Goal: Ask a question

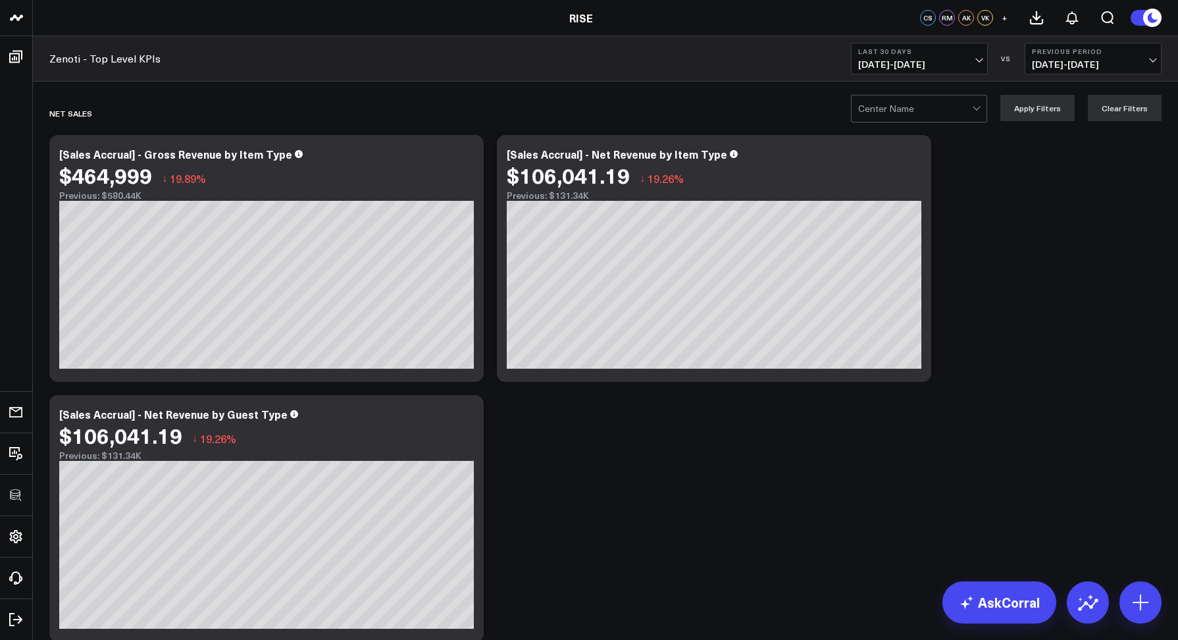
click at [872, 111] on div at bounding box center [915, 108] width 114 height 26
click at [919, 113] on div at bounding box center [915, 108] width 114 height 26
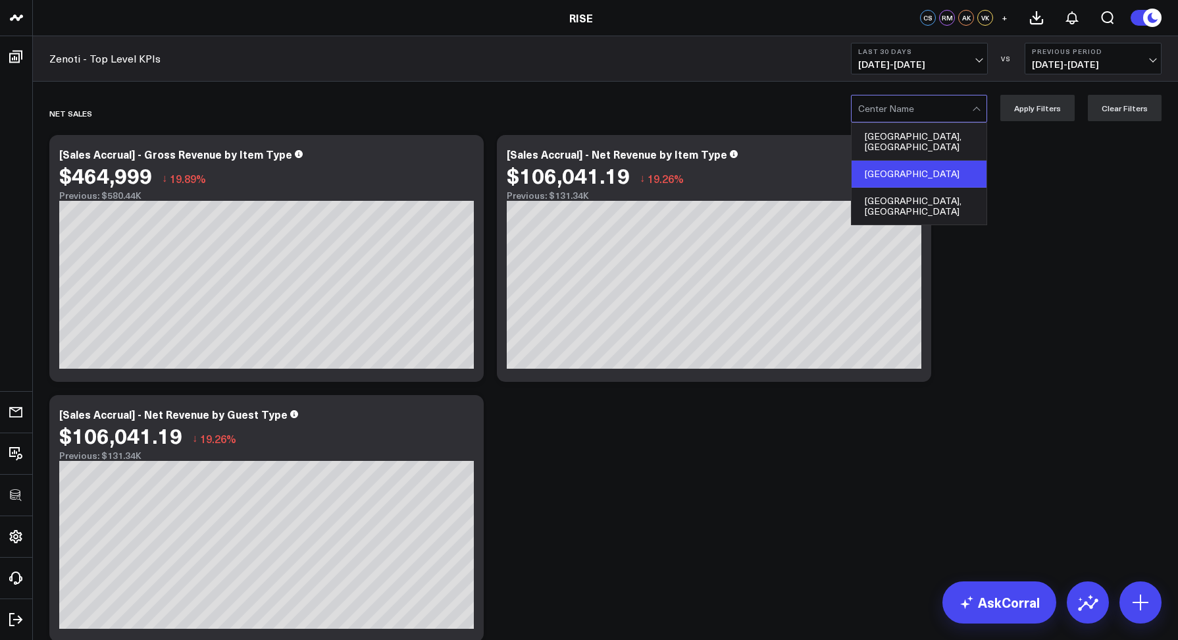
click at [896, 169] on div "Lake Oswego" at bounding box center [918, 174] width 135 height 27
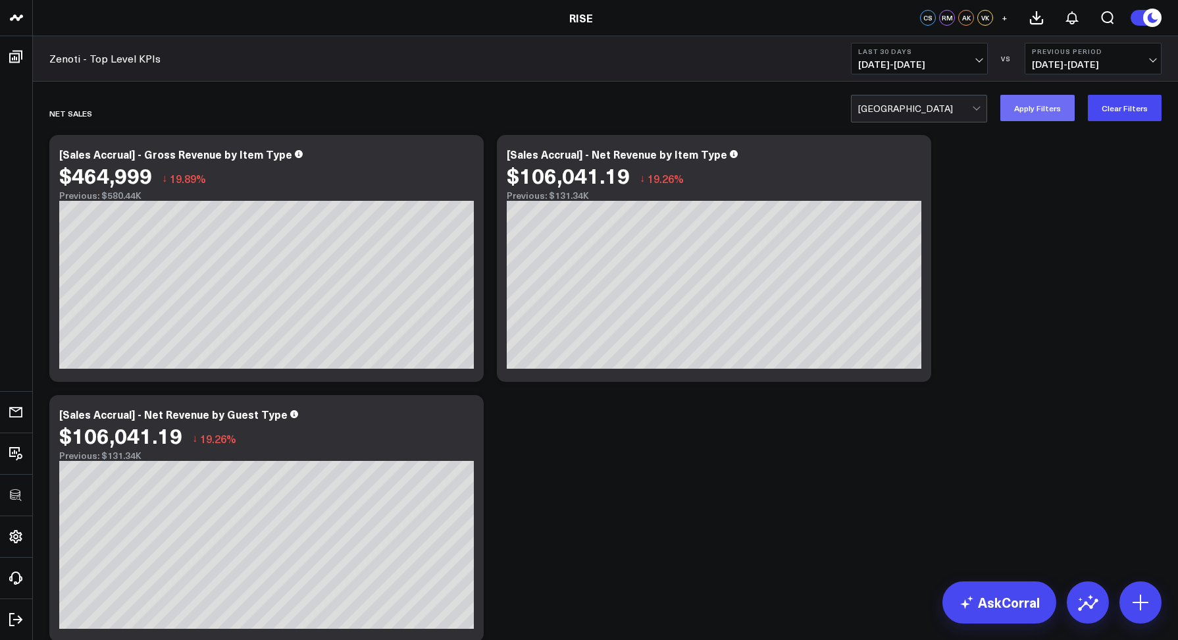
click at [1031, 111] on button "Apply Filters" at bounding box center [1037, 108] width 74 height 26
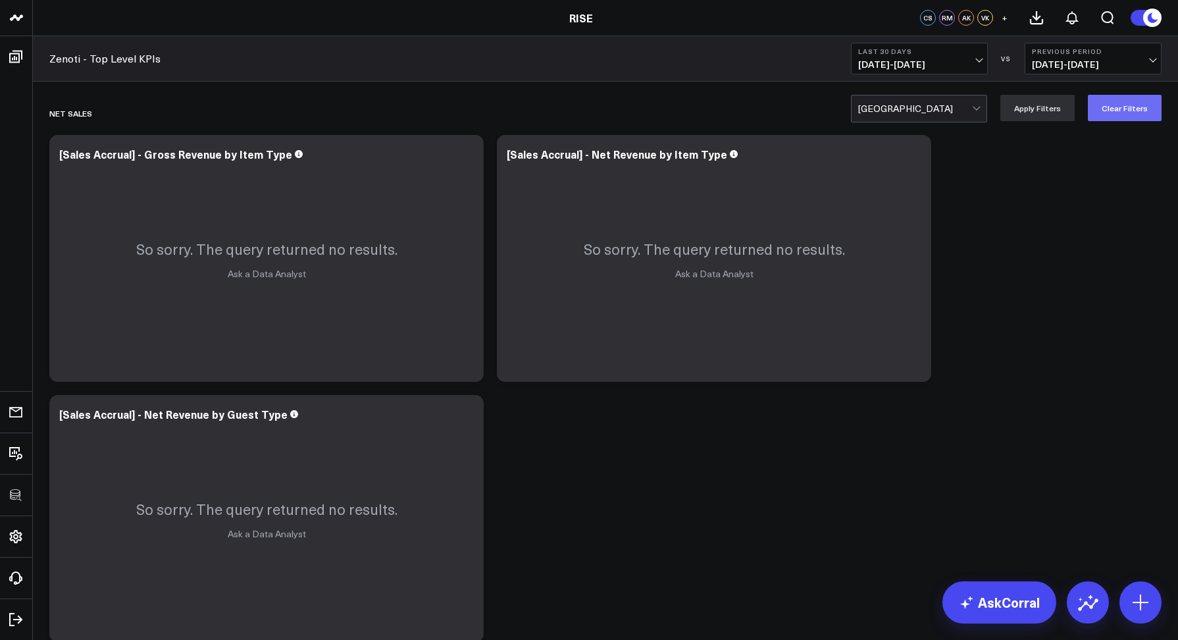
click at [1138, 118] on button "Clear Filters" at bounding box center [1125, 108] width 74 height 26
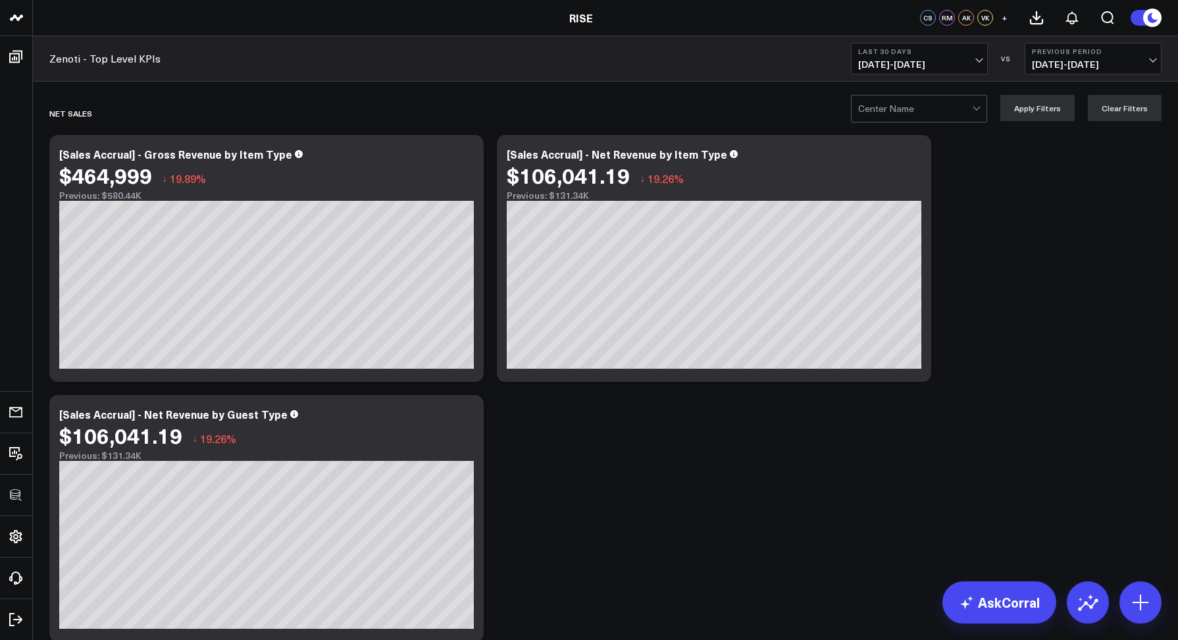
click at [882, 113] on div at bounding box center [915, 108] width 114 height 26
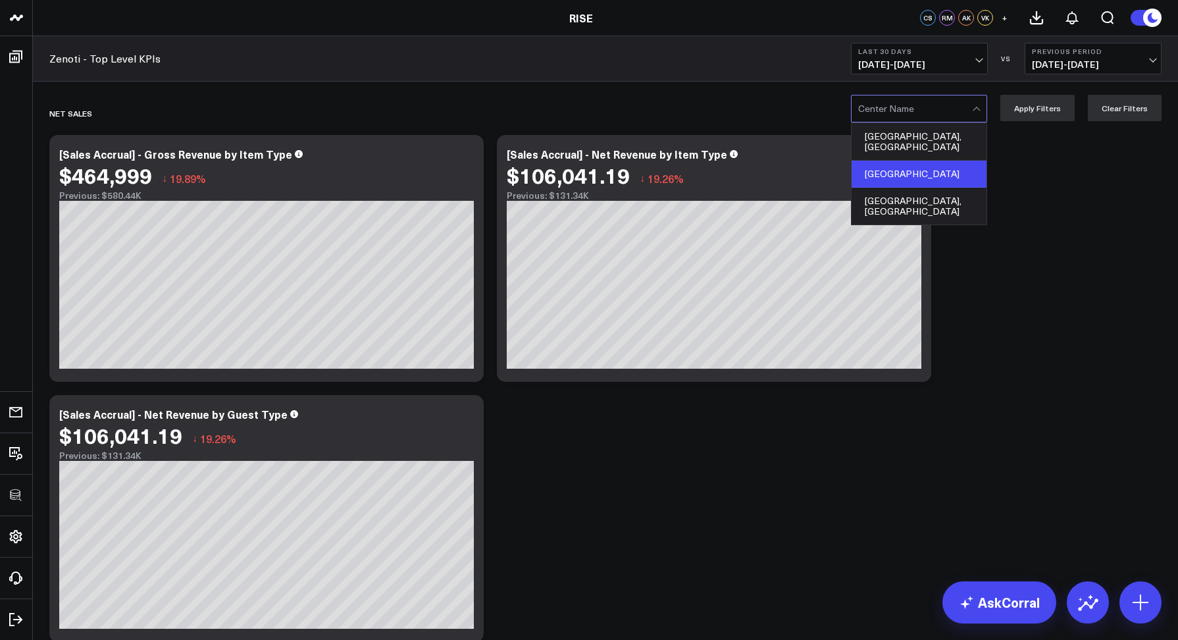
click at [880, 172] on div "Lake Oswego" at bounding box center [918, 174] width 135 height 27
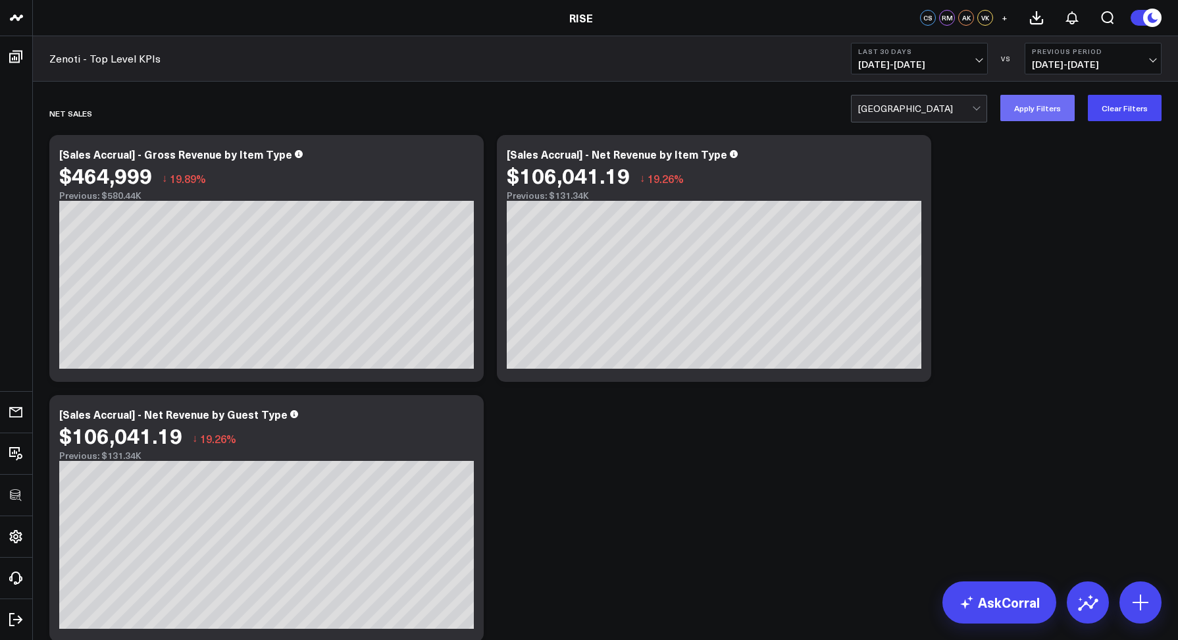
click at [1013, 104] on button "Apply Filters" at bounding box center [1037, 108] width 74 height 26
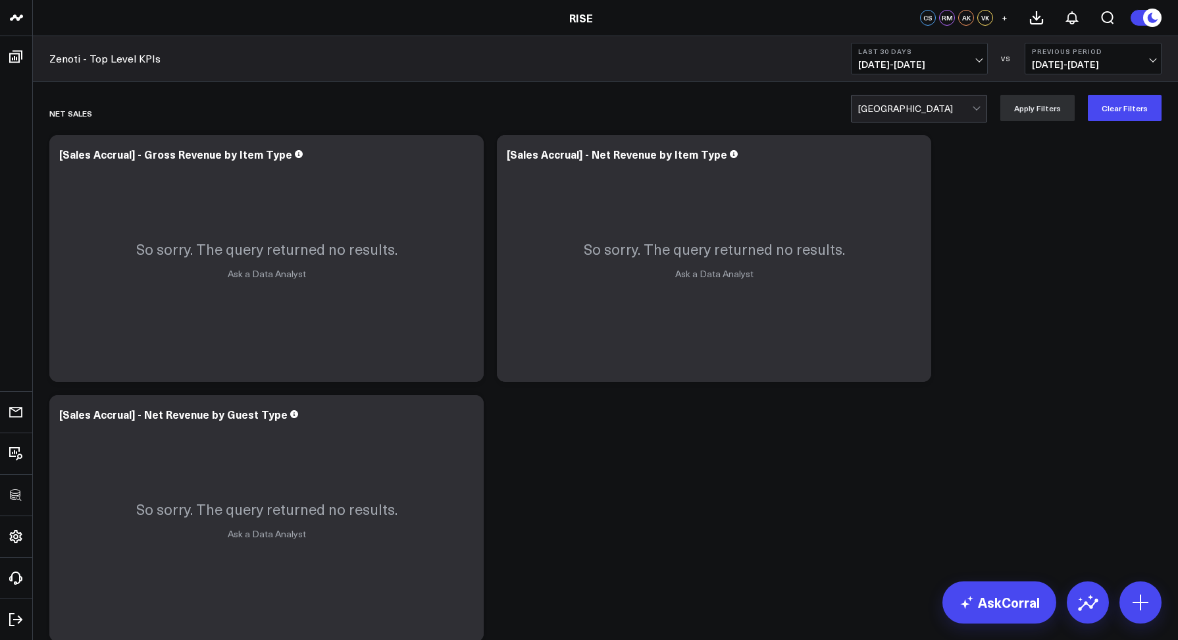
click at [939, 61] on span "09/14/25 - 10/13/25" at bounding box center [919, 64] width 122 height 11
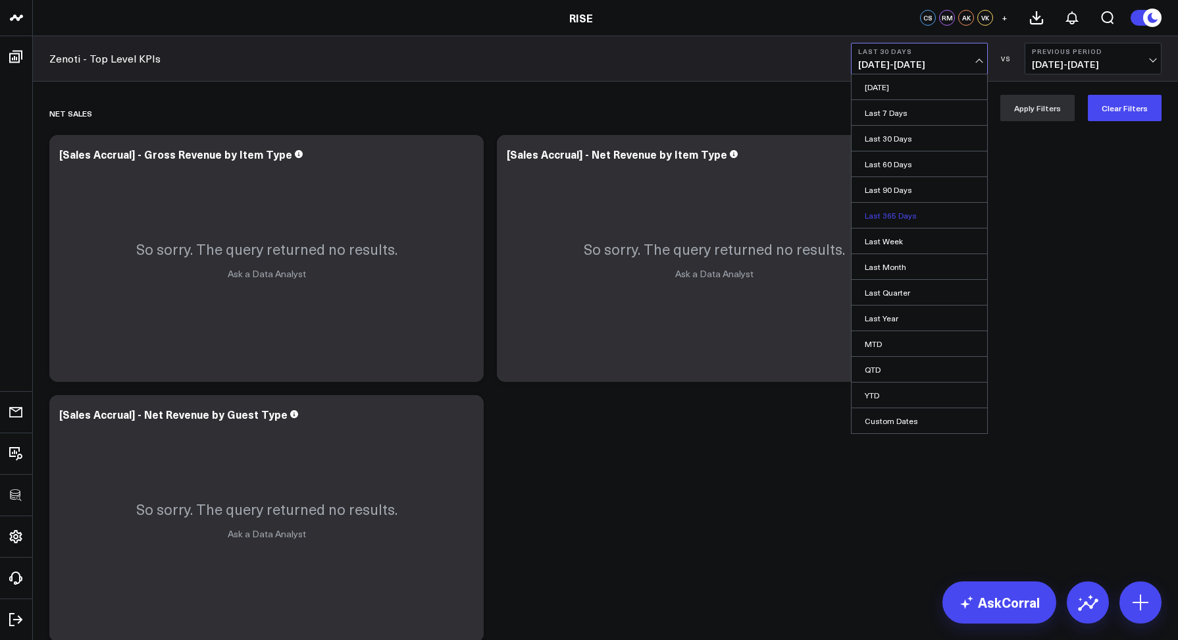
click at [893, 220] on link "Last 365 Days" at bounding box center [919, 215] width 136 height 25
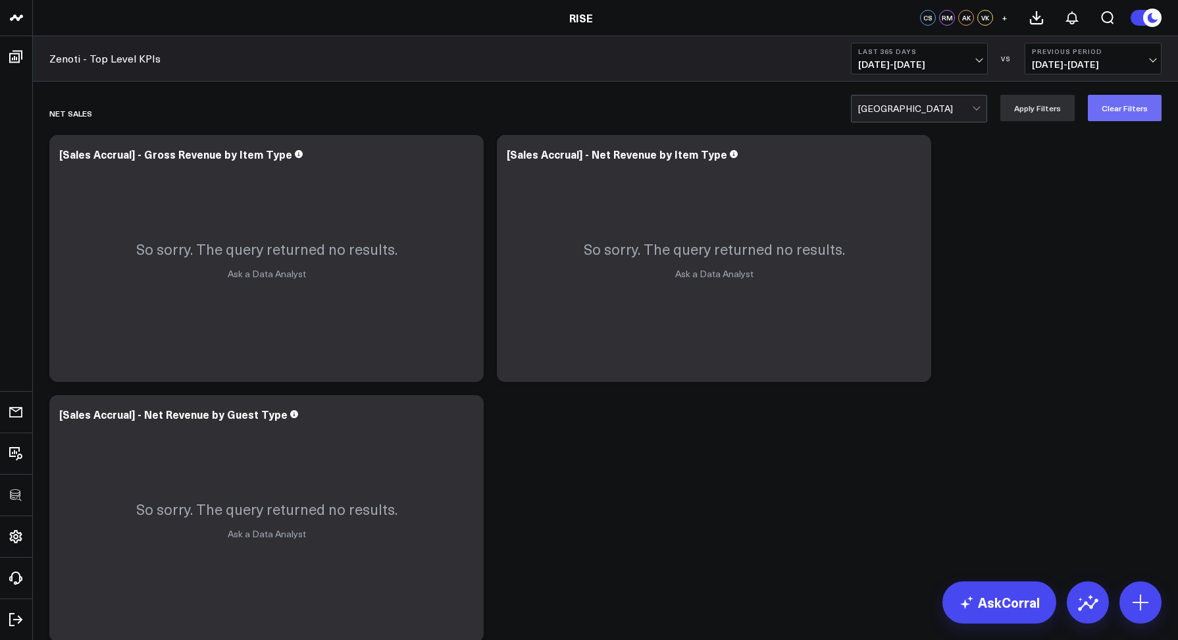
click at [1140, 104] on button "Clear Filters" at bounding box center [1125, 108] width 74 height 26
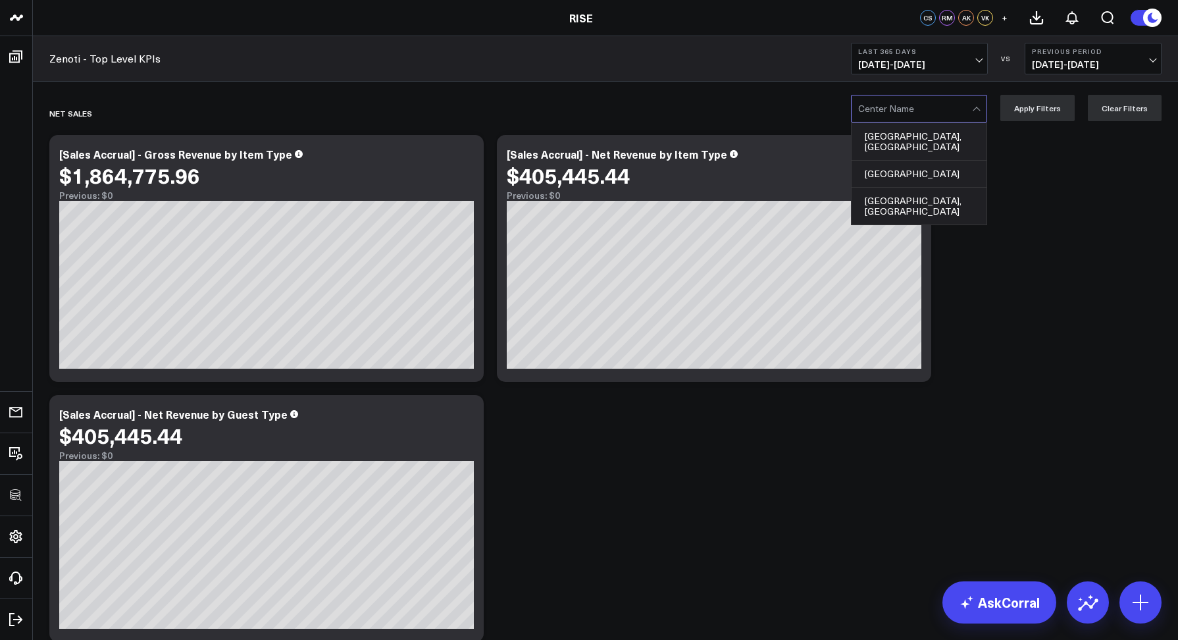
click at [875, 115] on div at bounding box center [915, 108] width 114 height 26
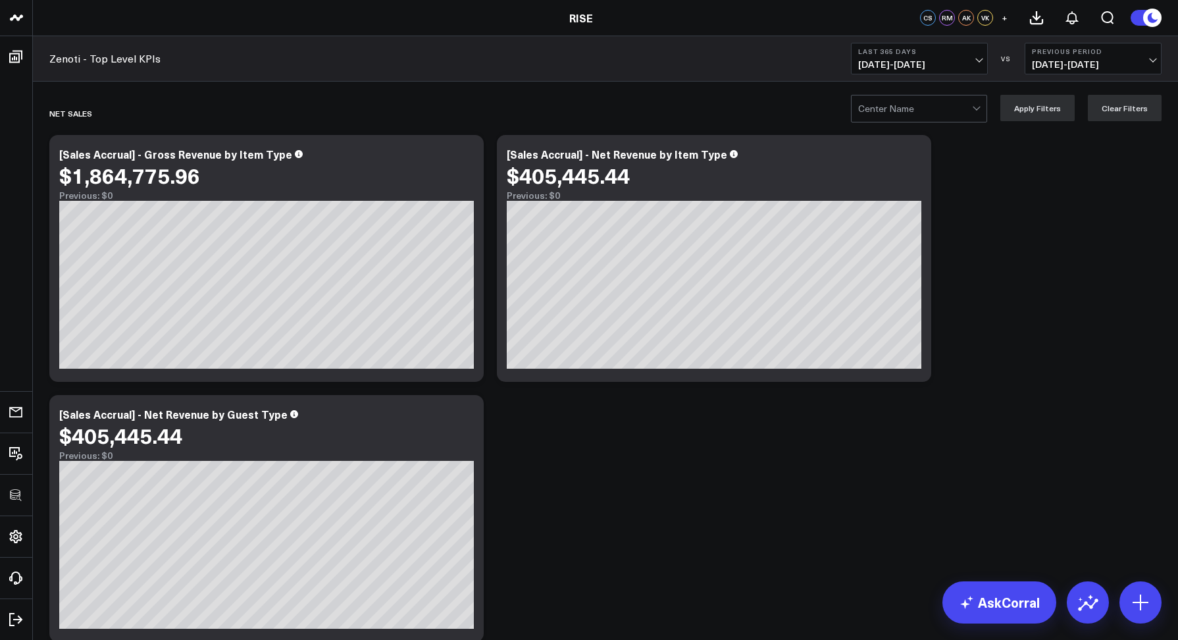
click at [897, 66] on span "10/14/24 - 10/13/25" at bounding box center [919, 64] width 122 height 11
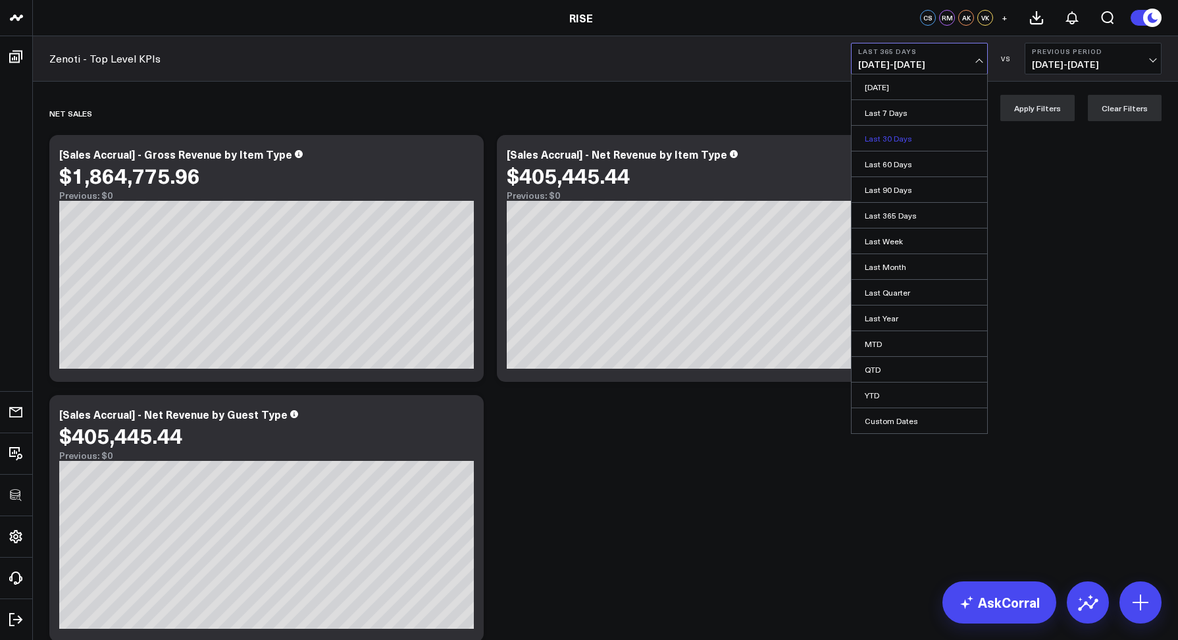
click at [885, 134] on link "Last 30 Days" at bounding box center [919, 138] width 136 height 25
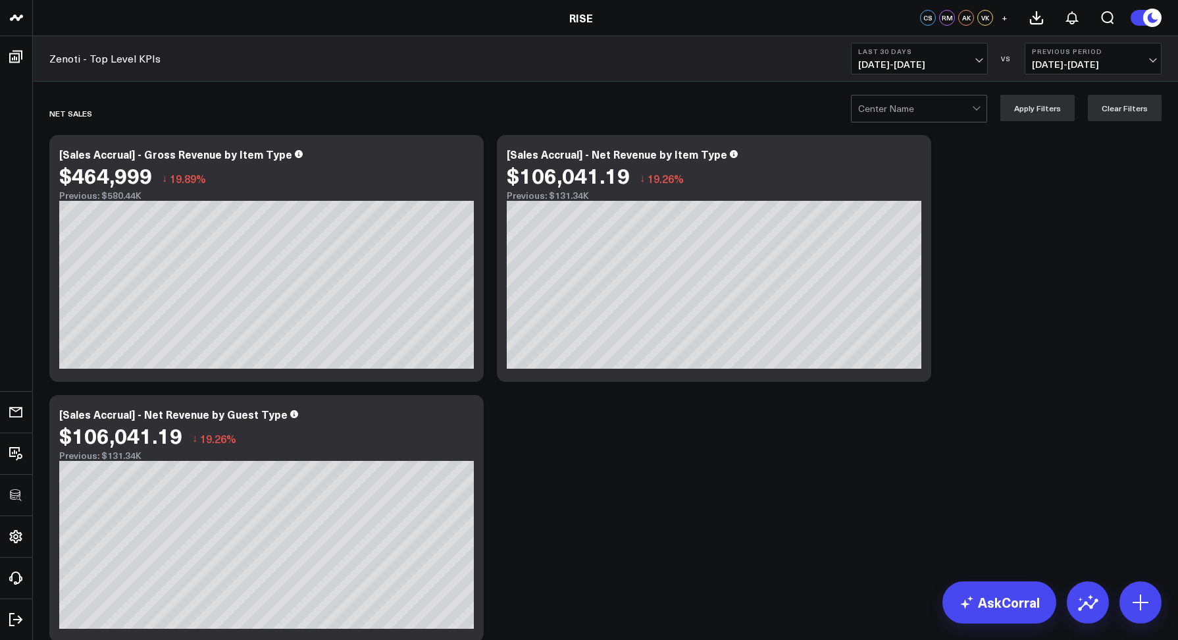
click at [909, 114] on div at bounding box center [915, 108] width 114 height 26
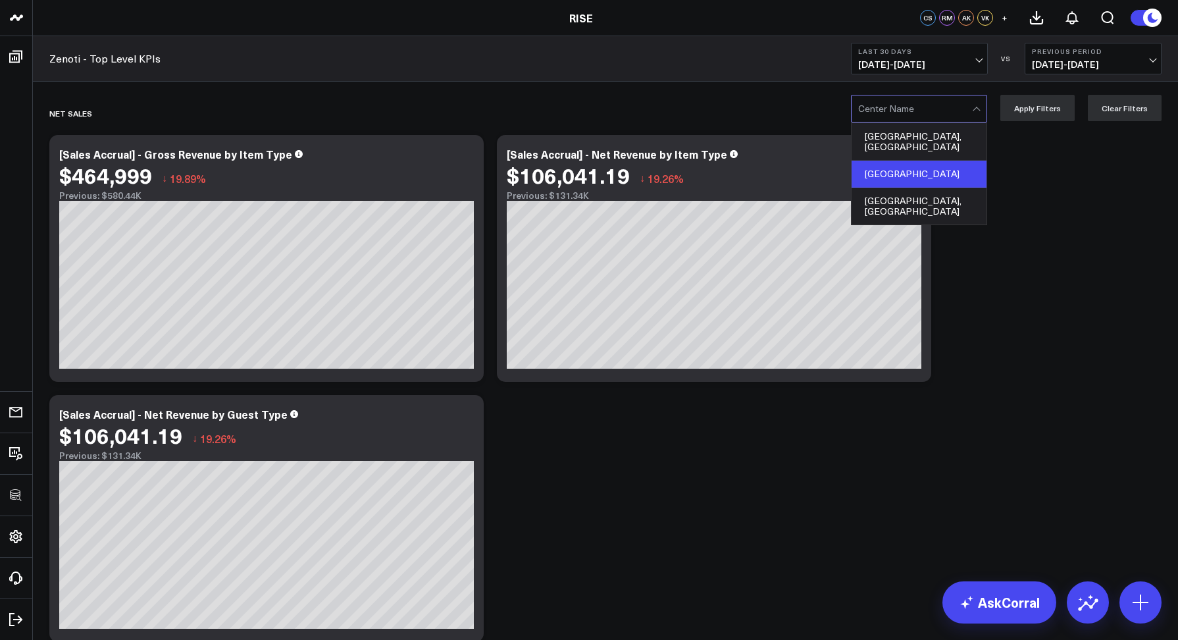
click at [900, 173] on div "Lake Oswego" at bounding box center [918, 174] width 135 height 27
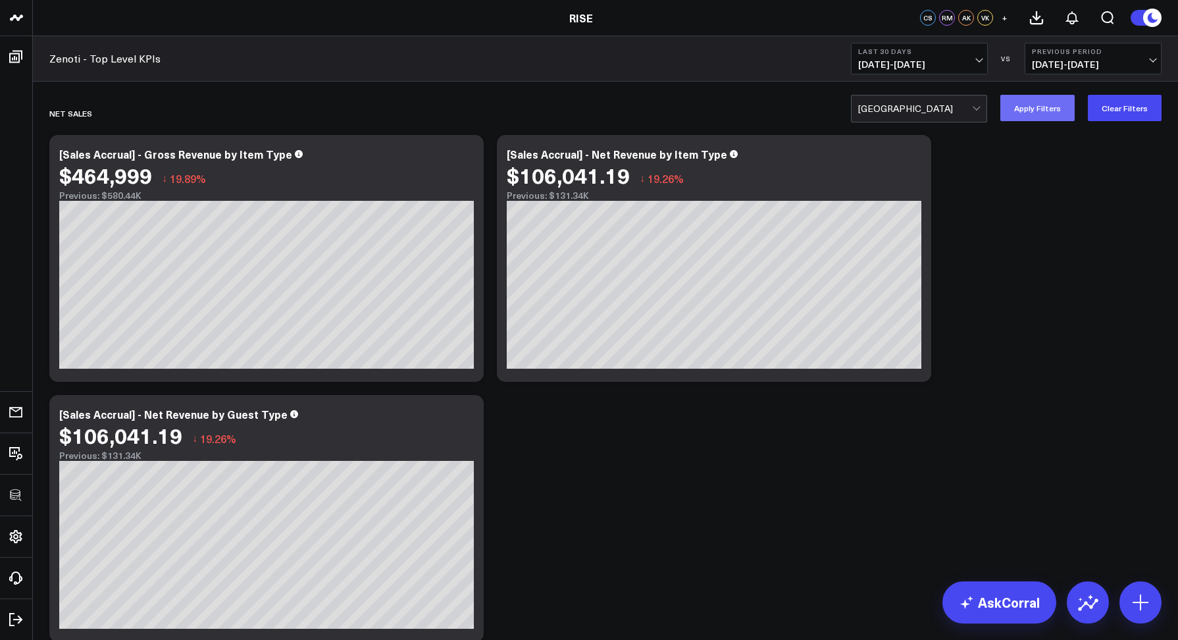
click at [1023, 119] on button "Apply Filters" at bounding box center [1037, 108] width 74 height 26
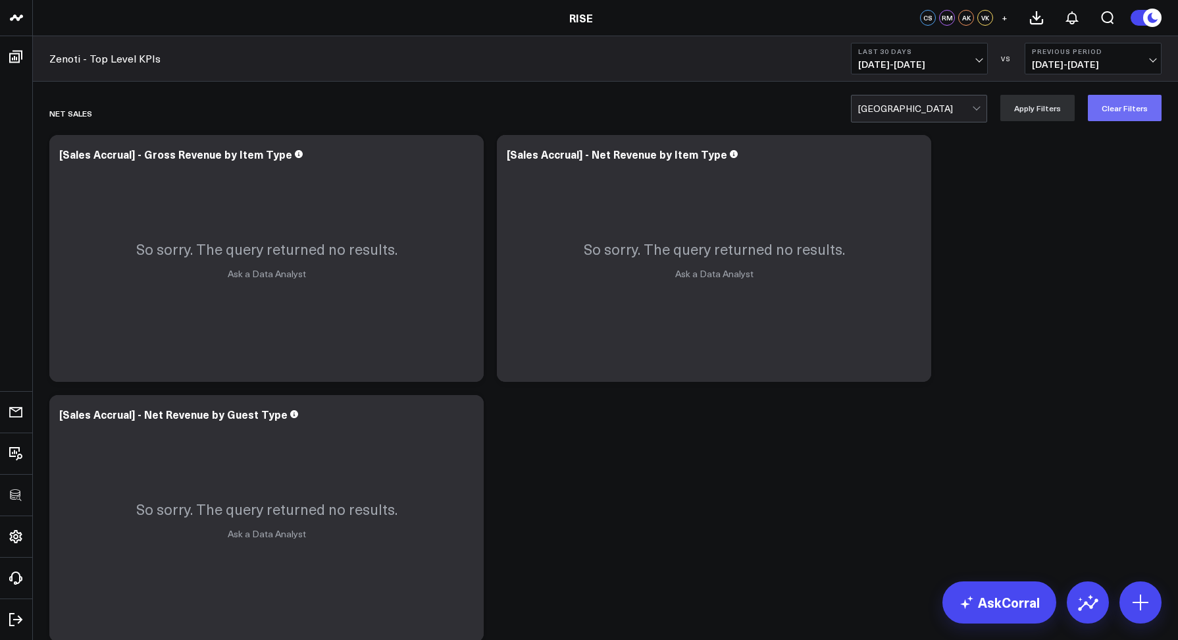
click at [1137, 107] on button "Clear Filters" at bounding box center [1125, 108] width 74 height 26
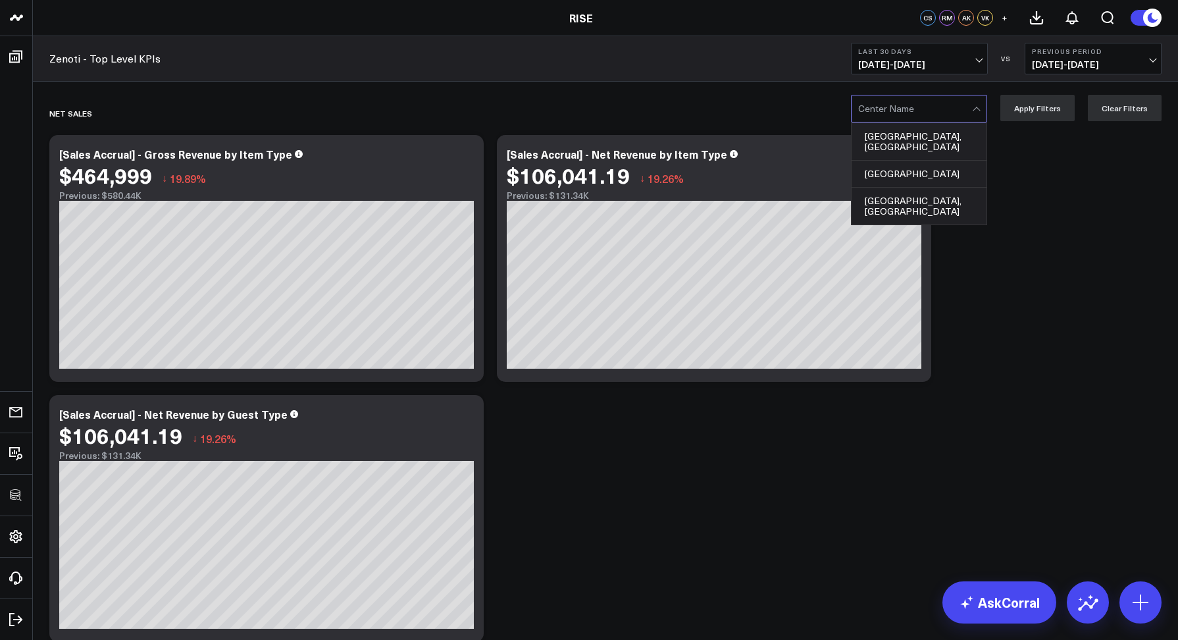
click at [919, 101] on div at bounding box center [915, 108] width 114 height 26
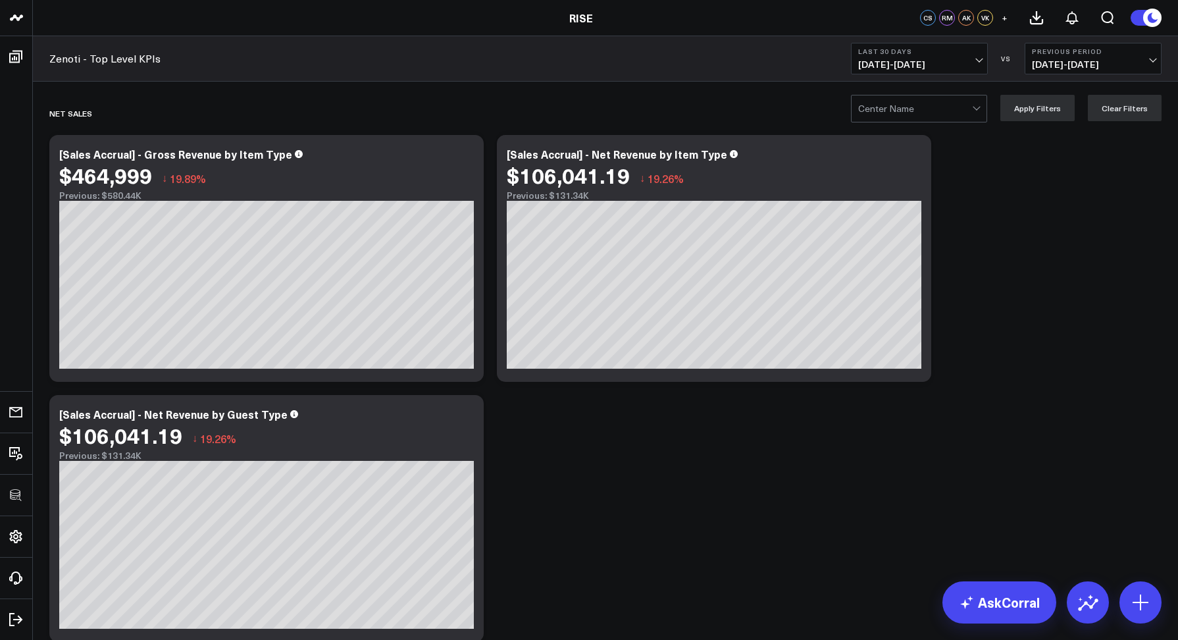
click at [894, 111] on div at bounding box center [915, 108] width 114 height 26
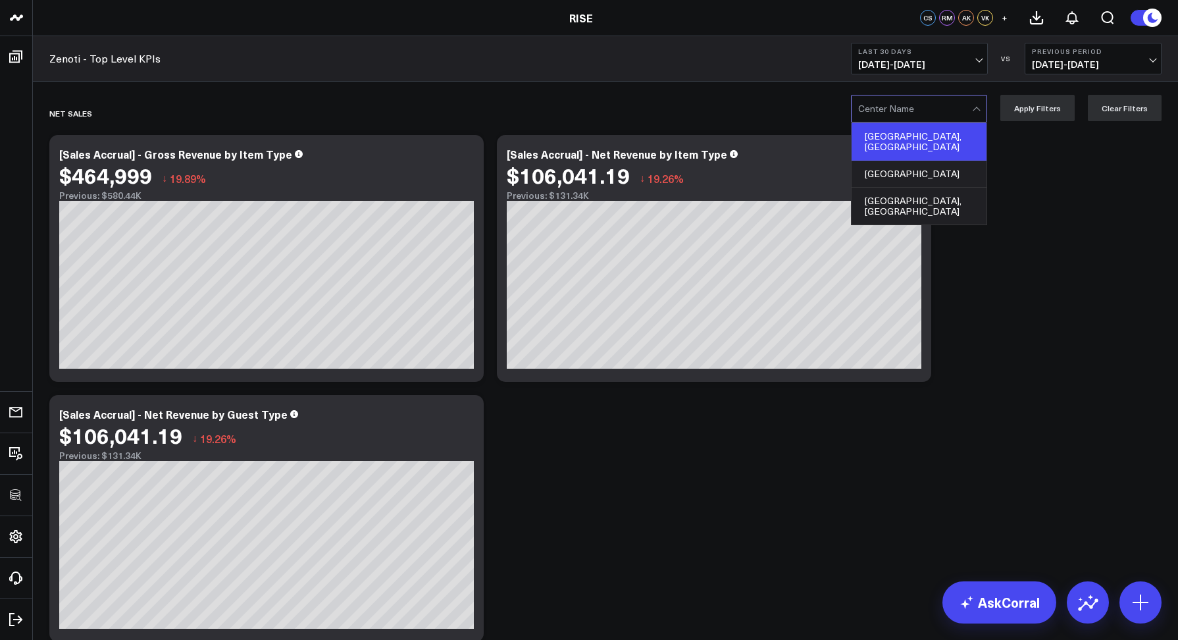
click at [896, 134] on div "Coconut Creek, FL" at bounding box center [918, 142] width 135 height 38
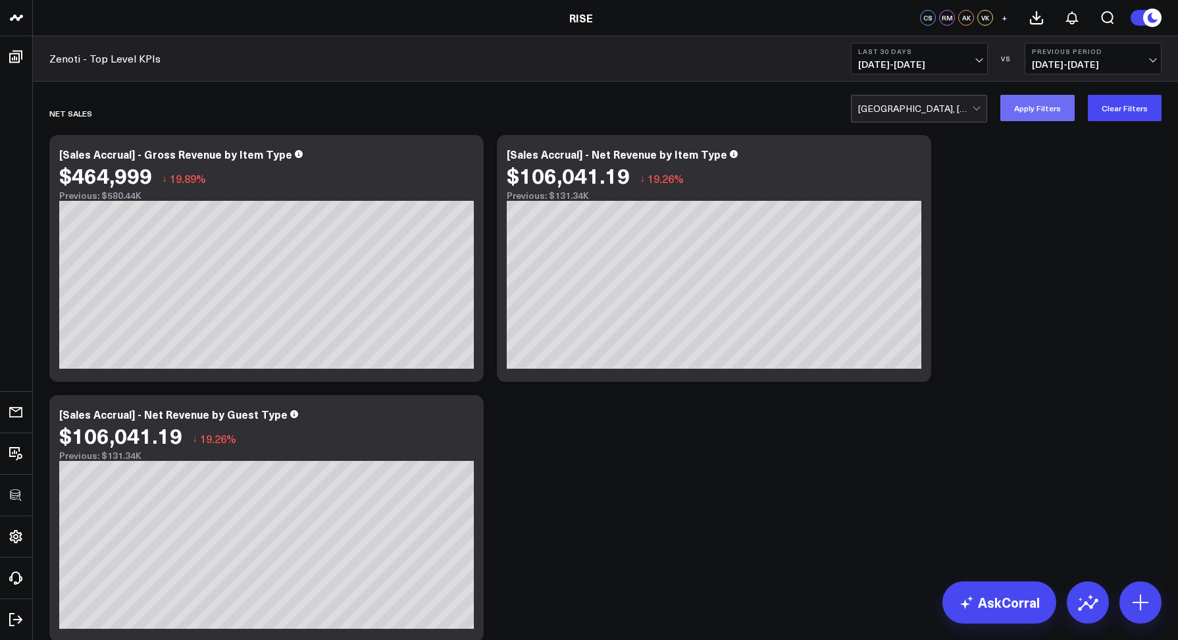
click at [1061, 113] on button "Apply Filters" at bounding box center [1037, 108] width 74 height 26
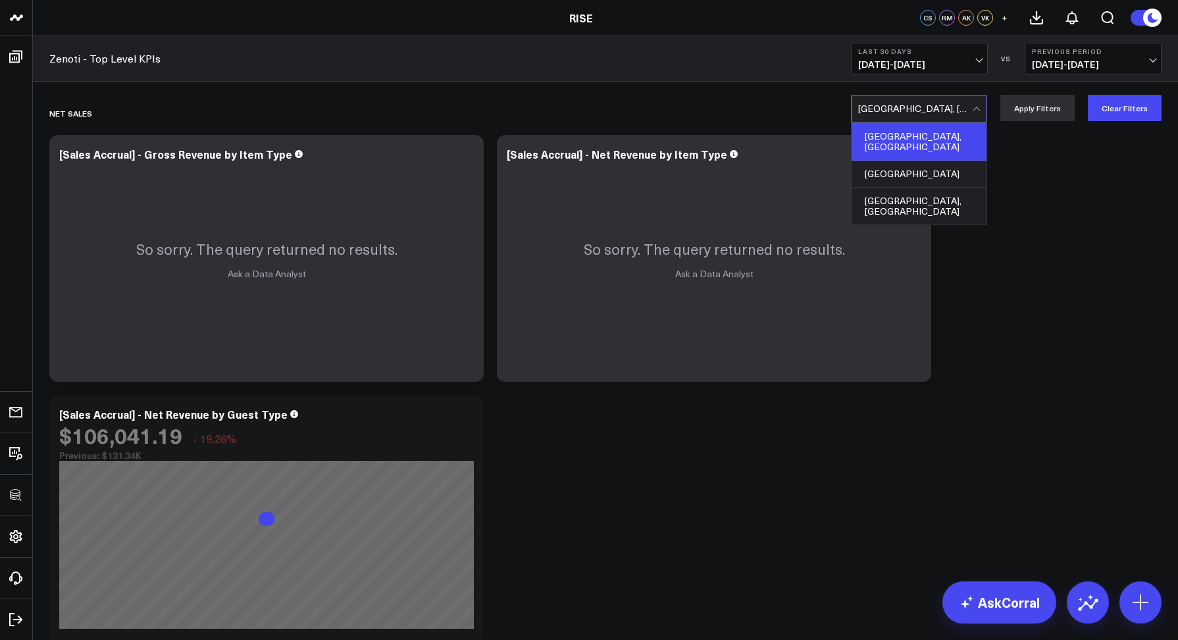
click at [922, 103] on div at bounding box center [915, 108] width 114 height 26
click at [896, 197] on div "Vero Beach, FL" at bounding box center [918, 206] width 135 height 37
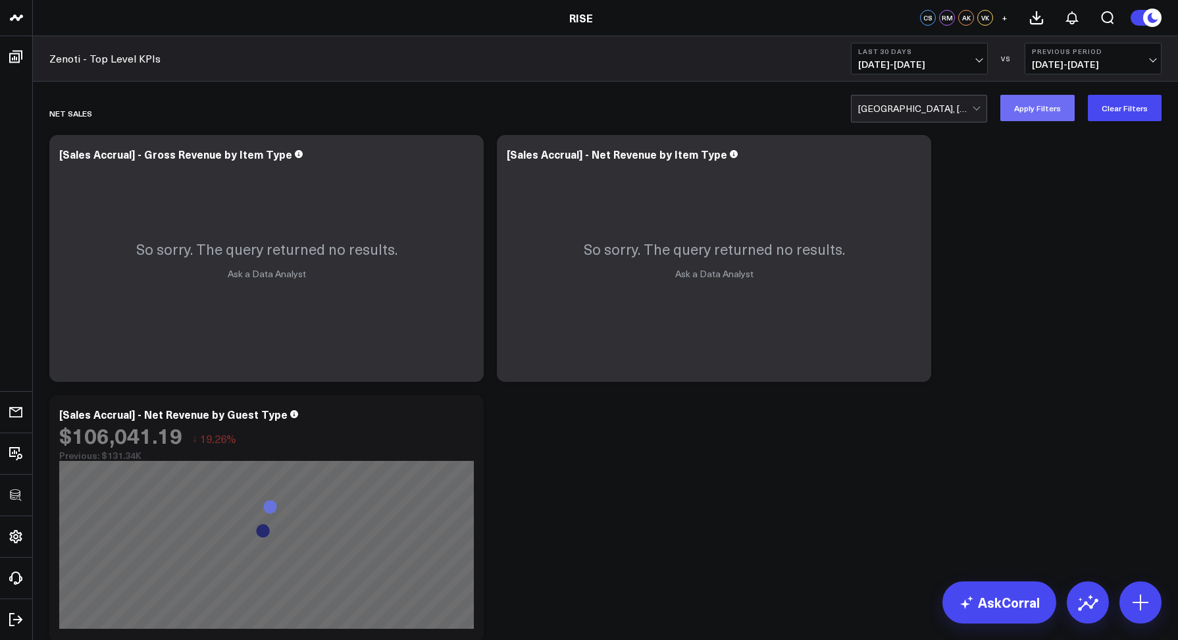
click at [1028, 116] on button "Apply Filters" at bounding box center [1037, 108] width 74 height 26
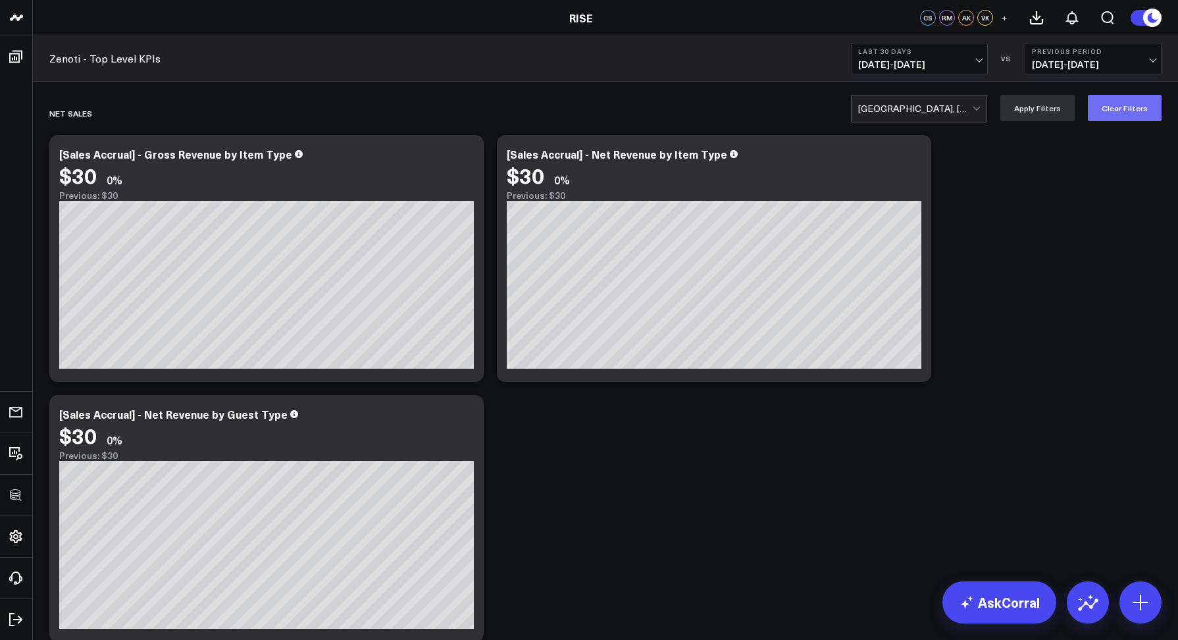
click at [1115, 109] on button "Clear Filters" at bounding box center [1125, 108] width 74 height 26
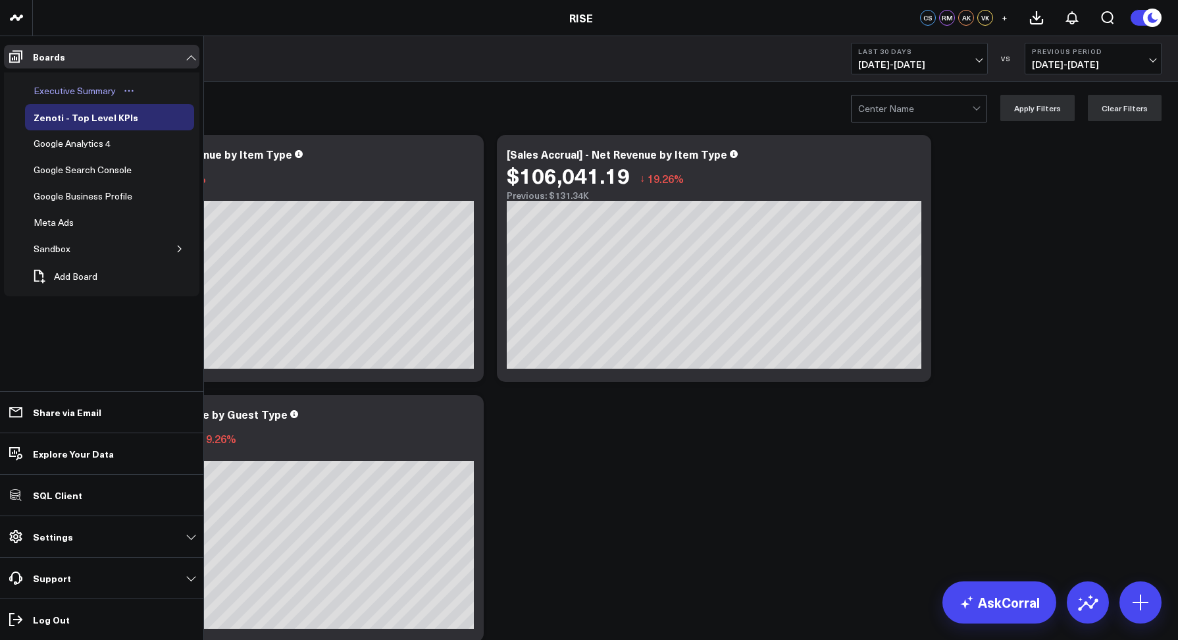
click at [60, 86] on div "Executive Summary" at bounding box center [74, 91] width 89 height 16
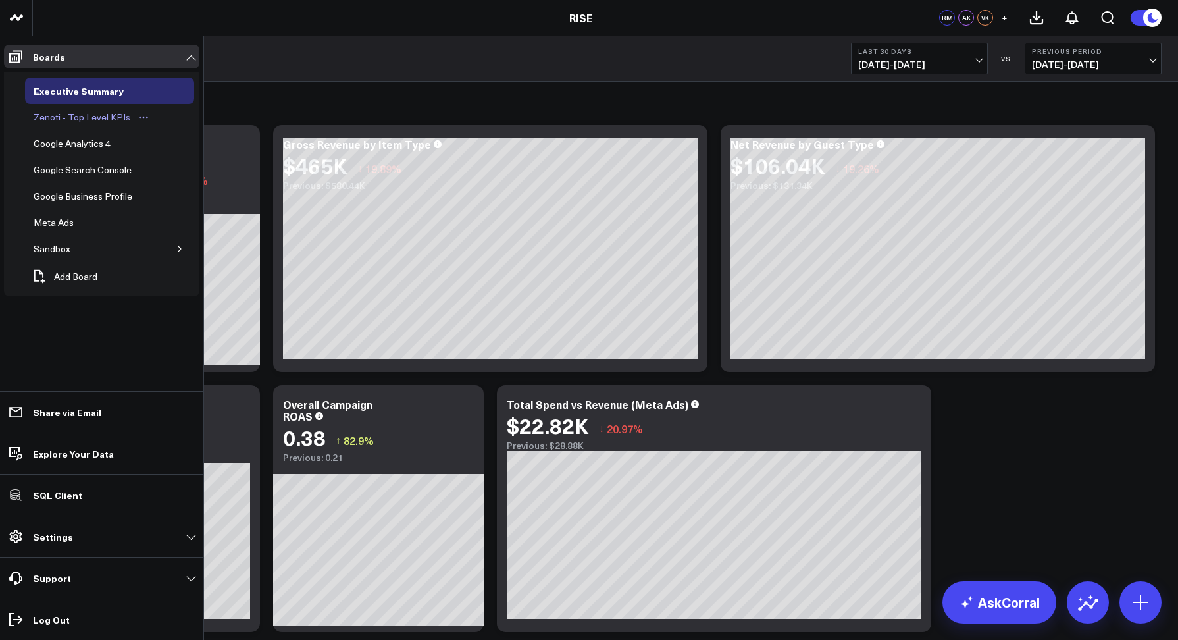
click at [67, 116] on div "Zenoti - Top Level KPIs" at bounding box center [81, 117] width 103 height 16
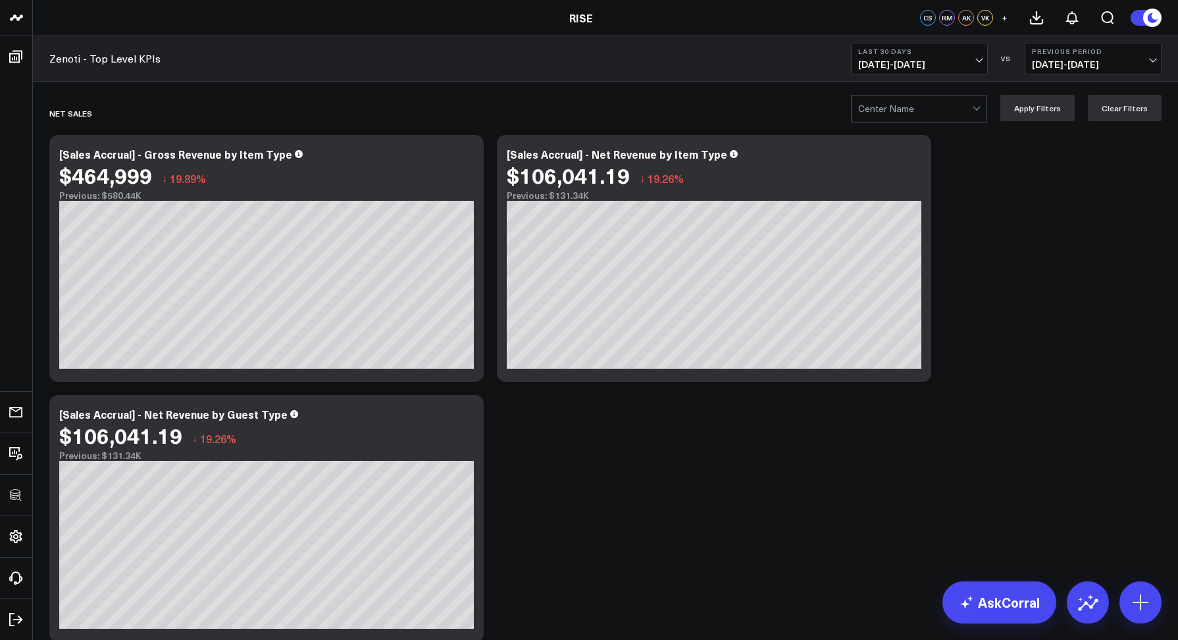
click at [899, 118] on div at bounding box center [915, 108] width 114 height 26
click at [665, 82] on div "Center Name Apply Filters Clear Filters" at bounding box center [605, 108] width 1145 height 53
click at [574, 56] on div "Zenoti - Top Level KPIs Last 30 Days 09/14/25 - 10/13/25 VS Previous Period 08/…" at bounding box center [605, 58] width 1145 height 45
click at [897, 113] on div at bounding box center [915, 108] width 114 height 26
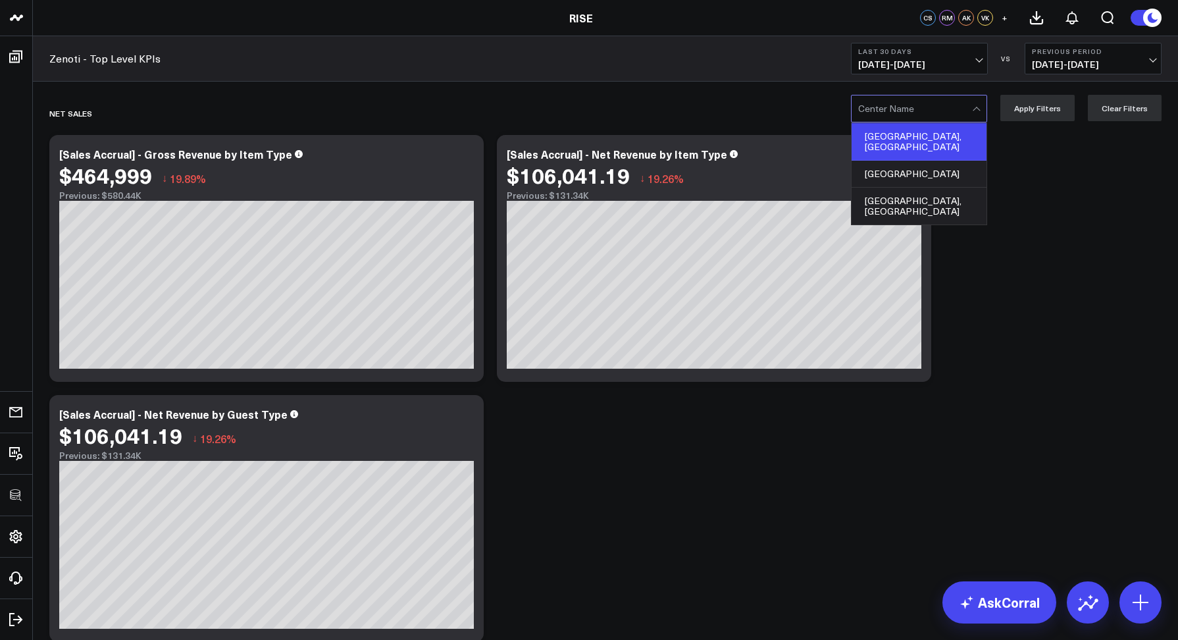
click at [887, 134] on div "Coconut Creek, FL" at bounding box center [918, 142] width 135 height 38
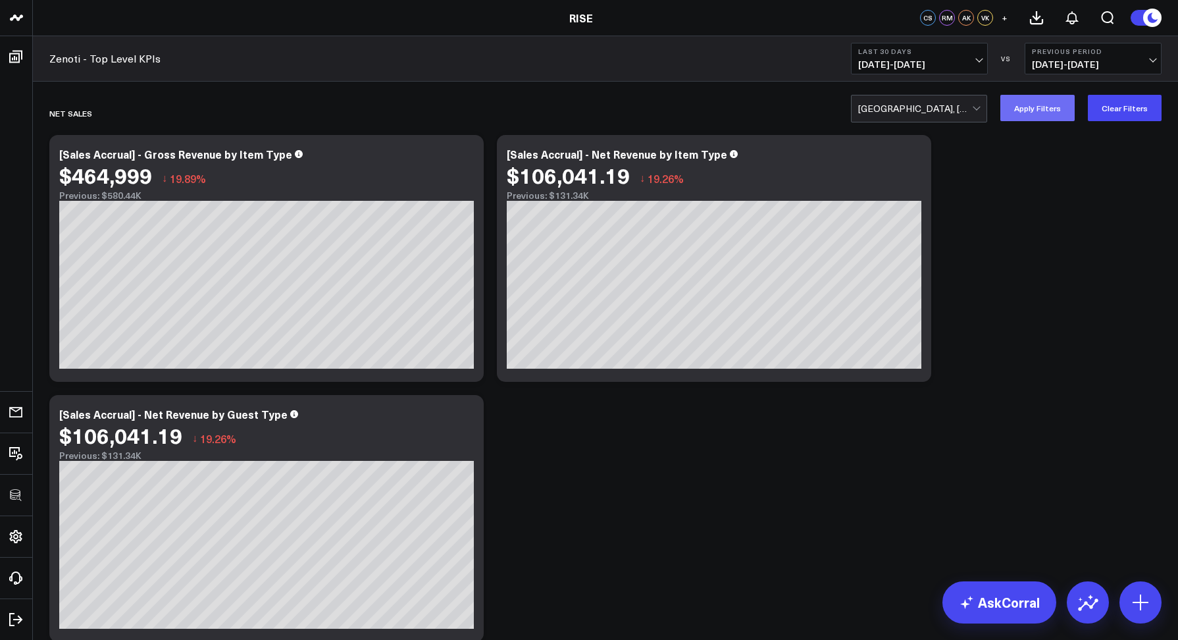
click at [1011, 107] on button "Apply Filters" at bounding box center [1037, 108] width 74 height 26
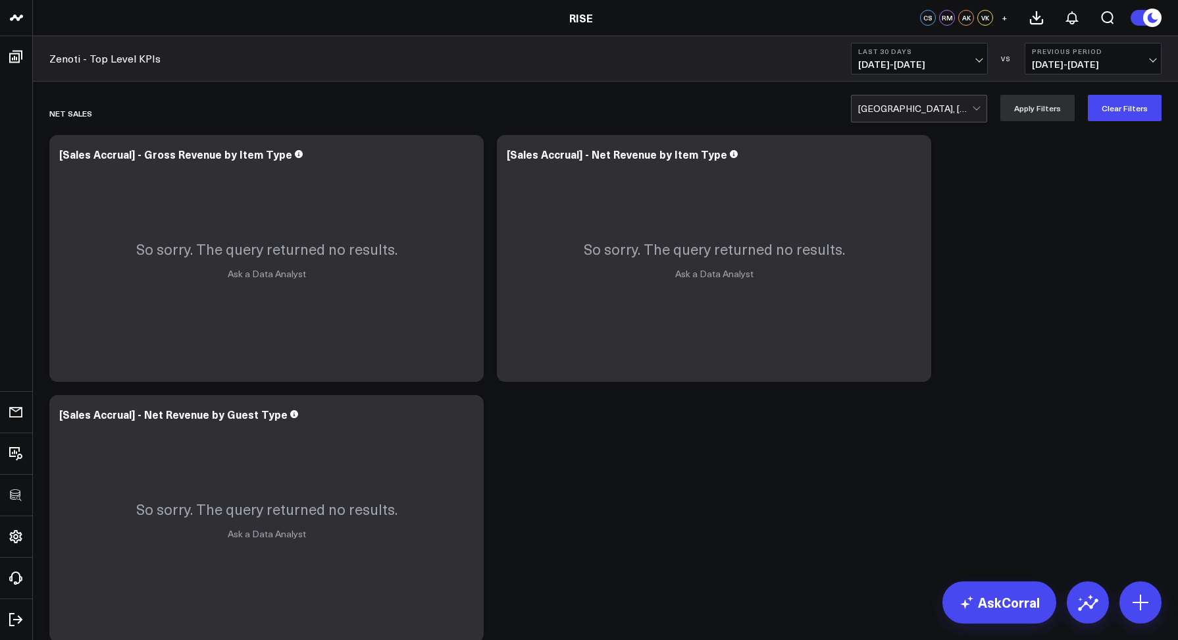
click at [889, 117] on div at bounding box center [915, 108] width 114 height 26
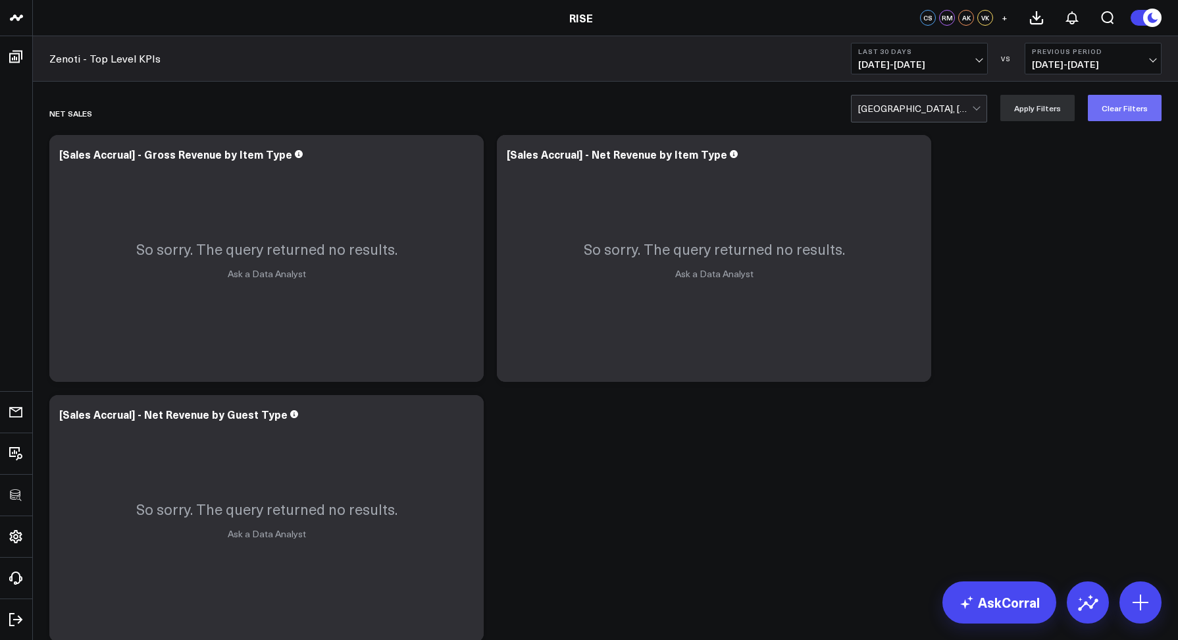
click at [1106, 113] on button "Clear Filters" at bounding box center [1125, 108] width 74 height 26
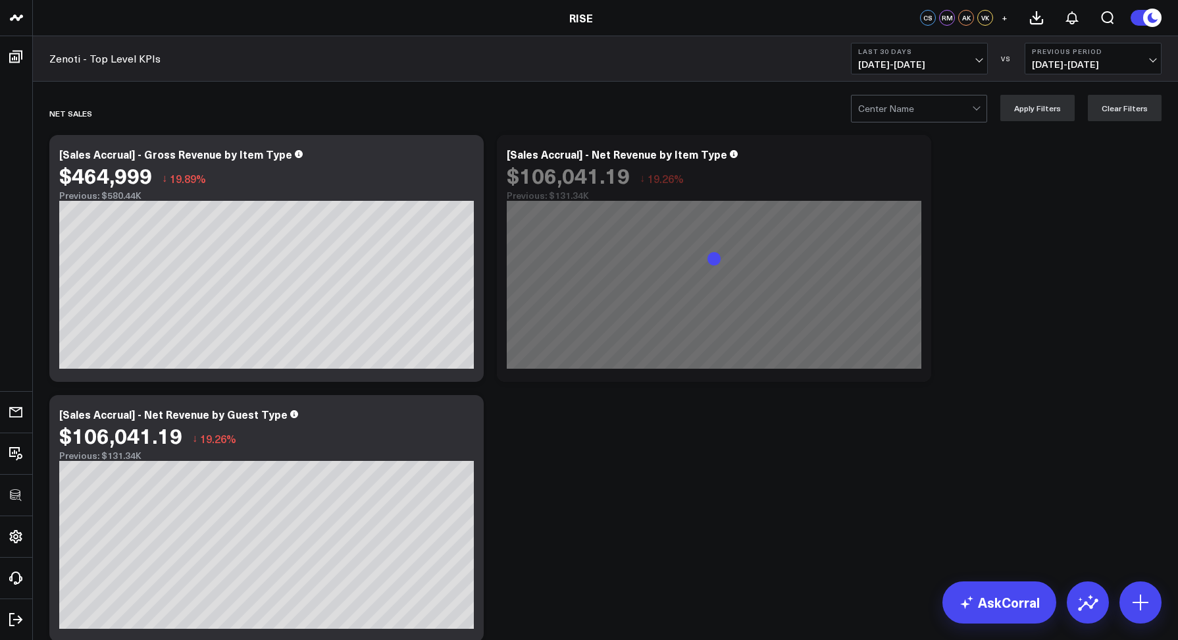
click at [917, 110] on div at bounding box center [915, 108] width 114 height 26
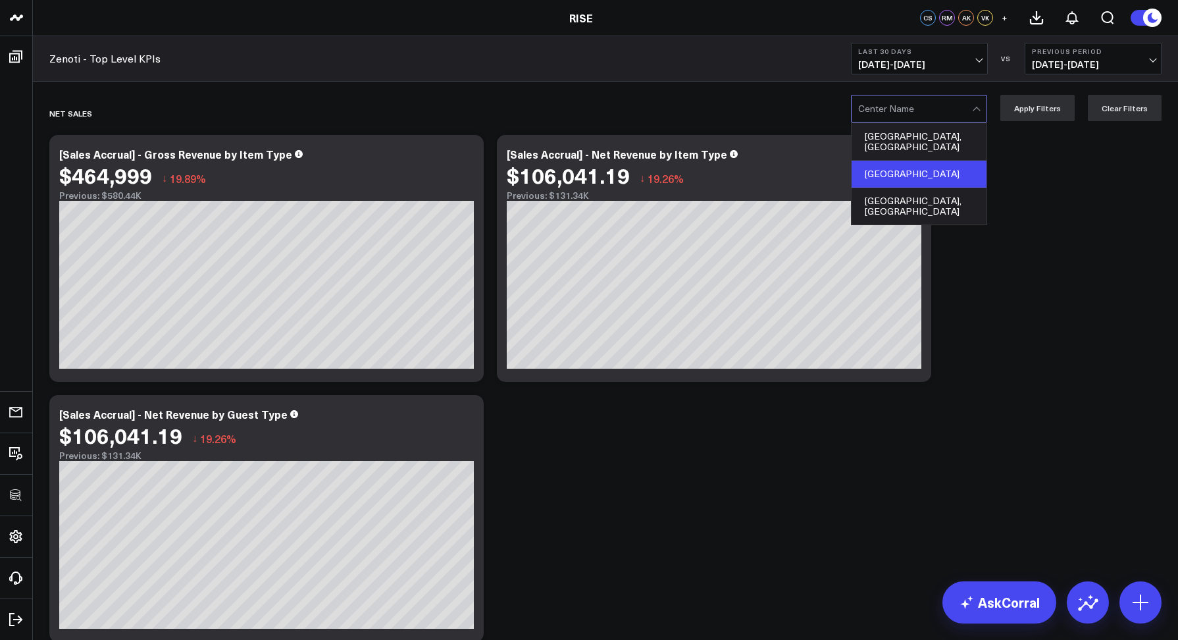
click at [907, 161] on div "Lake Oswego" at bounding box center [918, 174] width 135 height 27
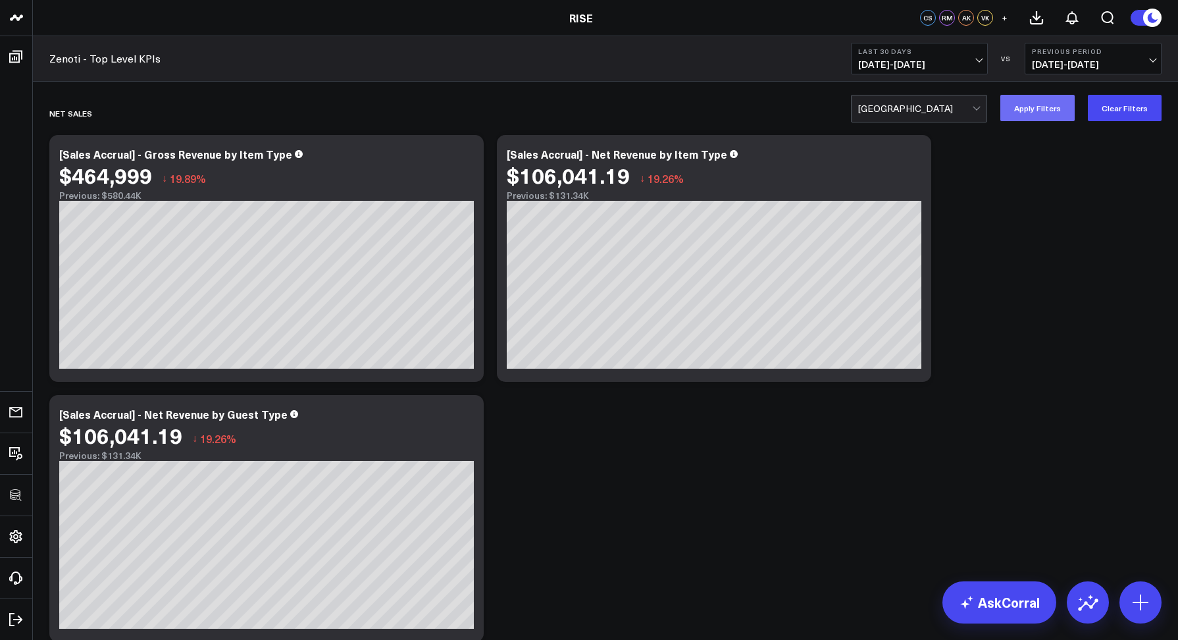
click at [1044, 105] on button "Apply Filters" at bounding box center [1037, 108] width 74 height 26
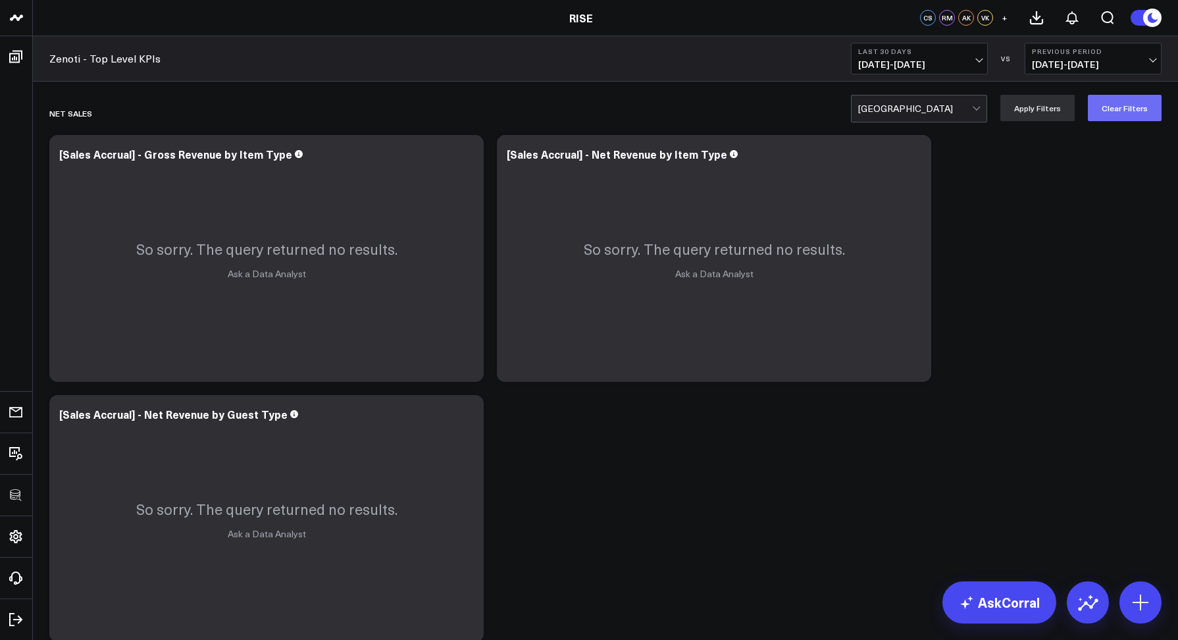
click at [1121, 107] on button "Clear Filters" at bounding box center [1125, 108] width 74 height 26
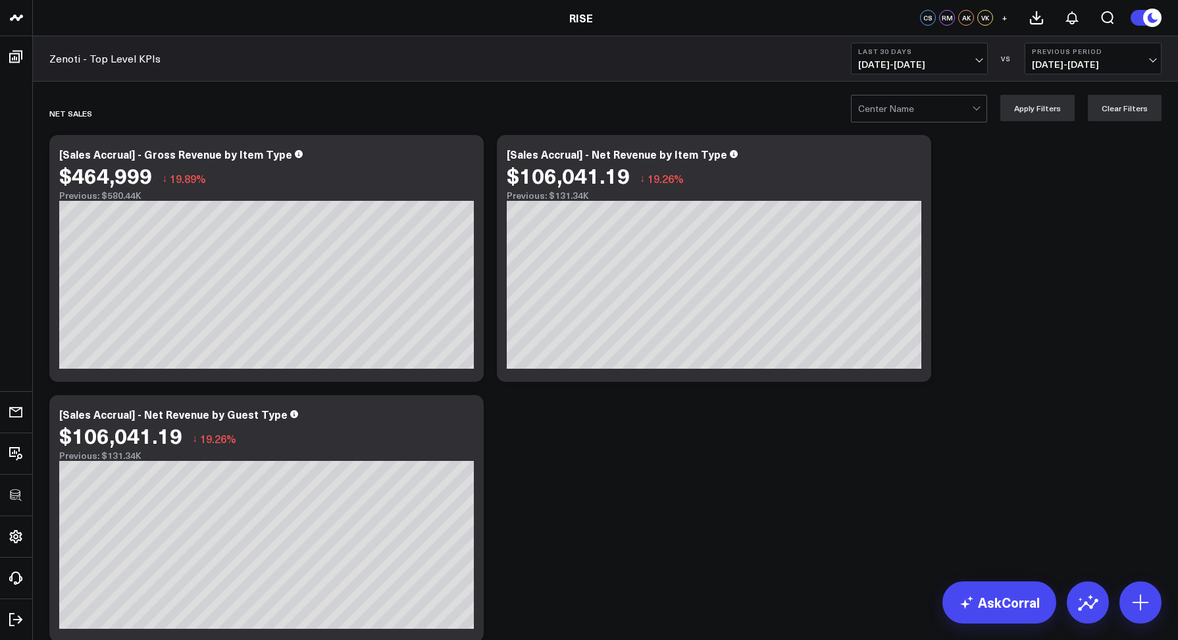
drag, startPoint x: 917, startPoint y: 104, endPoint x: 917, endPoint y: 116, distance: 12.5
click at [917, 104] on div at bounding box center [915, 108] width 114 height 26
click at [883, 138] on div "[Sales Accrual] - Net Revenue by Item Type $106,041.19 ↓ 19.26% Previous: $131.…" at bounding box center [714, 258] width 434 height 247
click at [874, 120] on div at bounding box center [915, 108] width 114 height 26
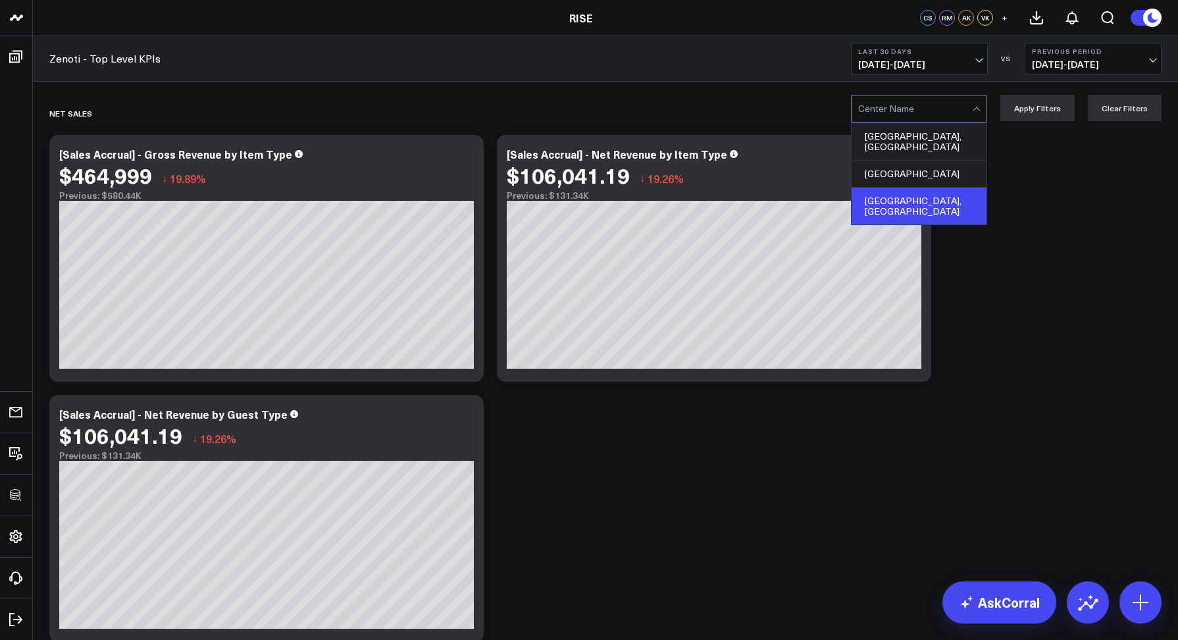
click at [896, 188] on div "Vero Beach, FL" at bounding box center [918, 206] width 135 height 37
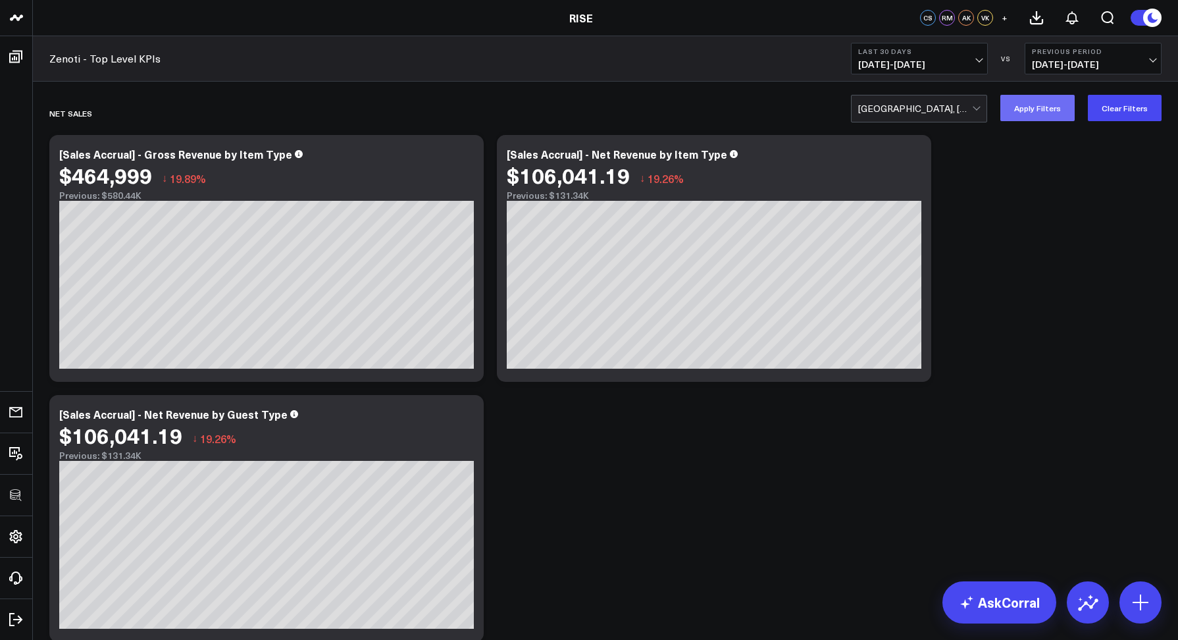
click at [1054, 112] on button "Apply Filters" at bounding box center [1037, 108] width 74 height 26
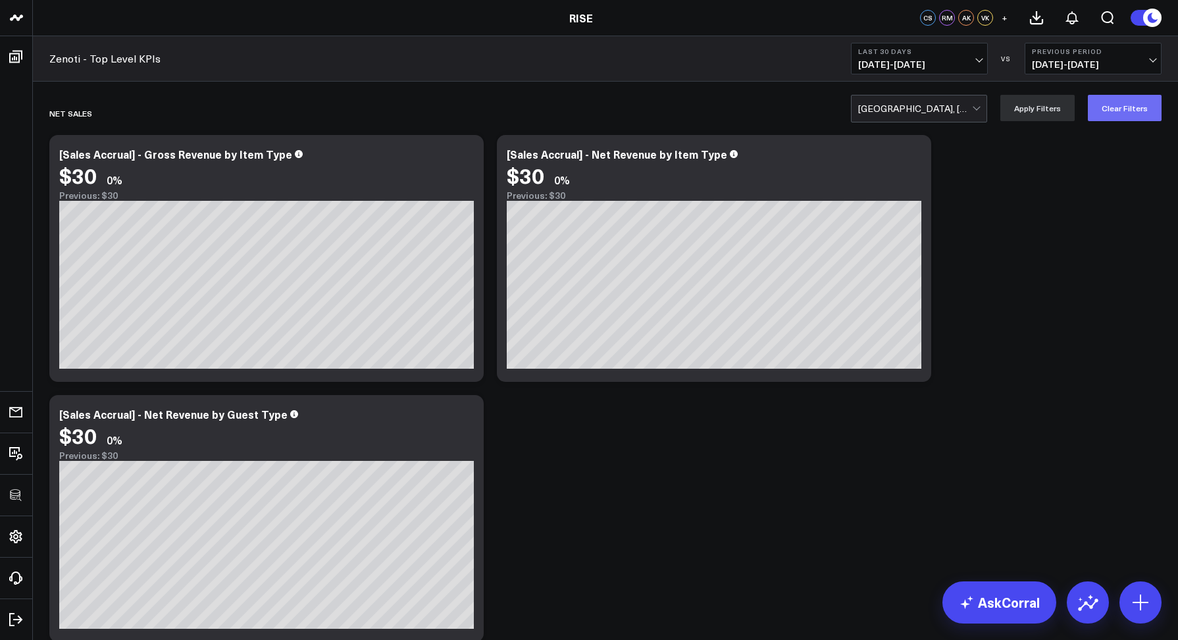
click at [1136, 100] on button "Clear Filters" at bounding box center [1125, 108] width 74 height 26
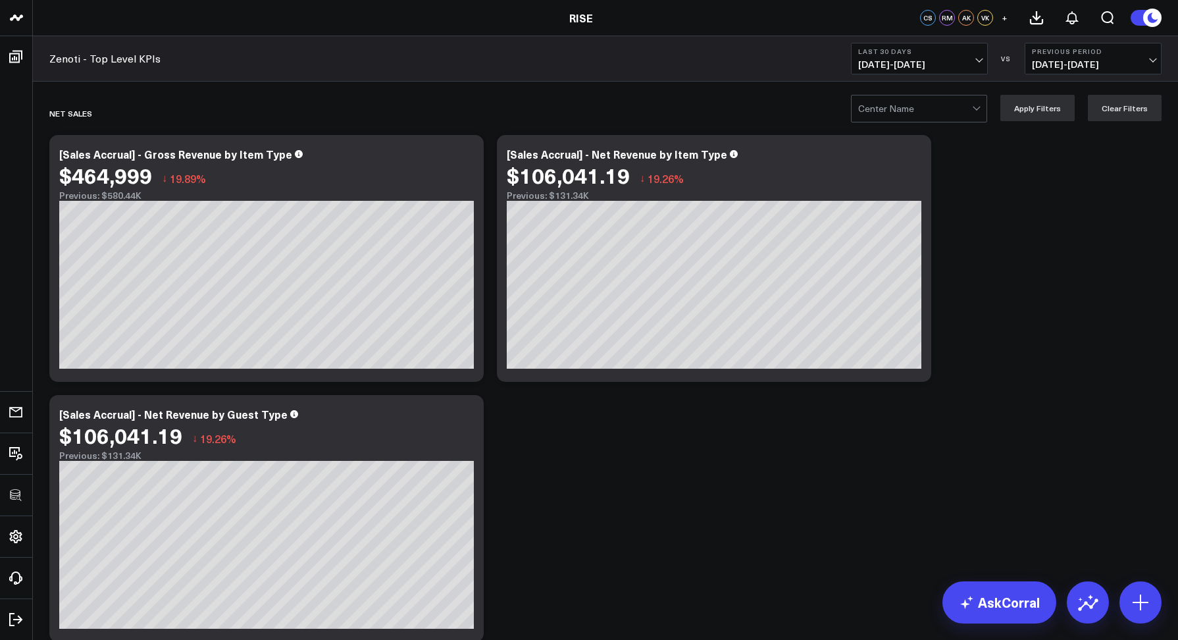
click at [917, 116] on div at bounding box center [915, 108] width 114 height 26
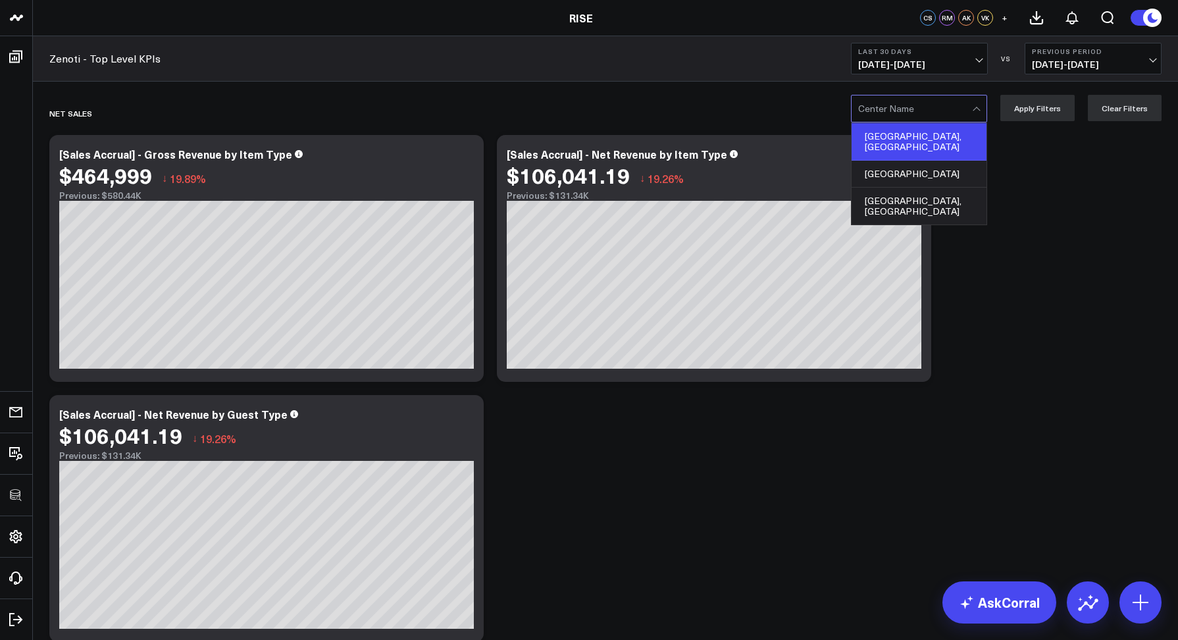
click at [916, 137] on div "Coconut Creek, FL" at bounding box center [918, 142] width 135 height 38
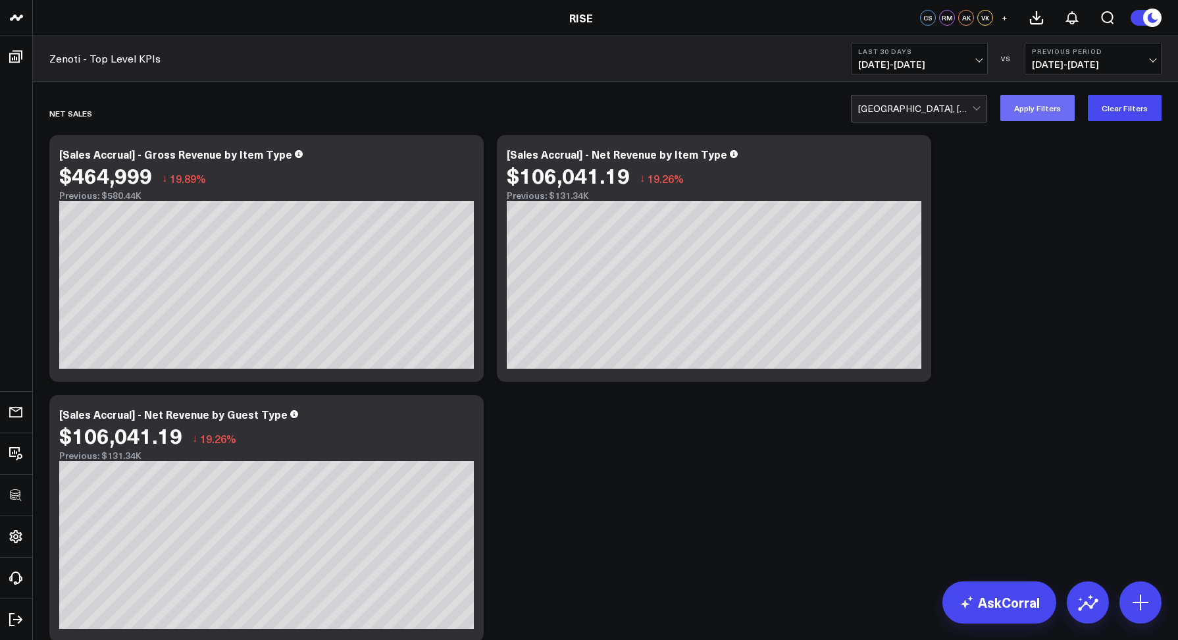
click at [1027, 111] on button "Apply Filters" at bounding box center [1037, 108] width 74 height 26
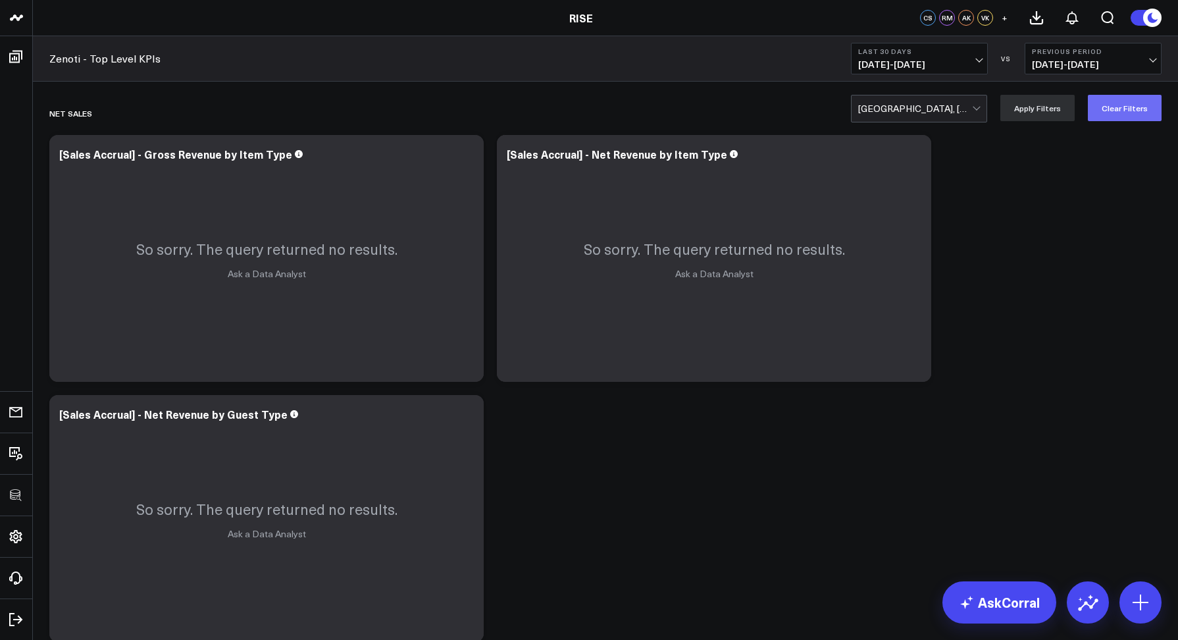
click at [1132, 105] on button "Clear Filters" at bounding box center [1125, 108] width 74 height 26
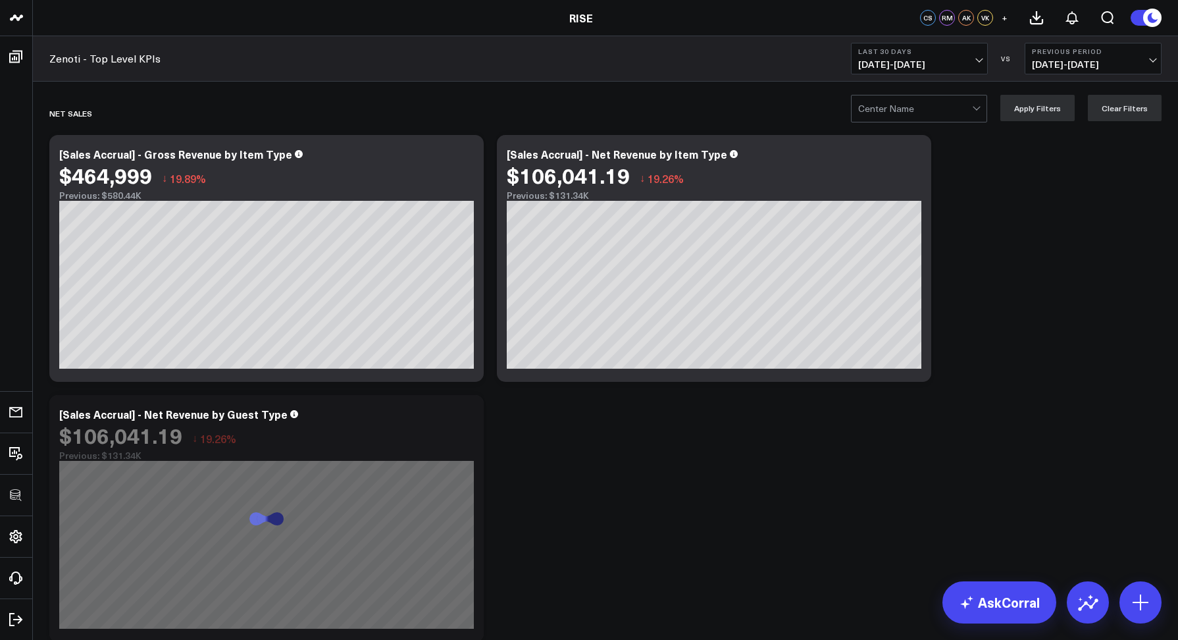
click at [937, 111] on div at bounding box center [915, 108] width 114 height 26
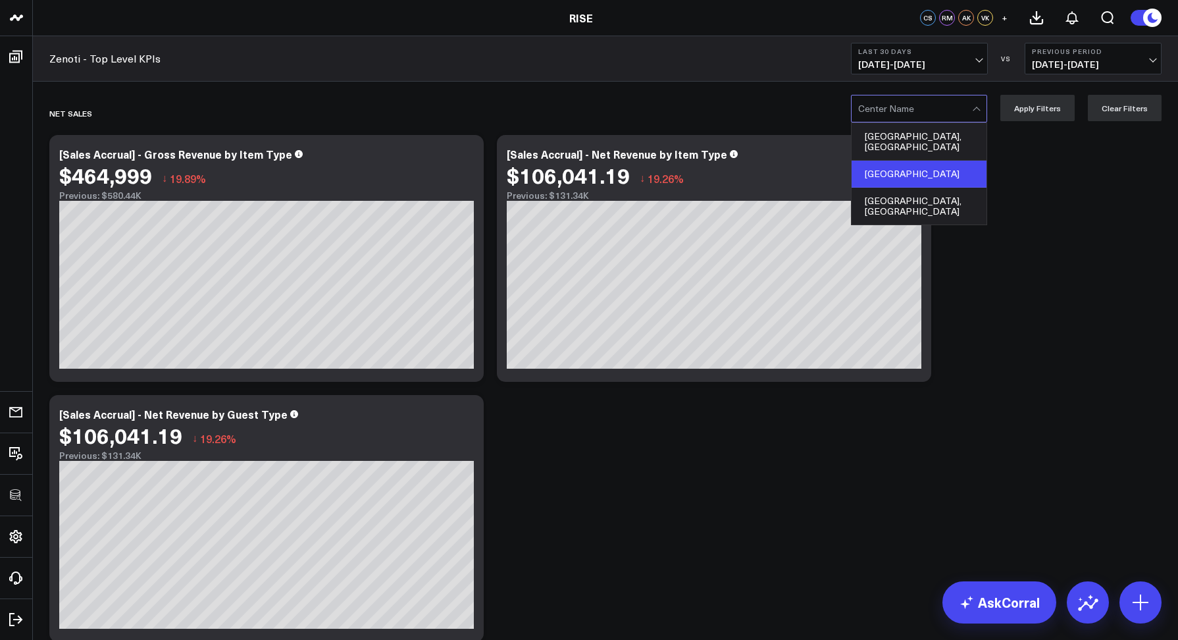
click at [919, 161] on div "Lake Oswego" at bounding box center [918, 174] width 135 height 27
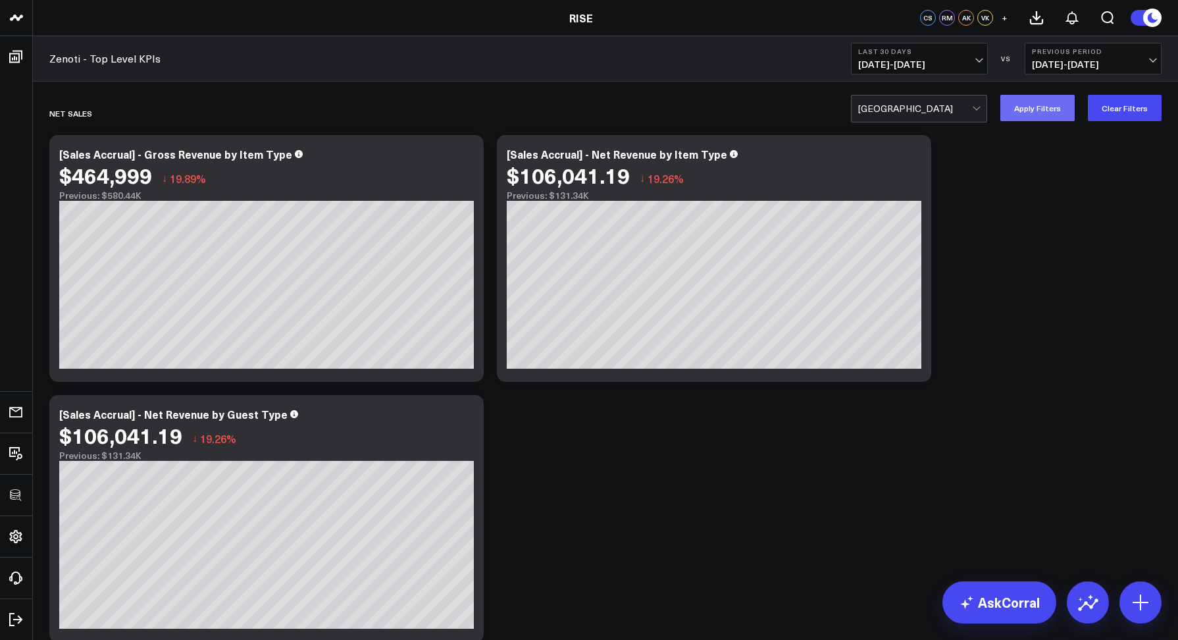
click at [1028, 103] on button "Apply Filters" at bounding box center [1037, 108] width 74 height 26
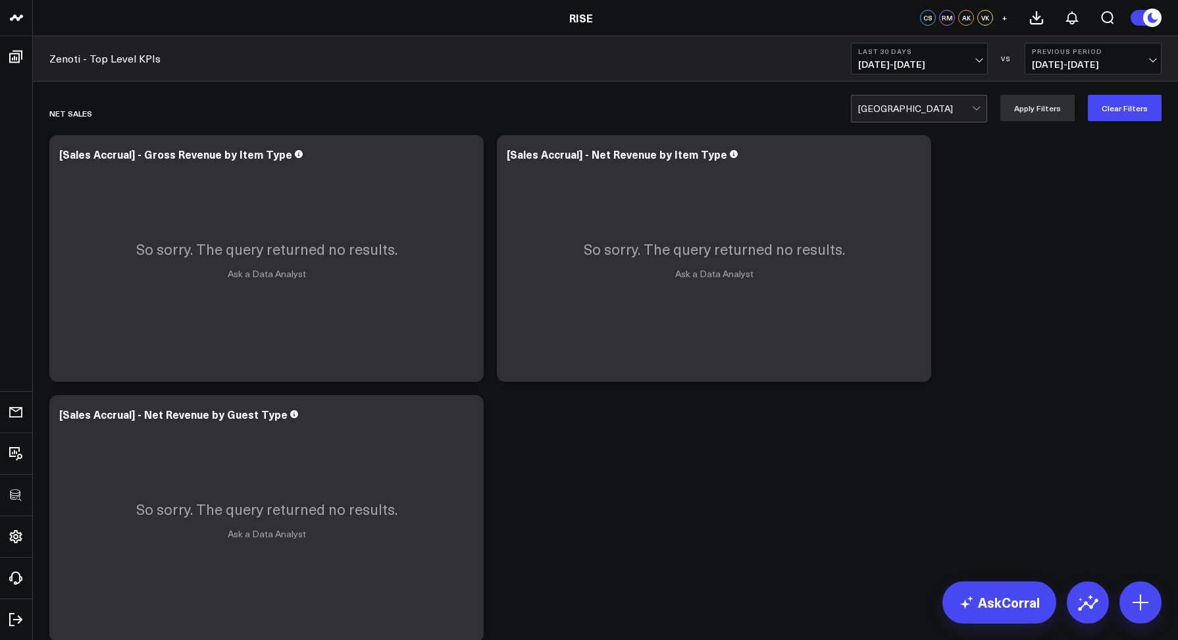
drag, startPoint x: 1107, startPoint y: 115, endPoint x: 945, endPoint y: 120, distance: 162.0
click at [1107, 115] on button "Clear Filters" at bounding box center [1125, 108] width 74 height 26
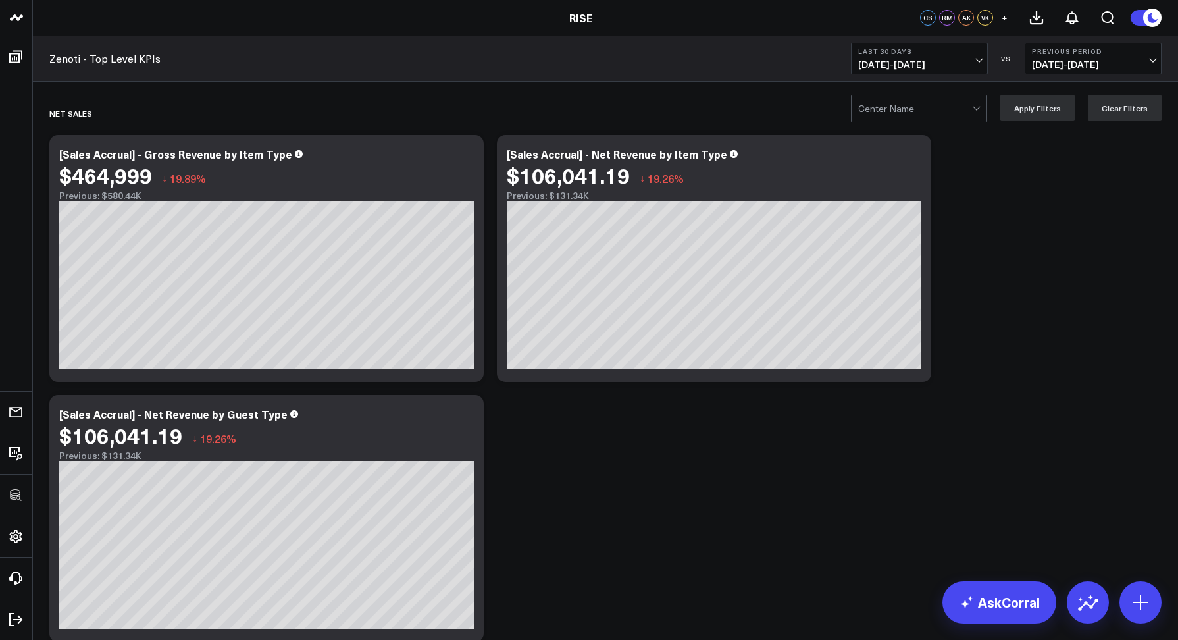
click at [911, 114] on div at bounding box center [915, 108] width 114 height 26
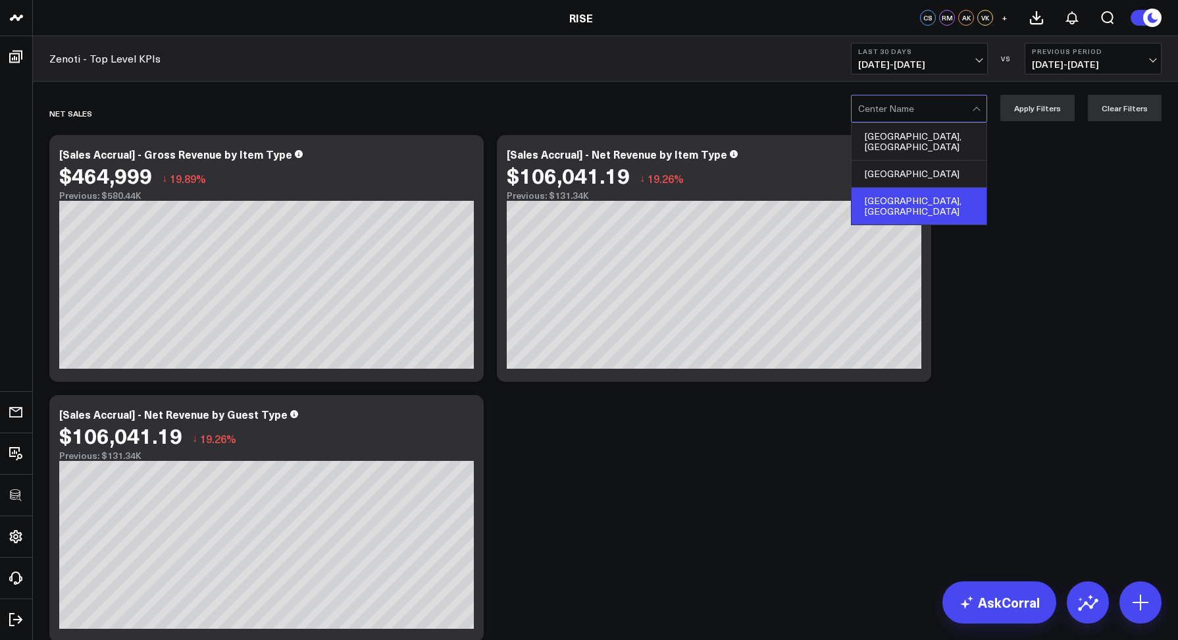
click at [894, 191] on div "Vero Beach, FL" at bounding box center [918, 206] width 135 height 37
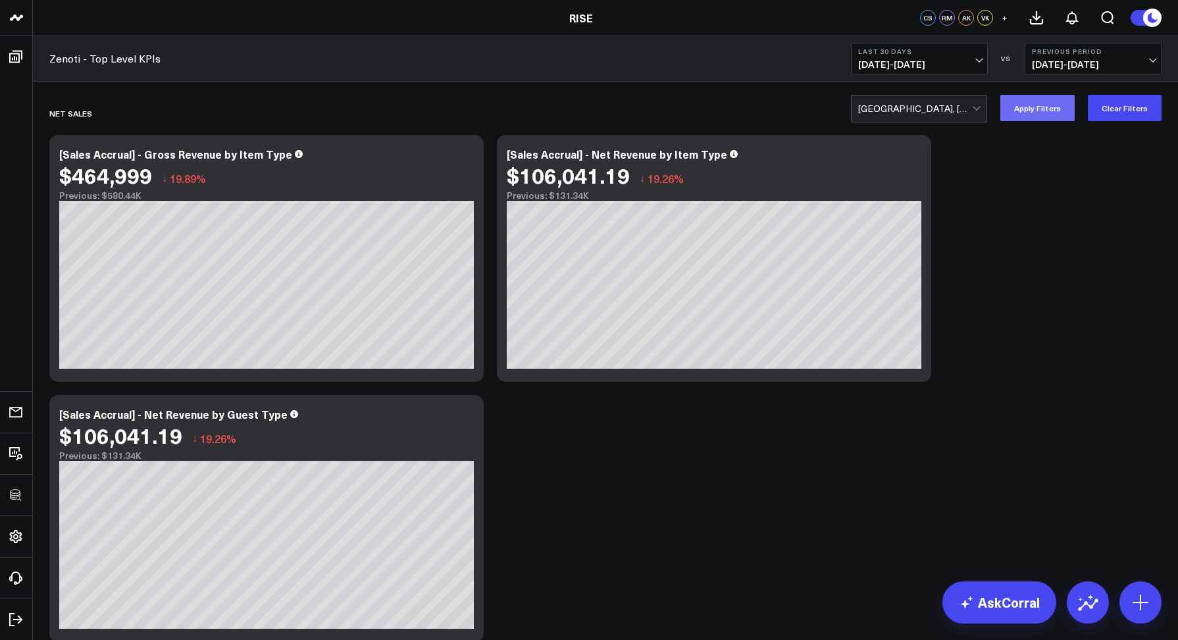
click at [1040, 112] on button "Apply Filters" at bounding box center [1037, 108] width 74 height 26
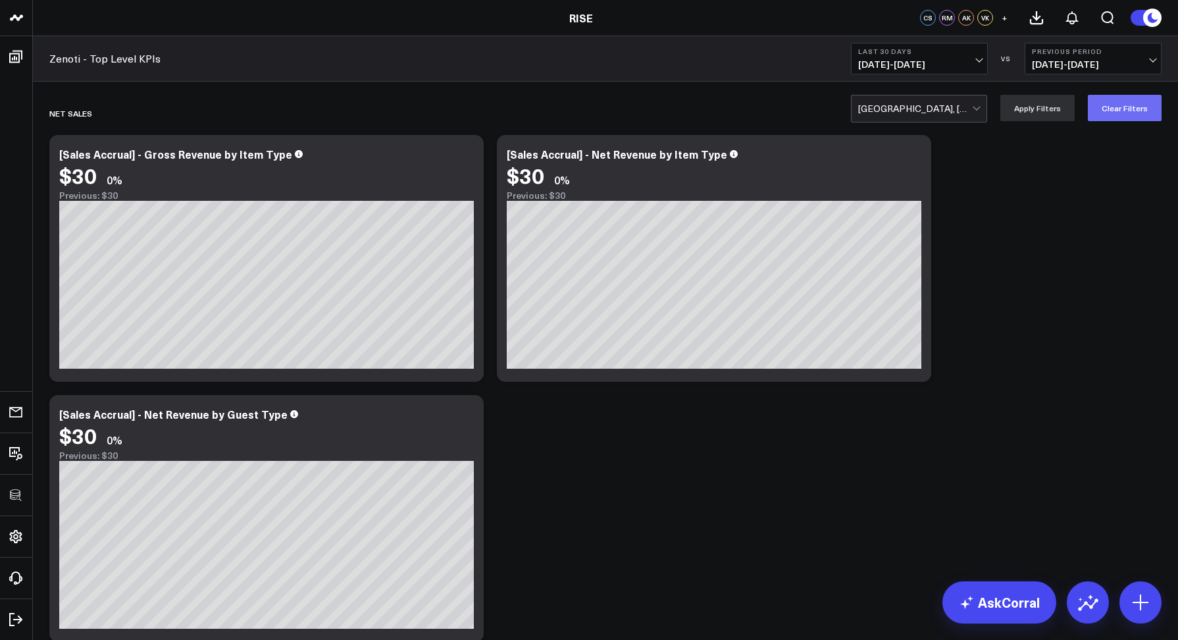
click at [1132, 113] on button "Clear Filters" at bounding box center [1125, 108] width 74 height 26
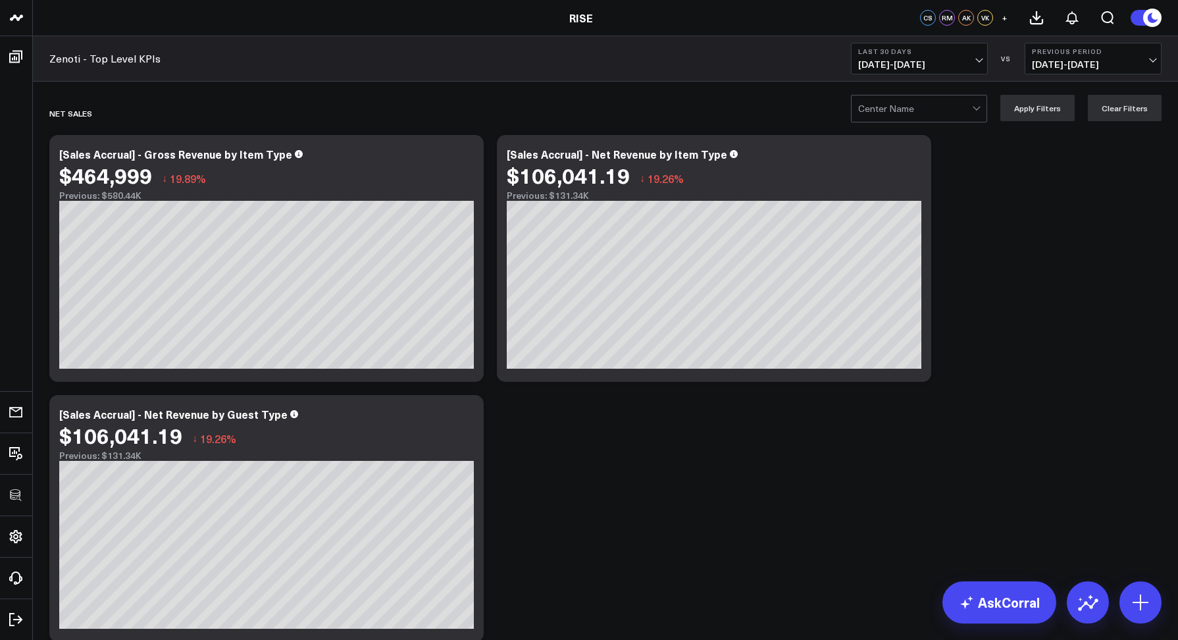
click at [875, 119] on div at bounding box center [915, 108] width 114 height 26
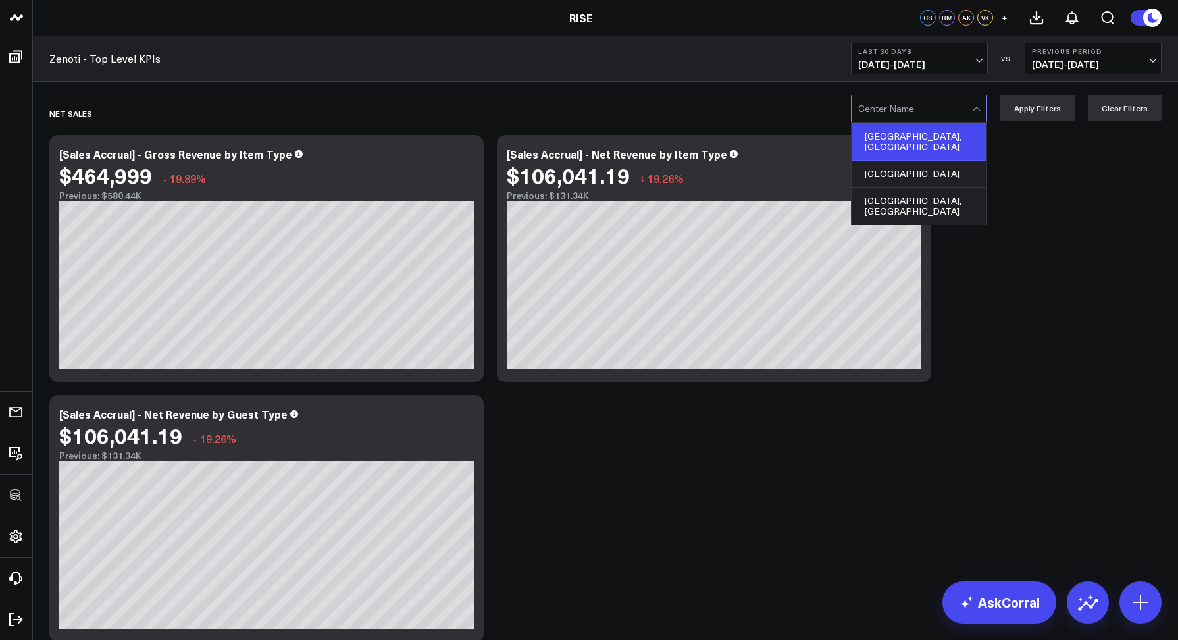
click at [883, 141] on div "Coconut Creek, FL" at bounding box center [918, 142] width 135 height 38
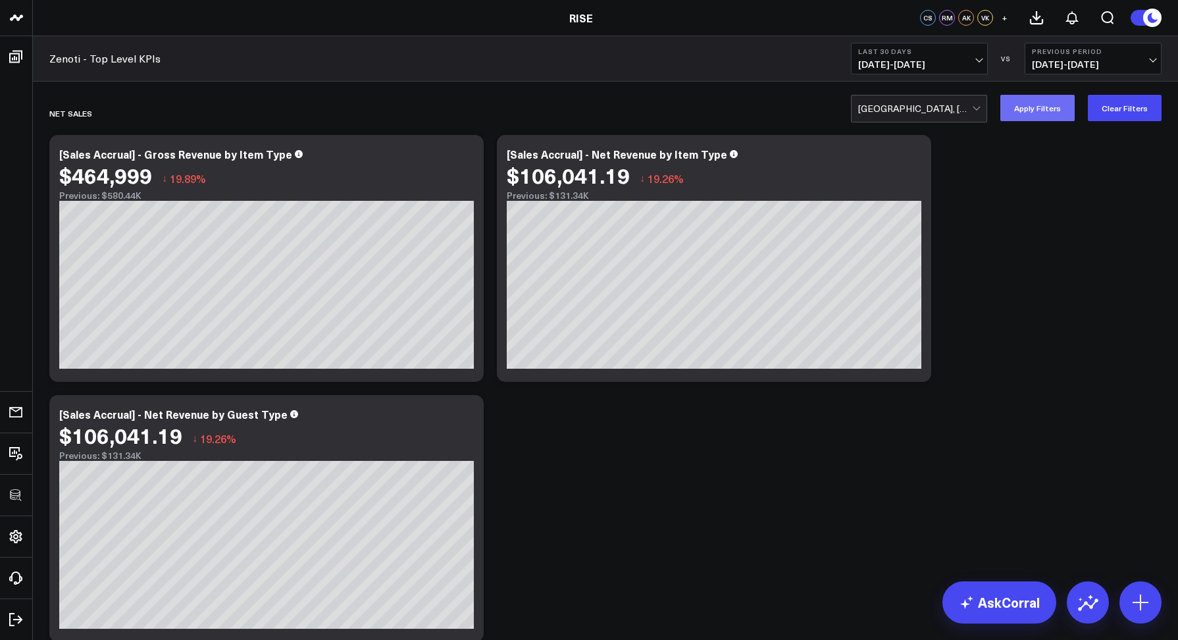
click at [1028, 107] on button "Apply Filters" at bounding box center [1037, 108] width 74 height 26
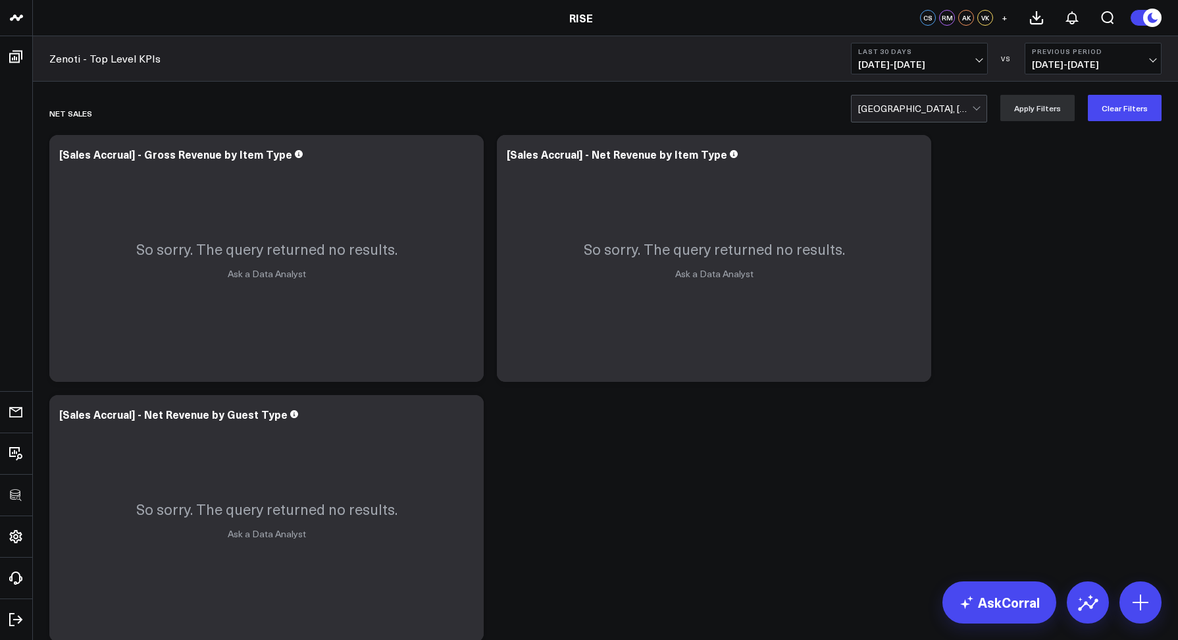
click at [875, 57] on button "Last 30 Days 09/14/25 - 10/13/25" at bounding box center [919, 59] width 137 height 32
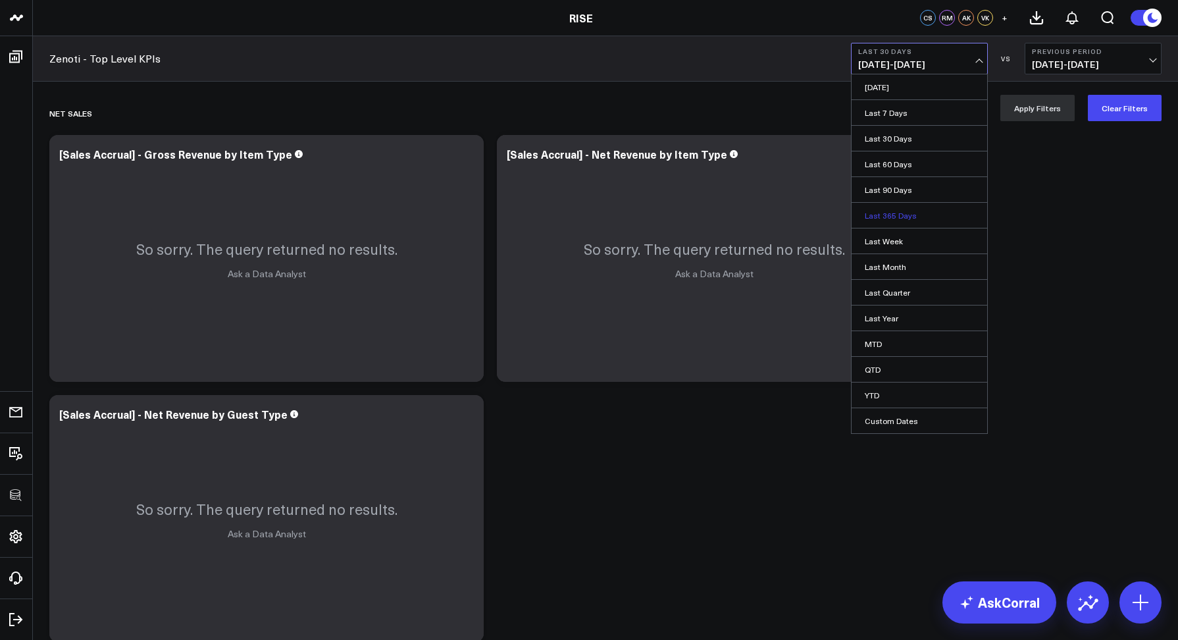
click at [892, 212] on link "Last 365 Days" at bounding box center [919, 215] width 136 height 25
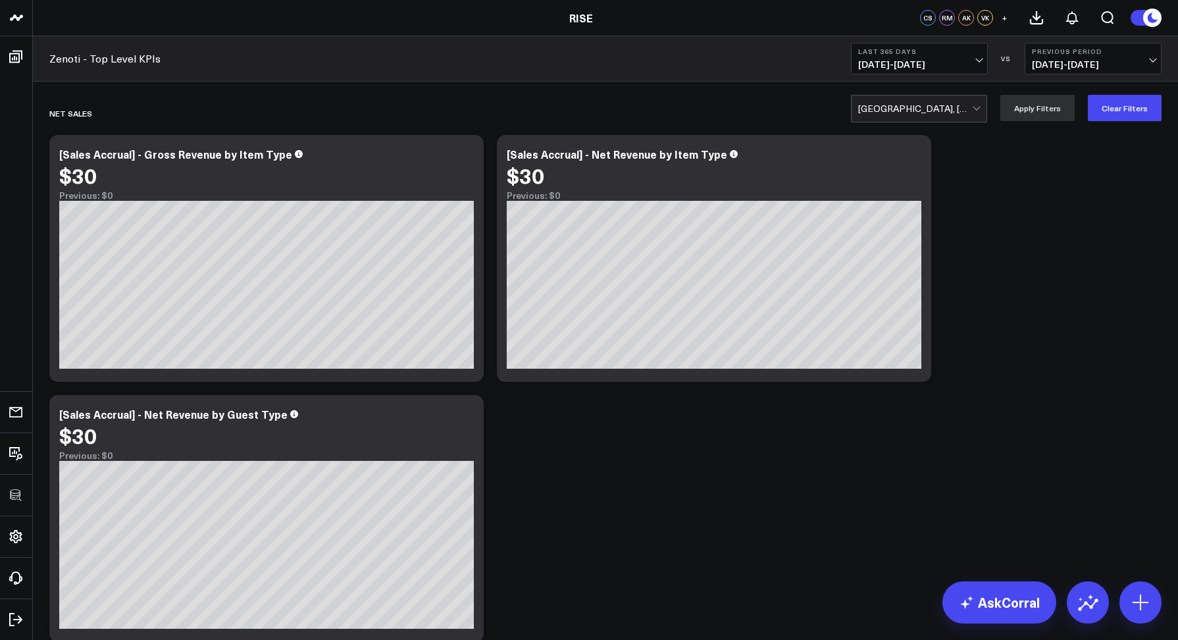
click at [905, 109] on div at bounding box center [915, 108] width 114 height 26
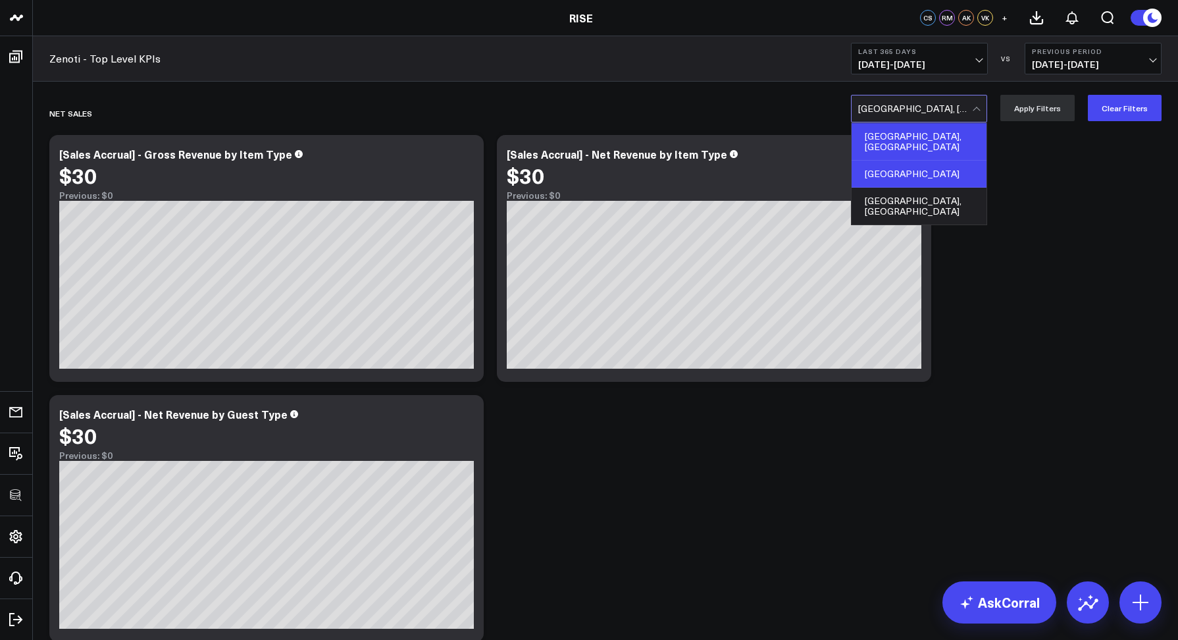
click at [901, 170] on div "Lake Oswego" at bounding box center [918, 174] width 135 height 27
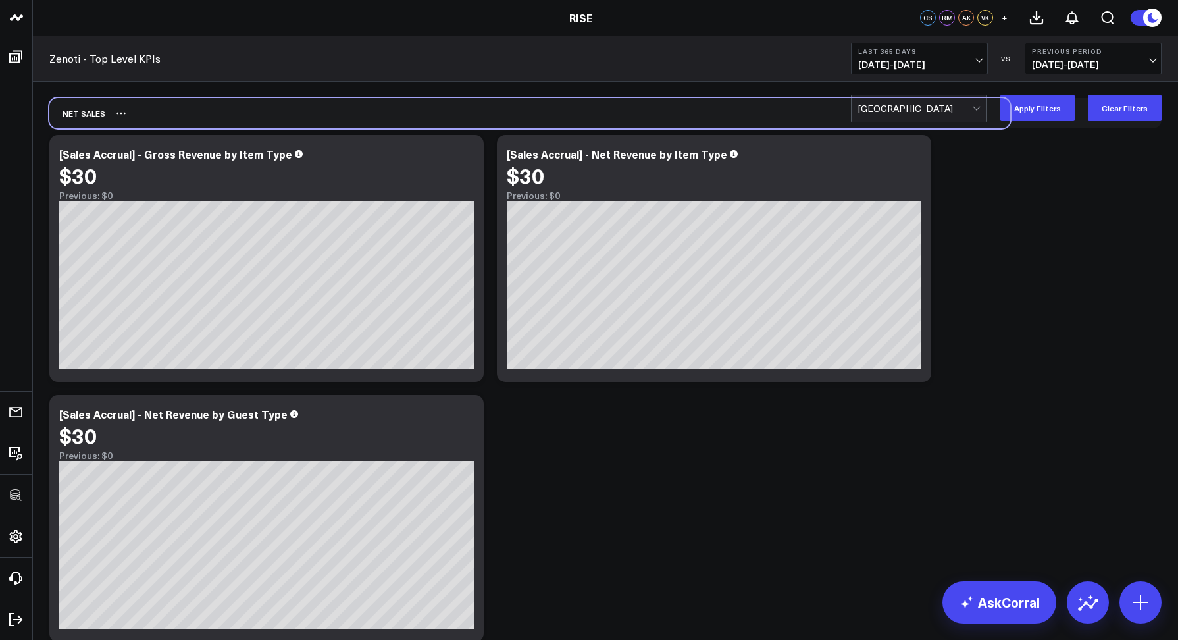
click at [1022, 121] on div "Net Sales" at bounding box center [605, 113] width 1112 height 30
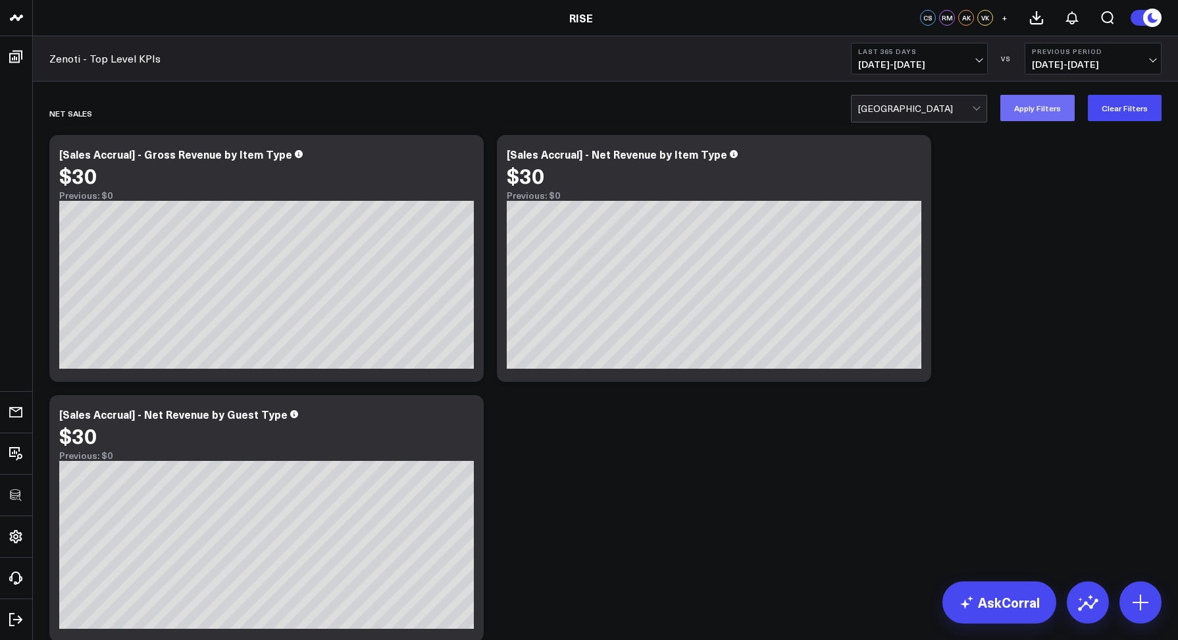
click at [1022, 116] on button "Apply Filters" at bounding box center [1037, 108] width 74 height 26
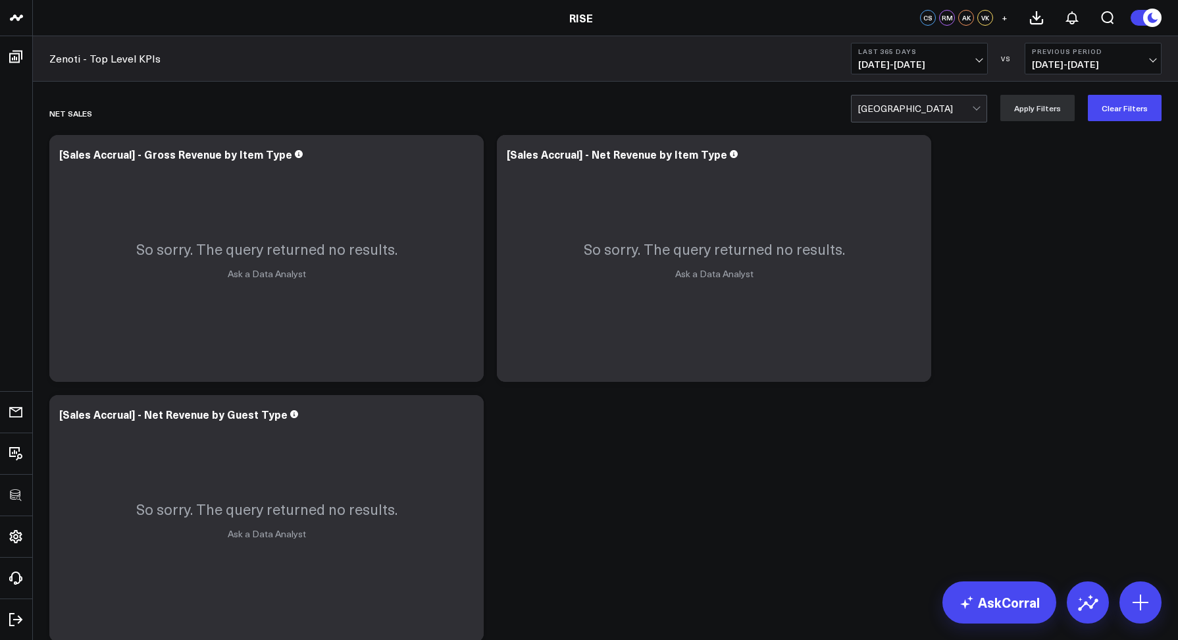
click at [891, 122] on div "Lake Oswego" at bounding box center [919, 109] width 136 height 28
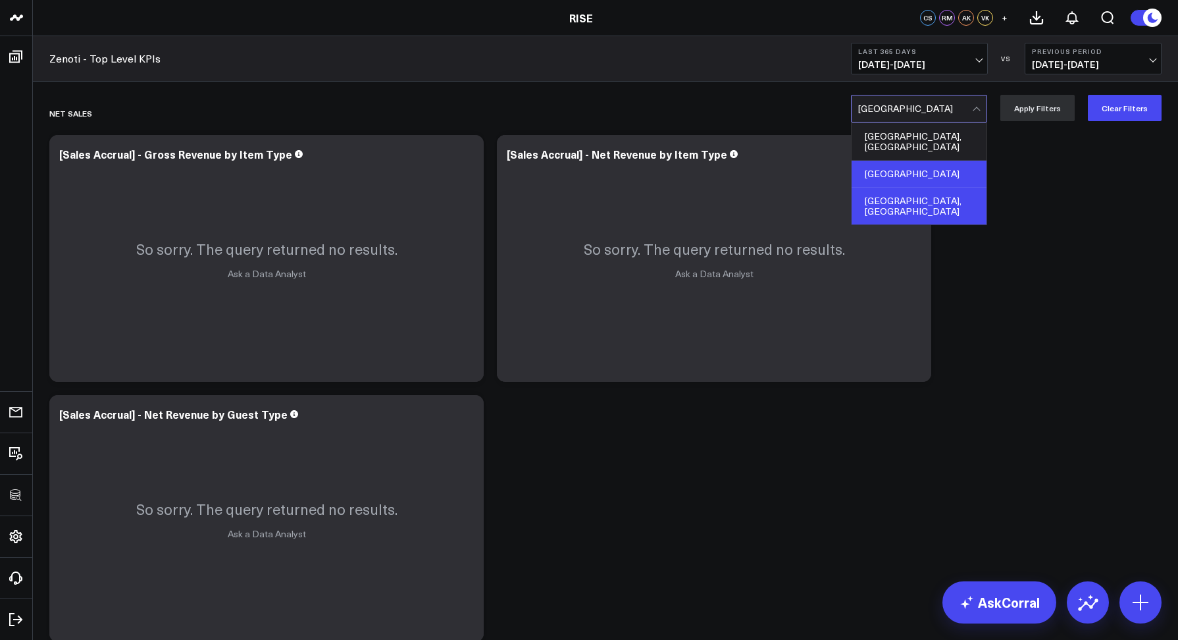
click at [895, 194] on div "Vero Beach, FL" at bounding box center [918, 206] width 135 height 37
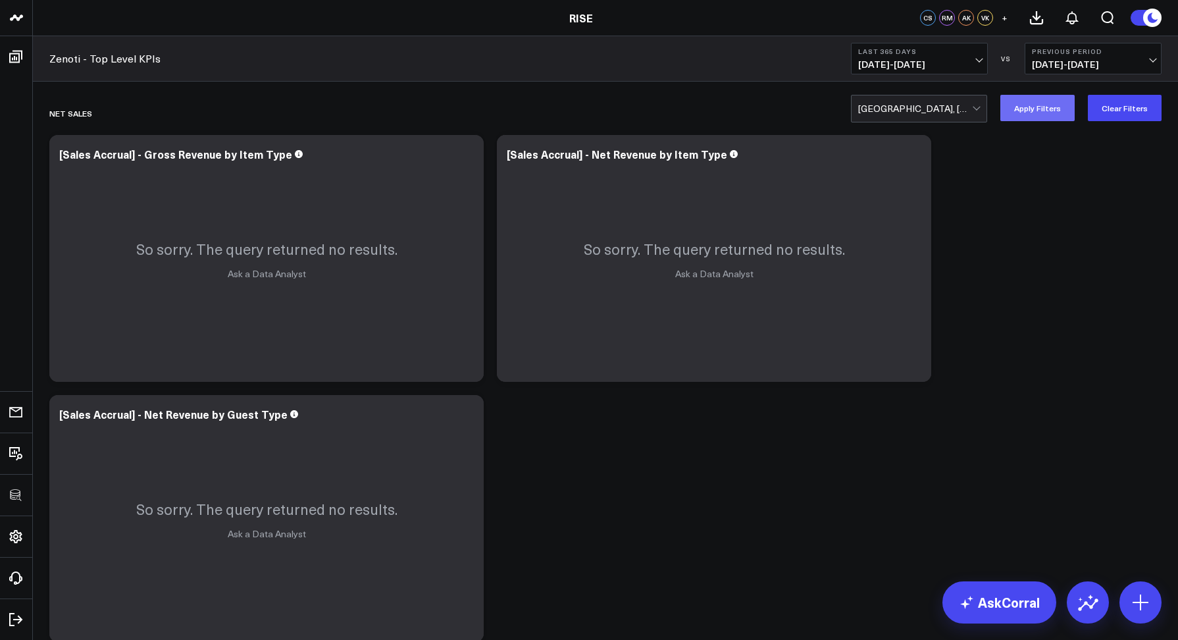
click at [1044, 114] on button "Apply Filters" at bounding box center [1037, 108] width 74 height 26
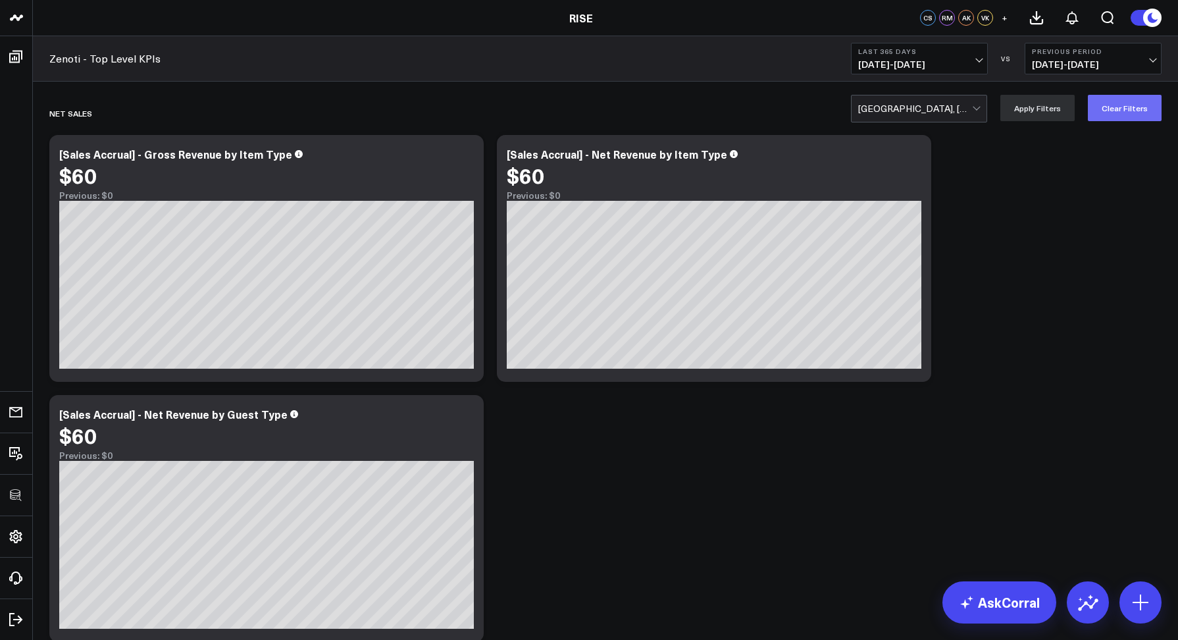
click at [1129, 116] on button "Clear Filters" at bounding box center [1125, 108] width 74 height 26
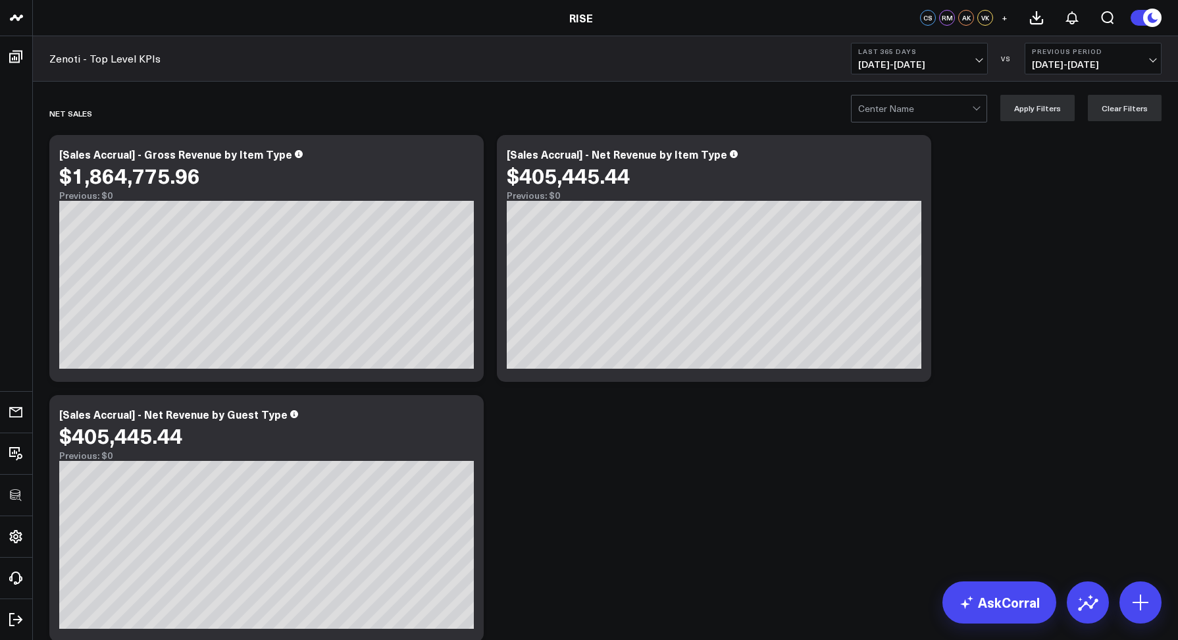
click at [783, 83] on div "Center Name Apply Filters Clear Filters" at bounding box center [605, 108] width 1145 height 53
click at [654, 75] on div "Zenoti - Top Level KPIs Last 365 Days 10/14/24 - 10/13/25 VS Previous Period 10…" at bounding box center [605, 58] width 1145 height 45
click at [601, 66] on div "Zenoti - Top Level KPIs Last 365 Days 10/14/24 - 10/13/25 VS Previous Period 10…" at bounding box center [605, 58] width 1145 height 45
click at [940, 116] on div at bounding box center [915, 108] width 114 height 26
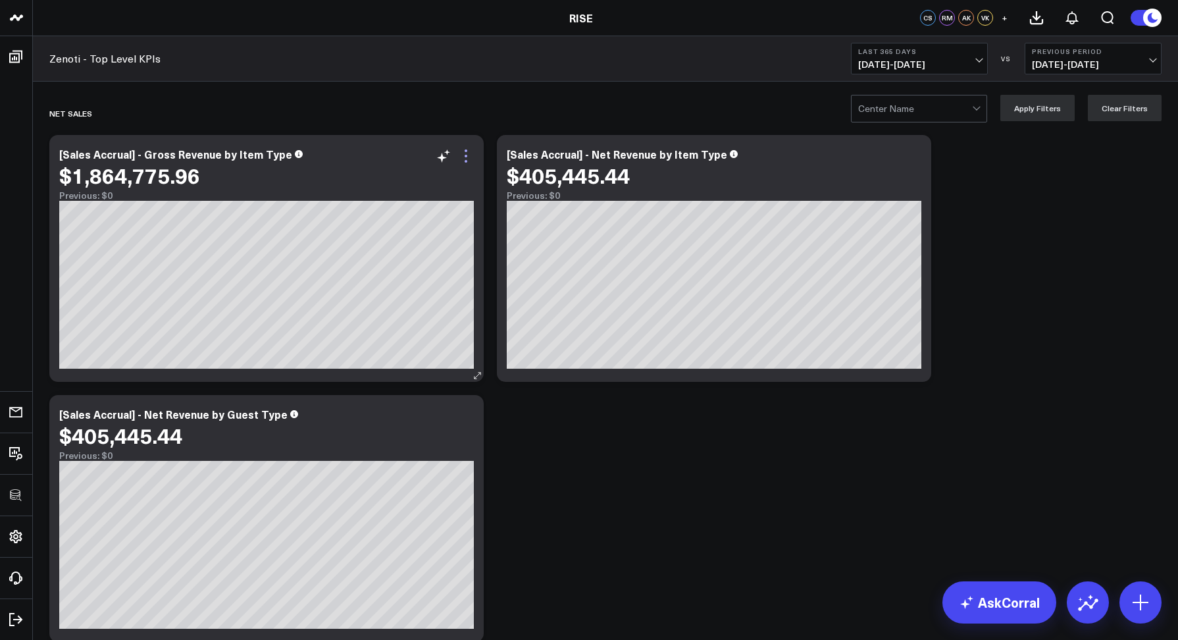
click at [468, 151] on icon at bounding box center [466, 156] width 16 height 16
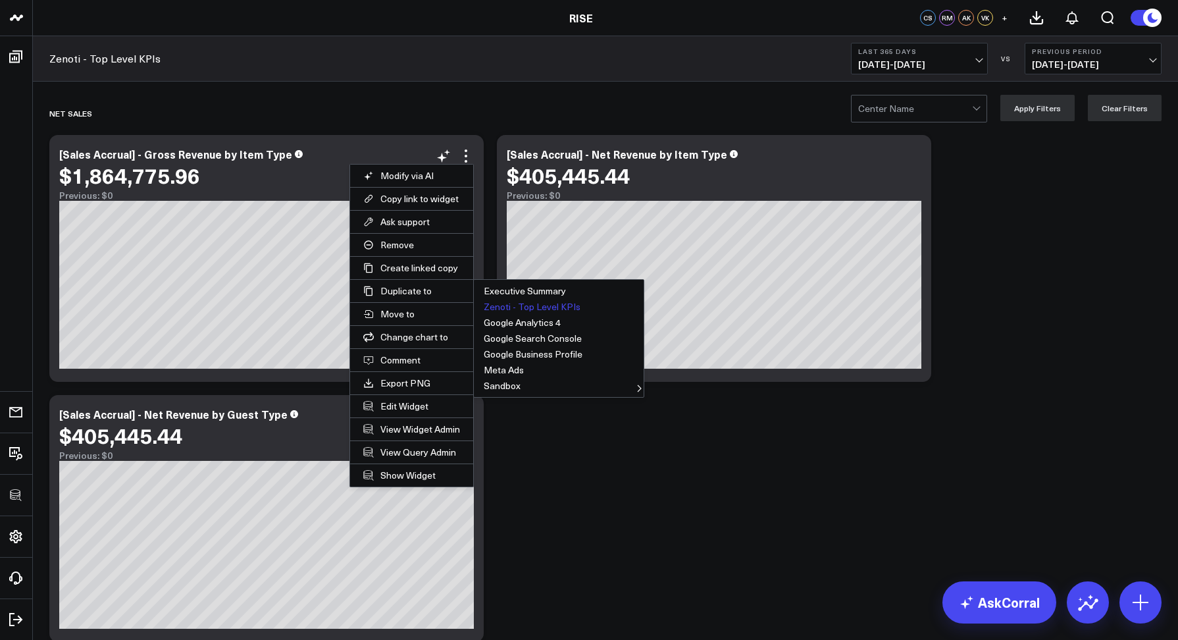
click at [507, 309] on button "Zenoti - Top Level KPIs" at bounding box center [559, 307] width 170 height 16
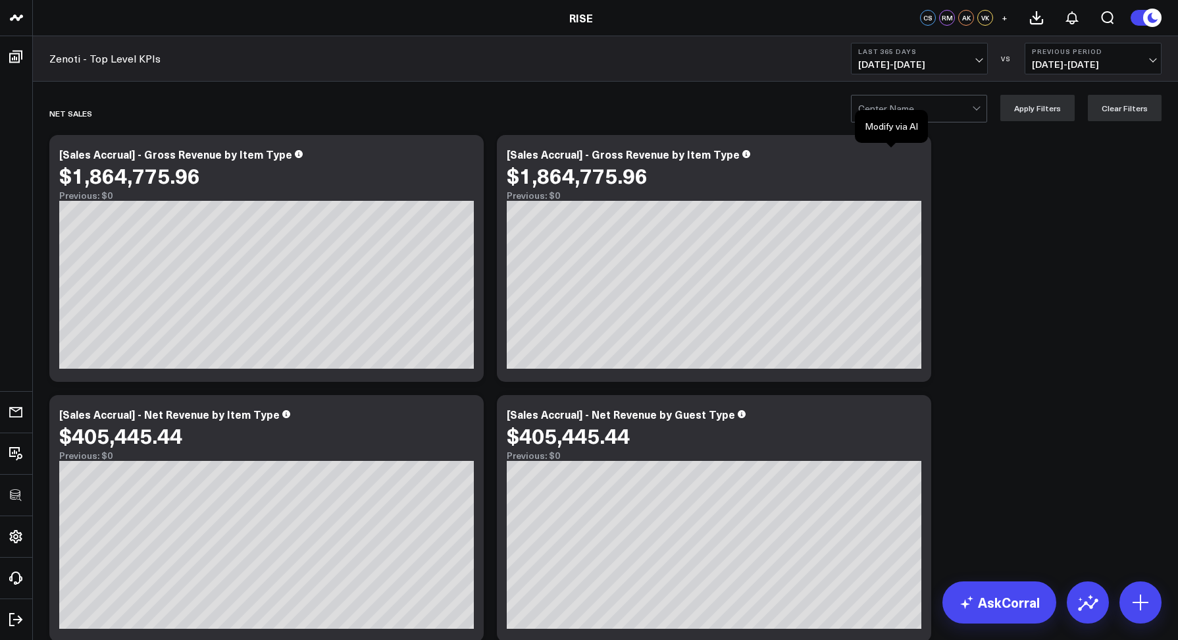
click at [0, 0] on icon at bounding box center [0, 0] width 0 height 0
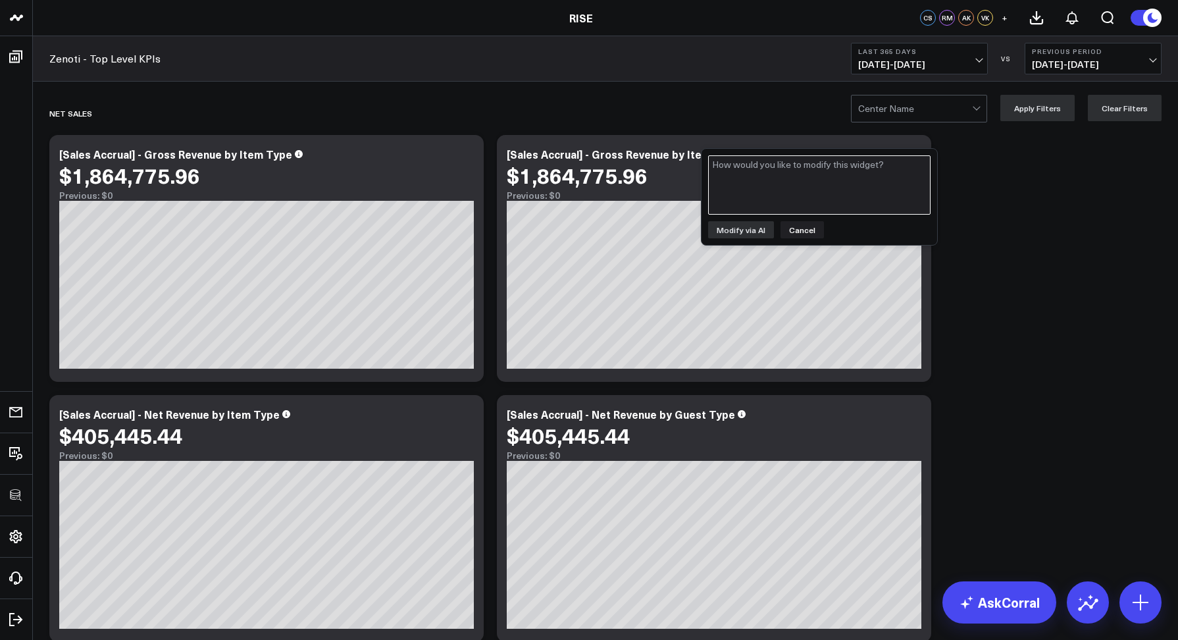
click at [798, 191] on textarea at bounding box center [819, 184] width 222 height 59
type textarea "group this by center"
click at [740, 228] on button "Modify via AI" at bounding box center [741, 229] width 66 height 17
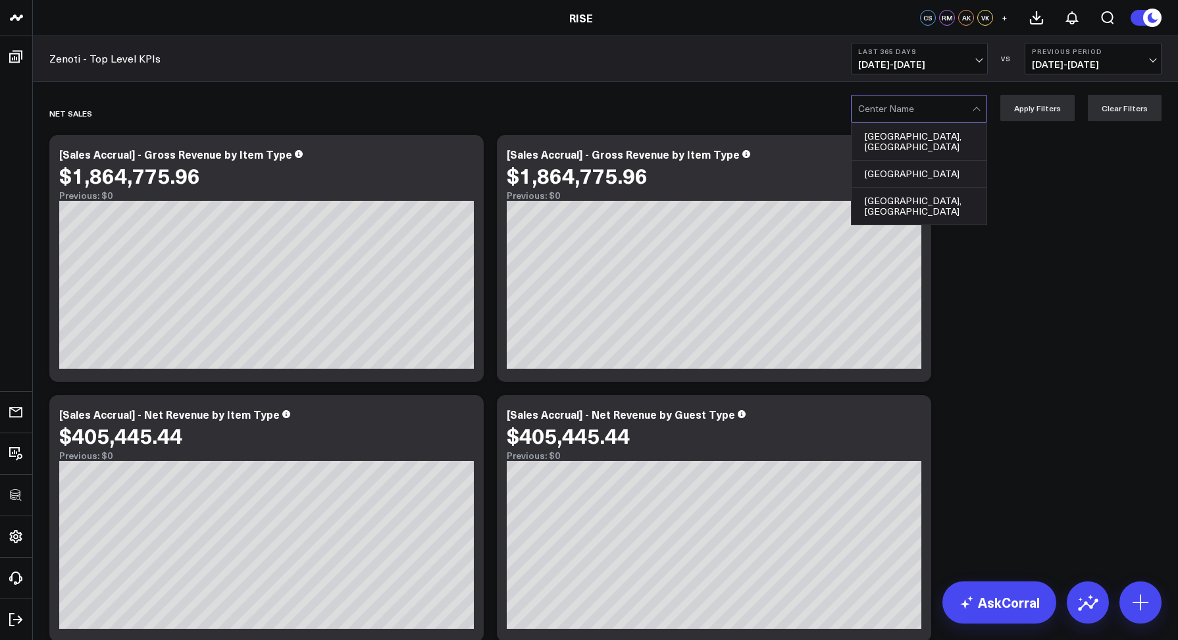
click at [873, 105] on div at bounding box center [915, 108] width 114 height 26
click at [800, 73] on div "Zenoti - Top Level KPIs Last 365 Days 10/14/24 - 10/13/25 VS Previous Period 10…" at bounding box center [605, 58] width 1145 height 45
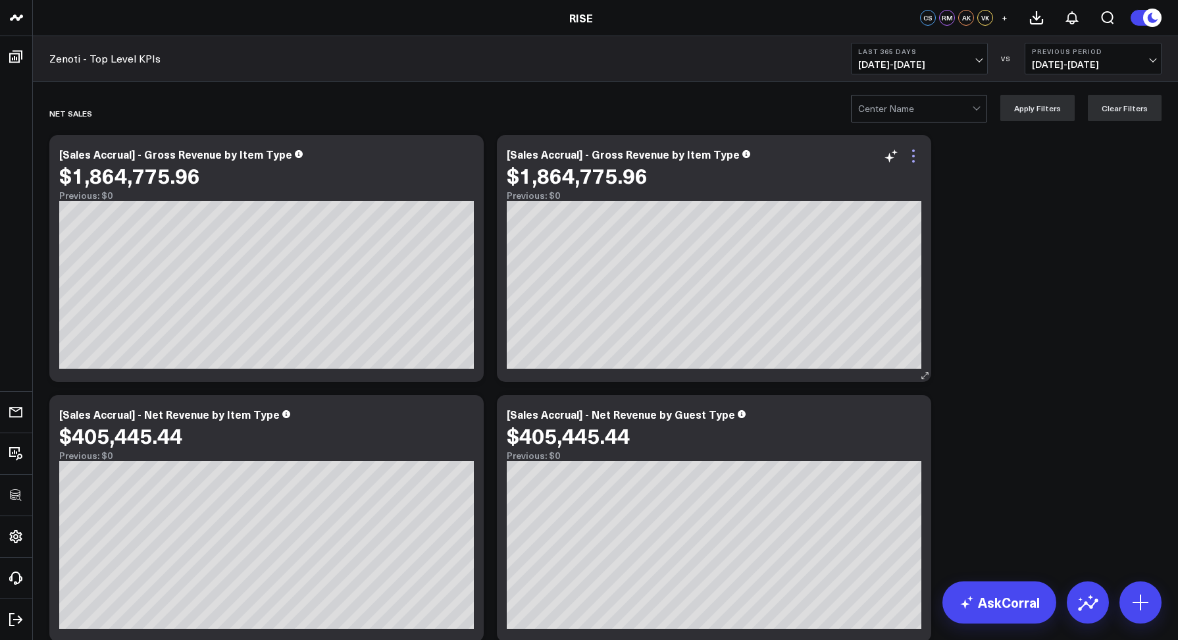
click at [910, 154] on icon at bounding box center [913, 156] width 16 height 16
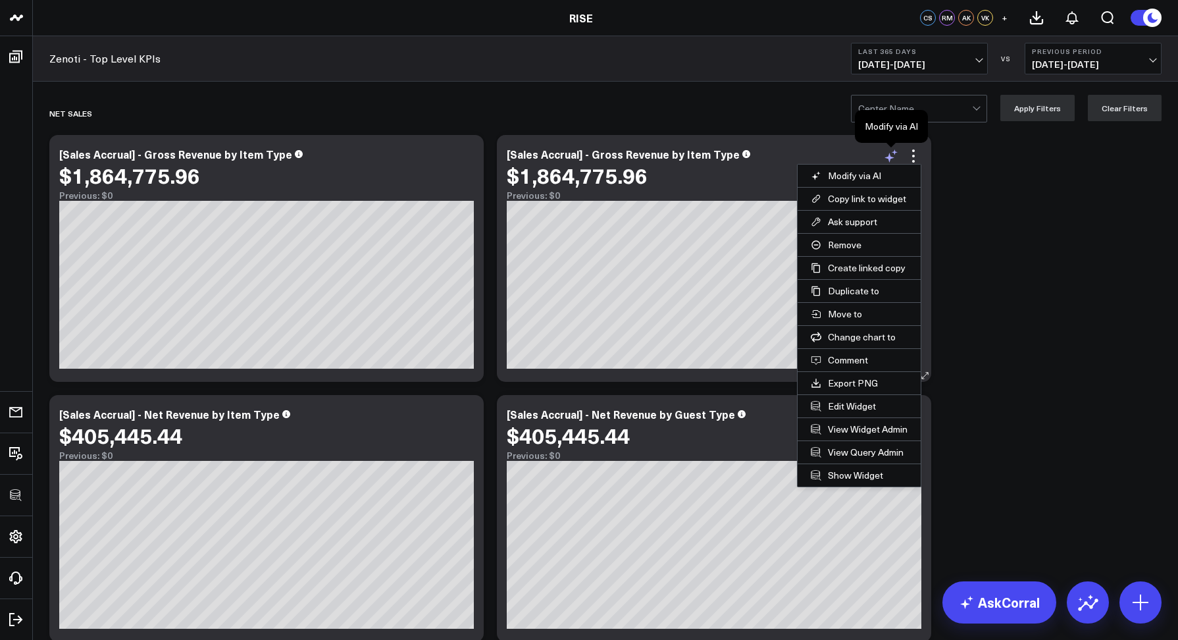
click at [888, 153] on icon at bounding box center [891, 156] width 16 height 16
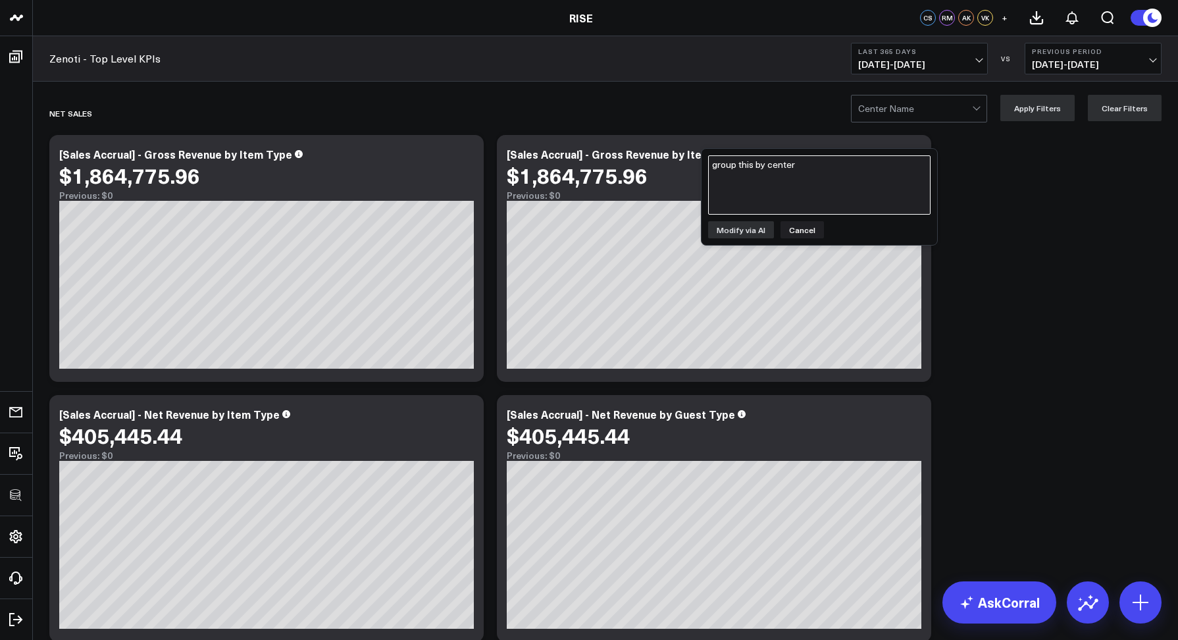
click at [818, 186] on textarea "group this by center" at bounding box center [819, 184] width 222 height 59
type textarea "group this by center"
click at [746, 228] on button "Modify via AI" at bounding box center [741, 229] width 66 height 17
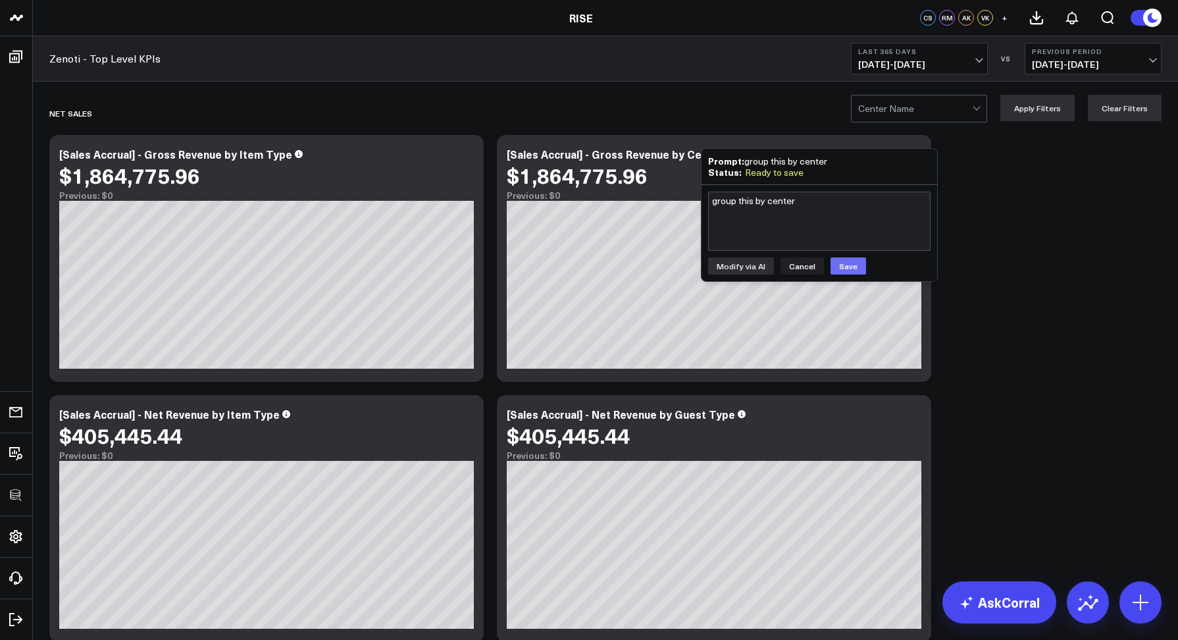
click at [848, 265] on button "Save" at bounding box center [848, 265] width 36 height 17
click at [805, 270] on button "Cancel" at bounding box center [801, 265] width 43 height 17
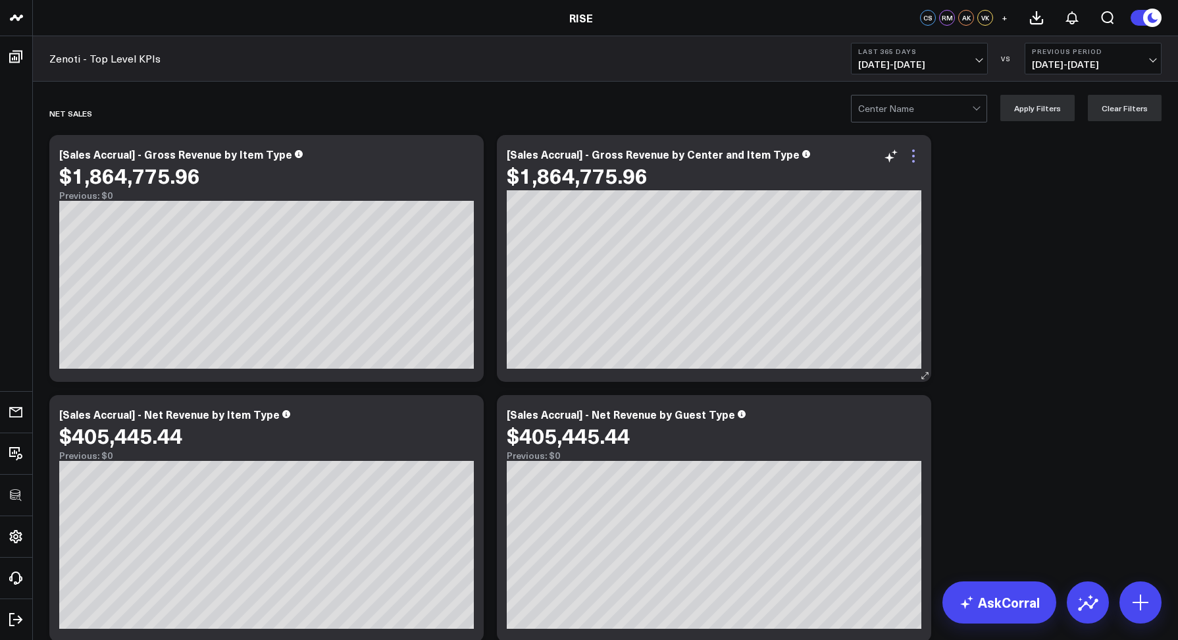
click at [910, 159] on icon at bounding box center [913, 156] width 16 height 16
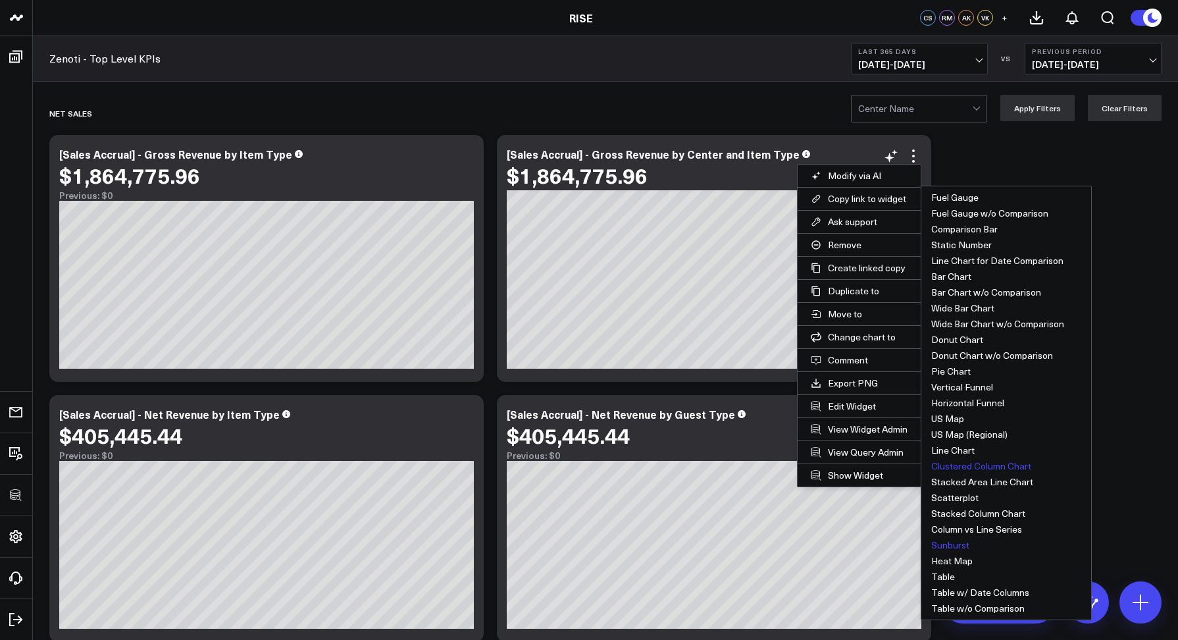
click at [945, 469] on button "Clustered Column Chart" at bounding box center [1006, 466] width 170 height 16
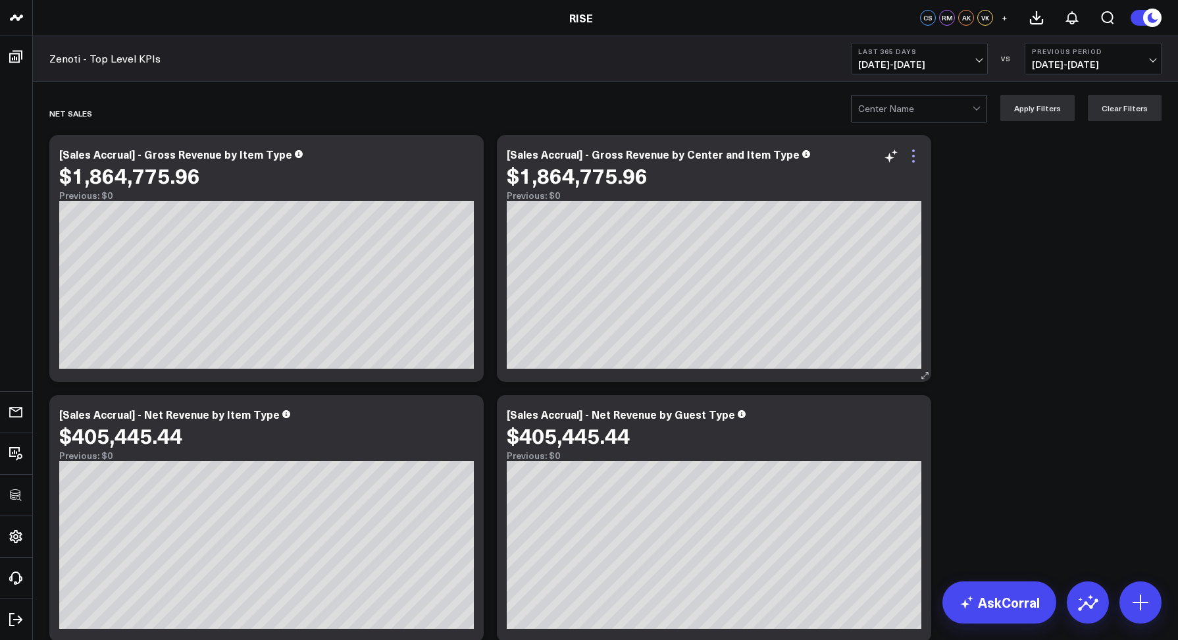
click at [911, 157] on icon at bounding box center [913, 156] width 16 height 16
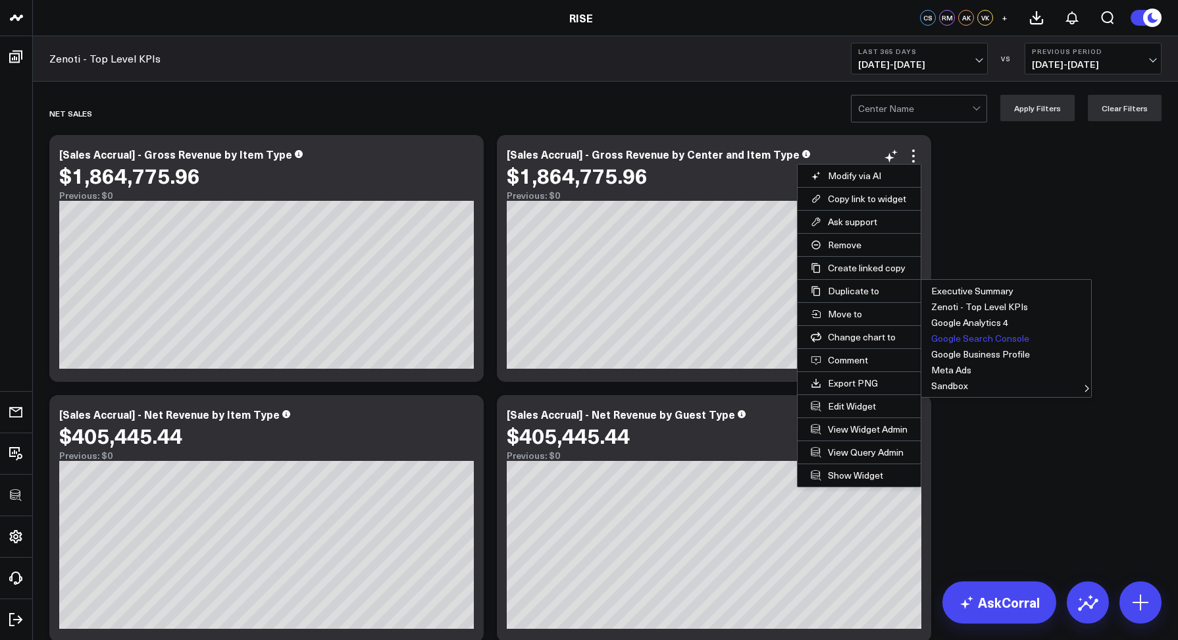
click at [1040, 340] on button "Google Search Console" at bounding box center [1006, 338] width 170 height 16
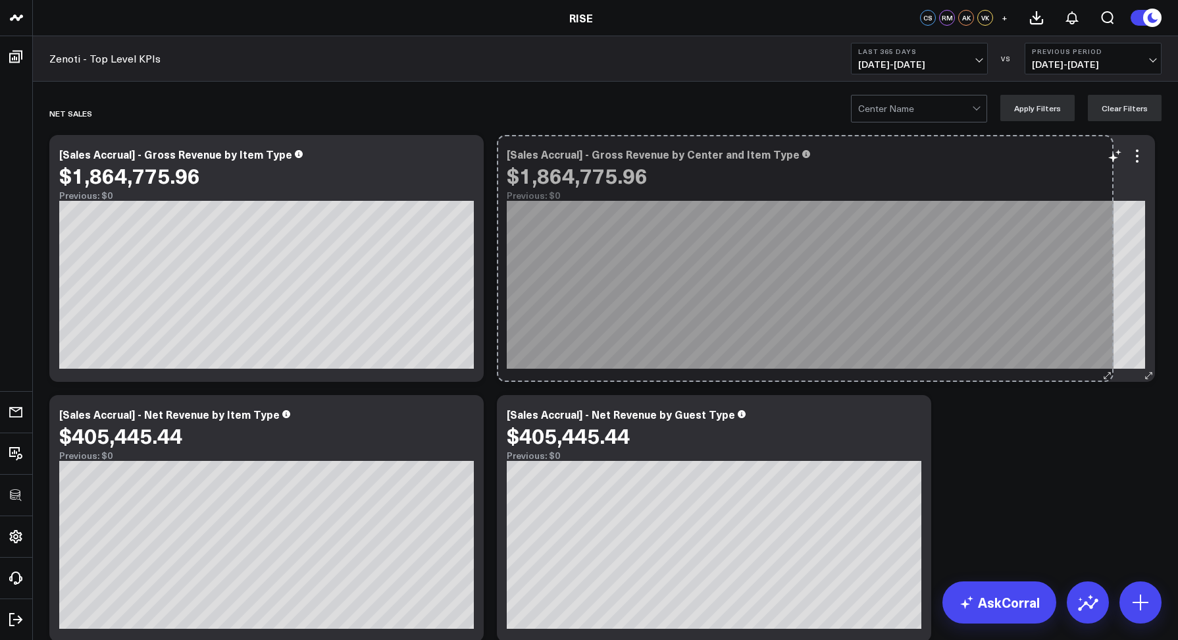
click at [1106, 367] on div "[Sales Accrual] - Gross Revenue by Center and Item Type $1,864,775.96 Previous:…" at bounding box center [826, 258] width 658 height 247
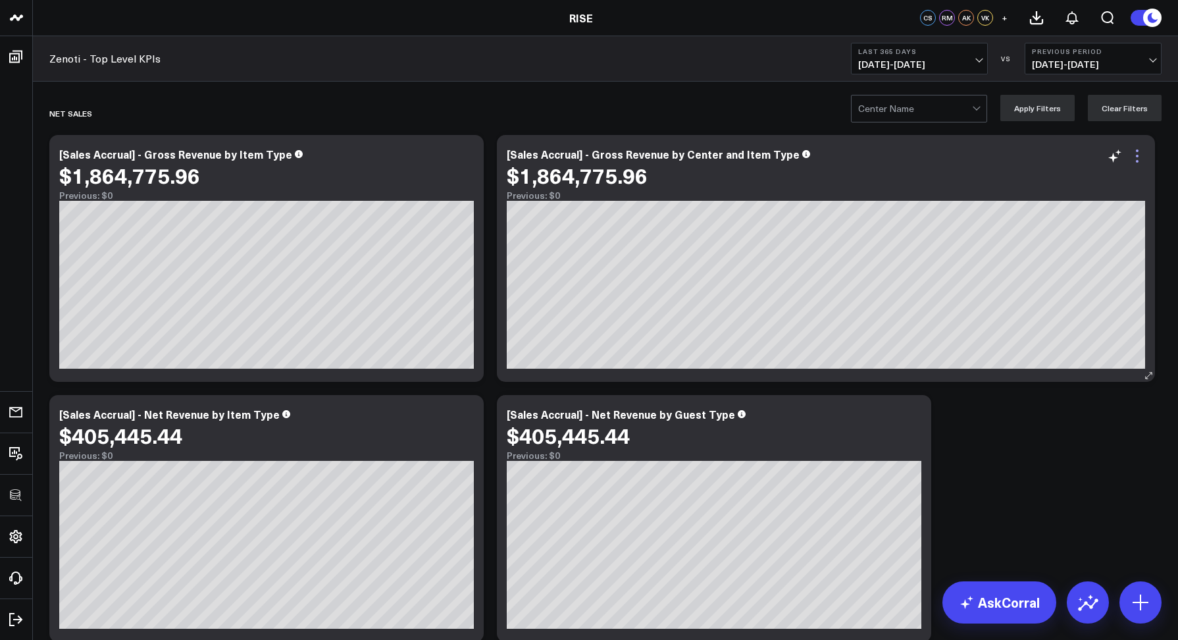
click at [1136, 162] on icon at bounding box center [1137, 161] width 3 height 3
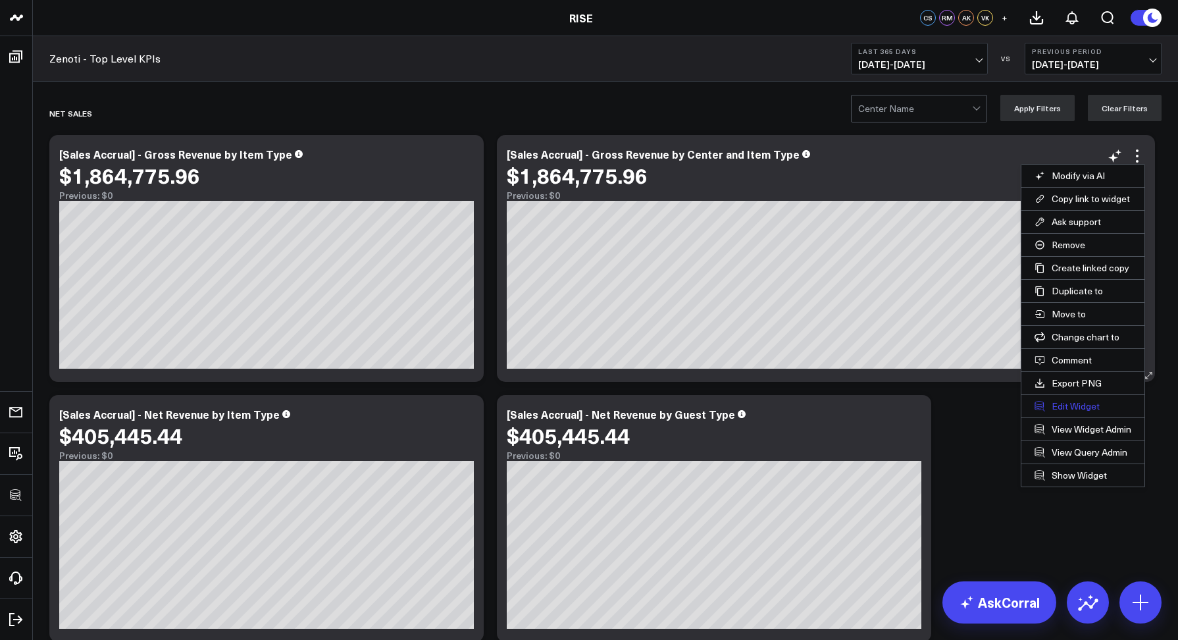
click at [1083, 401] on button "Edit Widget" at bounding box center [1082, 406] width 123 height 22
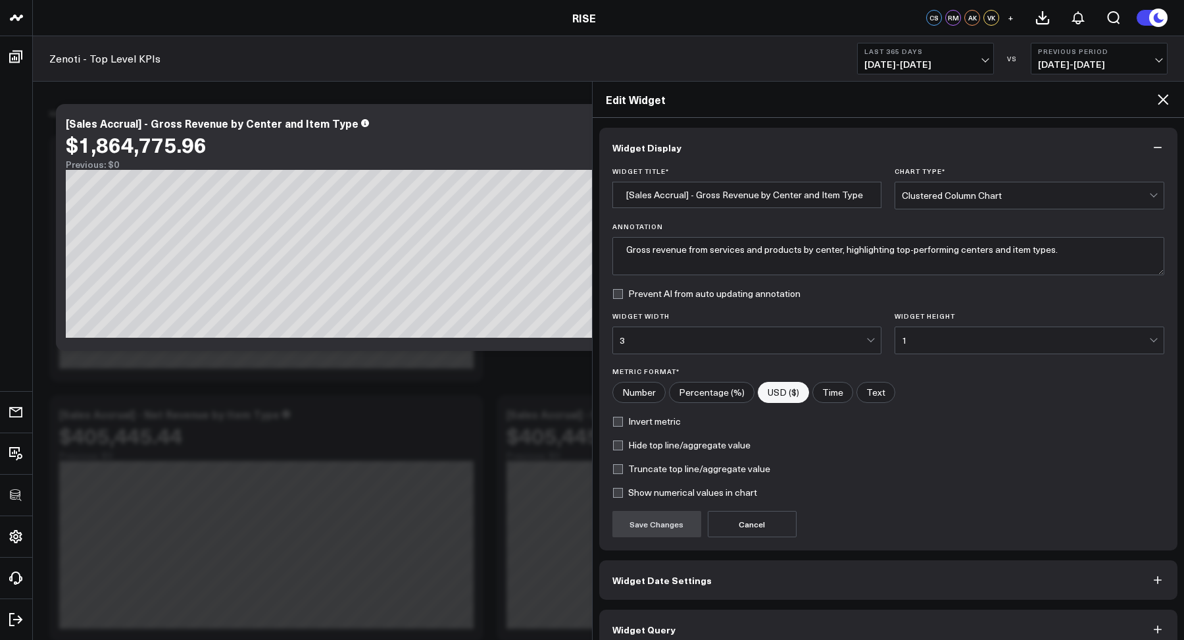
scroll to position [19, 0]
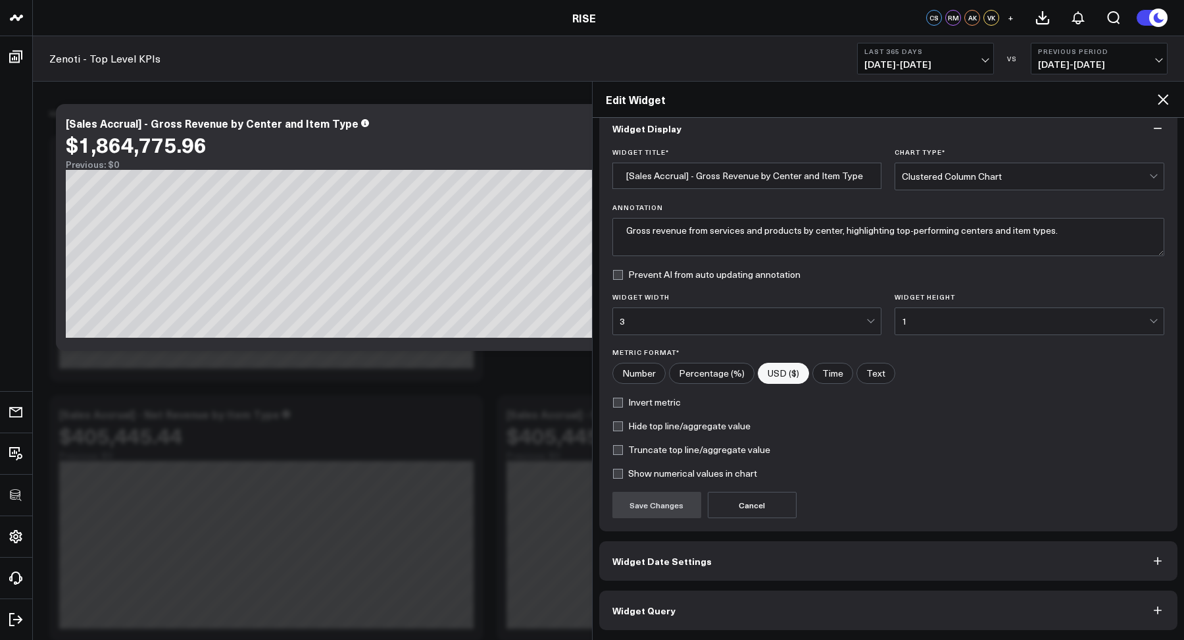
click at [829, 613] on button "Widget Query" at bounding box center [888, 609] width 579 height 39
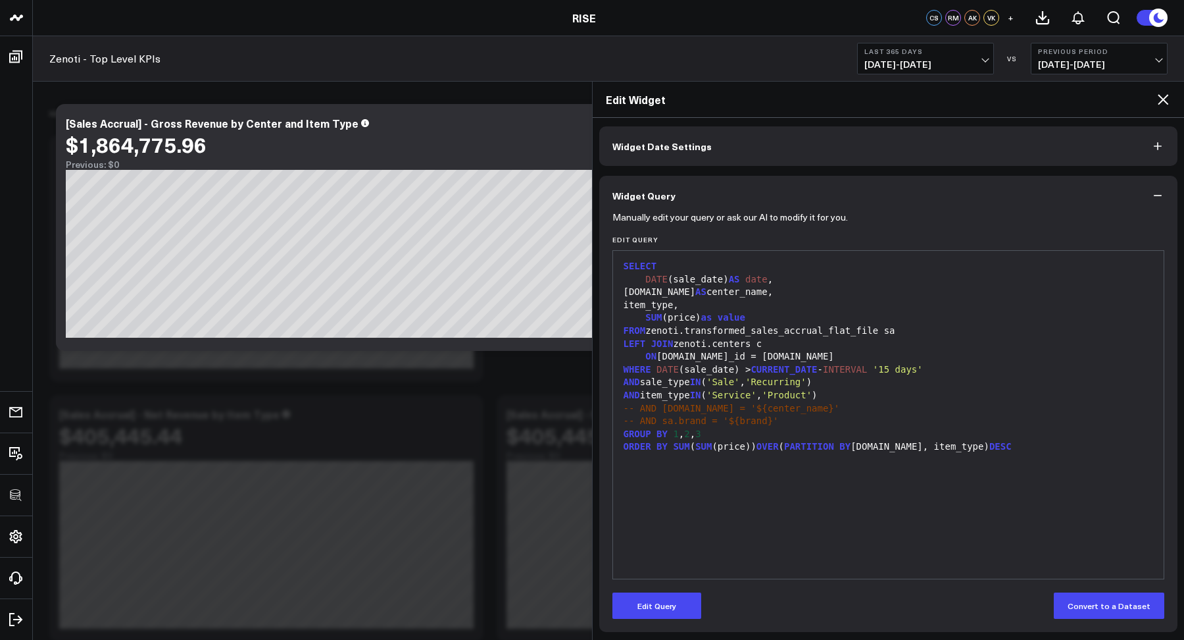
scroll to position [53, 0]
click at [677, 597] on button "Edit Query" at bounding box center [657, 603] width 89 height 26
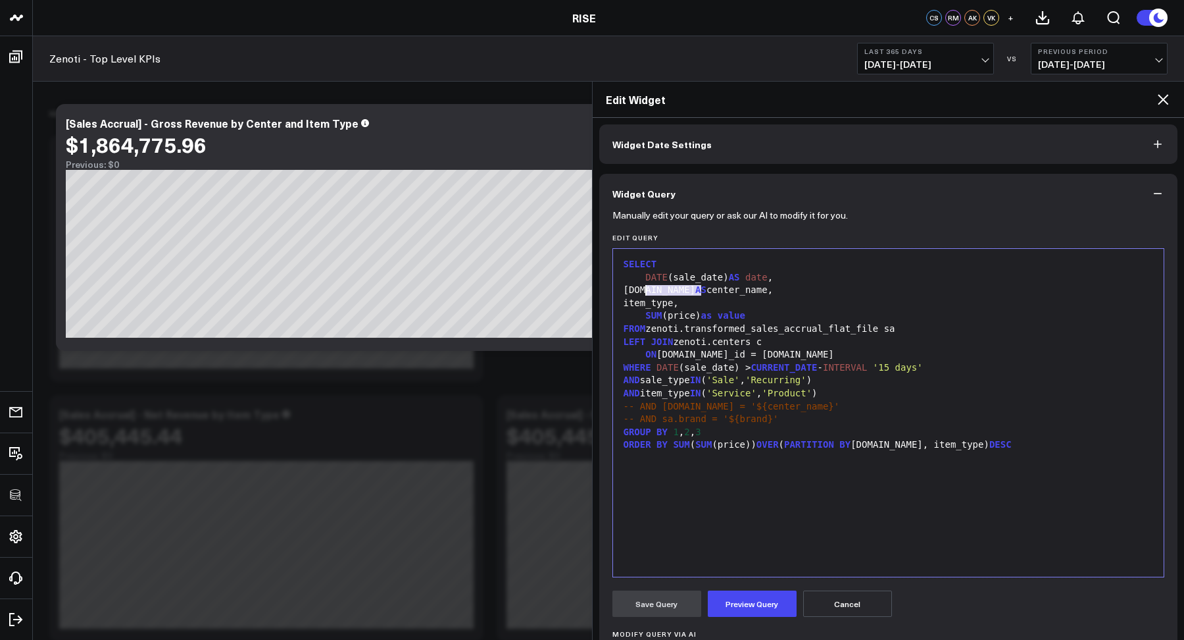
drag, startPoint x: 699, startPoint y: 290, endPoint x: 647, endPoint y: 294, distance: 52.1
click at [647, 294] on div "c.name AS center_name," at bounding box center [889, 290] width 538 height 13
click at [755, 293] on div "center_name," at bounding box center [889, 290] width 538 height 13
click at [663, 291] on div "c.name AS center_name," at bounding box center [889, 290] width 538 height 13
click at [646, 288] on div "c.name AS c enter_name," at bounding box center [889, 290] width 538 height 13
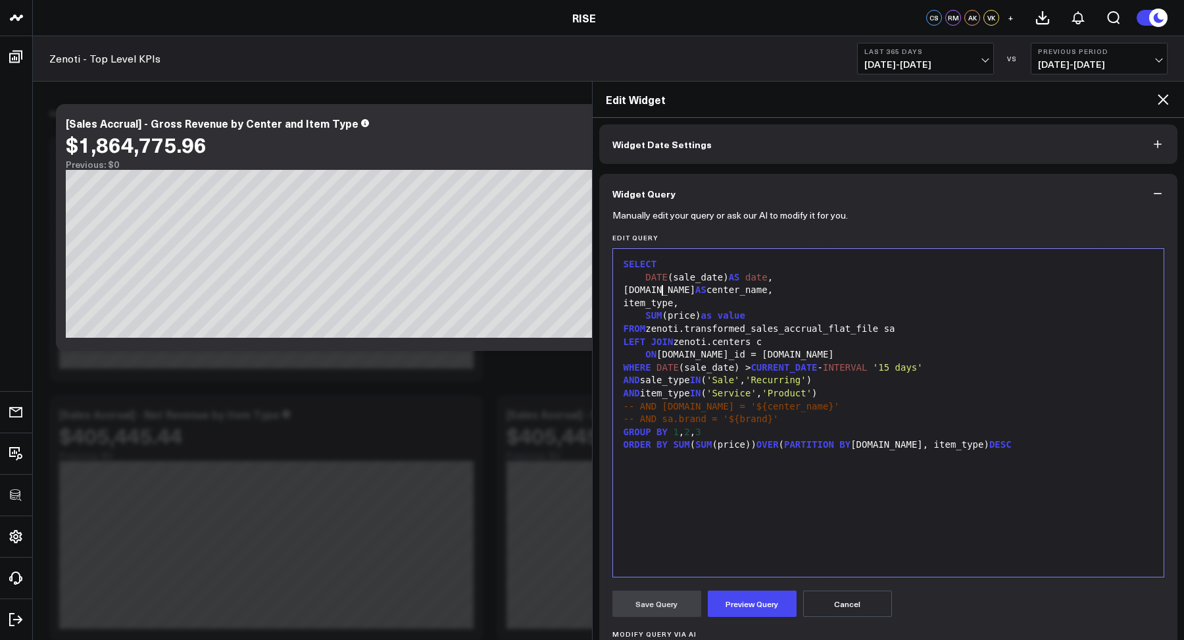
click at [663, 288] on div "sa.name AS center_name," at bounding box center [889, 290] width 538 height 13
click at [835, 280] on div "DATE (sale_date) AS date ," at bounding box center [889, 277] width 538 height 13
click at [739, 599] on button "Preview Query" at bounding box center [752, 603] width 89 height 26
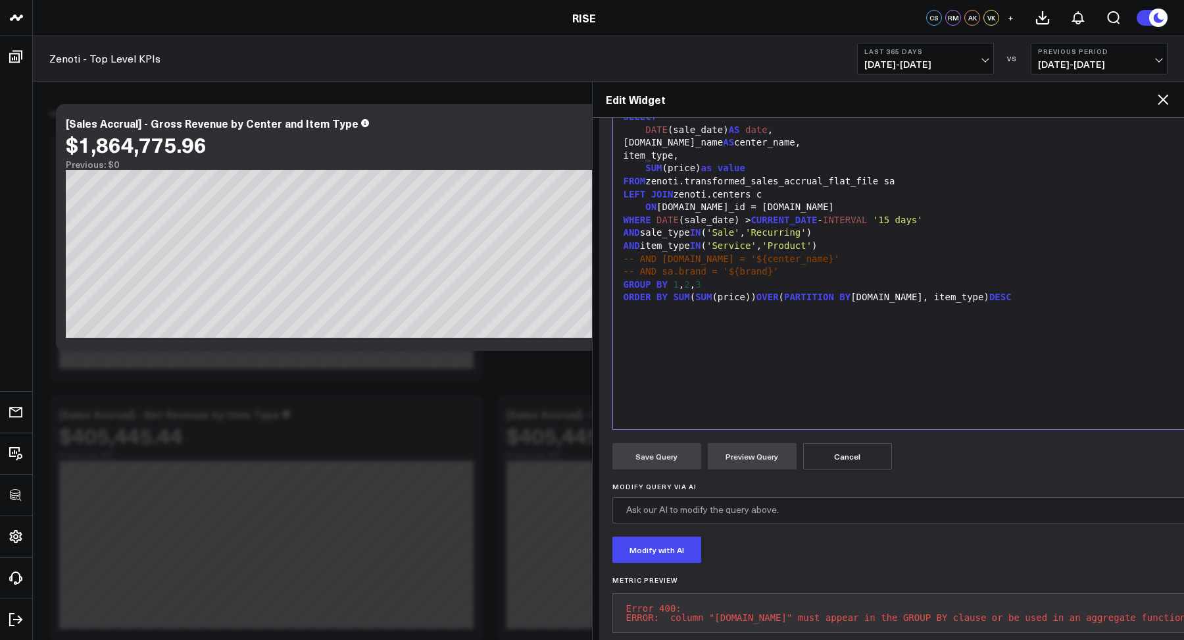
scroll to position [113, 0]
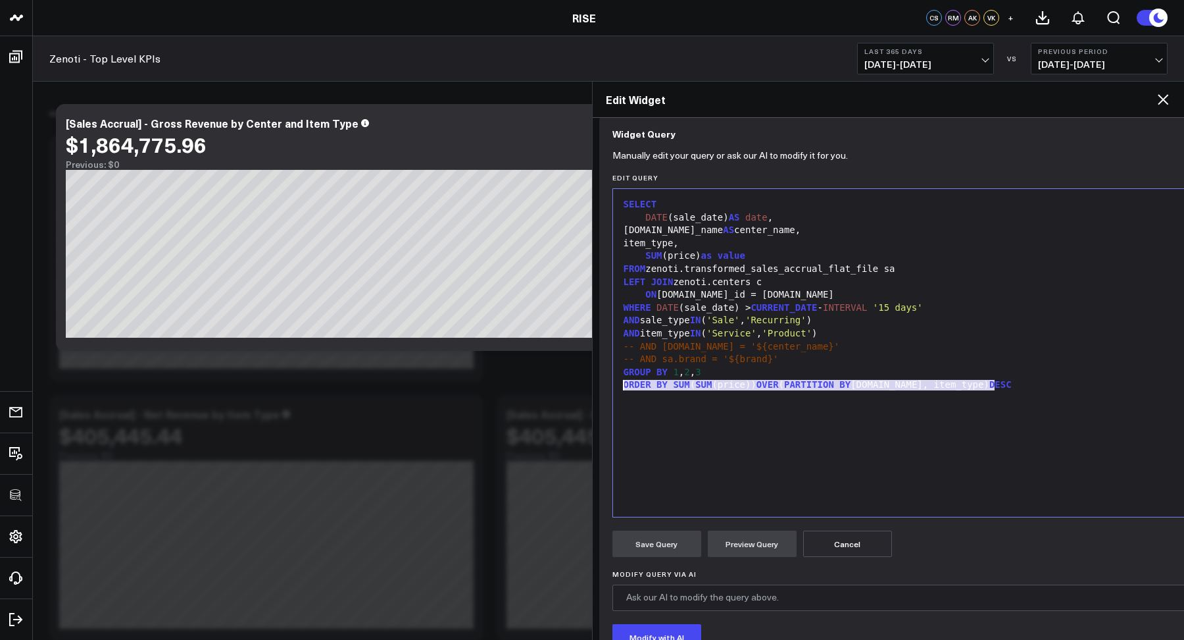
drag, startPoint x: 1008, startPoint y: 383, endPoint x: 622, endPoint y: 382, distance: 385.6
click at [622, 382] on div "ORDER BY SUM ( SUM (price)) OVER ( PARTITION BY c.name, item_type) DESC" at bounding box center [906, 384] width 573 height 13
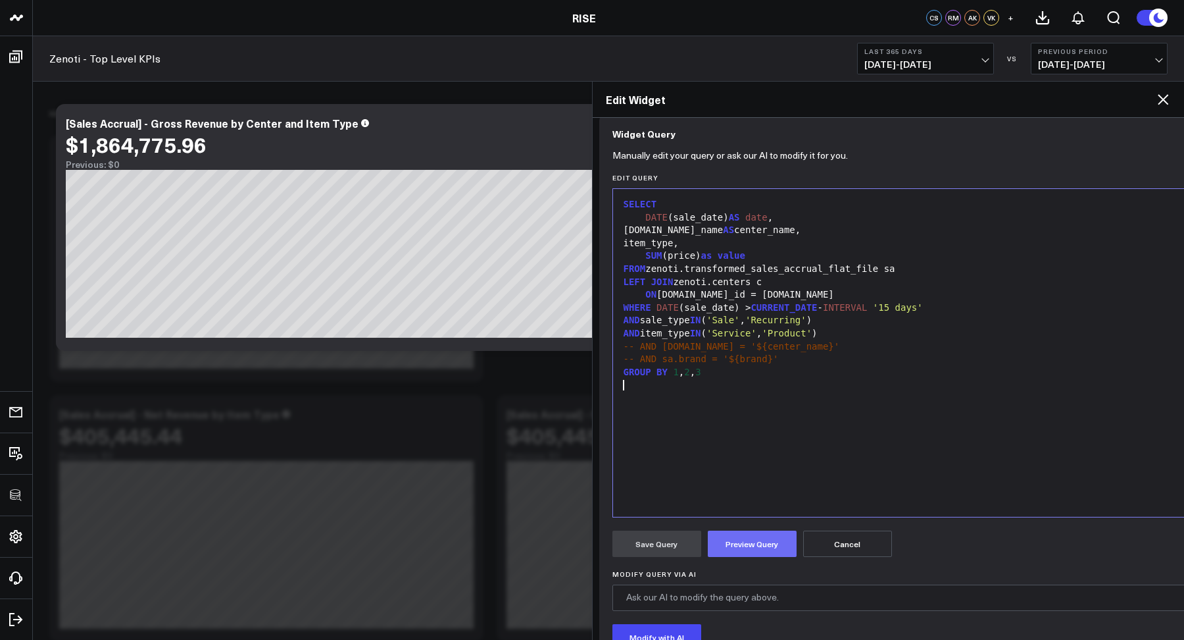
click at [765, 546] on button "Preview Query" at bounding box center [752, 543] width 89 height 26
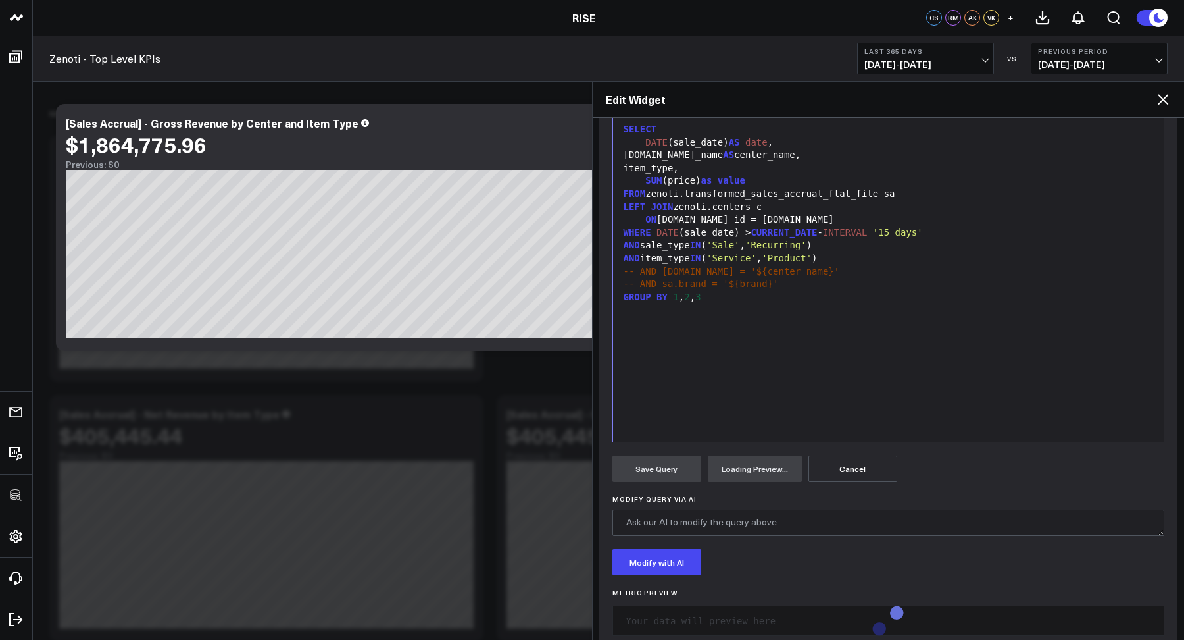
scroll to position [216, 0]
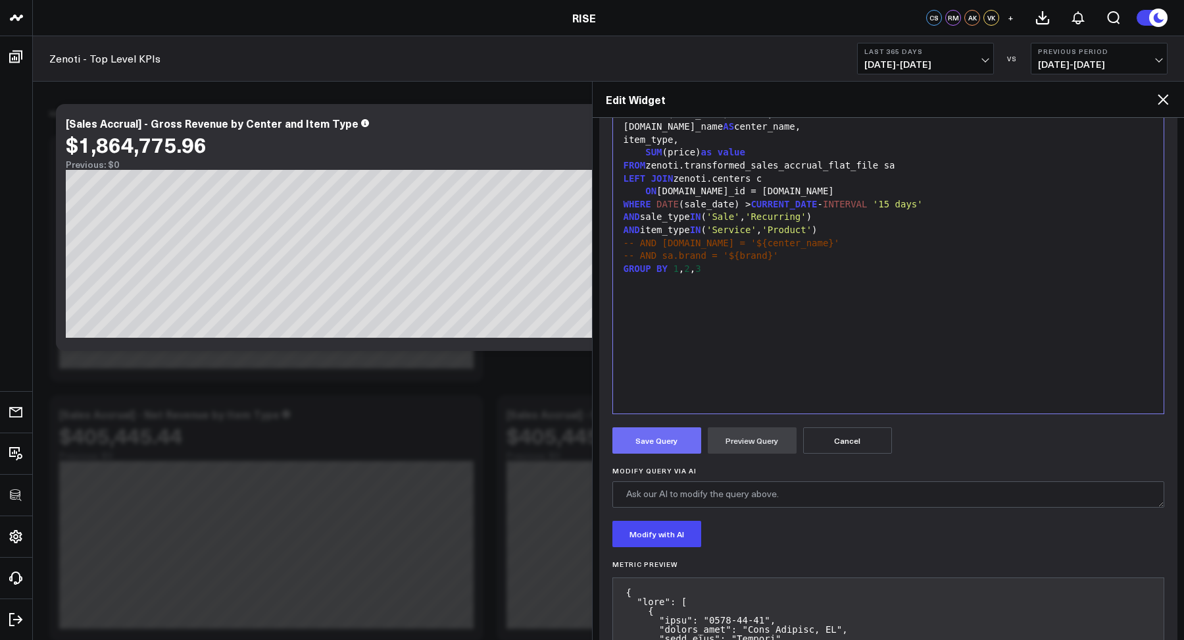
click at [664, 433] on button "Save Query" at bounding box center [657, 440] width 89 height 26
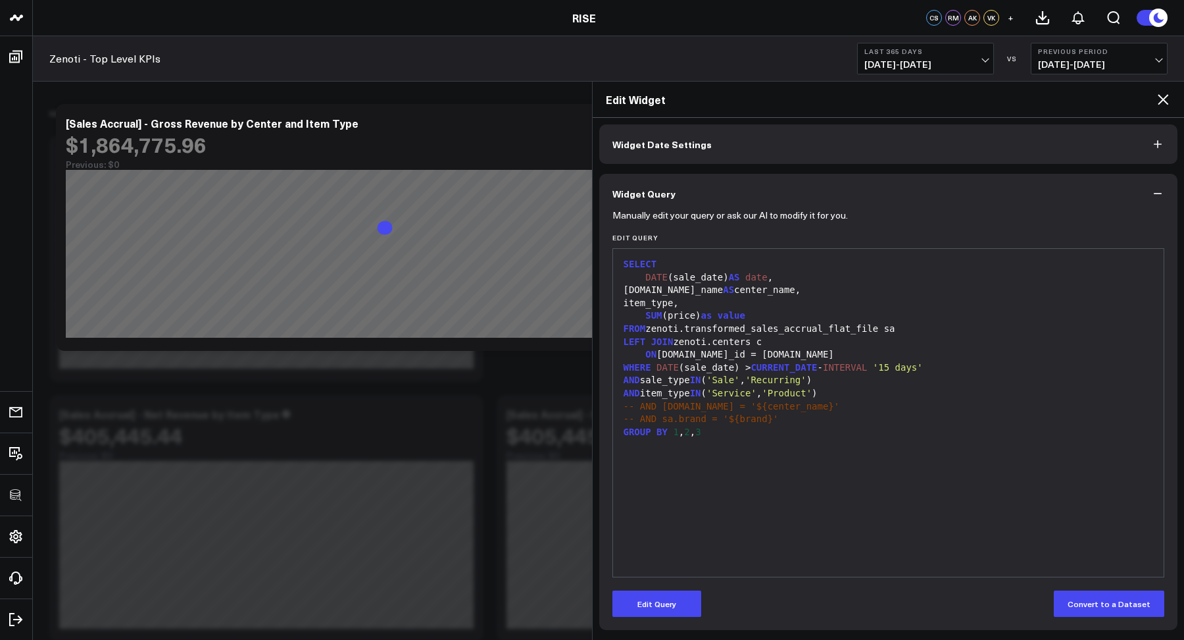
scroll to position [53, 0]
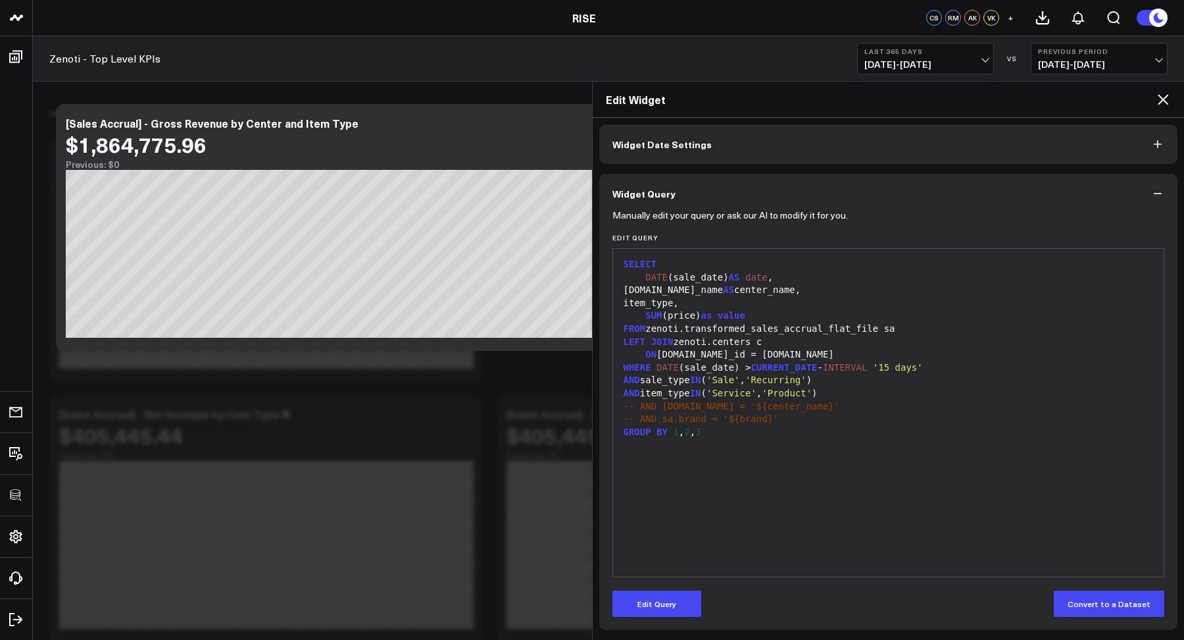
click at [1165, 94] on icon at bounding box center [1163, 99] width 16 height 16
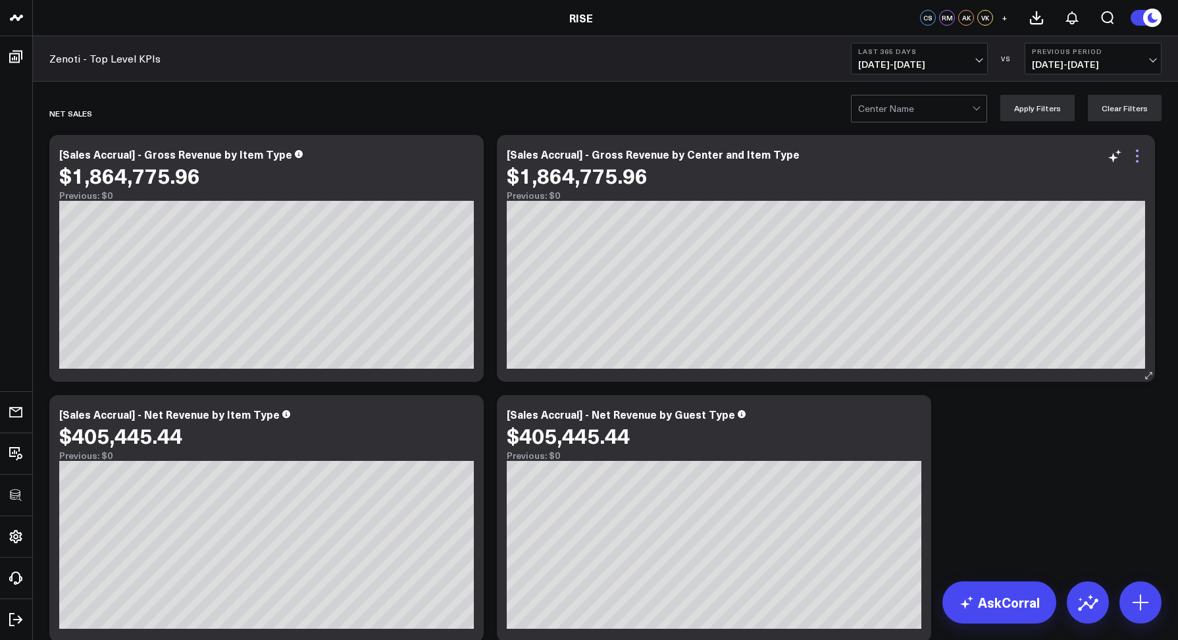
click at [1136, 153] on icon at bounding box center [1137, 156] width 16 height 16
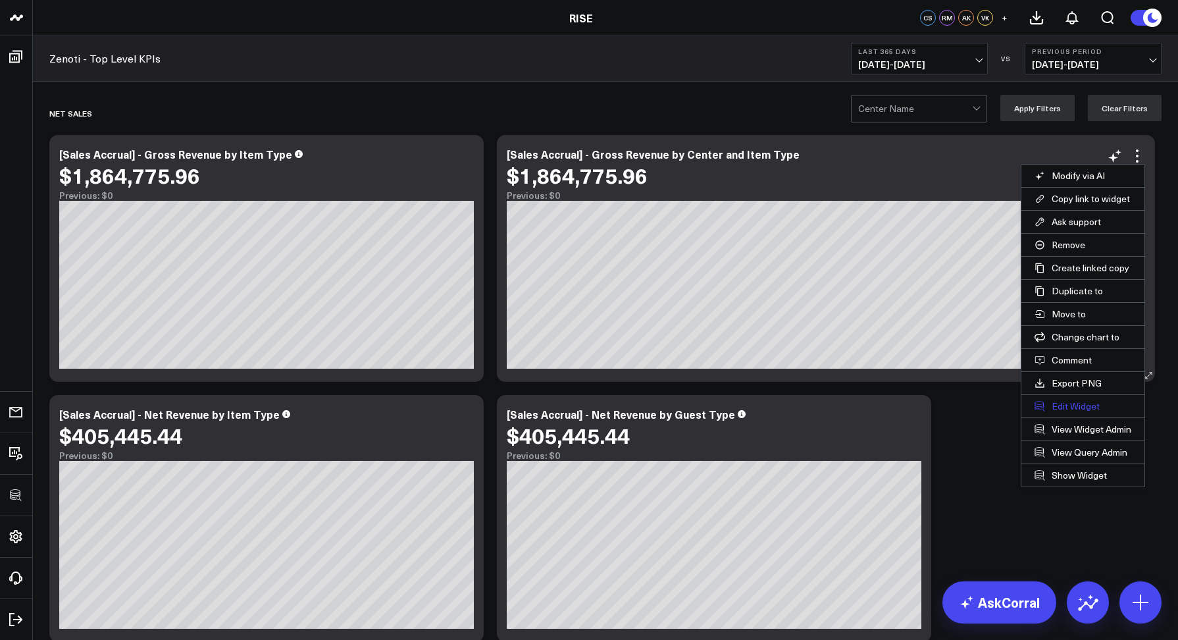
click at [1070, 403] on button "Edit Widget" at bounding box center [1082, 406] width 123 height 22
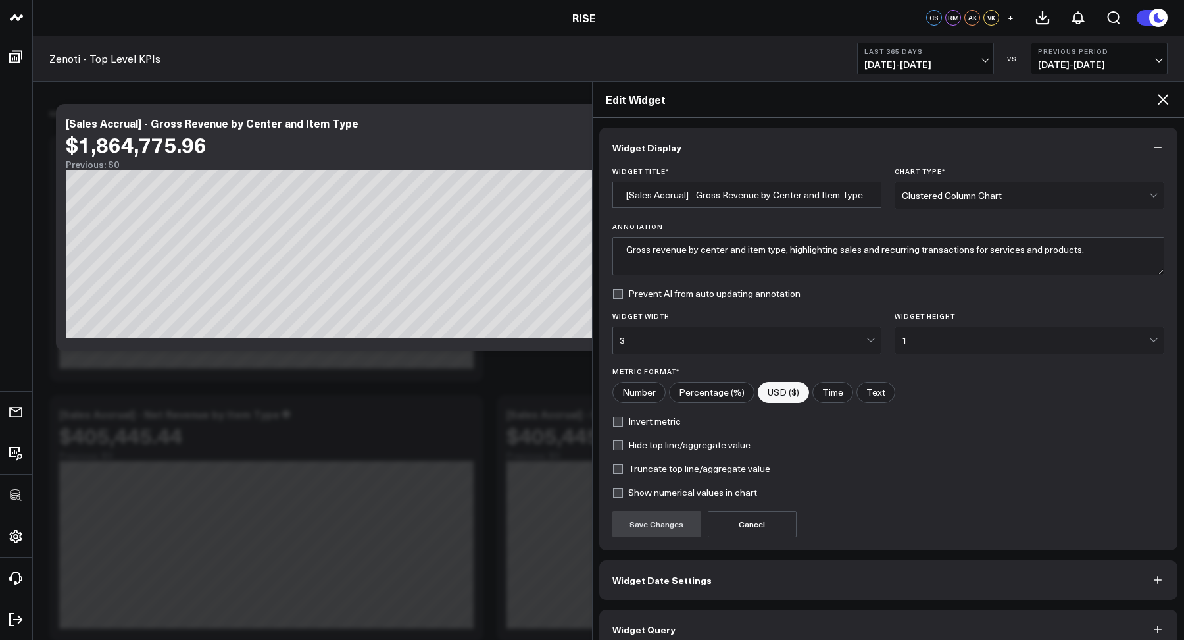
click at [647, 571] on button "Widget Date Settings" at bounding box center [888, 579] width 579 height 39
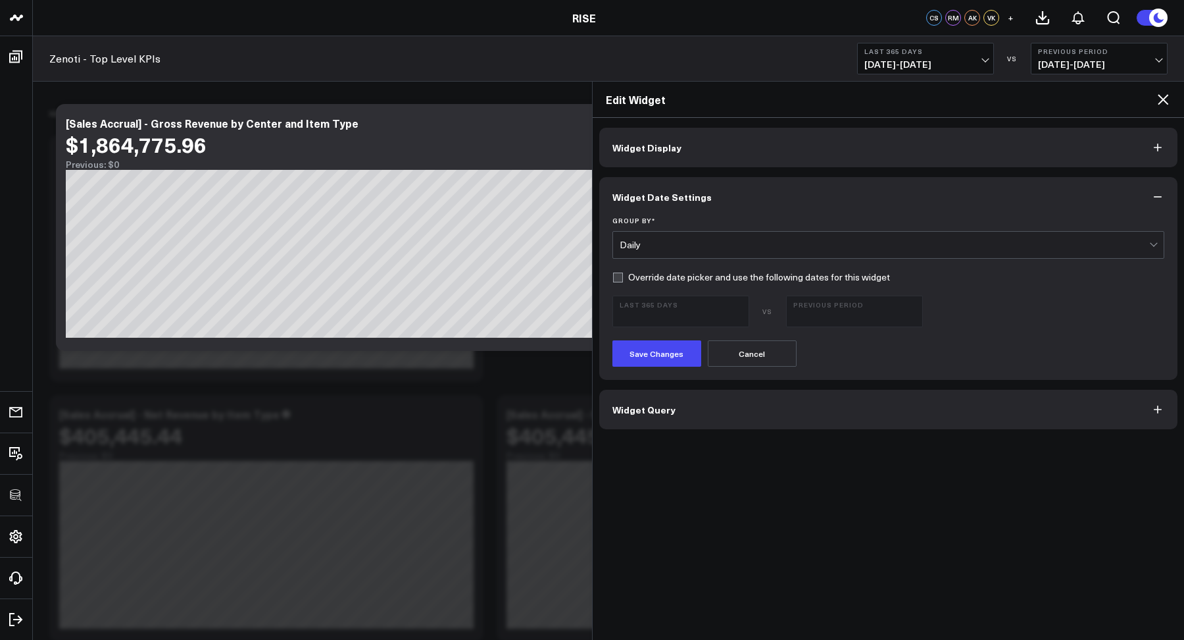
click at [651, 255] on div "Daily" at bounding box center [885, 245] width 530 height 26
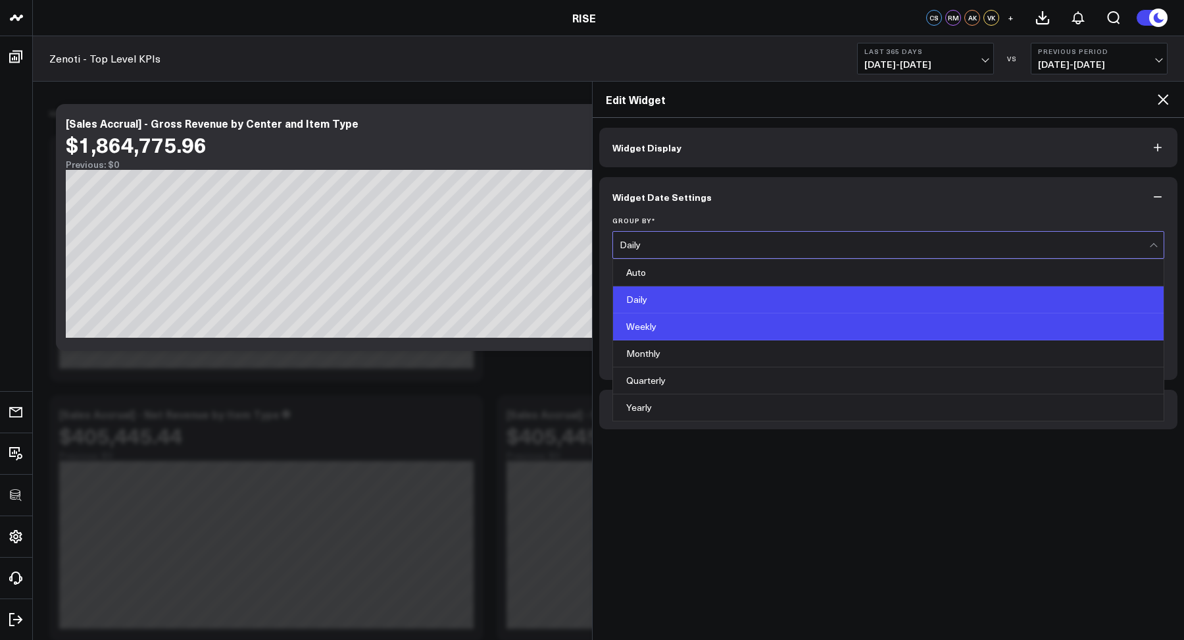
click at [627, 333] on div "Weekly" at bounding box center [888, 326] width 551 height 27
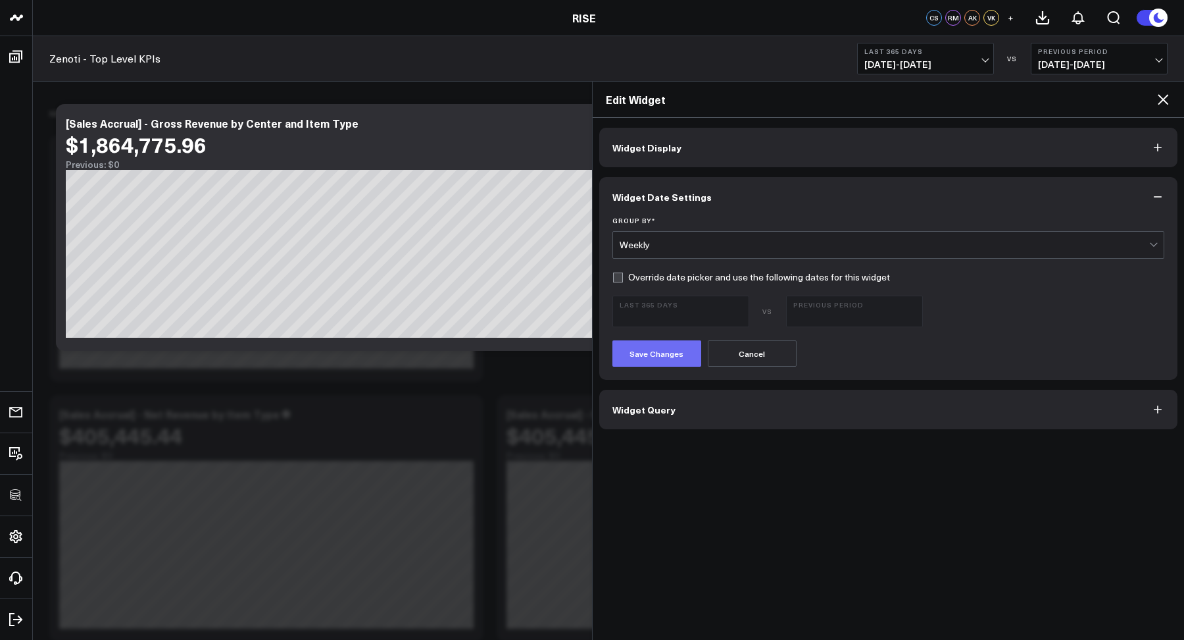
click at [634, 353] on button "Save Changes" at bounding box center [657, 353] width 89 height 26
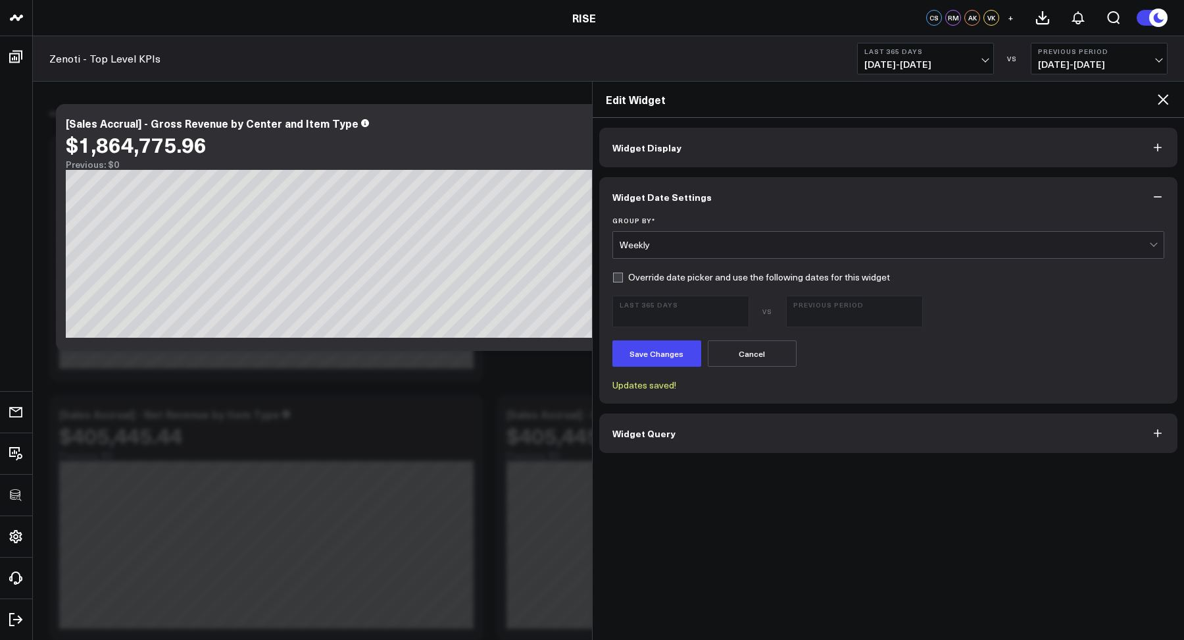
click at [1163, 95] on icon at bounding box center [1163, 99] width 16 height 16
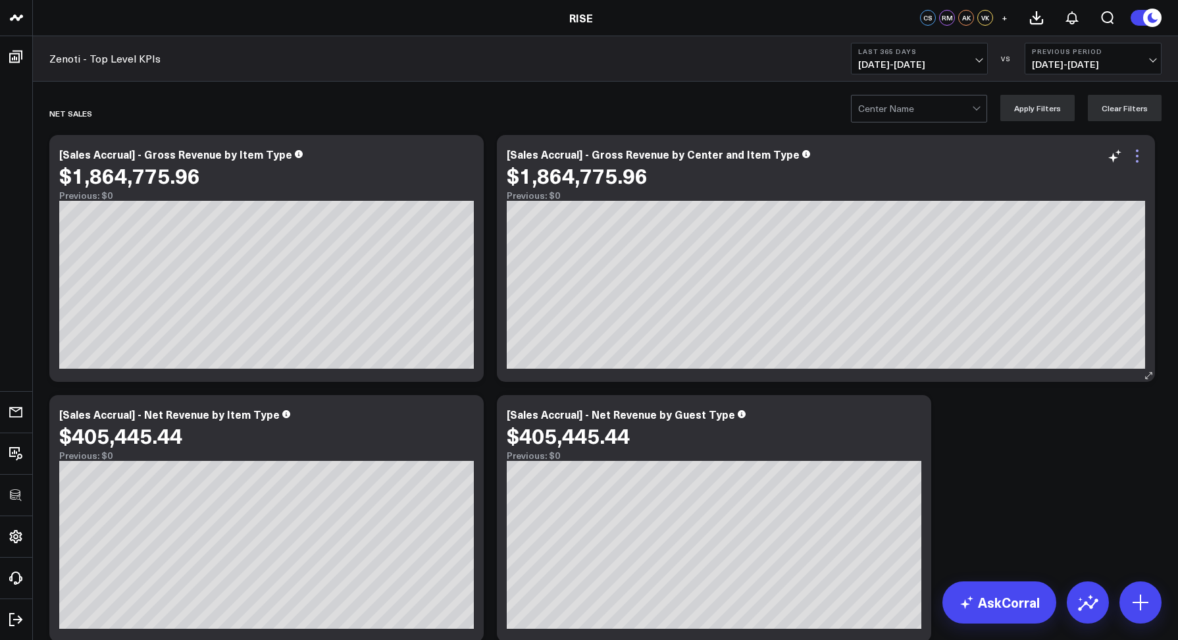
click at [1133, 161] on icon at bounding box center [1137, 156] width 16 height 16
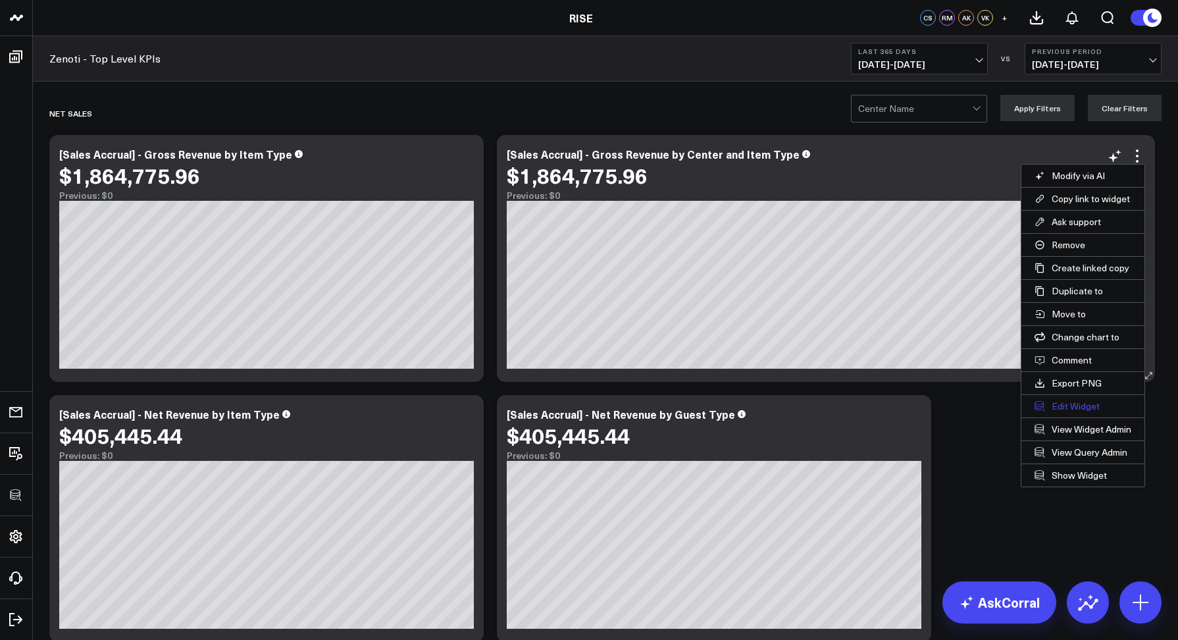
click at [1069, 405] on button "Edit Widget" at bounding box center [1082, 406] width 123 height 22
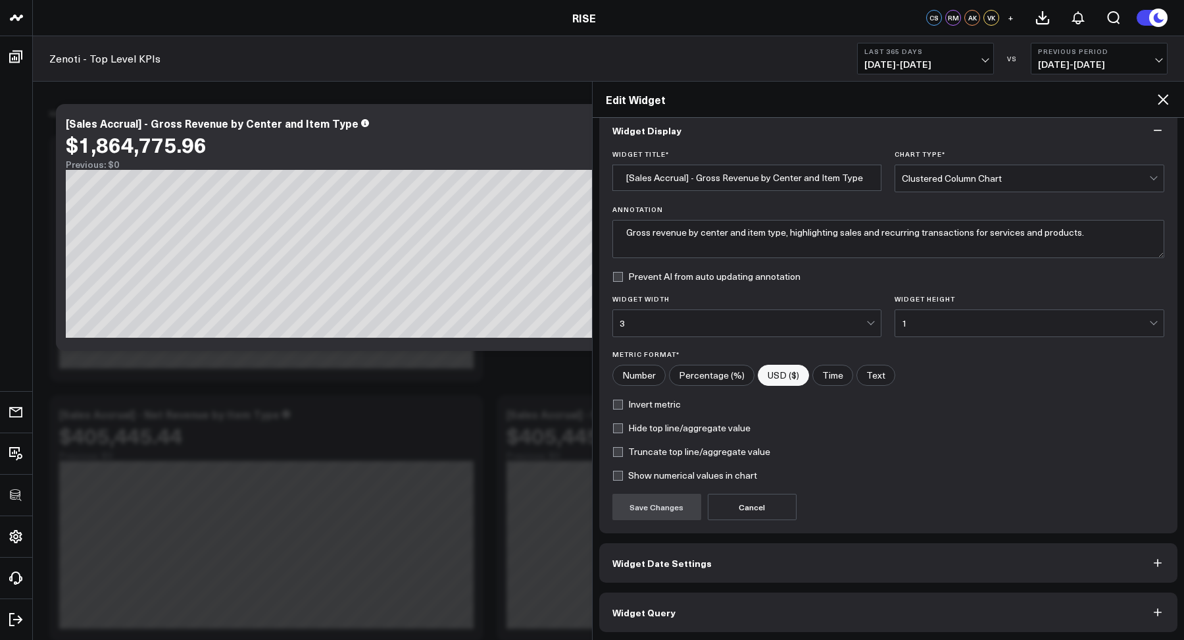
scroll to position [19, 0]
click at [654, 617] on button "Widget Query" at bounding box center [888, 609] width 579 height 39
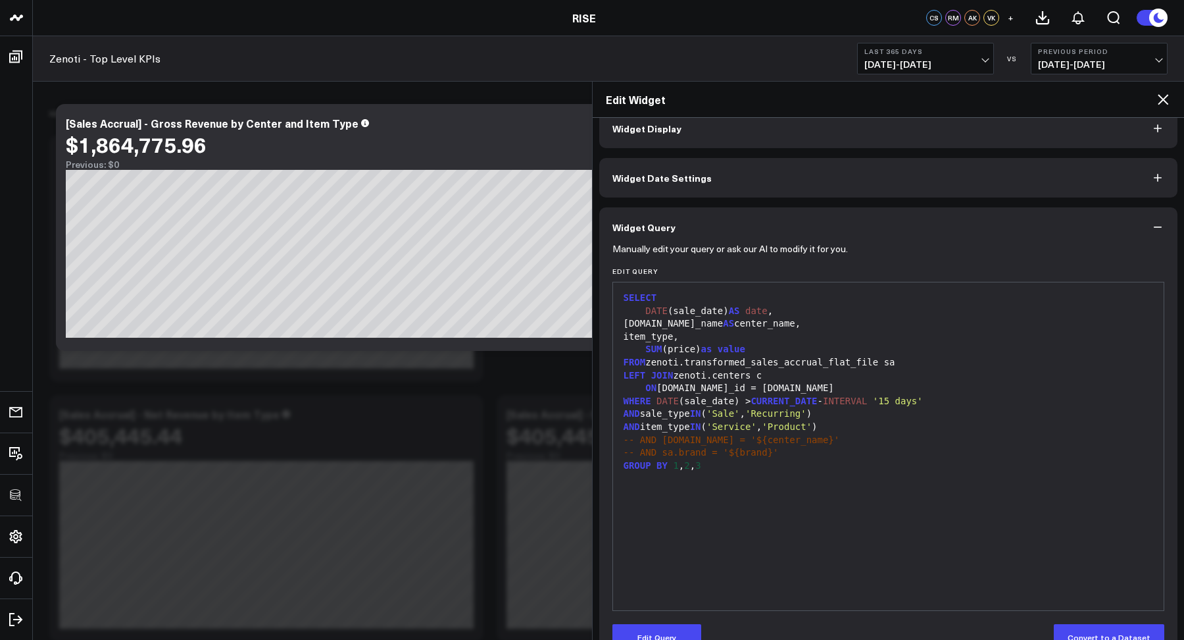
click at [648, 190] on button "Widget Date Settings" at bounding box center [888, 177] width 579 height 39
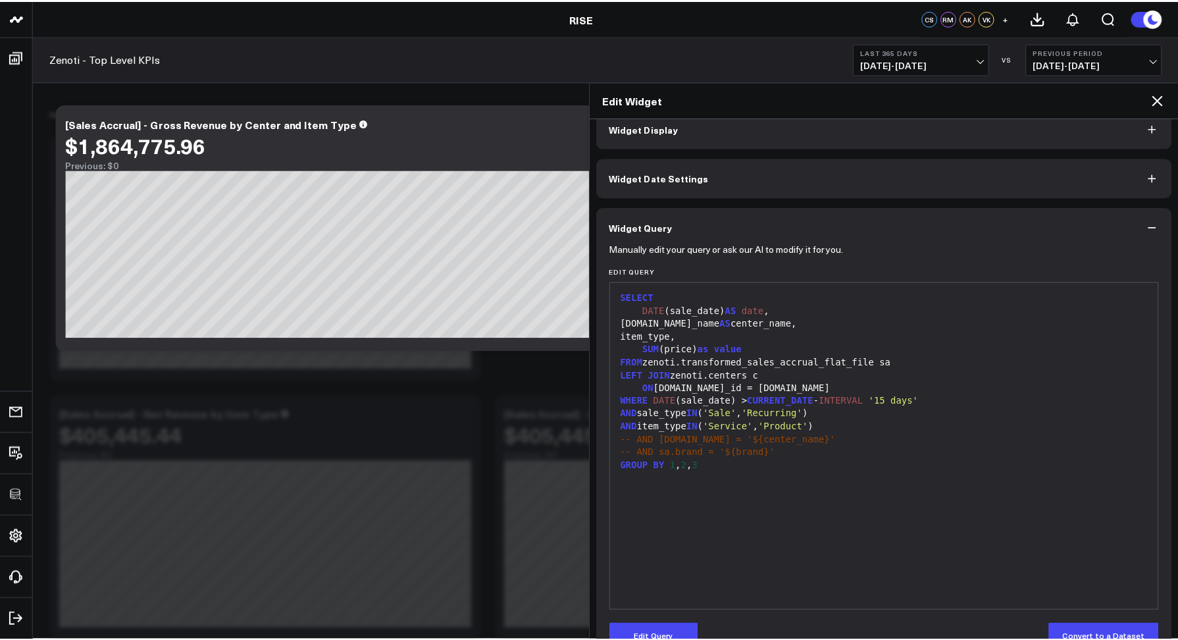
scroll to position [0, 0]
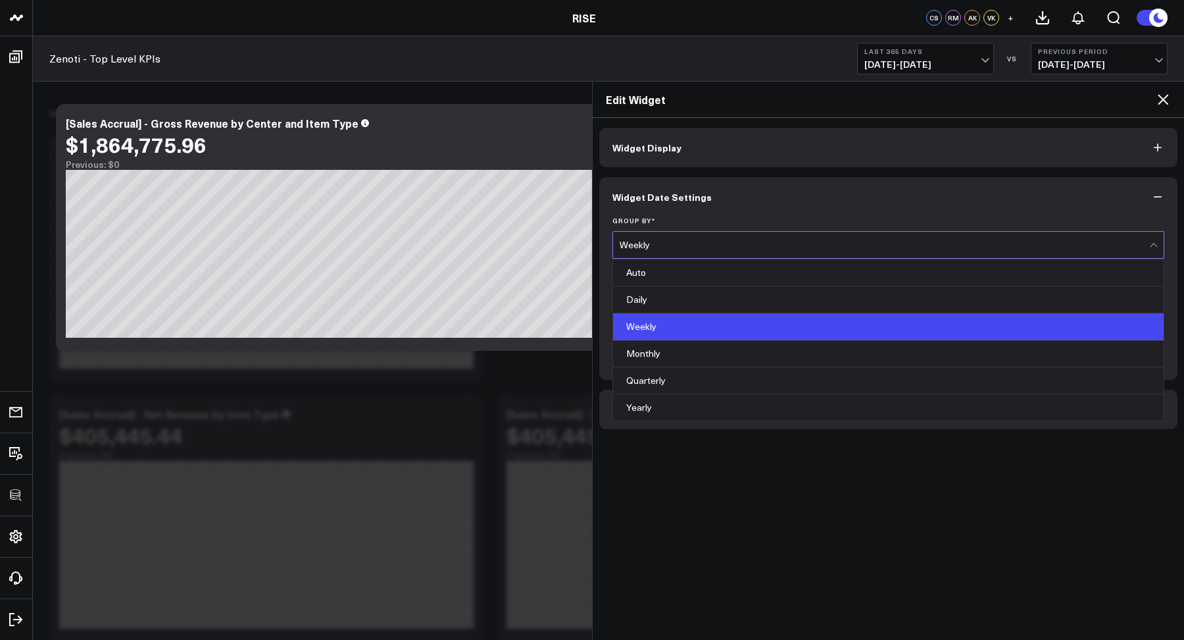
click at [659, 247] on div "Weekly" at bounding box center [885, 245] width 530 height 11
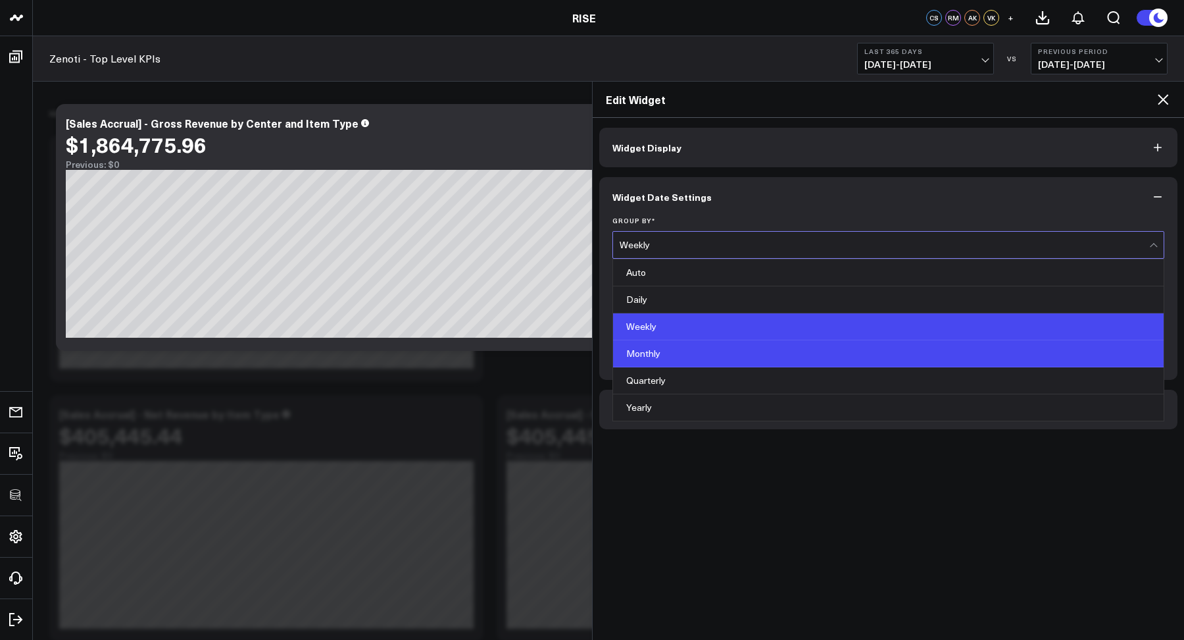
click at [644, 347] on div "Monthly" at bounding box center [888, 353] width 551 height 27
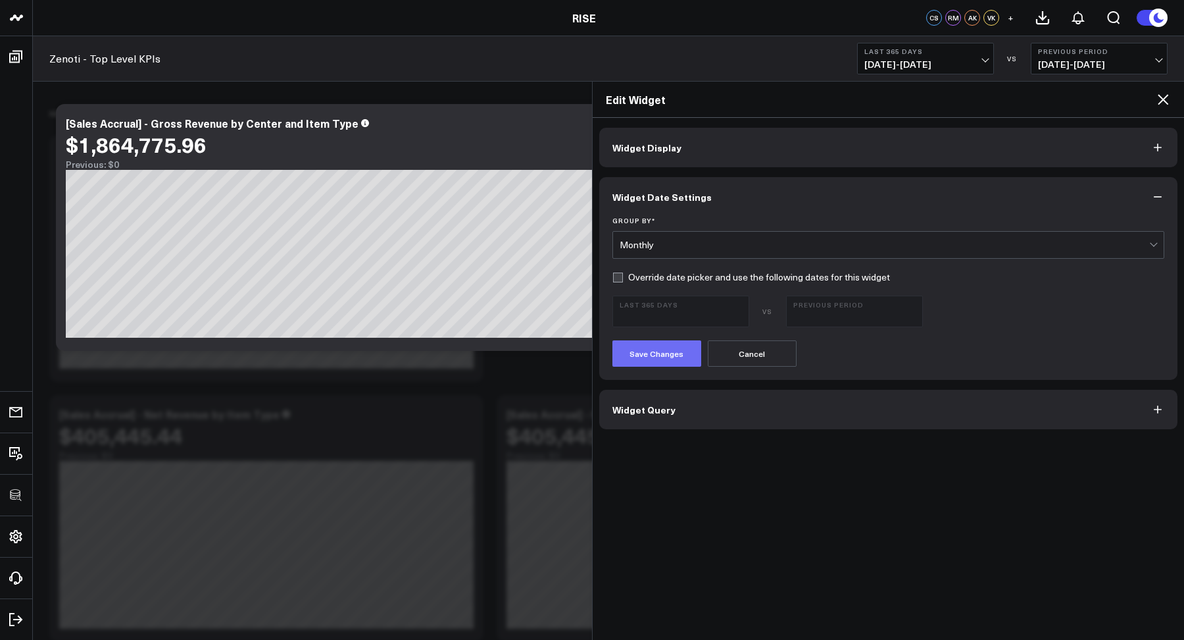
click at [649, 348] on button "Save Changes" at bounding box center [657, 353] width 89 height 26
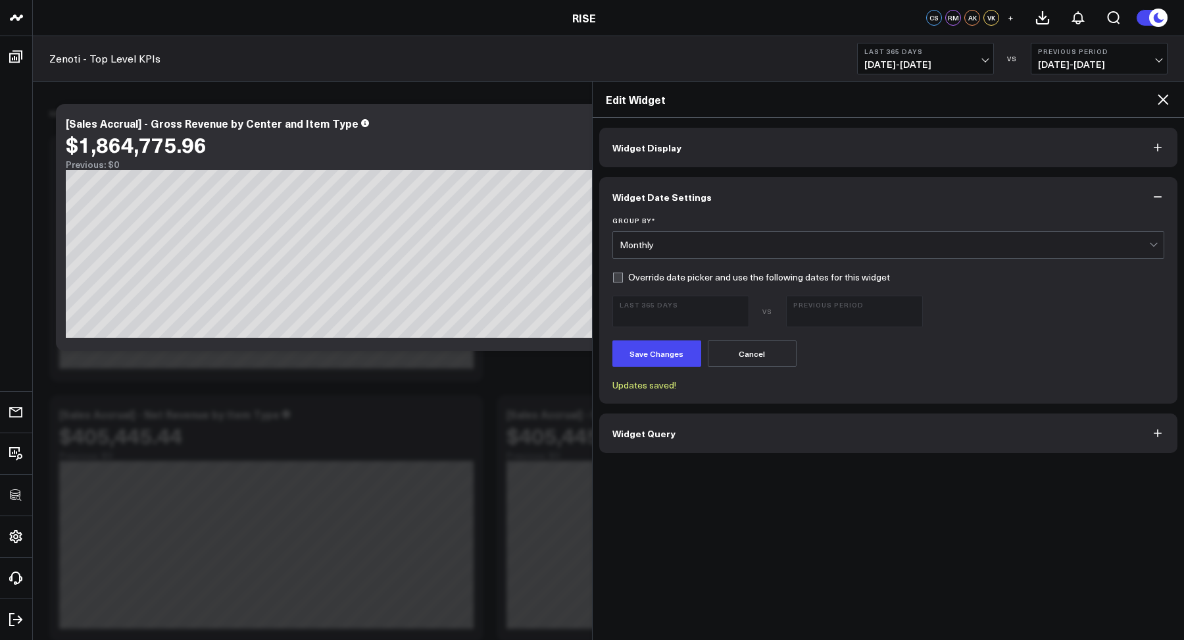
click at [1164, 99] on icon at bounding box center [1163, 99] width 11 height 11
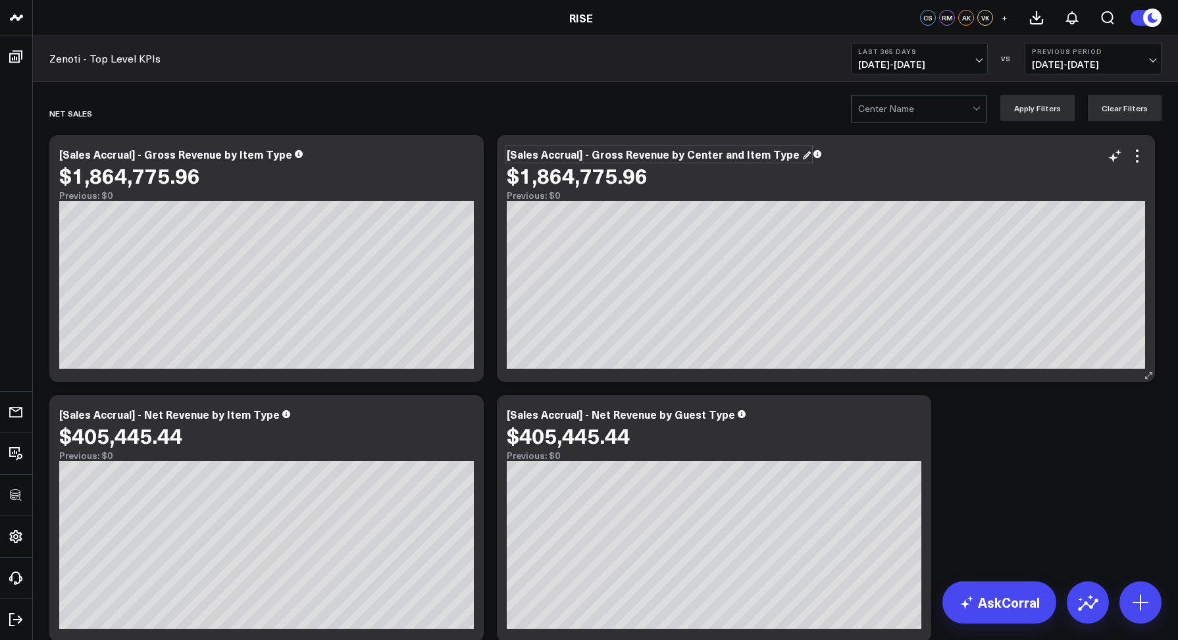
click at [684, 149] on div "[Sales Accrual] - Gross Revenue by Center and Item Type" at bounding box center [659, 154] width 304 height 14
drag, startPoint x: 736, startPoint y: 153, endPoint x: 682, endPoint y: 149, distance: 54.8
click at [682, 149] on div "[Sales Accrual] - Gross Revenue by Center and Item Type" at bounding box center [654, 154] width 295 height 14
click at [688, 120] on div "Net Sales" at bounding box center [529, 113] width 961 height 30
click at [694, 153] on div "[Sales Accrual] - Gross Revenue by Item Type" at bounding box center [629, 154] width 244 height 14
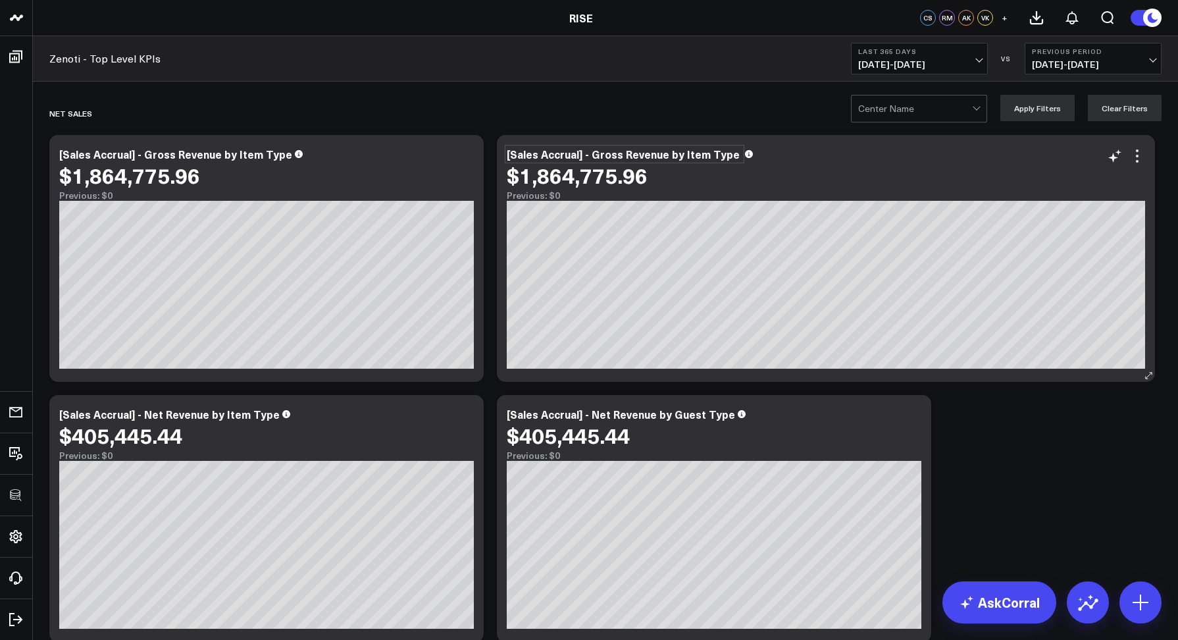
click at [685, 151] on div "[Sales Accrual] - Gross Revenue by Item Type" at bounding box center [625, 154] width 236 height 14
drag, startPoint x: 682, startPoint y: 153, endPoint x: 728, endPoint y: 153, distance: 46.1
click at [728, 153] on div "[Sales Accrual] - Gross Revenue by Item Type" at bounding box center [625, 154] width 236 height 14
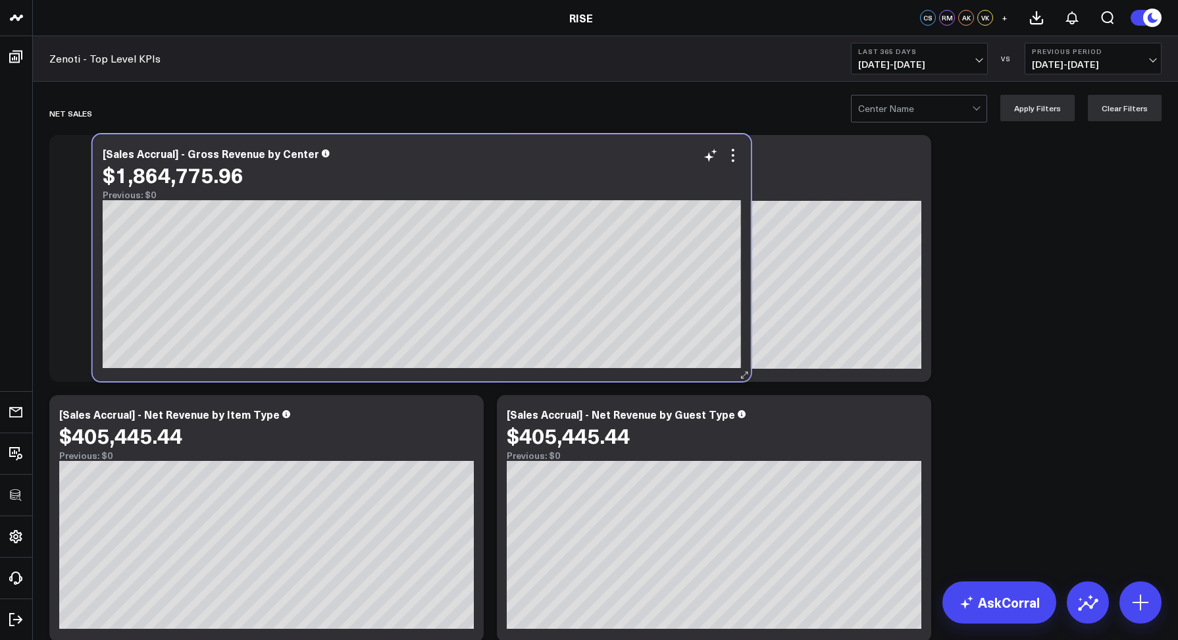
drag, startPoint x: 814, startPoint y: 155, endPoint x: 410, endPoint y: 155, distance: 404.0
click at [410, 155] on div "[Sales Accrual] - Gross Revenue by Center" at bounding box center [422, 153] width 638 height 12
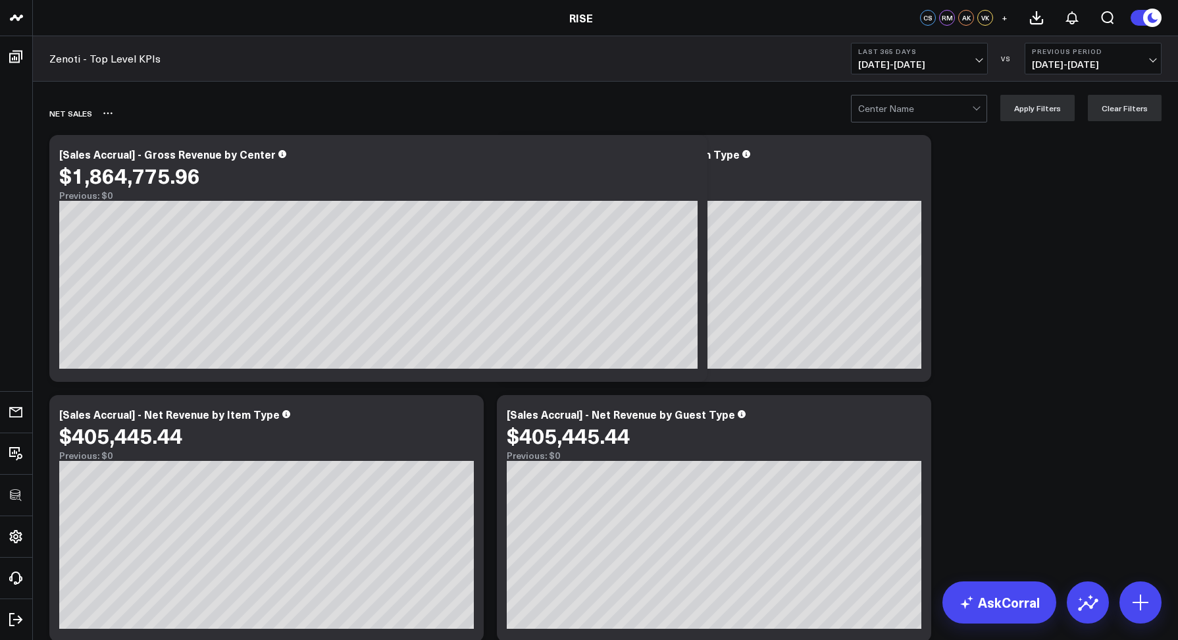
click at [482, 103] on div "Net Sales" at bounding box center [529, 113] width 961 height 30
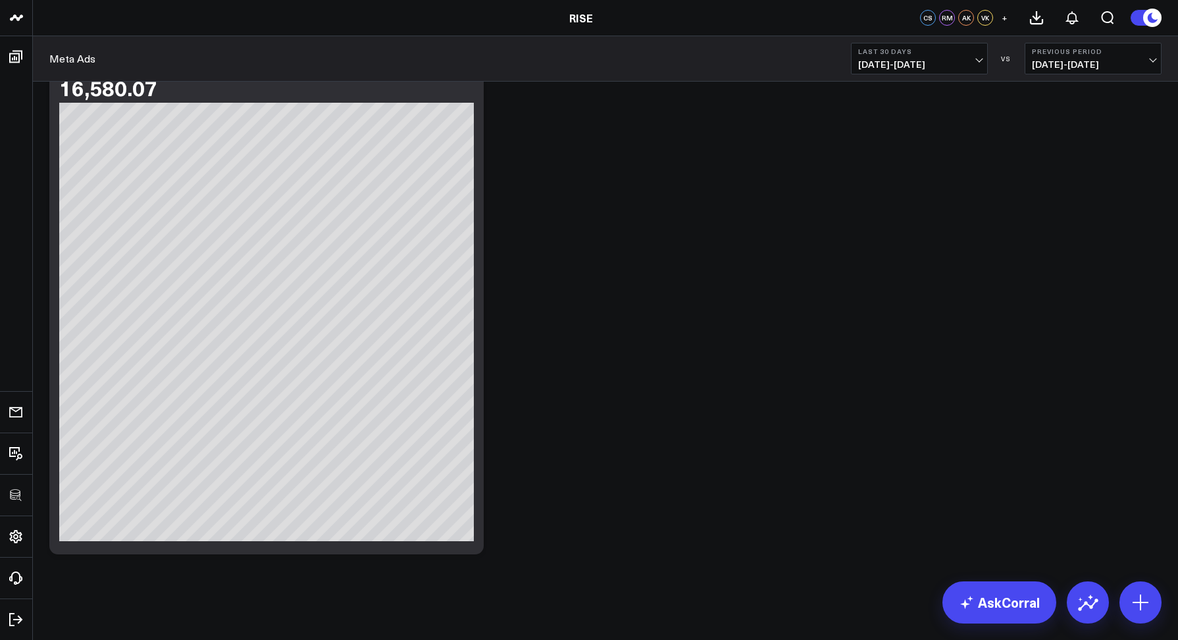
scroll to position [1756, 0]
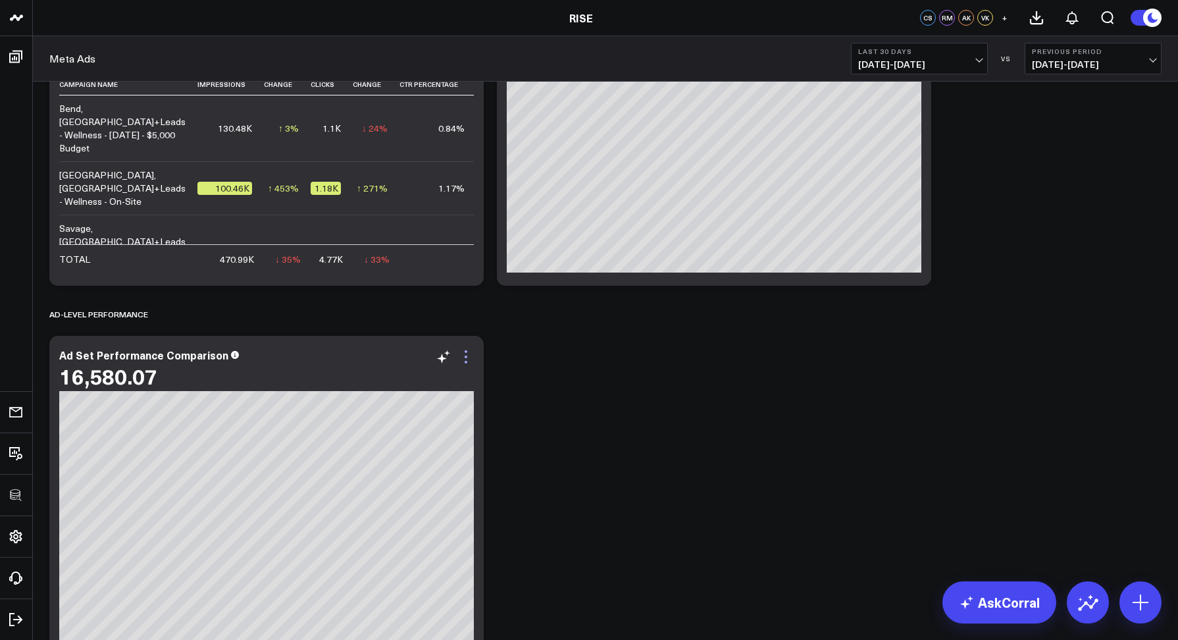
click at [468, 361] on icon at bounding box center [466, 357] width 16 height 16
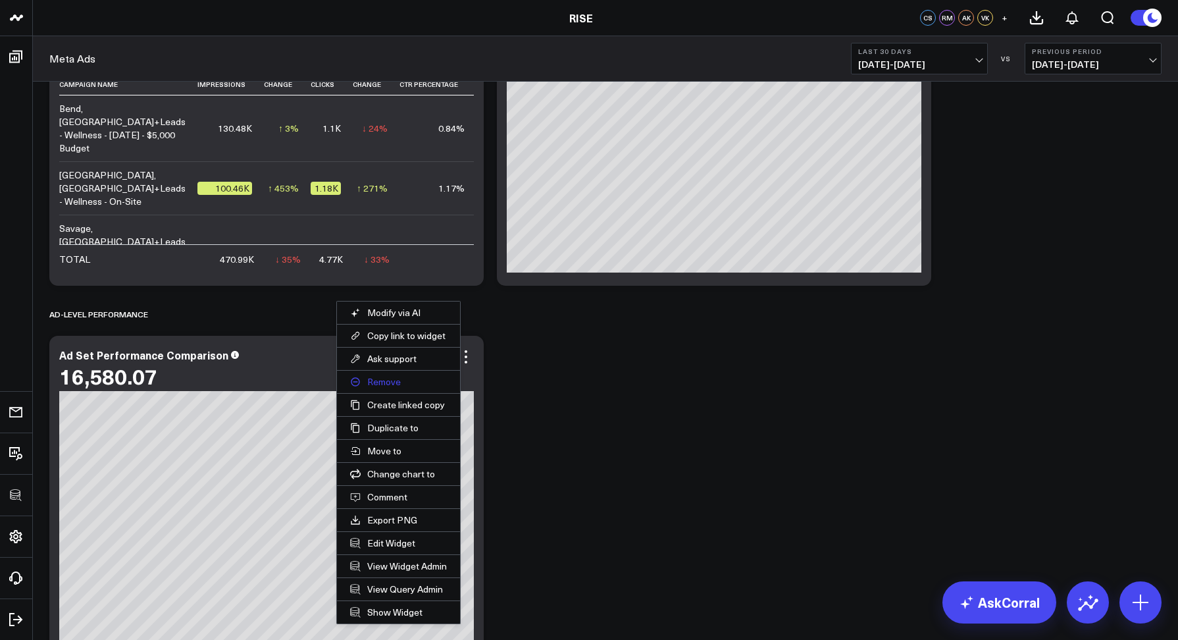
click at [382, 377] on button "Remove" at bounding box center [398, 381] width 123 height 22
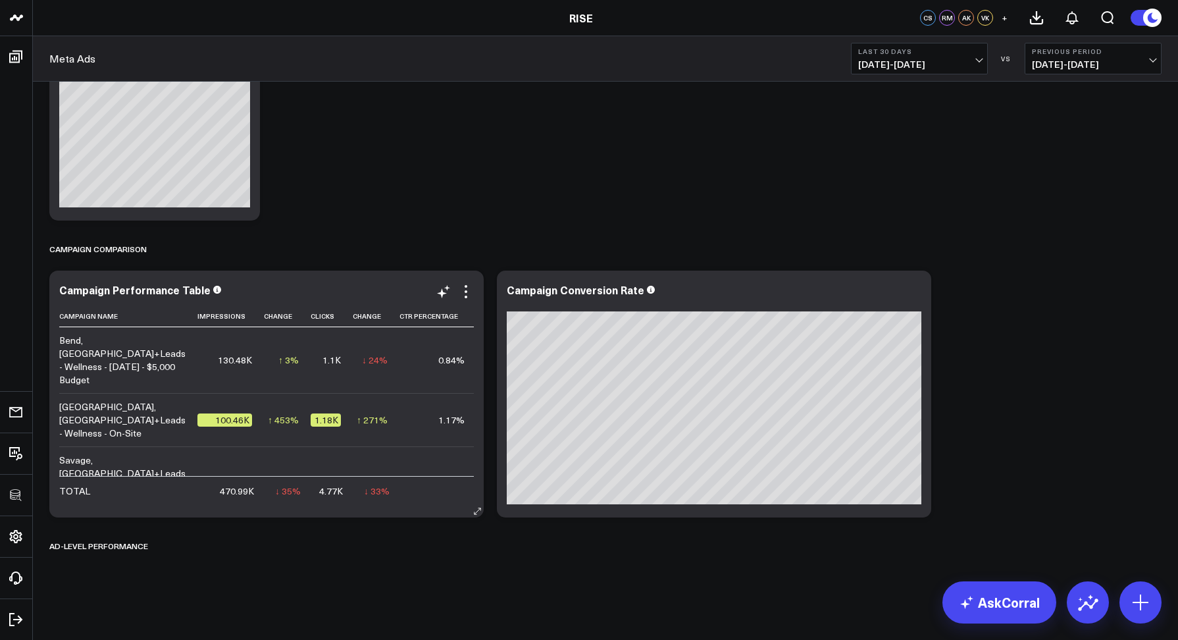
scroll to position [1525, 0]
click at [157, 544] on div "Ad-Level Performance" at bounding box center [605, 545] width 1112 height 30
click at [161, 545] on icon at bounding box center [160, 546] width 2 height 2
click at [190, 559] on button "Rename" at bounding box center [198, 560] width 57 height 22
click at [141, 547] on div "Ad-Level Performance" at bounding box center [98, 545] width 99 height 30
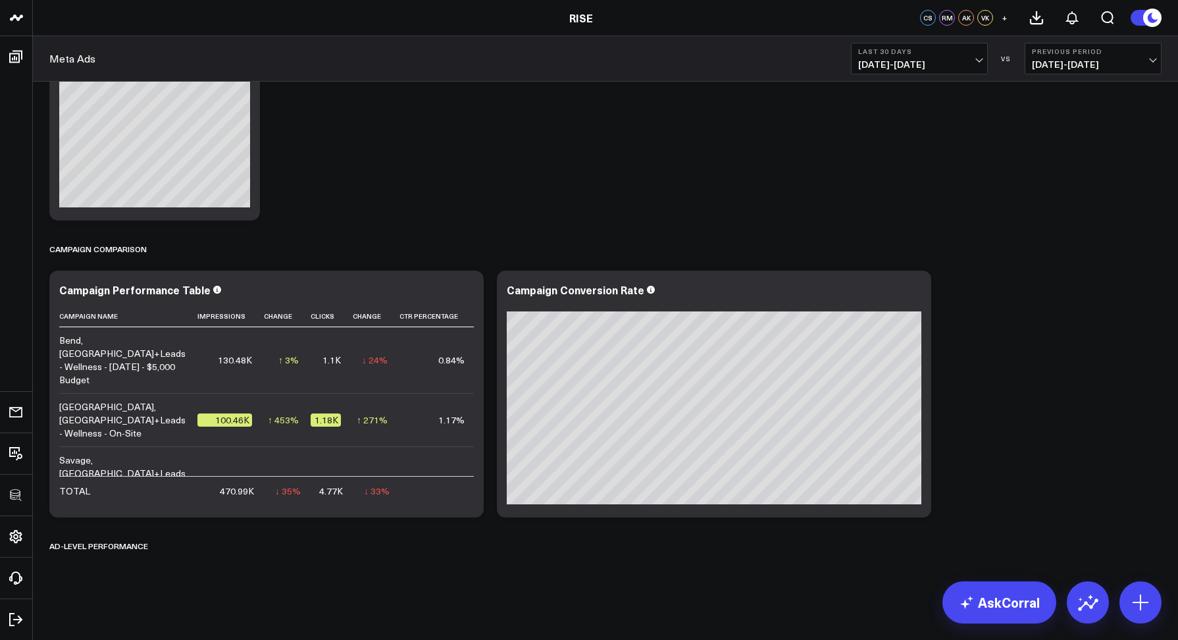
click at [163, 547] on icon at bounding box center [164, 545] width 11 height 11
click at [163, 551] on button at bounding box center [164, 546] width 11 height 16
click at [181, 580] on button "Delete" at bounding box center [198, 582] width 57 height 23
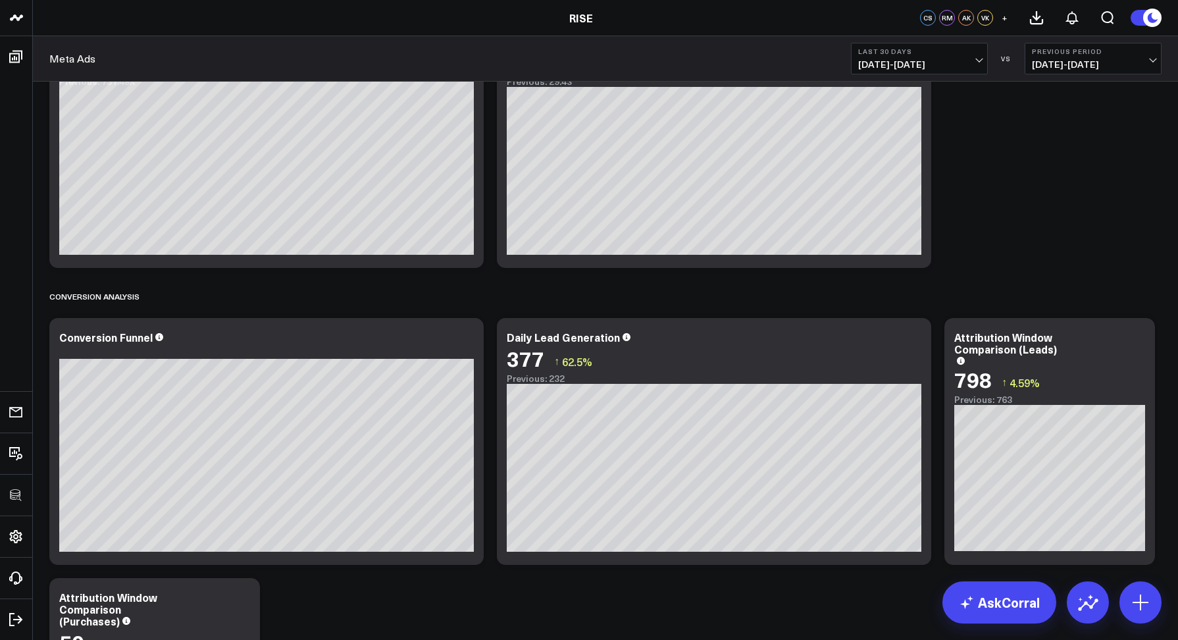
scroll to position [0, 0]
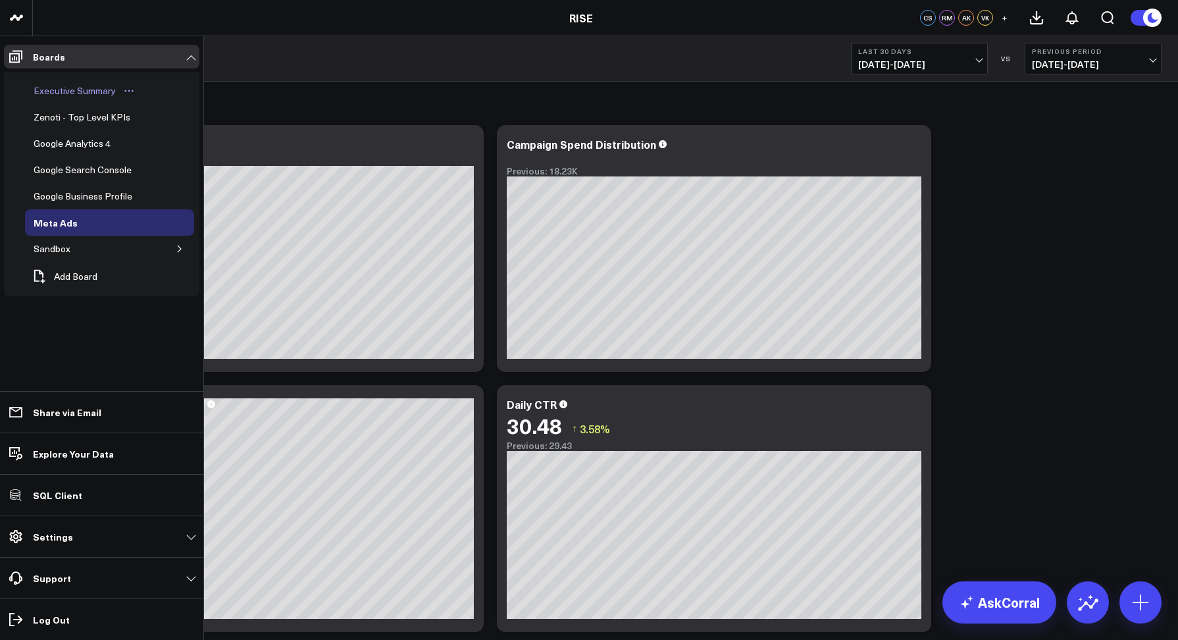
click at [64, 97] on div "Executive Summary" at bounding box center [74, 91] width 89 height 16
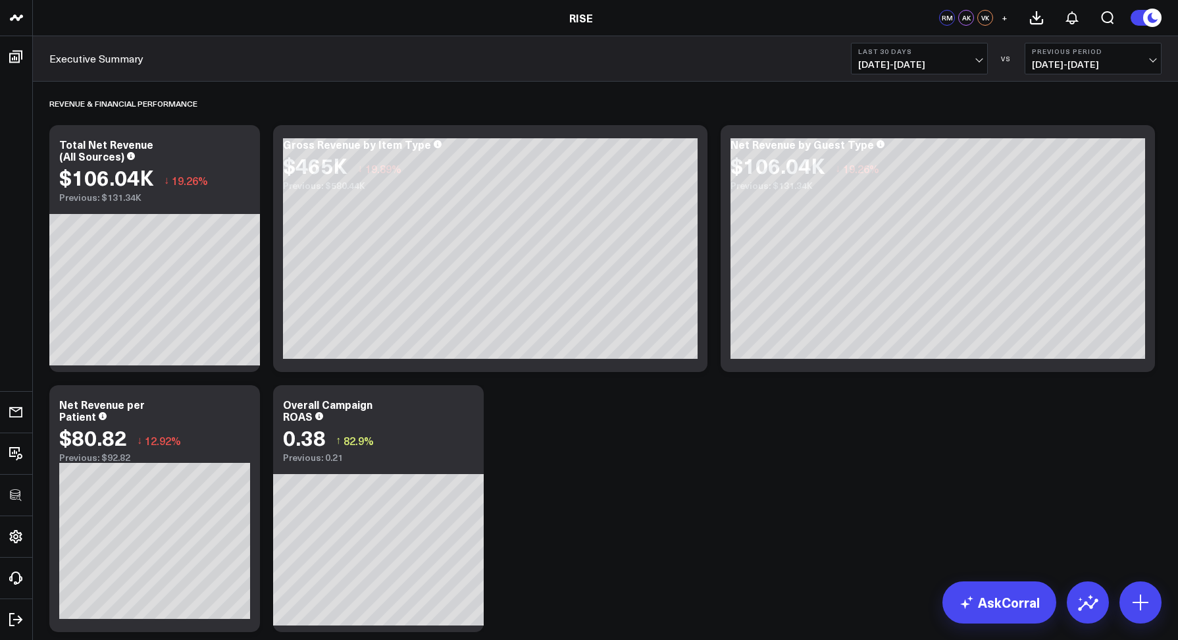
click at [404, 63] on div "Executive Summary Last 30 Days 09/14/25 - 10/13/25 VS Previous Period 08/15/25 …" at bounding box center [605, 58] width 1145 height 45
click at [413, 43] on div "Executive Summary Last 30 Days 09/14/25 - 10/13/25 VS Previous Period 08/15/25 …" at bounding box center [605, 58] width 1145 height 45
click at [305, 67] on div "Executive Summary Last 30 Days 09/14/25 - 10/13/25 VS Previous Period 08/15/25 …" at bounding box center [605, 58] width 1145 height 45
click at [786, 47] on div "Executive Summary Last 30 Days 09/14/25 - 10/13/25 VS Previous Period 08/15/25 …" at bounding box center [605, 58] width 1145 height 45
click at [322, 63] on div "Executive Summary Last 30 Days 09/14/25 - 10/13/25 VS Previous Period 08/15/25 …" at bounding box center [605, 58] width 1145 height 45
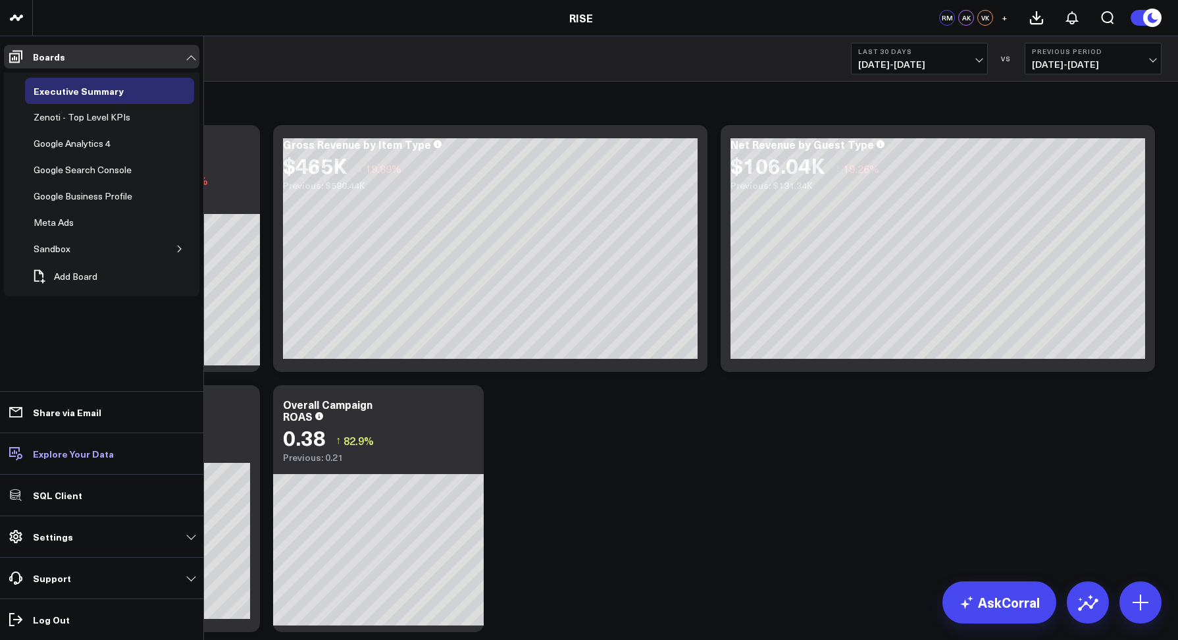
click at [49, 453] on p "Explore Your Data" at bounding box center [73, 453] width 81 height 11
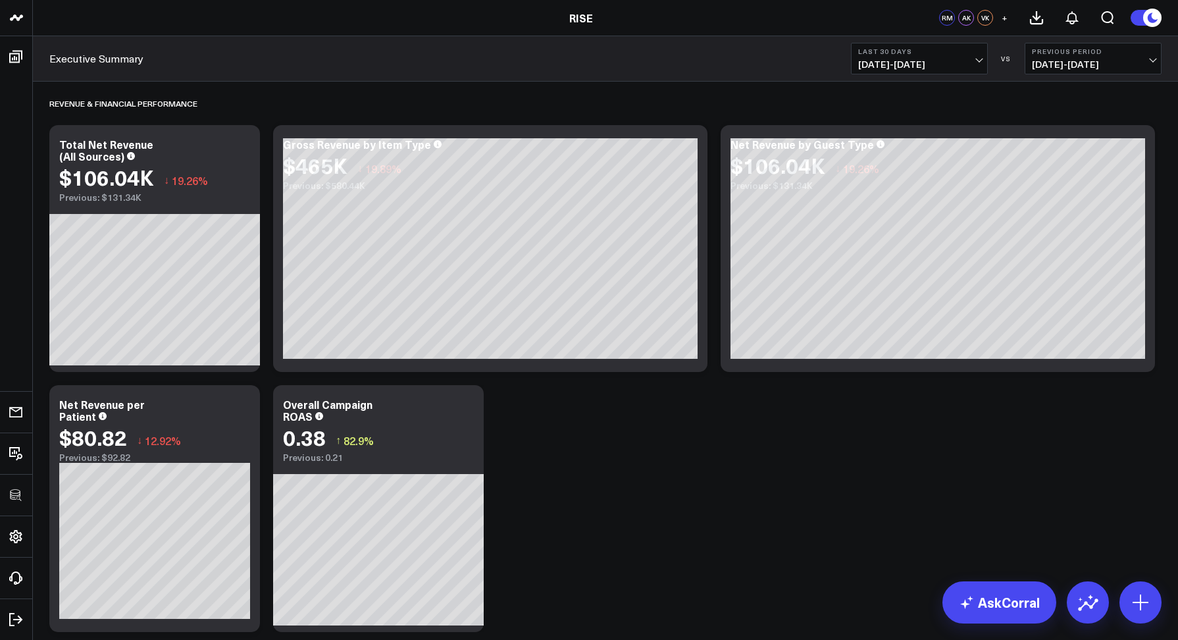
click at [417, 53] on div "Executive Summary Last 30 Days 09/14/25 - 10/13/25 VS Previous Period 08/15/25 …" at bounding box center [605, 58] width 1145 height 45
click at [240, 149] on icon at bounding box center [242, 146] width 16 height 16
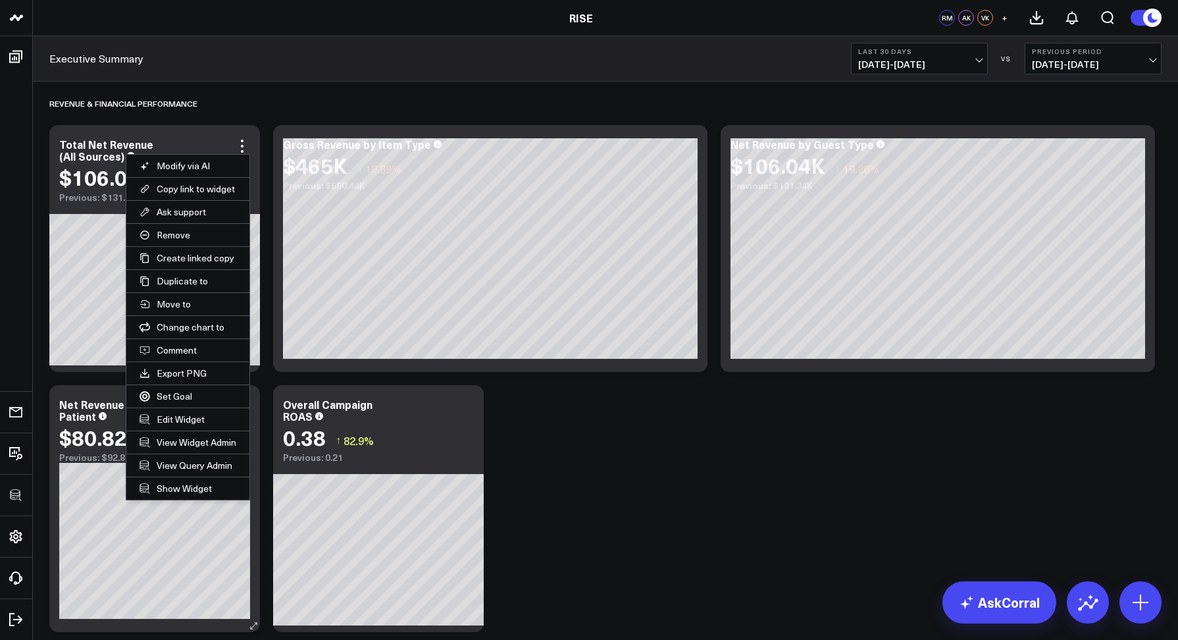
click at [187, 420] on button "Edit Widget" at bounding box center [187, 419] width 123 height 22
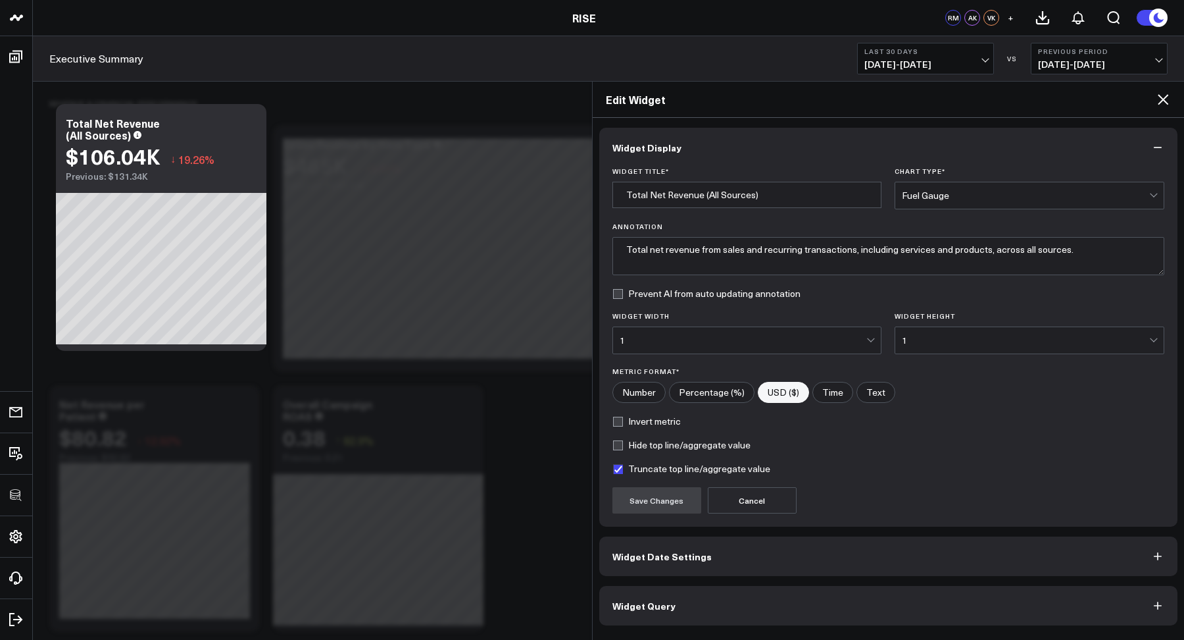
click at [684, 597] on button "Widget Query" at bounding box center [888, 605] width 579 height 39
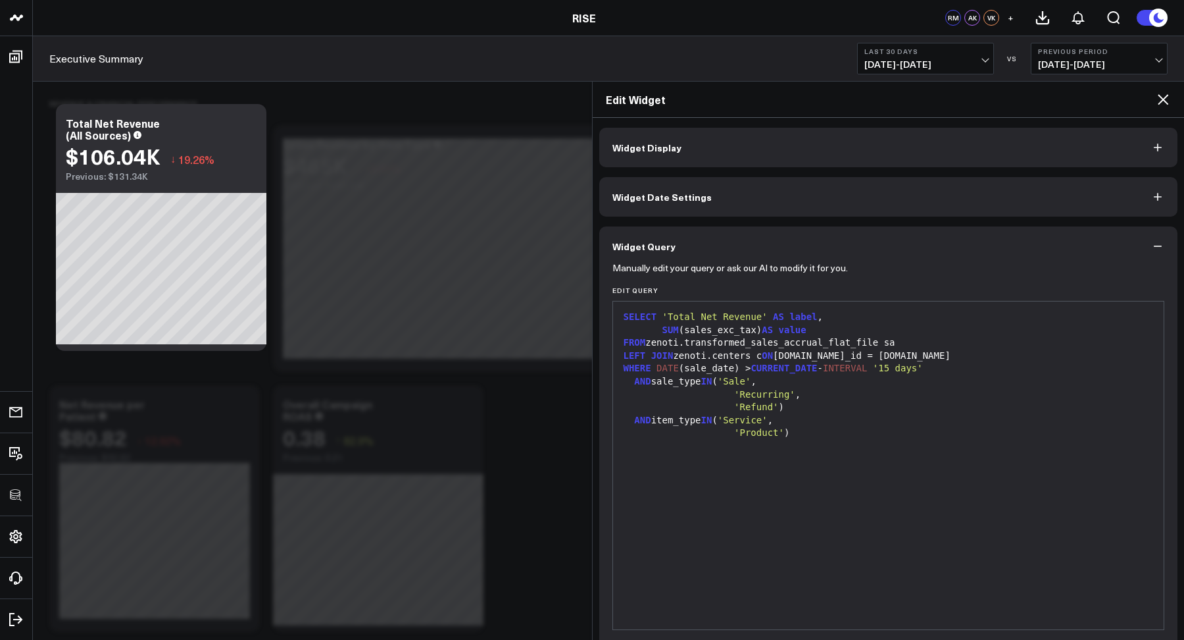
click at [1163, 101] on icon at bounding box center [1163, 99] width 16 height 16
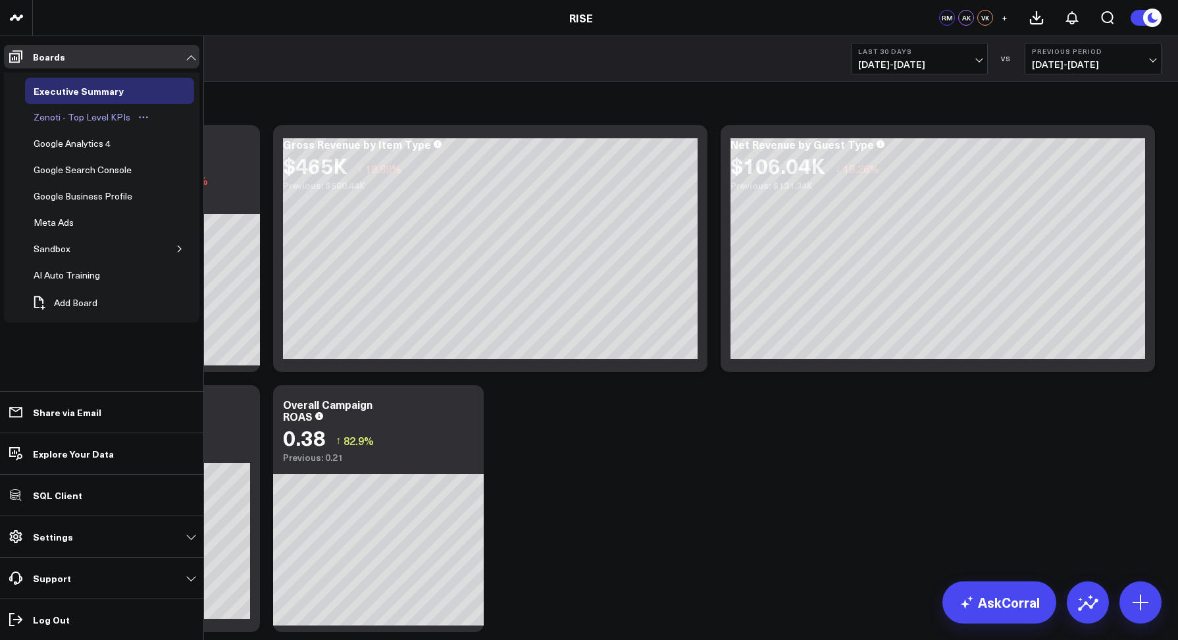
click at [55, 119] on div "Zenoti - Top Level KPIs" at bounding box center [81, 117] width 103 height 16
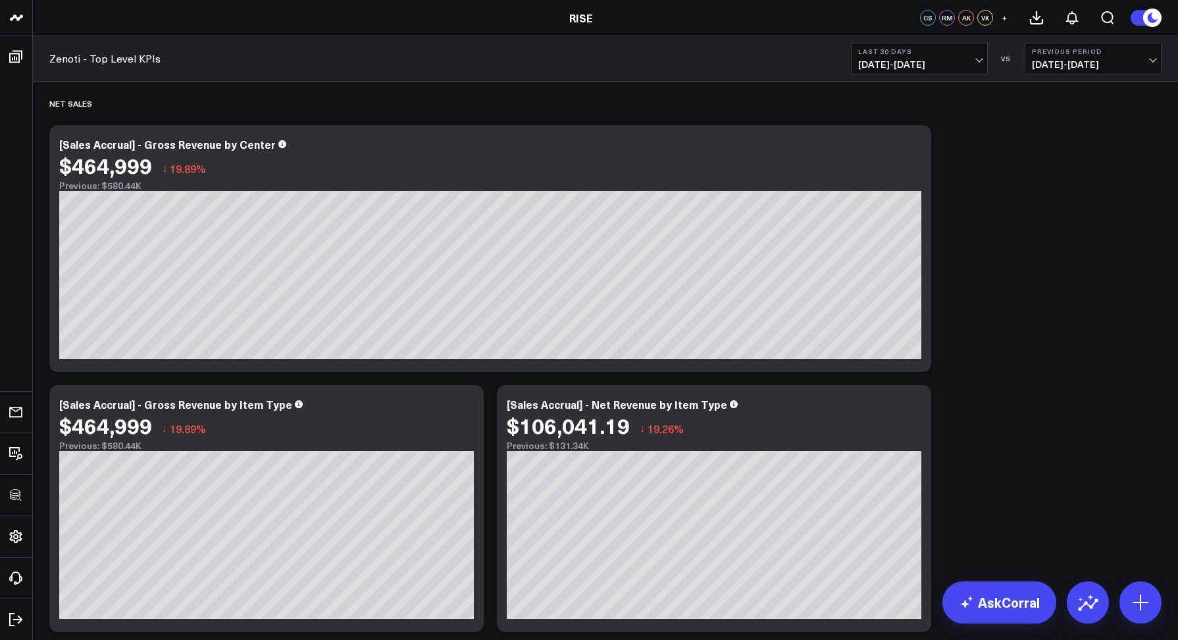
click at [1021, 586] on link "AskCorral" at bounding box center [999, 602] width 114 height 42
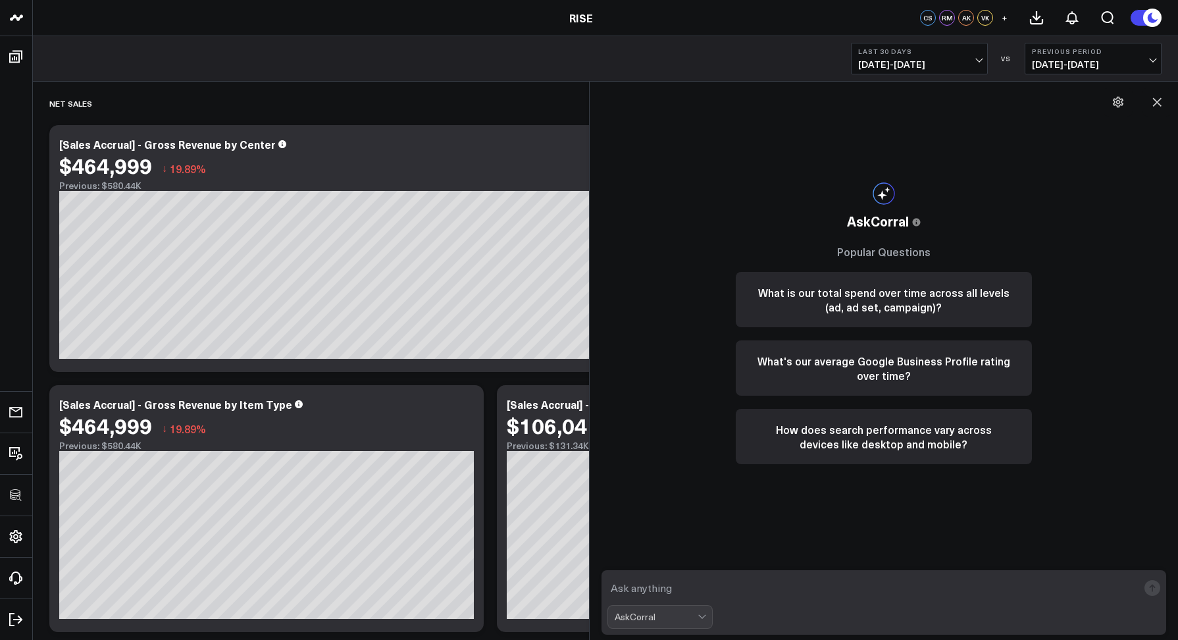
click at [701, 571] on form "AskCorral" at bounding box center [883, 602] width 565 height 64
click at [700, 585] on textarea at bounding box center [872, 588] width 531 height 24
type textarea "How much revenue did the provider "IV Chair 1" generate in the last 60 days?"
click at [982, 592] on textarea "How much revenue did the provider "IV Chair 1" generate in the last 60 days?" at bounding box center [872, 588] width 531 height 24
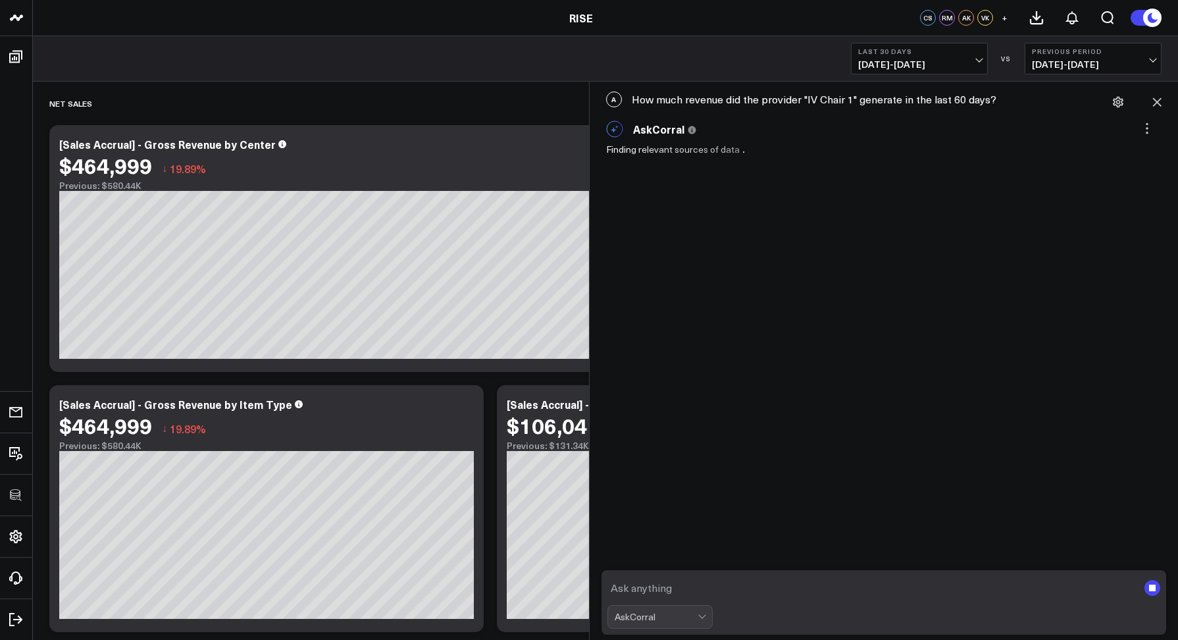
click at [721, 44] on div "Zenoti - Top Level KPIs Last 30 Days 09/14/25 - 10/13/25 VS Previous Period 08/…" at bounding box center [605, 58] width 1145 height 45
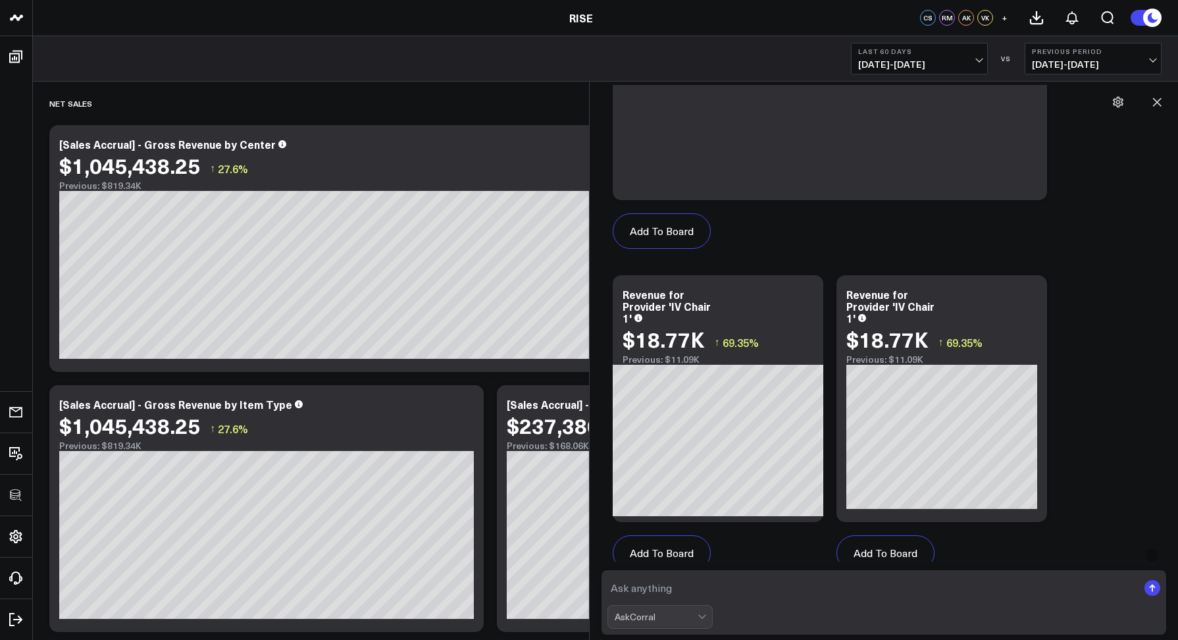
scroll to position [671, 0]
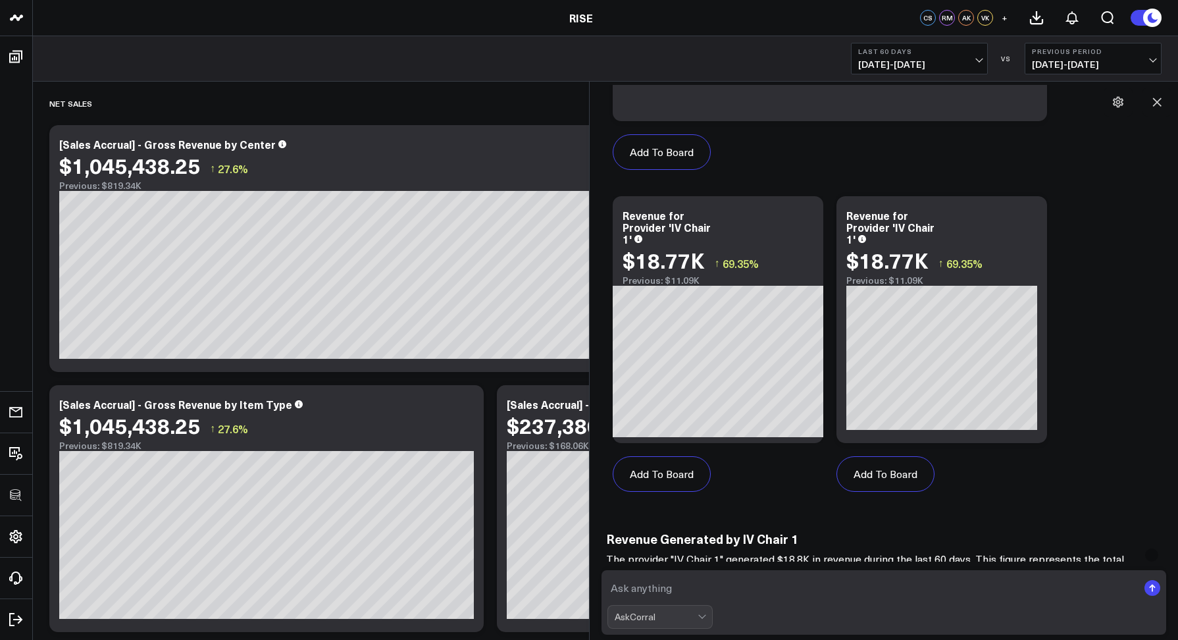
click at [723, 576] on textarea at bounding box center [872, 588] width 531 height 24
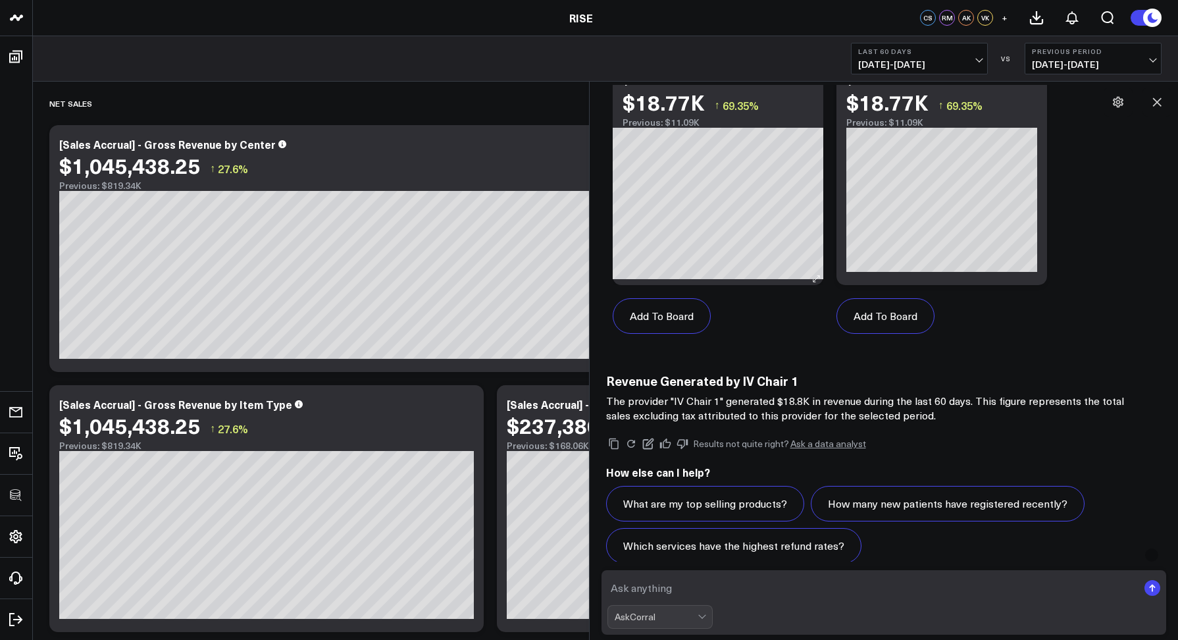
scroll to position [829, 0]
click at [906, 586] on textarea "Can you compare this to the revenue from IV CHair 2 and IV CHair 3" at bounding box center [872, 588] width 531 height 24
click at [836, 589] on textarea "Can you compare this to the revenue from IV CHair 2 and IV Chair 3" at bounding box center [872, 588] width 531 height 24
type textarea "Can you compare this to the revenue from IV Chair 2 and IV Chair 3"
click at [958, 584] on textarea "Can you compare this to the revenue from IV Chair 2 and IV Chair 3" at bounding box center [872, 588] width 531 height 24
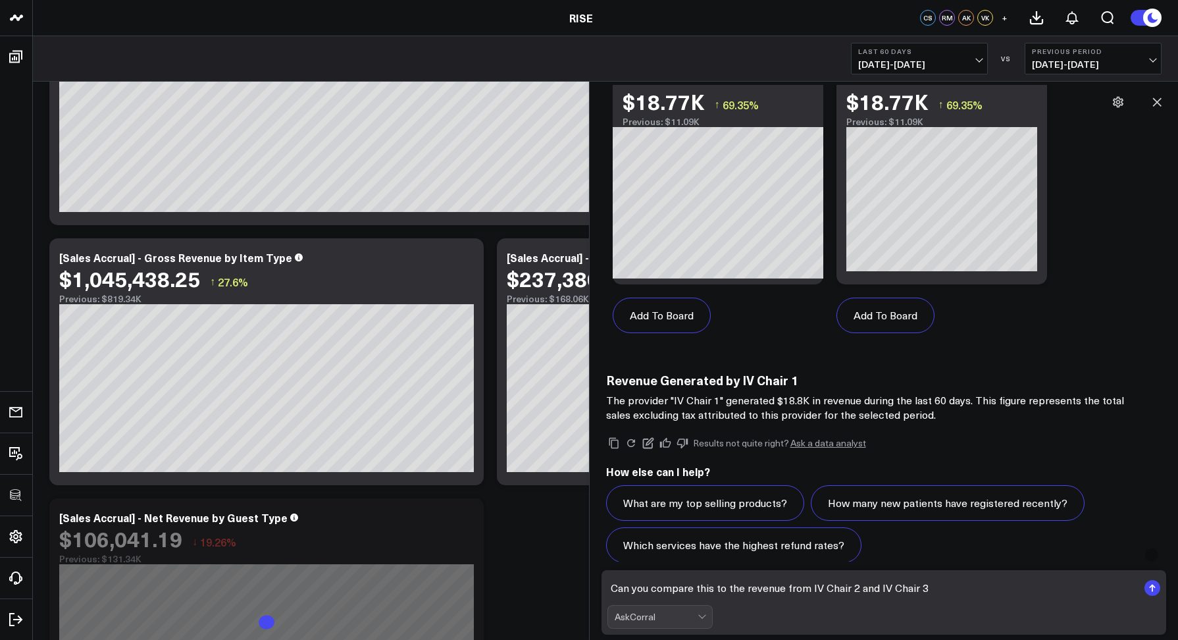
scroll to position [158, 0]
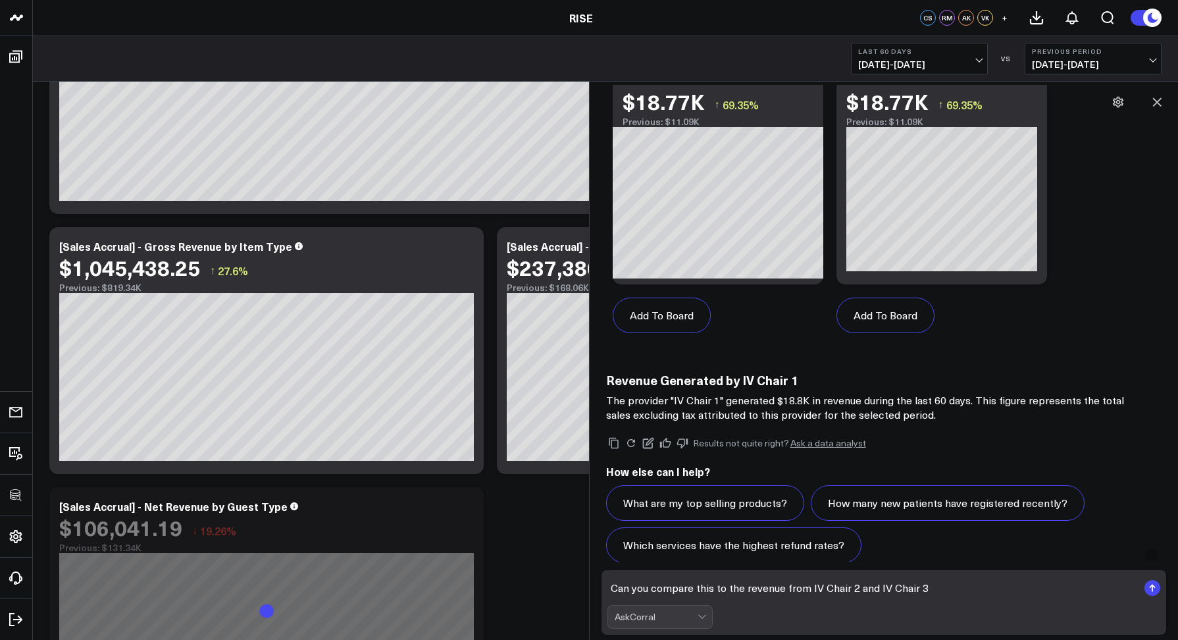
click at [943, 595] on textarea "Can you compare this to the revenue from IV Chair 2 and IV Chair 3" at bounding box center [872, 588] width 531 height 24
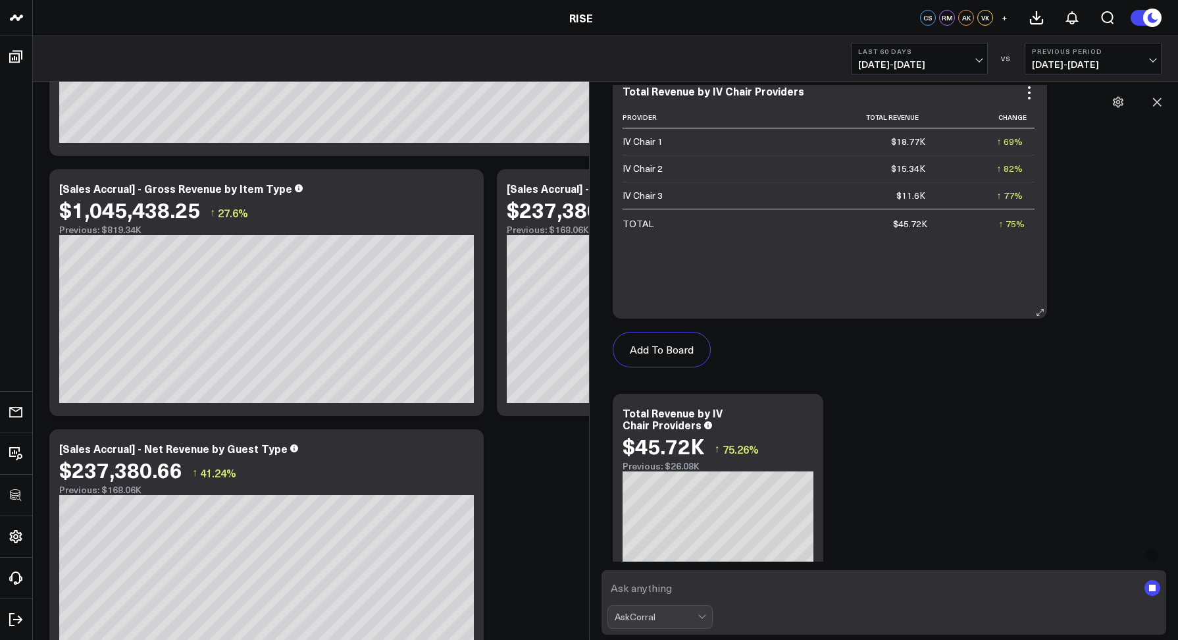
scroll to position [1793, 0]
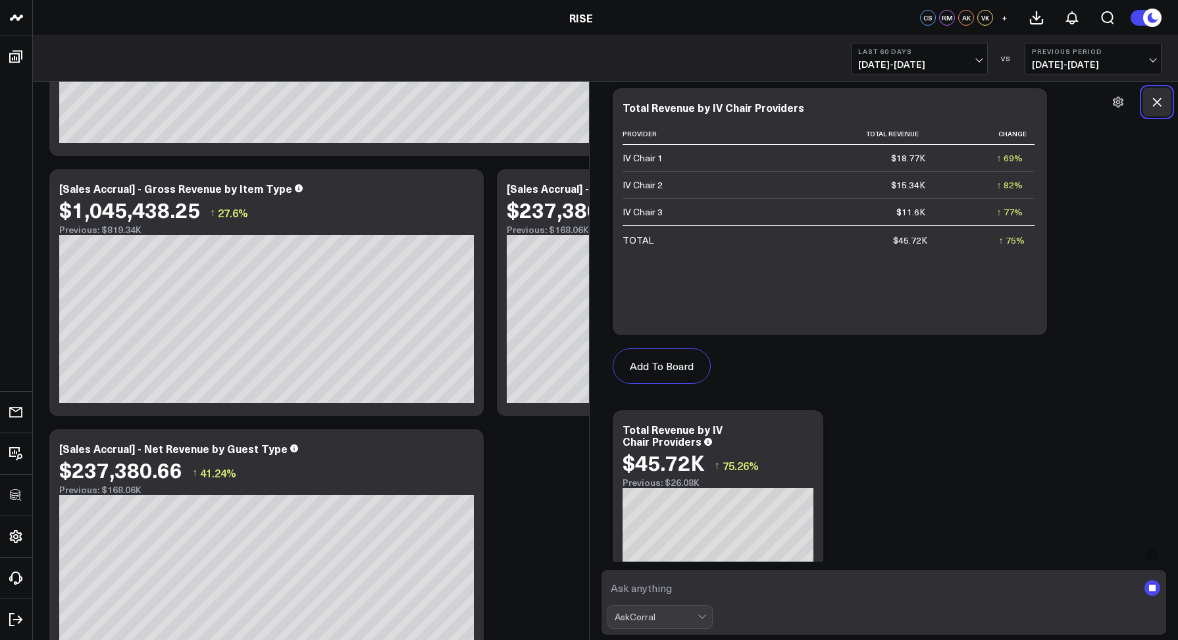
click at [1158, 107] on icon at bounding box center [1156, 101] width 13 height 13
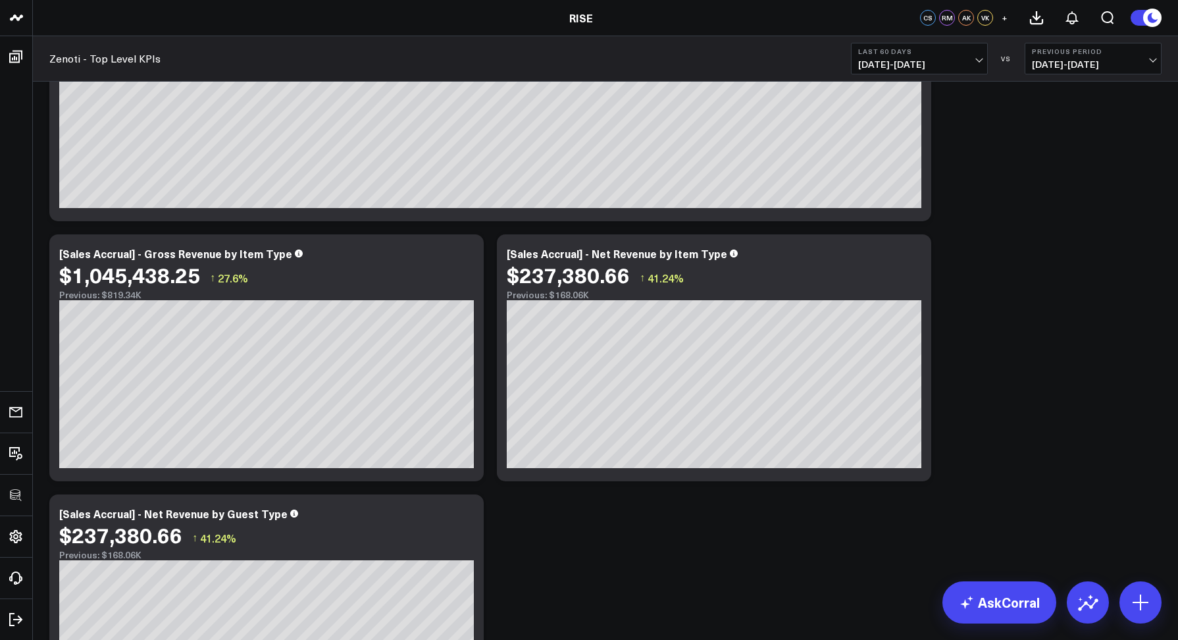
scroll to position [0, 0]
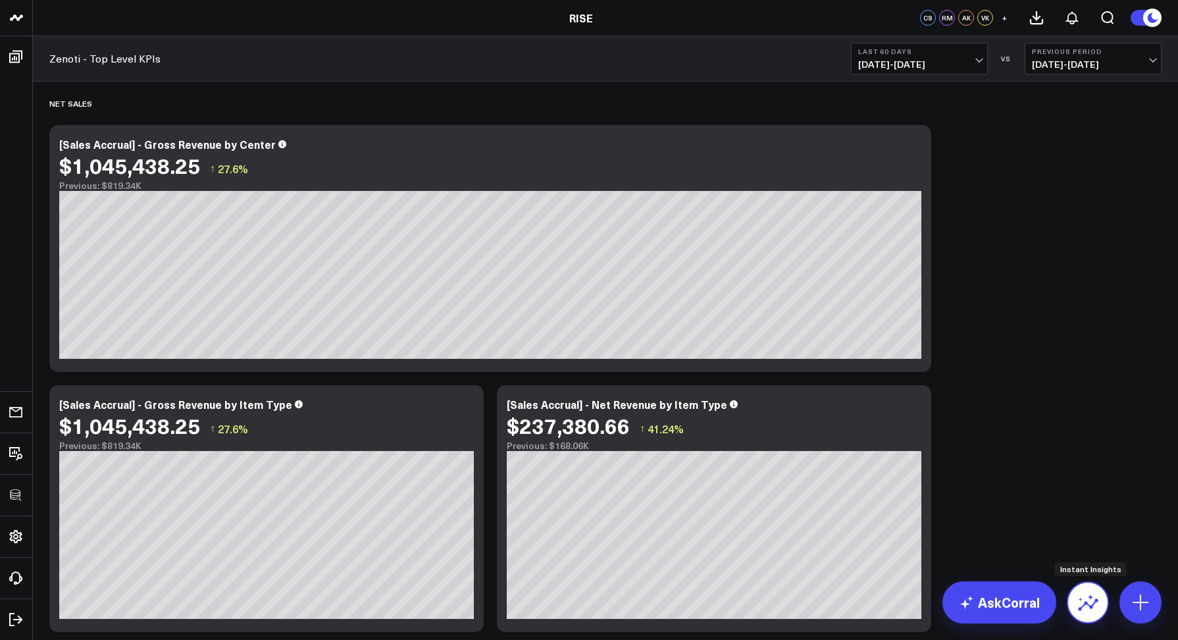
click at [1076, 594] on button at bounding box center [1088, 602] width 42 height 42
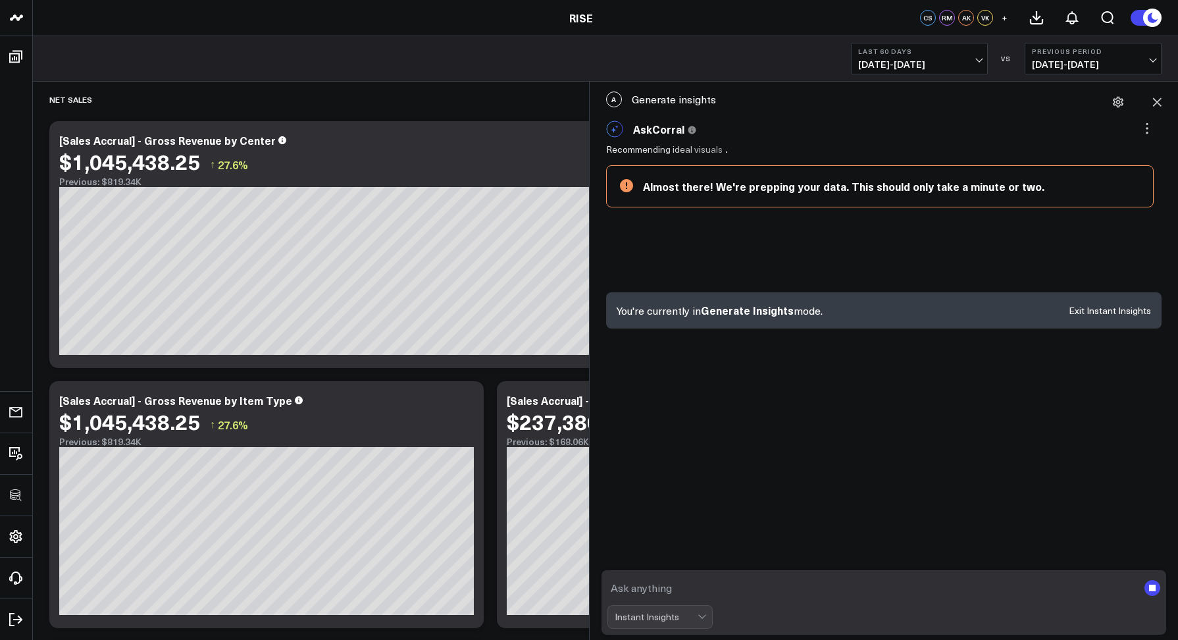
scroll to position [109, 0]
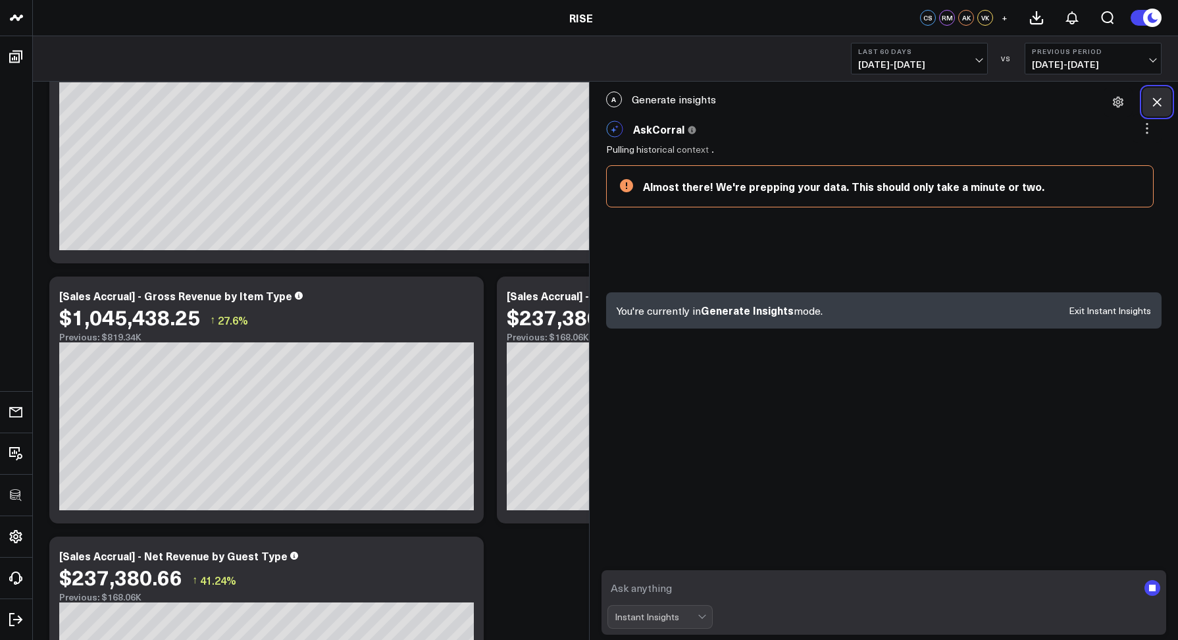
click at [1154, 105] on icon at bounding box center [1157, 102] width 9 height 9
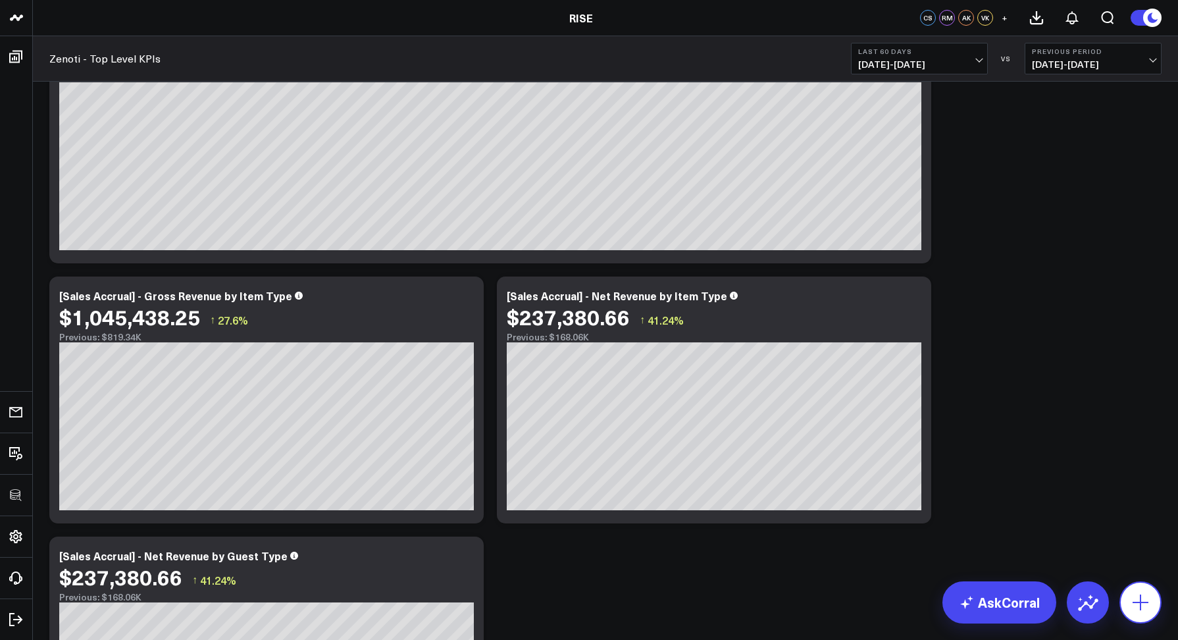
click at [1137, 592] on icon at bounding box center [1140, 602] width 21 height 21
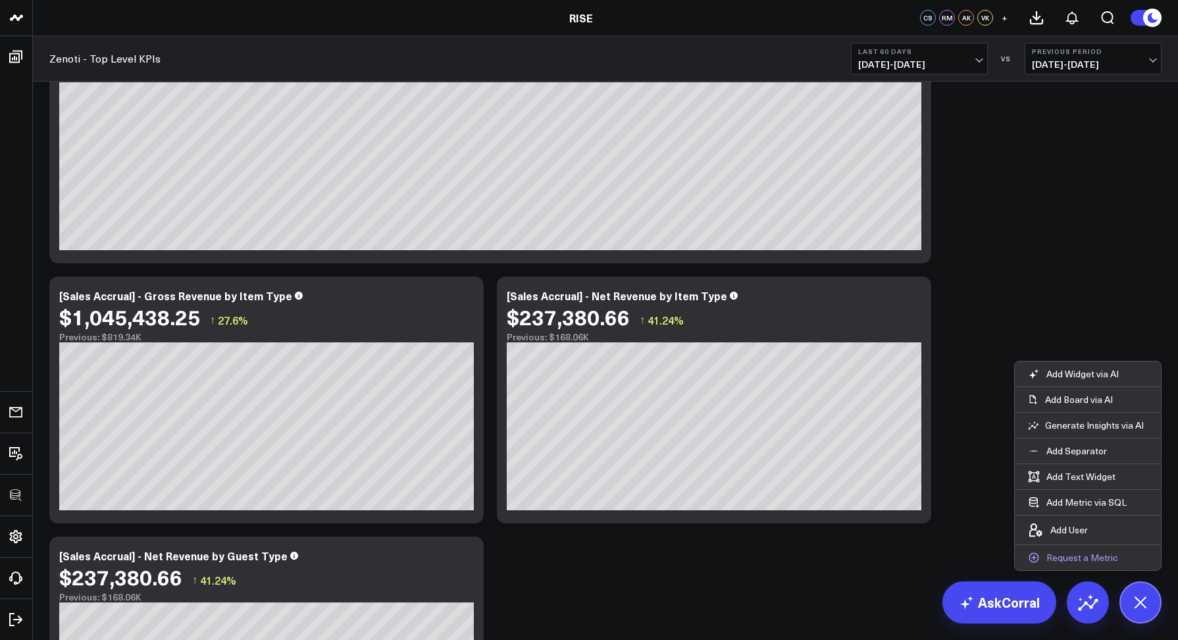
scroll to position [599, 0]
click at [1098, 555] on p "Request a Metric" at bounding box center [1082, 557] width 72 height 12
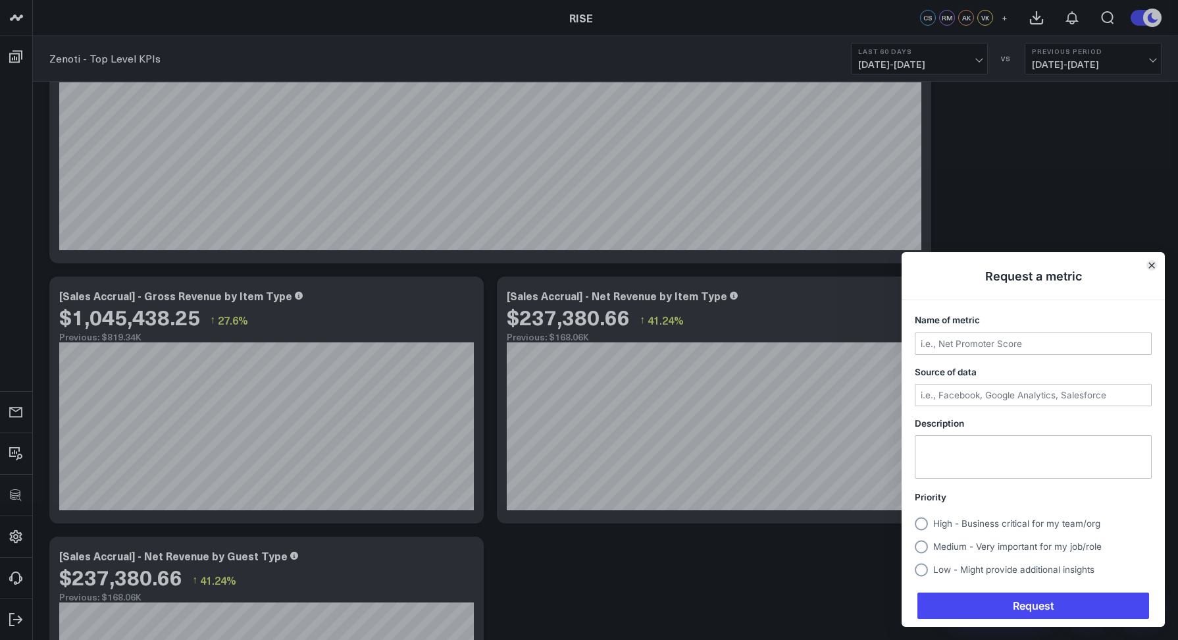
click at [1152, 268] on icon "Close" at bounding box center [1151, 265] width 5 height 5
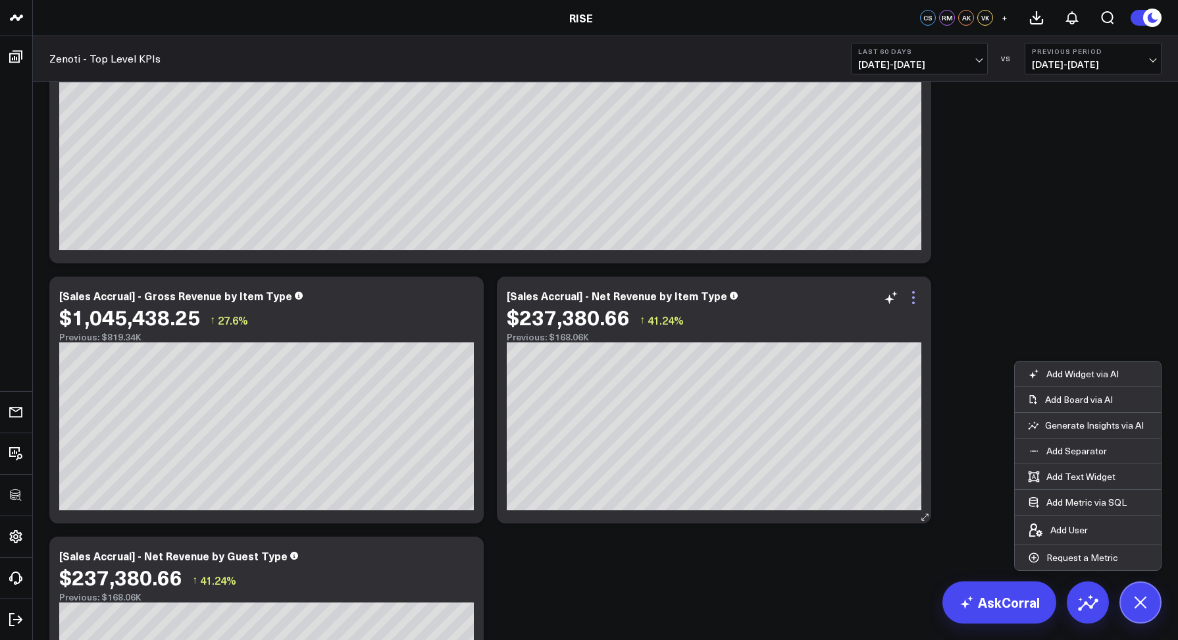
click at [914, 295] on icon at bounding box center [913, 298] width 16 height 16
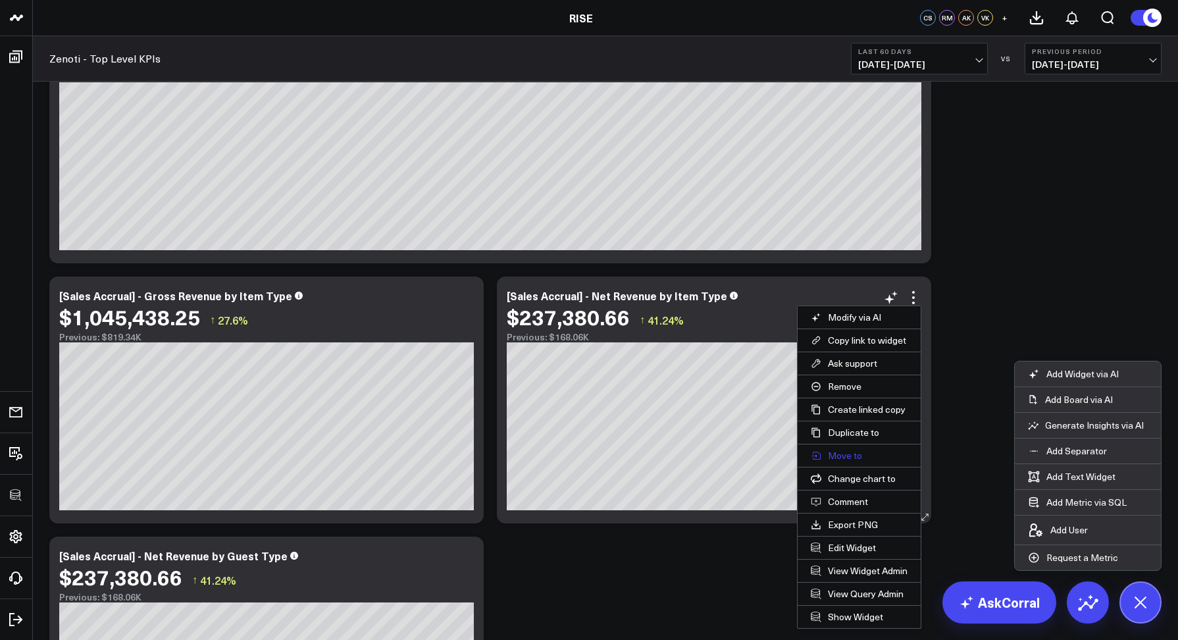
scroll to position [915, 0]
click at [859, 495] on button "Comment" at bounding box center [859, 501] width 123 height 22
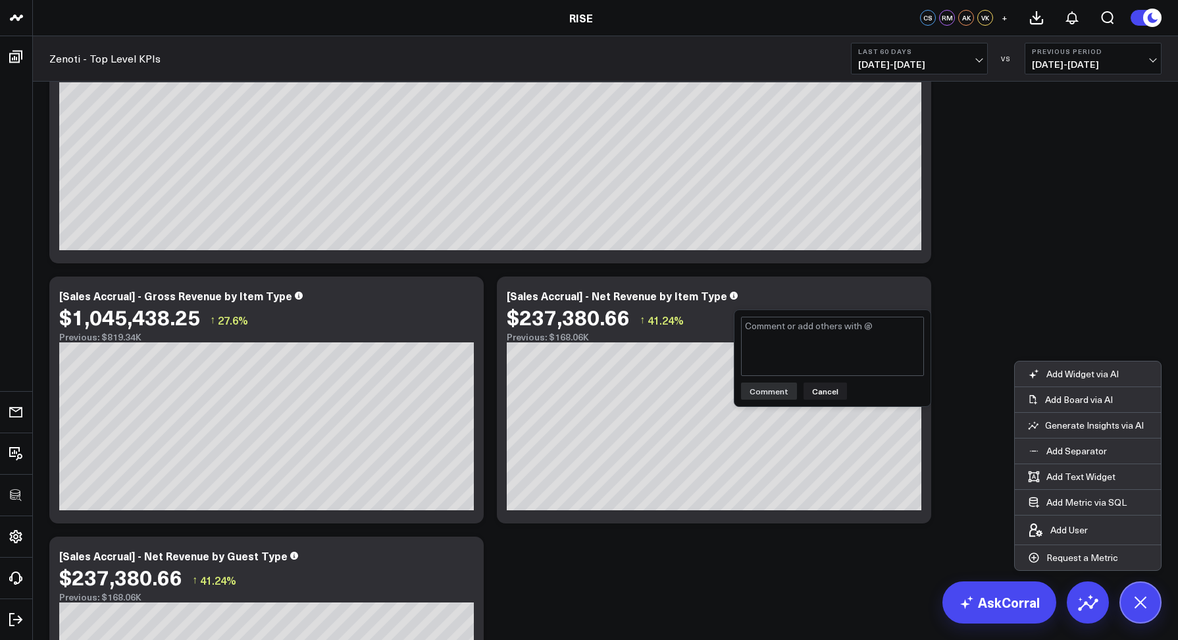
click at [821, 354] on textarea at bounding box center [832, 346] width 183 height 59
type textarea "@Corral Support"
click at [820, 388] on button "Cancel" at bounding box center [824, 390] width 43 height 17
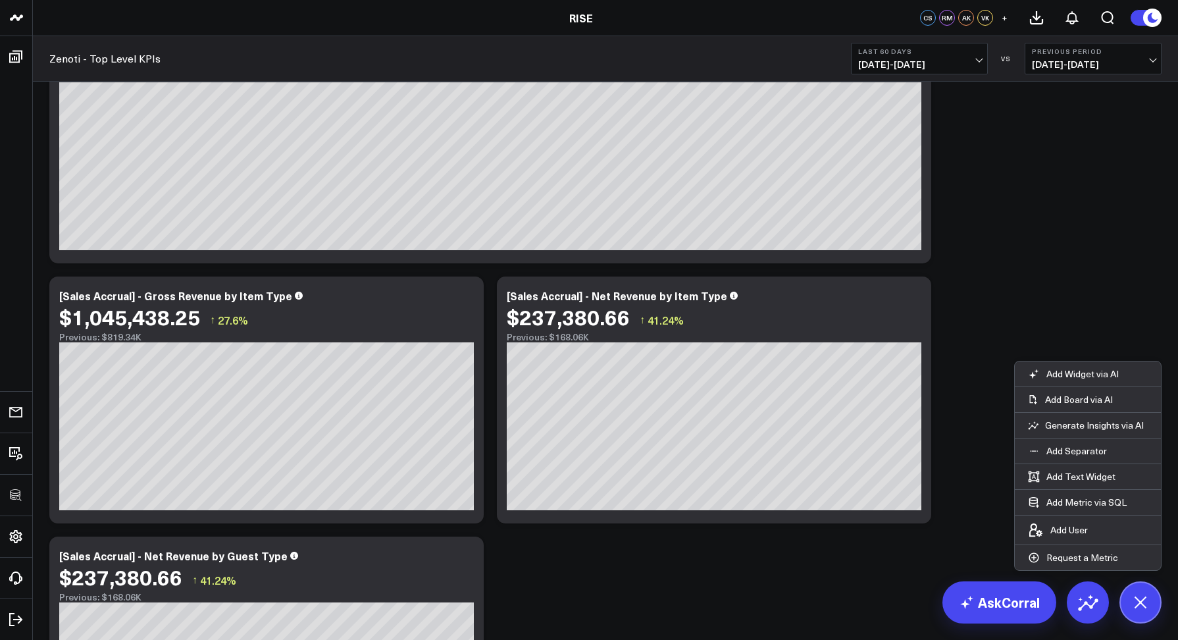
drag, startPoint x: 1128, startPoint y: 597, endPoint x: 1070, endPoint y: 514, distance: 101.1
click at [1127, 597] on button at bounding box center [1140, 602] width 42 height 42
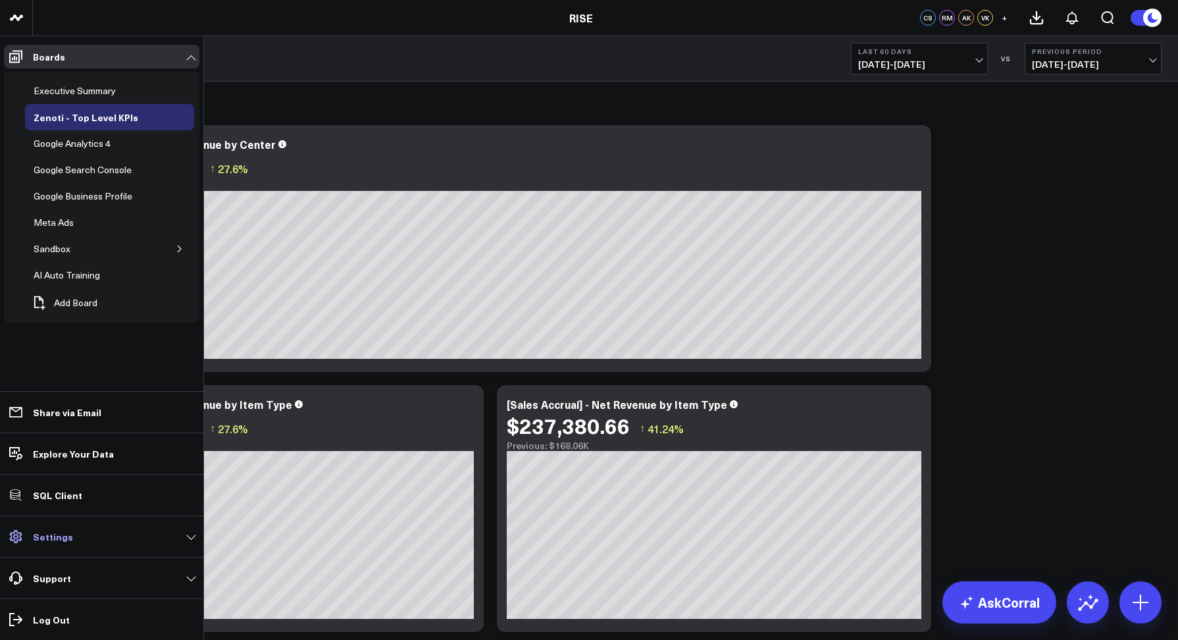
click at [39, 537] on p "Settings" at bounding box center [53, 536] width 40 height 11
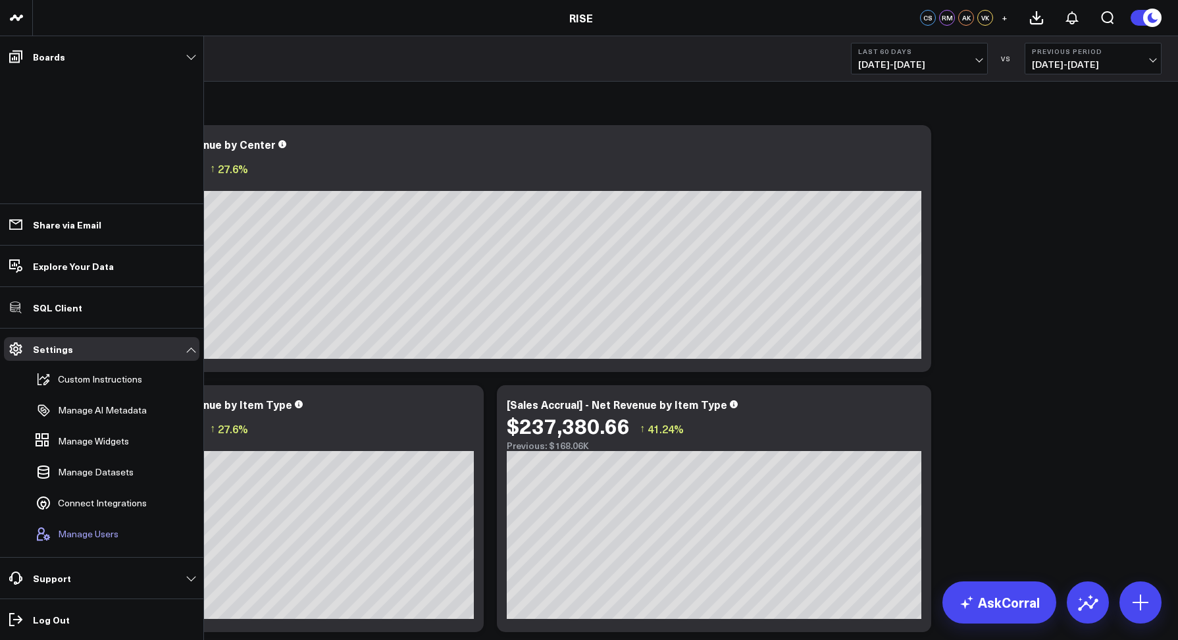
click at [69, 536] on span "Manage Users" at bounding box center [88, 533] width 61 height 11
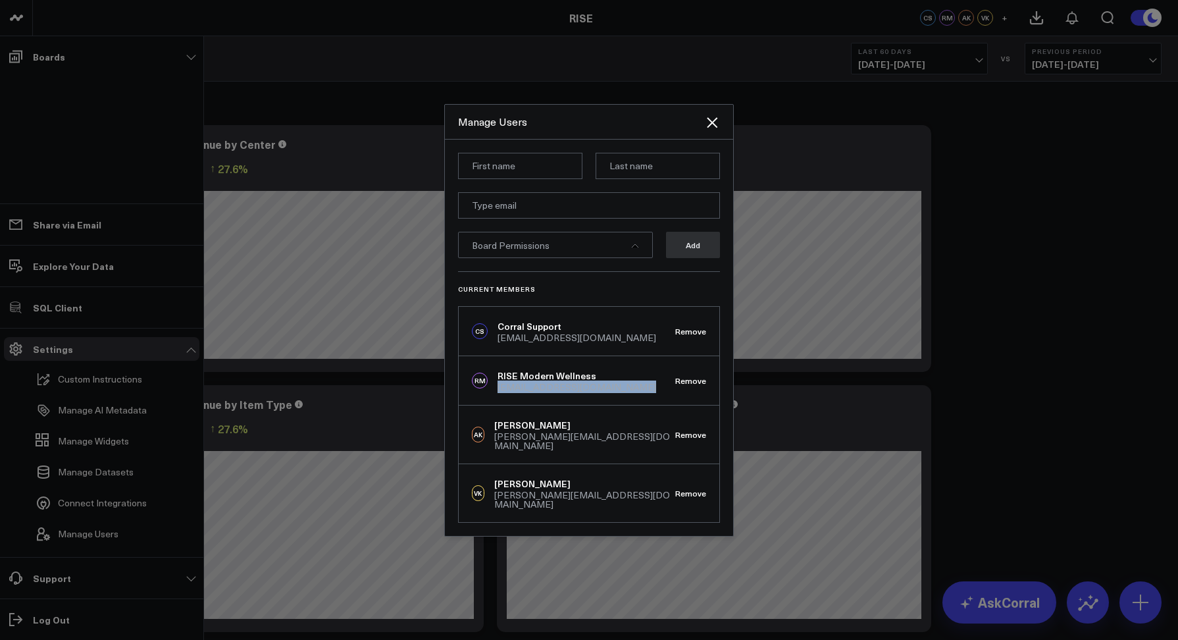
drag, startPoint x: 495, startPoint y: 396, endPoint x: 624, endPoint y: 402, distance: 129.1
click at [624, 402] on div "RM RISE Modern Wellness admin@risemodernwellness.com Remove" at bounding box center [589, 380] width 261 height 49
click at [617, 392] on div "admin@risemodernwellness.com" at bounding box center [576, 386] width 159 height 9
click at [708, 130] on icon "Close" at bounding box center [712, 122] width 16 height 16
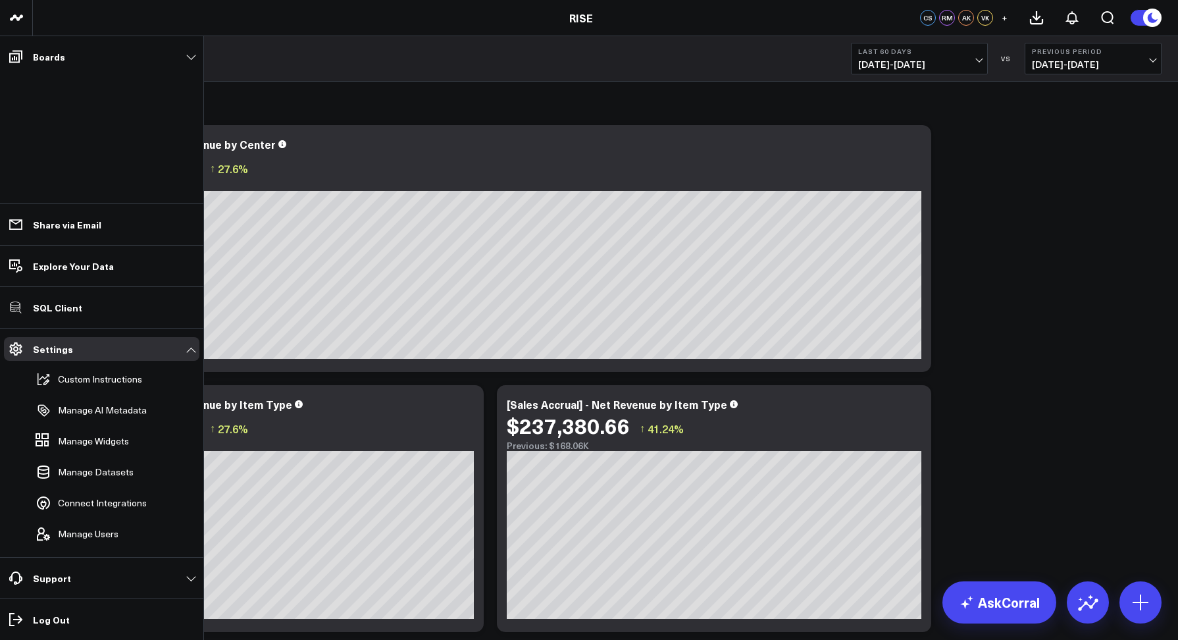
click at [485, 107] on div "Net Sales" at bounding box center [605, 103] width 1112 height 30
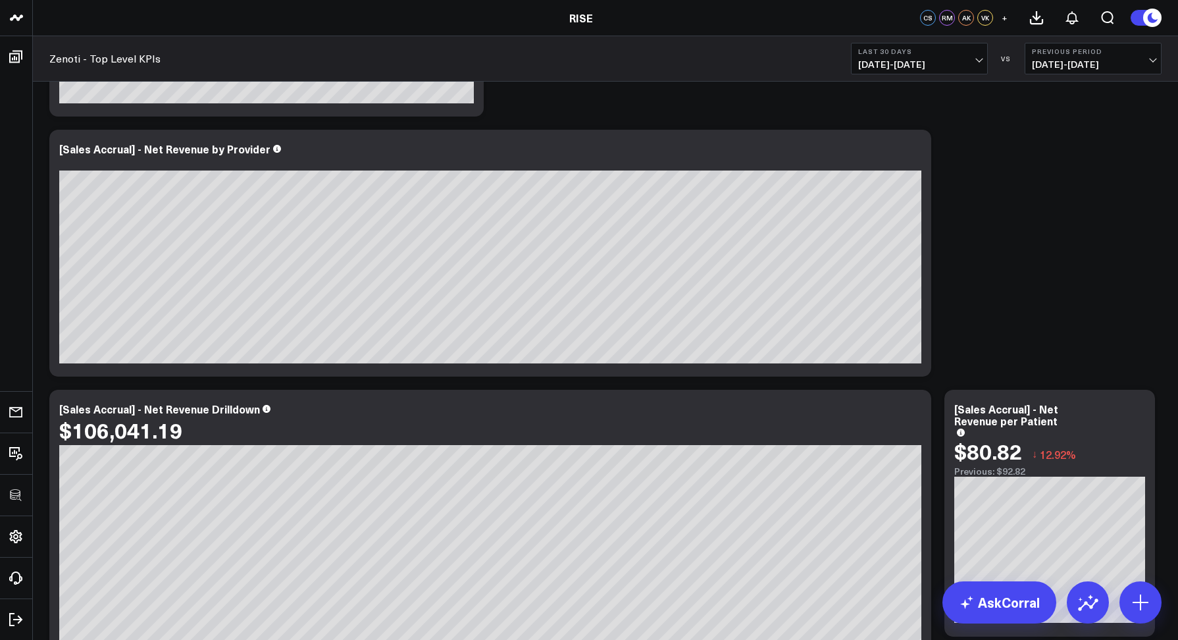
scroll to position [636, 0]
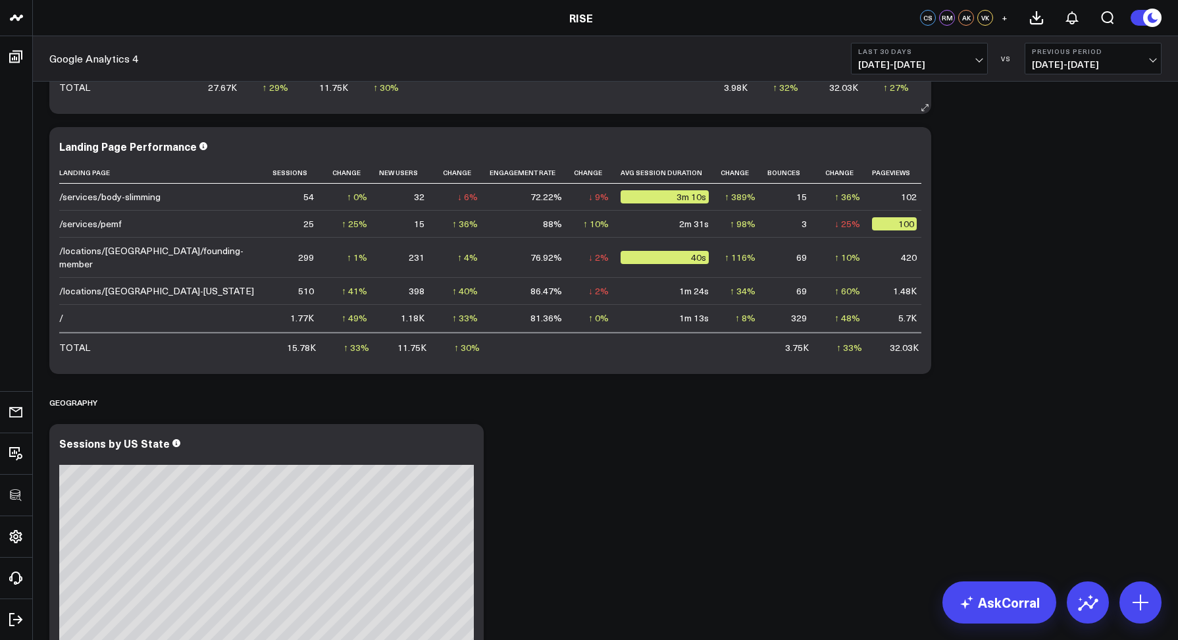
scroll to position [2335, 0]
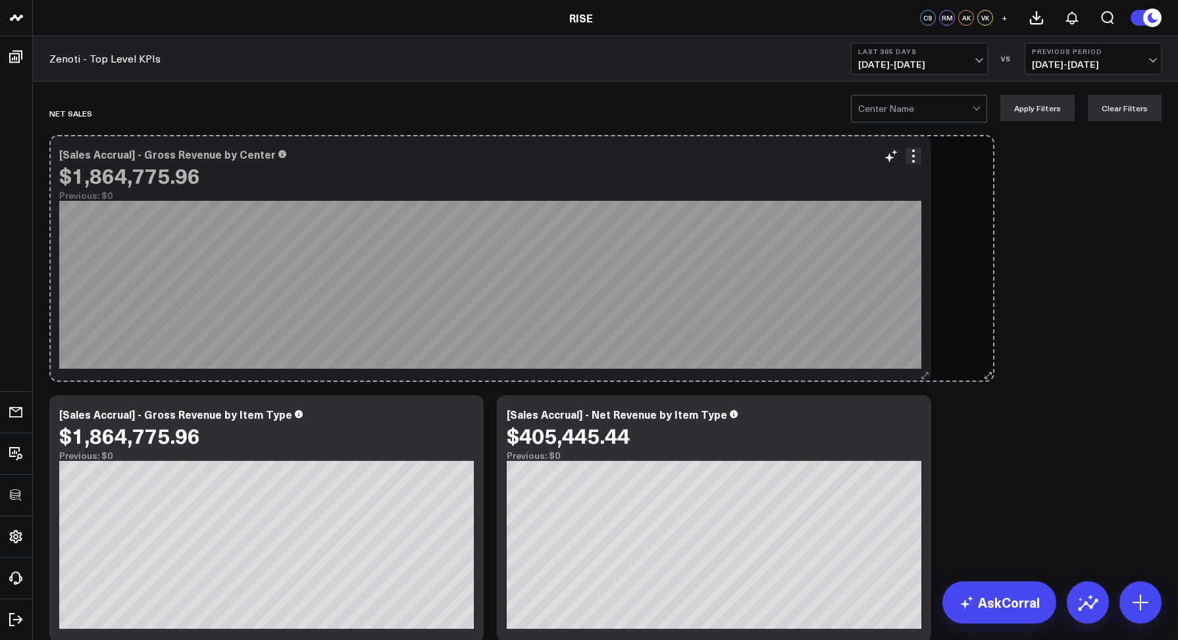
click at [909, 355] on div "[Sales Accrual] - Gross Revenue by Center $1,864,775.96 Previous: $0 [fontSize:…" at bounding box center [490, 258] width 882 height 247
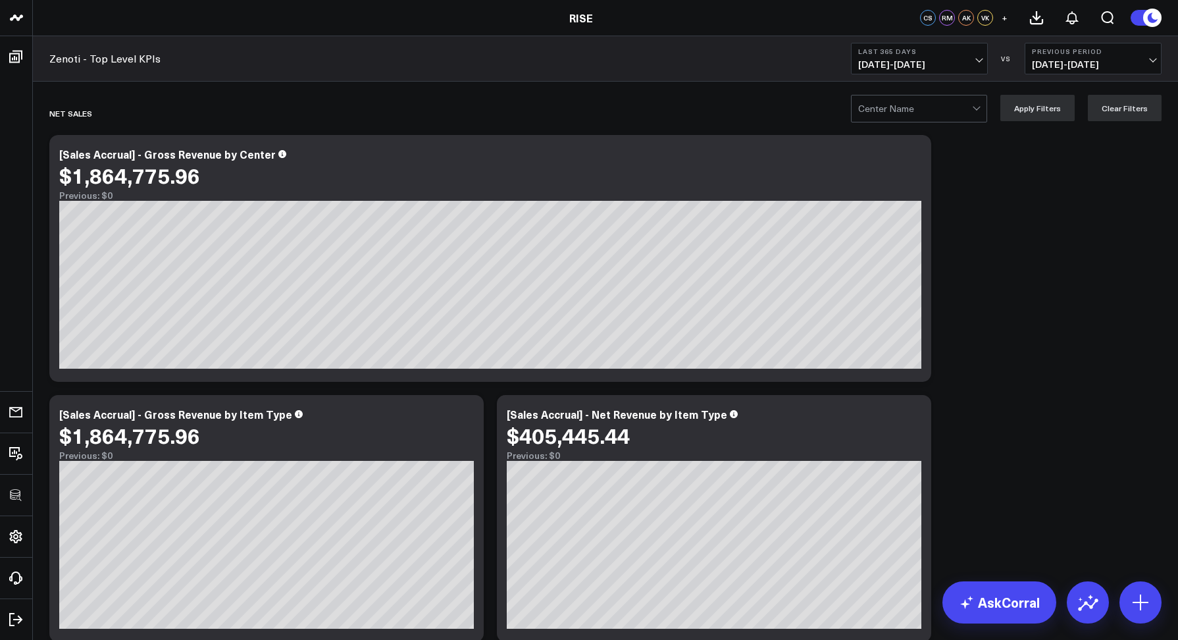
click at [667, 63] on div "Zenoti - Top Level KPIs Last 365 Days 10/14/24 - 10/13/25 VS Previous Period 10…" at bounding box center [605, 58] width 1145 height 45
click at [746, 66] on div "Zenoti - Top Level KPIs Last 365 Days 10/14/24 - 10/13/25 VS Previous Period 10…" at bounding box center [605, 58] width 1145 height 45
click at [560, 76] on div "Zenoti - Top Level KPIs Last 365 Days 10/14/24 - 10/13/25 VS Previous Period 10…" at bounding box center [605, 58] width 1145 height 45
click at [536, 68] on div "Zenoti - Top Level KPIs Last 365 Days 10/14/24 - 10/13/25 VS Previous Period 10…" at bounding box center [605, 58] width 1145 height 45
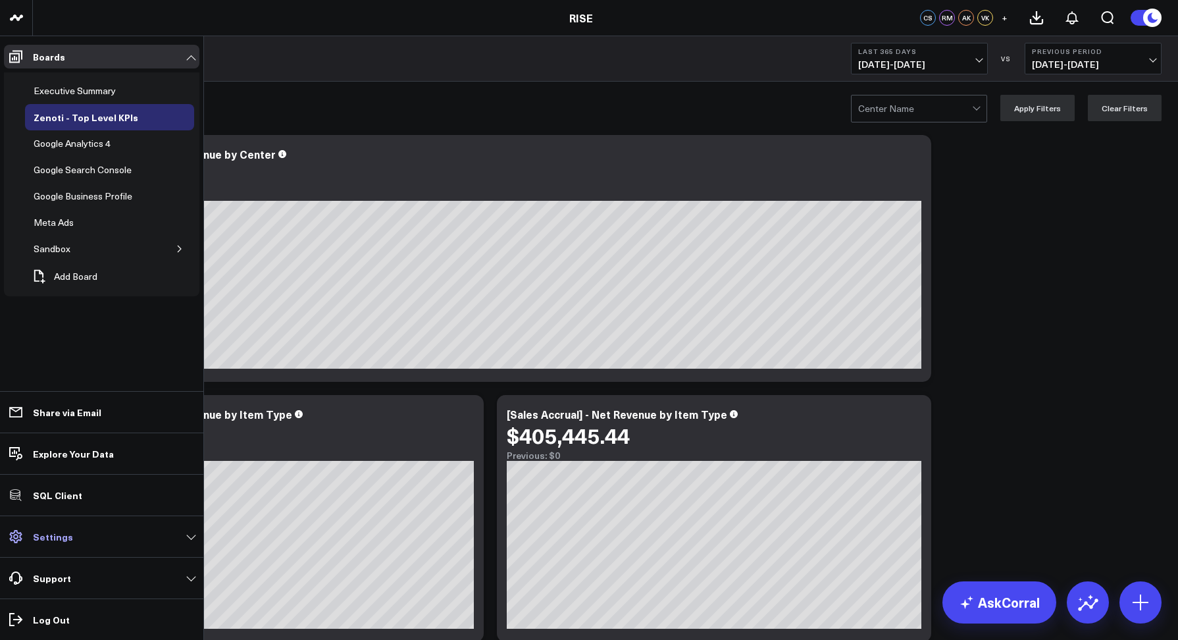
click at [49, 544] on link "Settings" at bounding box center [101, 536] width 195 height 24
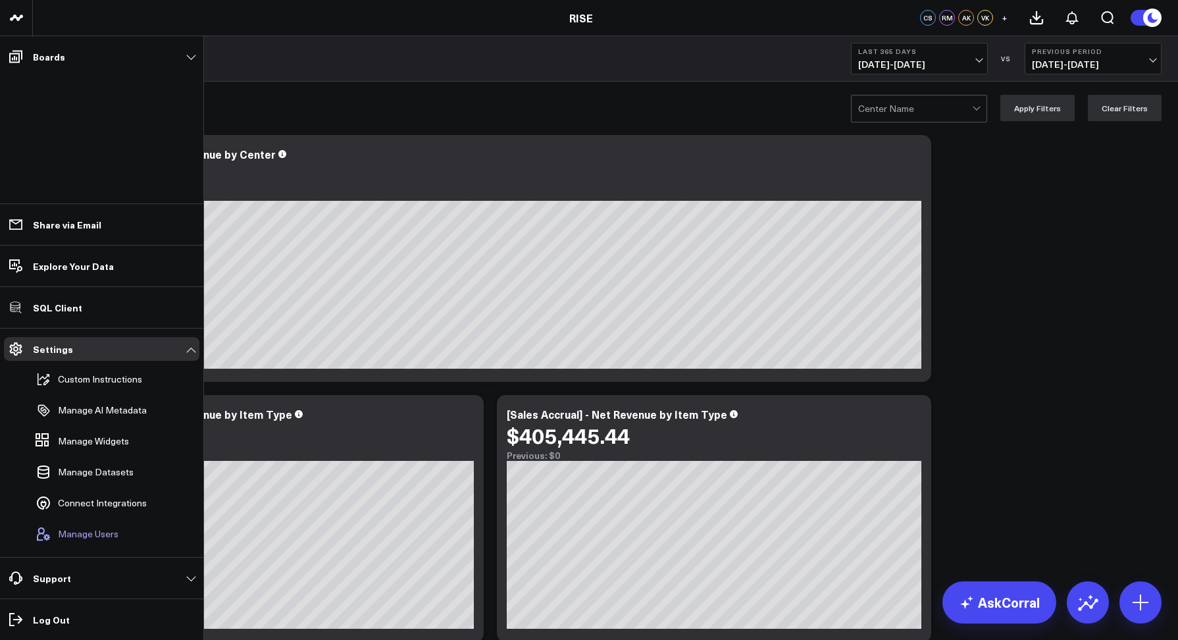
click at [80, 530] on span "Manage Users" at bounding box center [88, 533] width 61 height 11
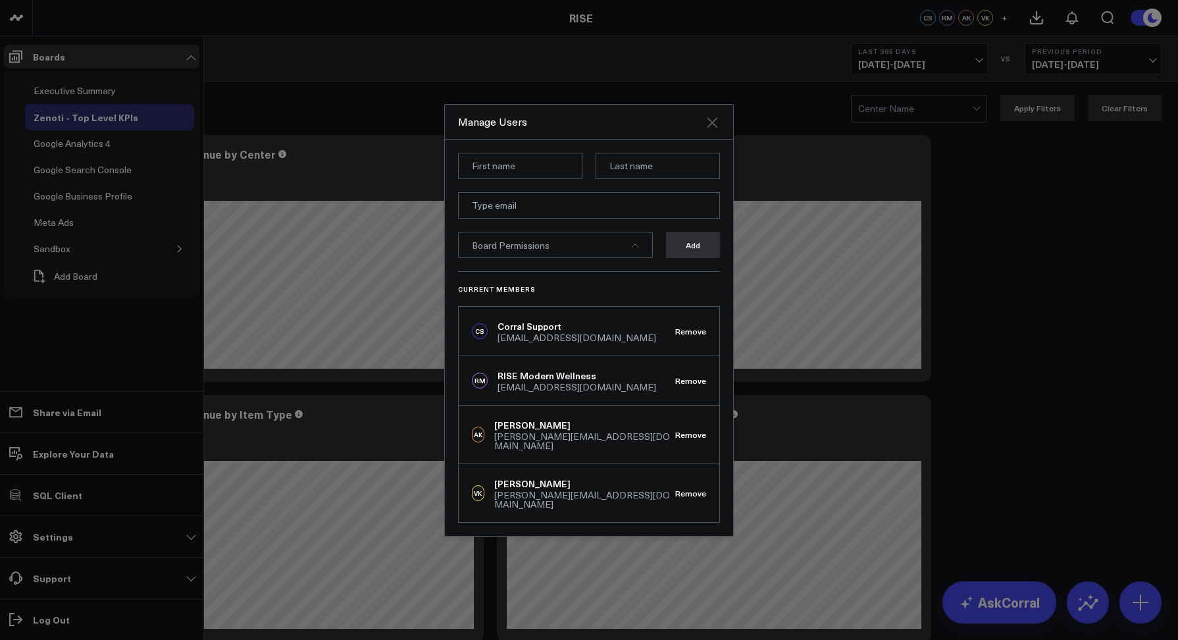
click at [713, 128] on icon "Close" at bounding box center [712, 122] width 11 height 11
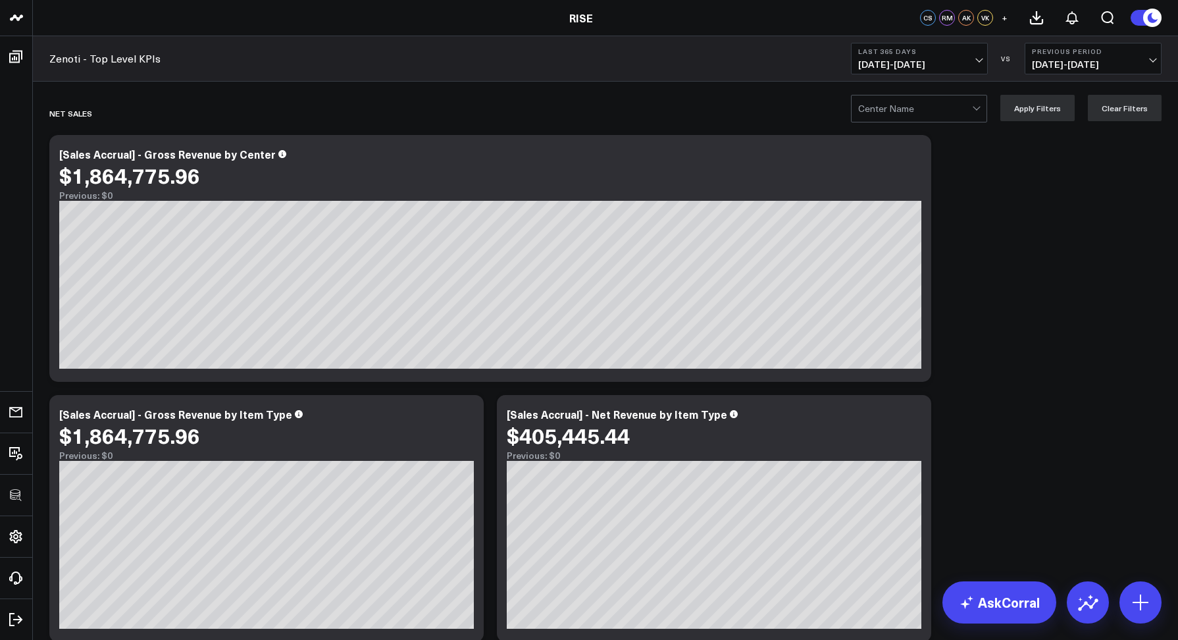
click at [361, 61] on div "Zenoti - Top Level KPIs Last 365 Days 10/14/24 - 10/13/25 VS Previous Period 10…" at bounding box center [605, 58] width 1145 height 45
click at [292, 80] on div "Zenoti - Top Level KPIs Last 365 Days 10/14/24 - 10/13/25 VS Previous Period 10…" at bounding box center [605, 58] width 1145 height 45
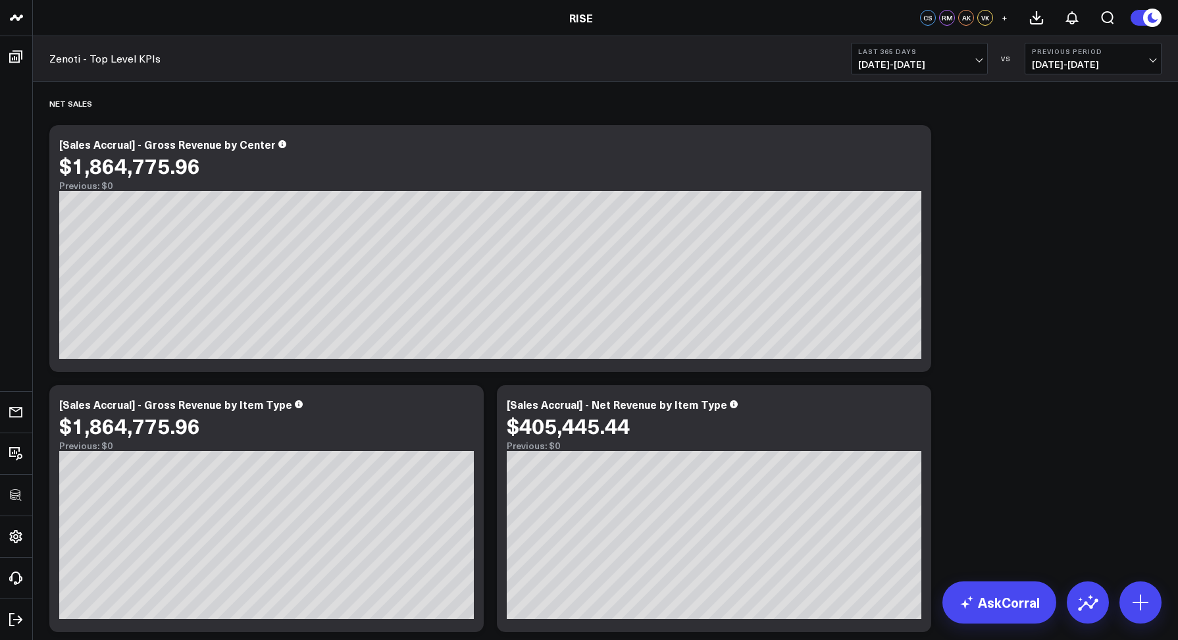
click at [887, 63] on span "[DATE] - [DATE]" at bounding box center [919, 64] width 122 height 11
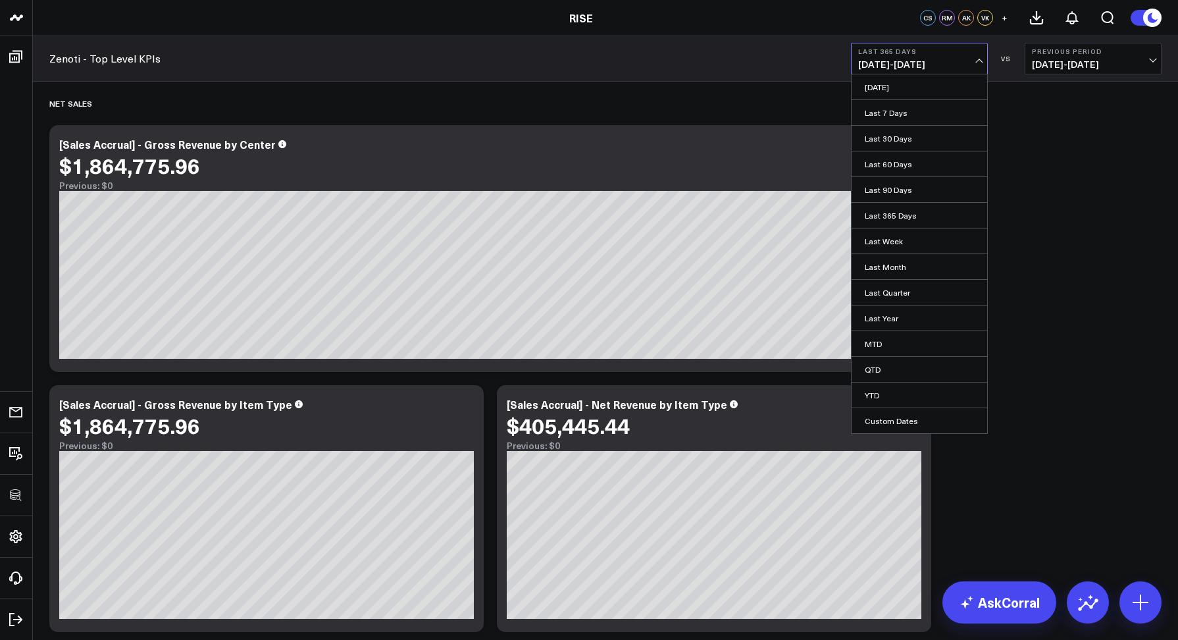
drag, startPoint x: 871, startPoint y: 138, endPoint x: 889, endPoint y: 133, distance: 18.4
click at [871, 138] on link "Last 30 Days" at bounding box center [919, 138] width 136 height 25
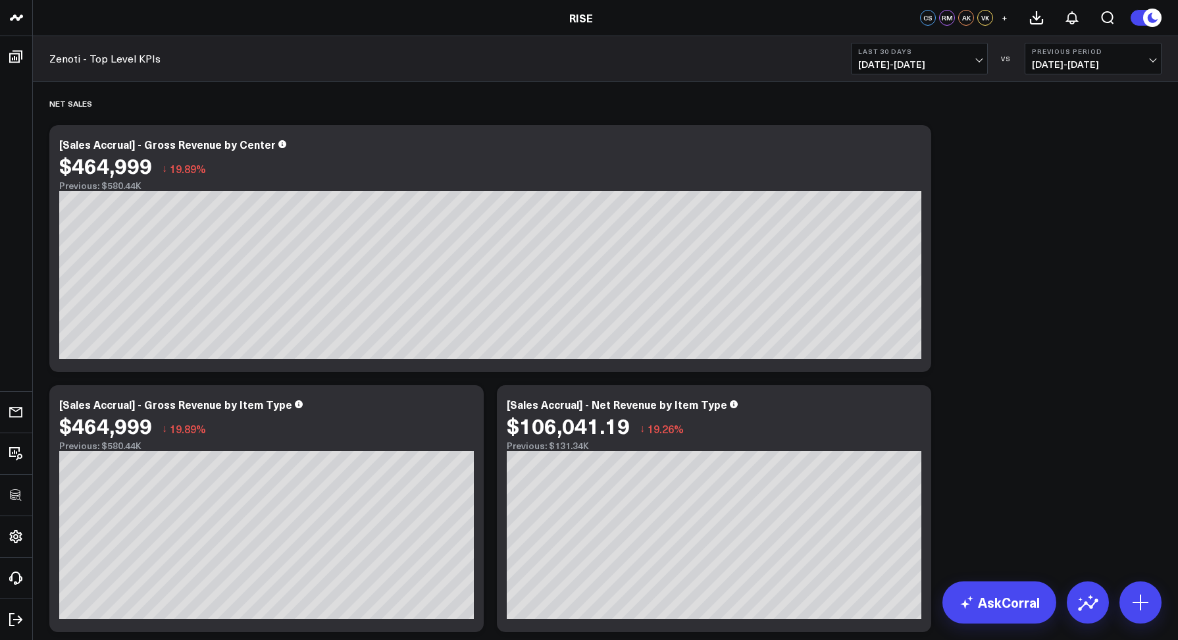
click at [882, 66] on span "[DATE] - [DATE]" at bounding box center [919, 64] width 122 height 11
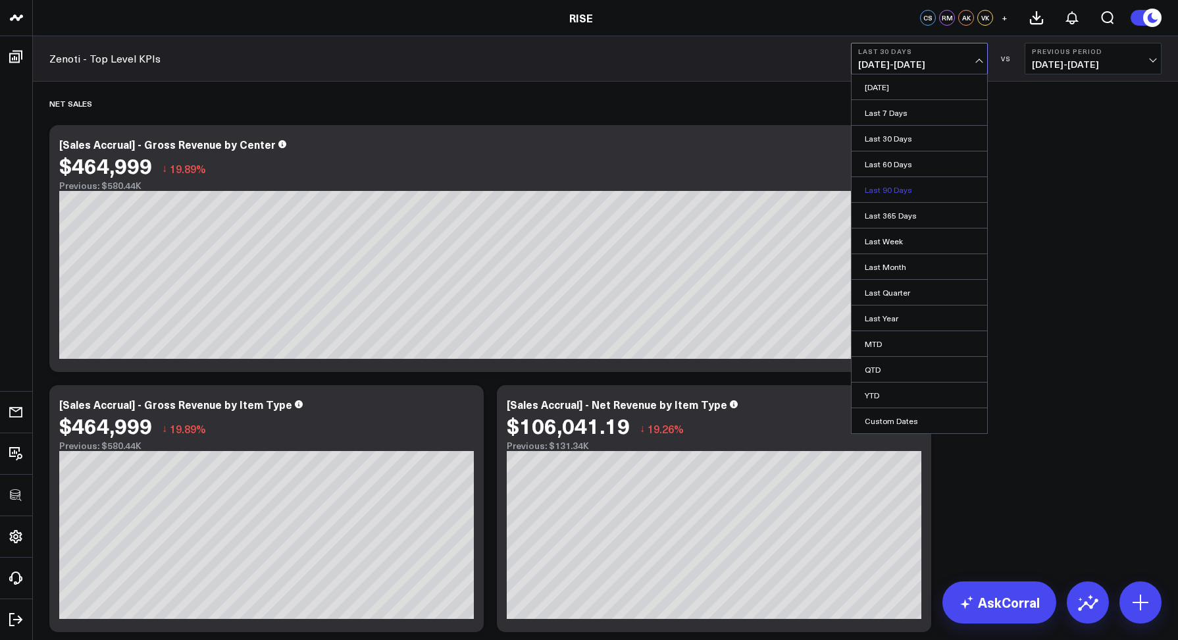
click at [876, 188] on link "Last 90 Days" at bounding box center [919, 189] width 136 height 25
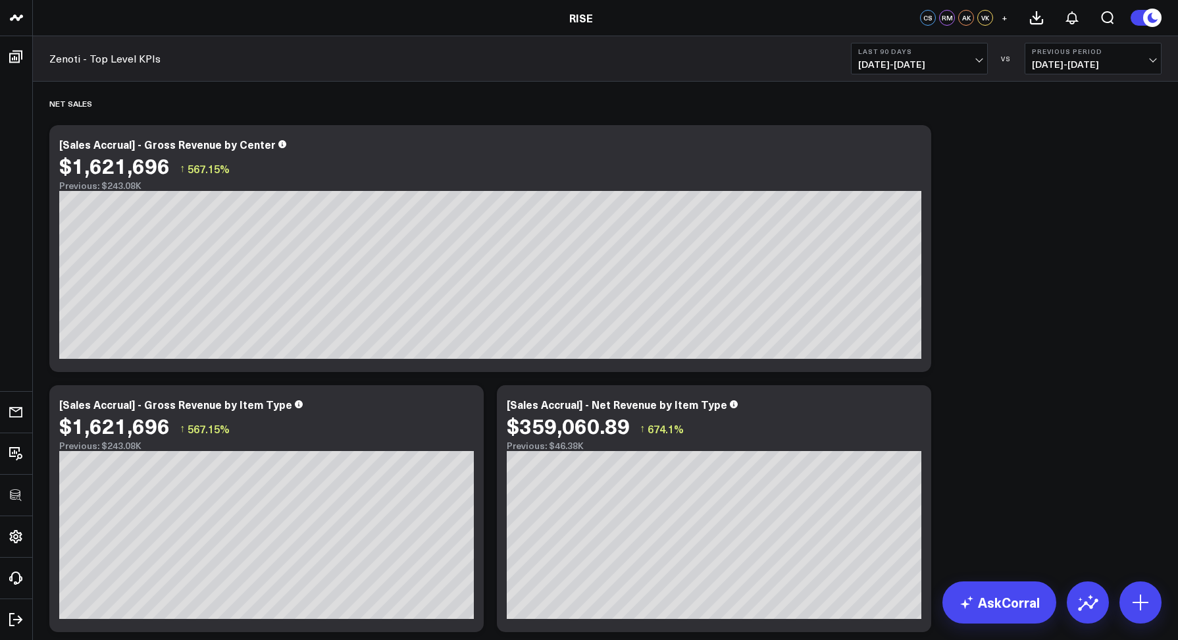
click at [586, 26] on header "100525 Test 100625-2 100925 3725 Test 829 Studios Accenture Acme Industrial Act…" at bounding box center [589, 18] width 1178 height 36
click at [583, 22] on link "RISE" at bounding box center [581, 18] width 24 height 14
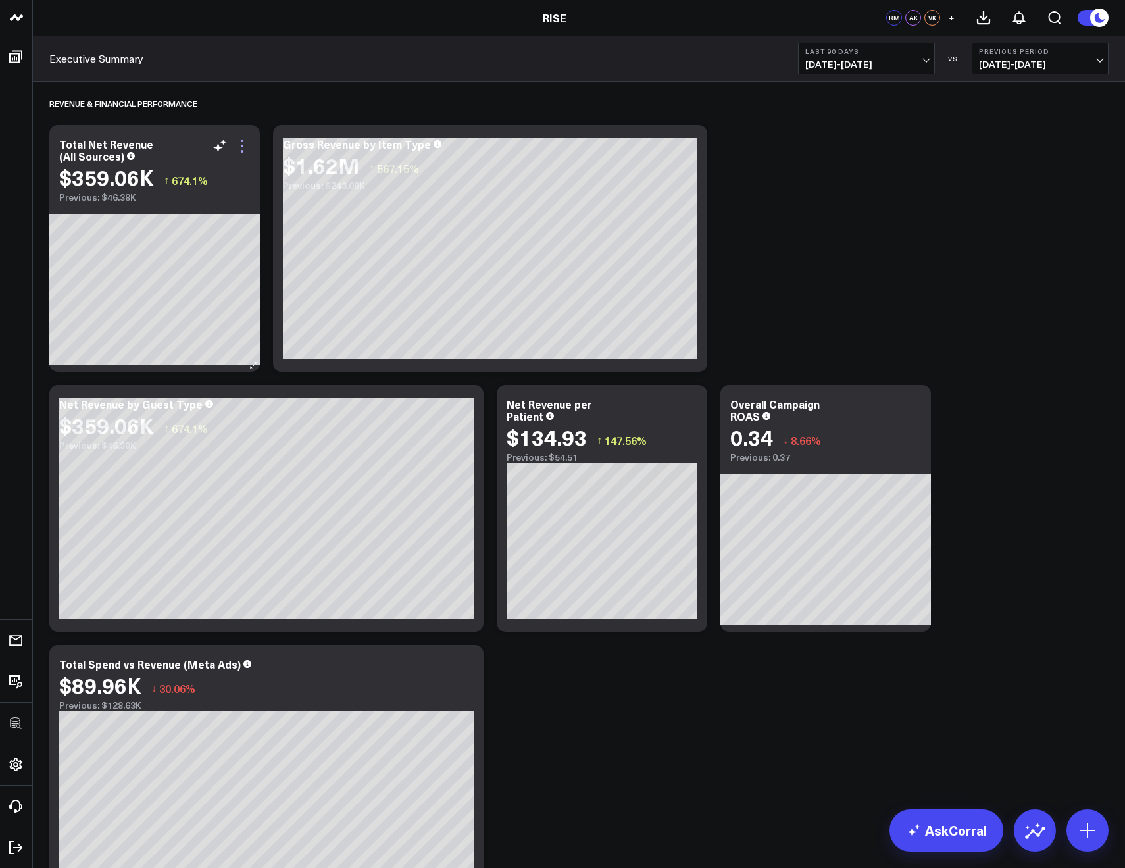
click at [238, 145] on icon at bounding box center [242, 146] width 16 height 16
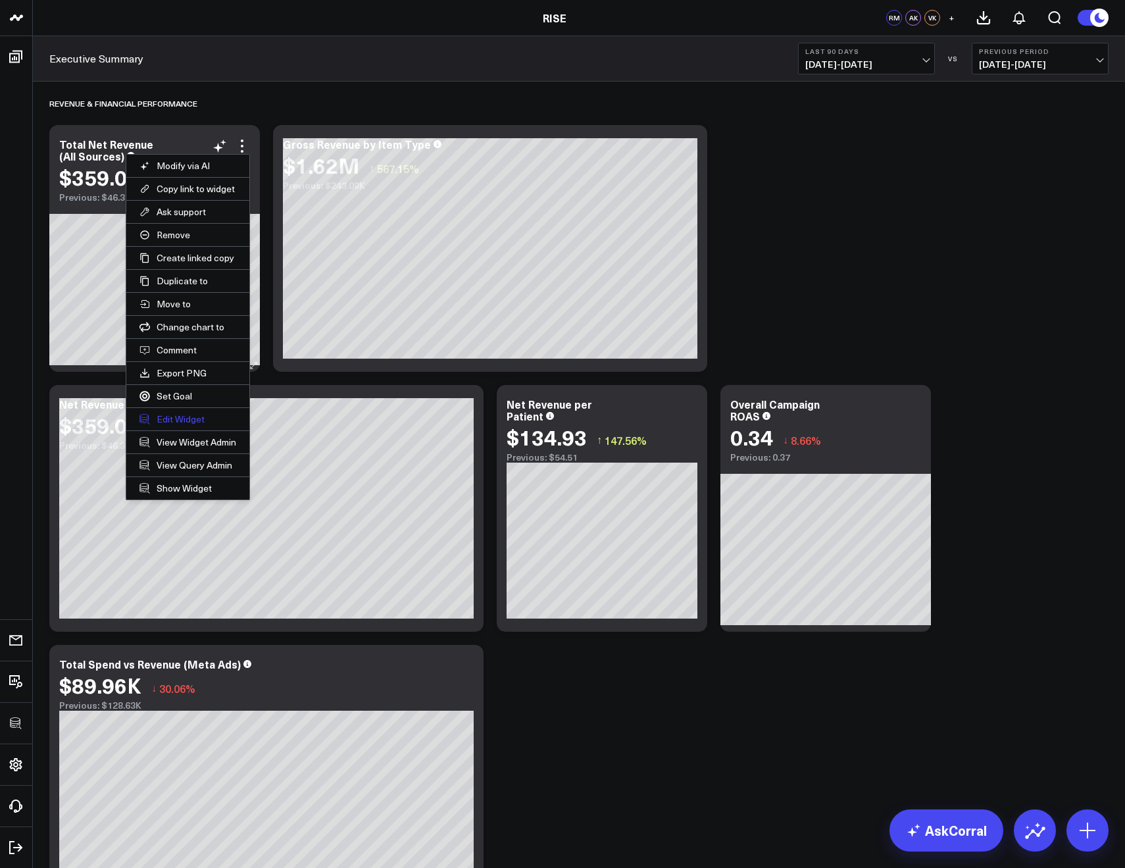
click at [172, 417] on button "Edit Widget" at bounding box center [187, 419] width 123 height 22
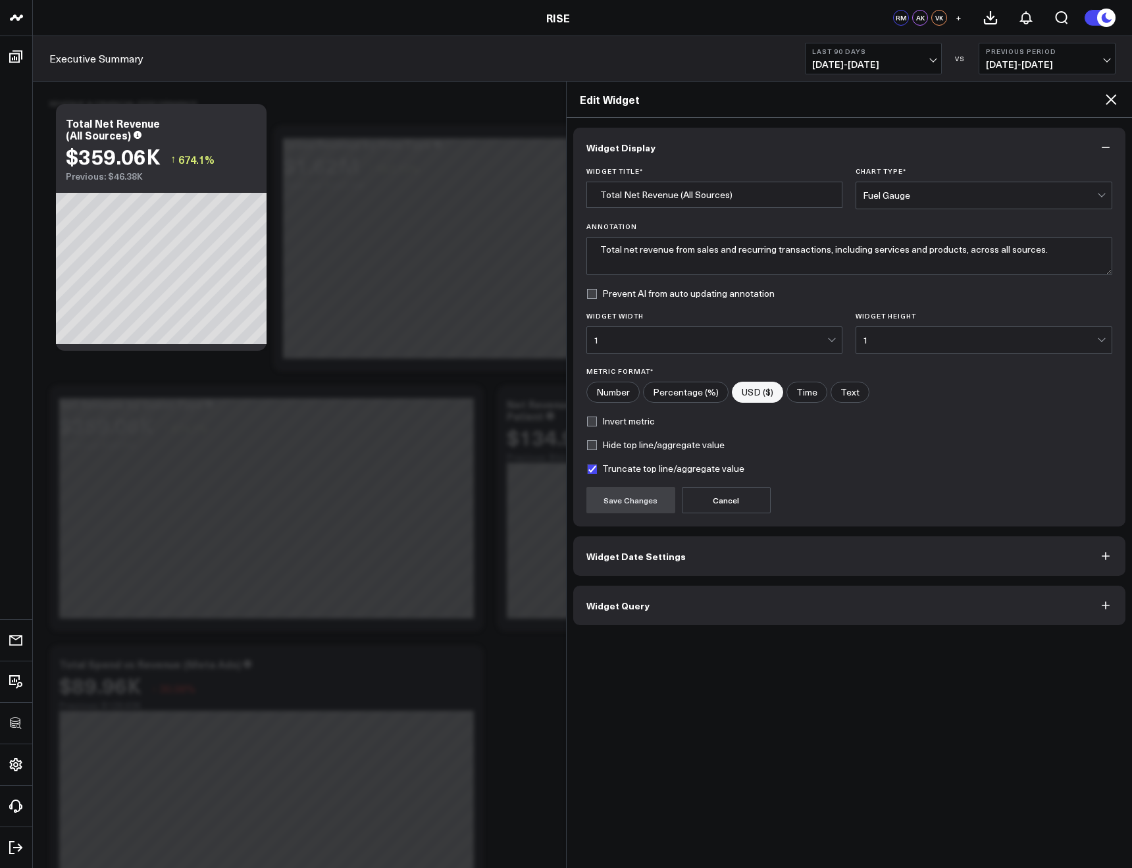
click at [698, 601] on button "Widget Query" at bounding box center [849, 605] width 553 height 39
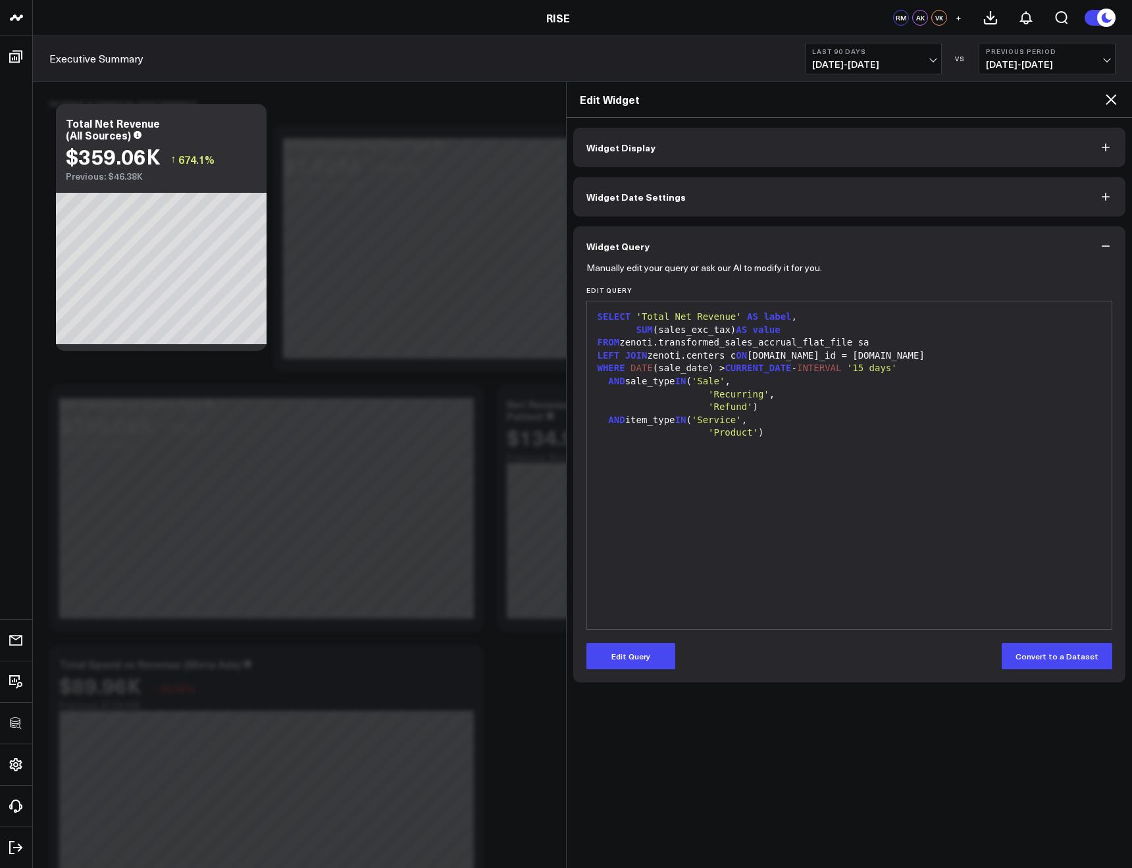
click at [1104, 99] on div "Edit Widget" at bounding box center [850, 100] width 566 height 36
click at [1109, 99] on icon at bounding box center [1111, 99] width 16 height 16
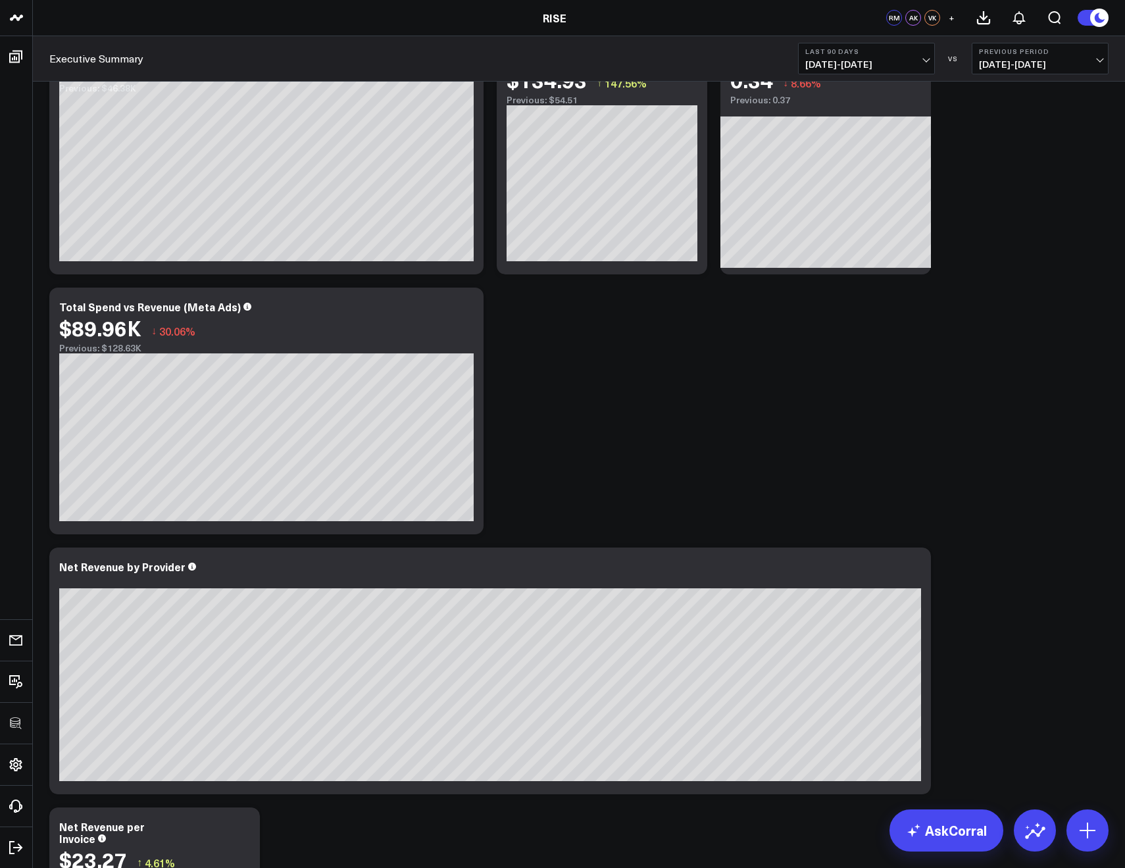
scroll to position [268, 0]
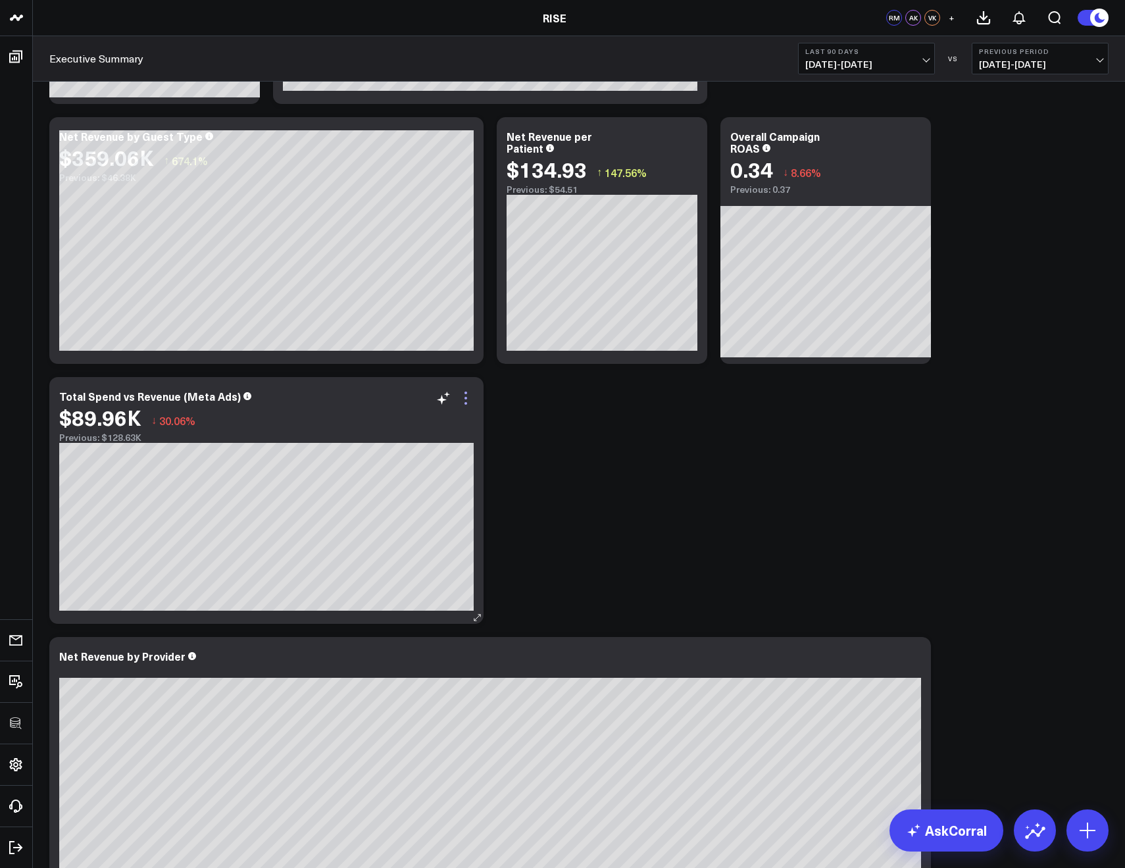
click at [462, 398] on icon at bounding box center [466, 398] width 16 height 16
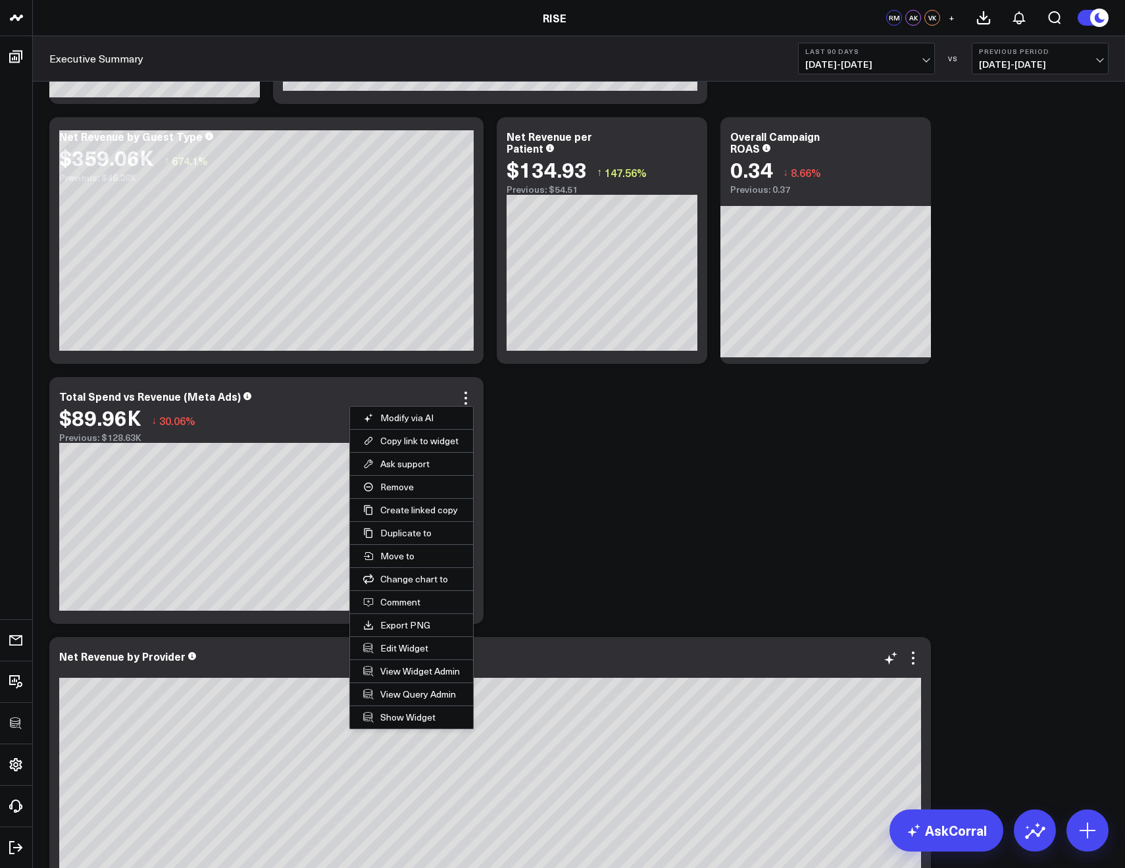
click at [407, 626] on button "Edit Widget" at bounding box center [411, 648] width 123 height 22
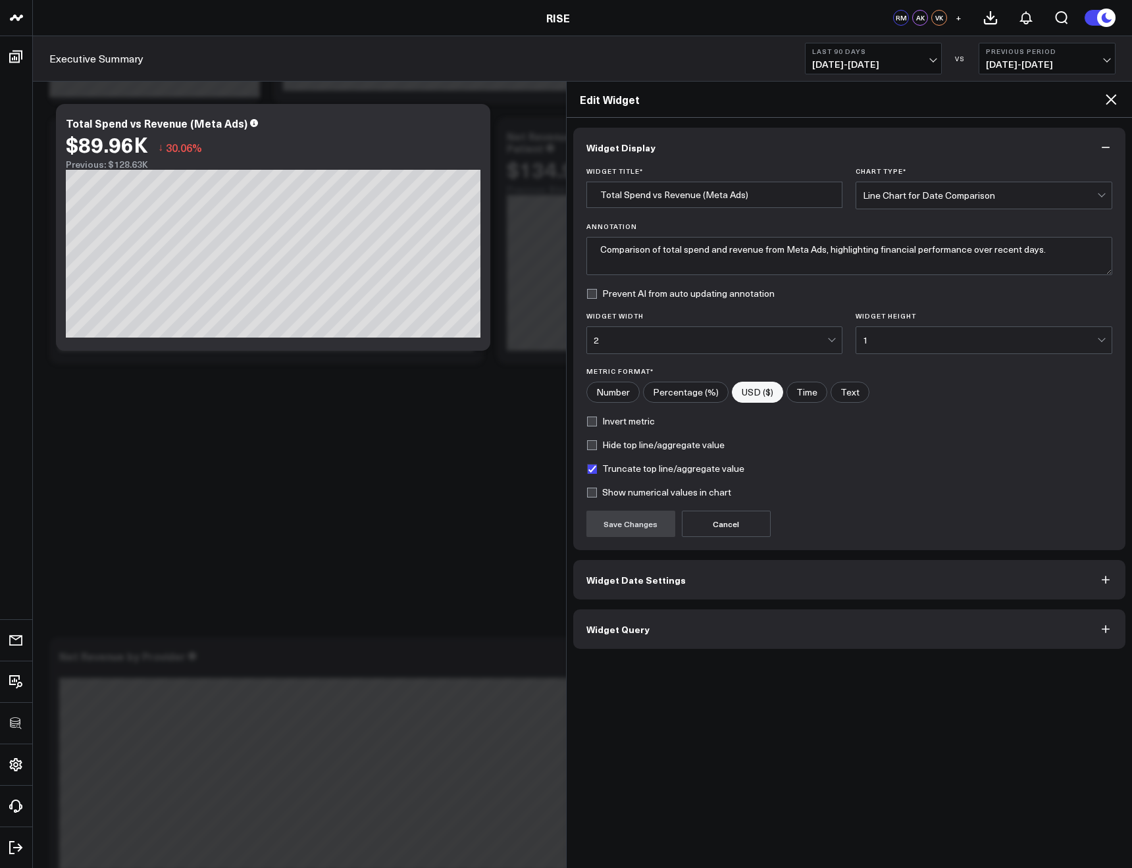
click at [643, 626] on button "Widget Query" at bounding box center [849, 628] width 553 height 39
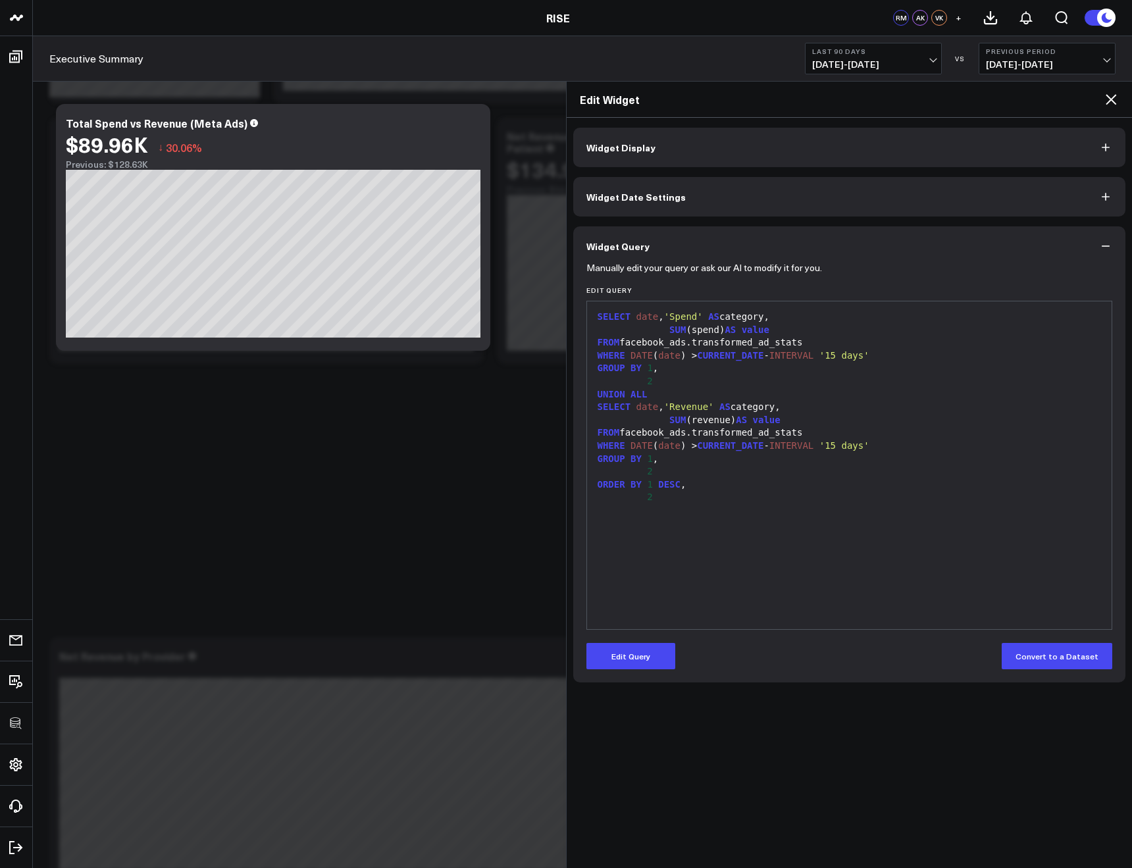
click at [1111, 97] on icon at bounding box center [1111, 99] width 16 height 16
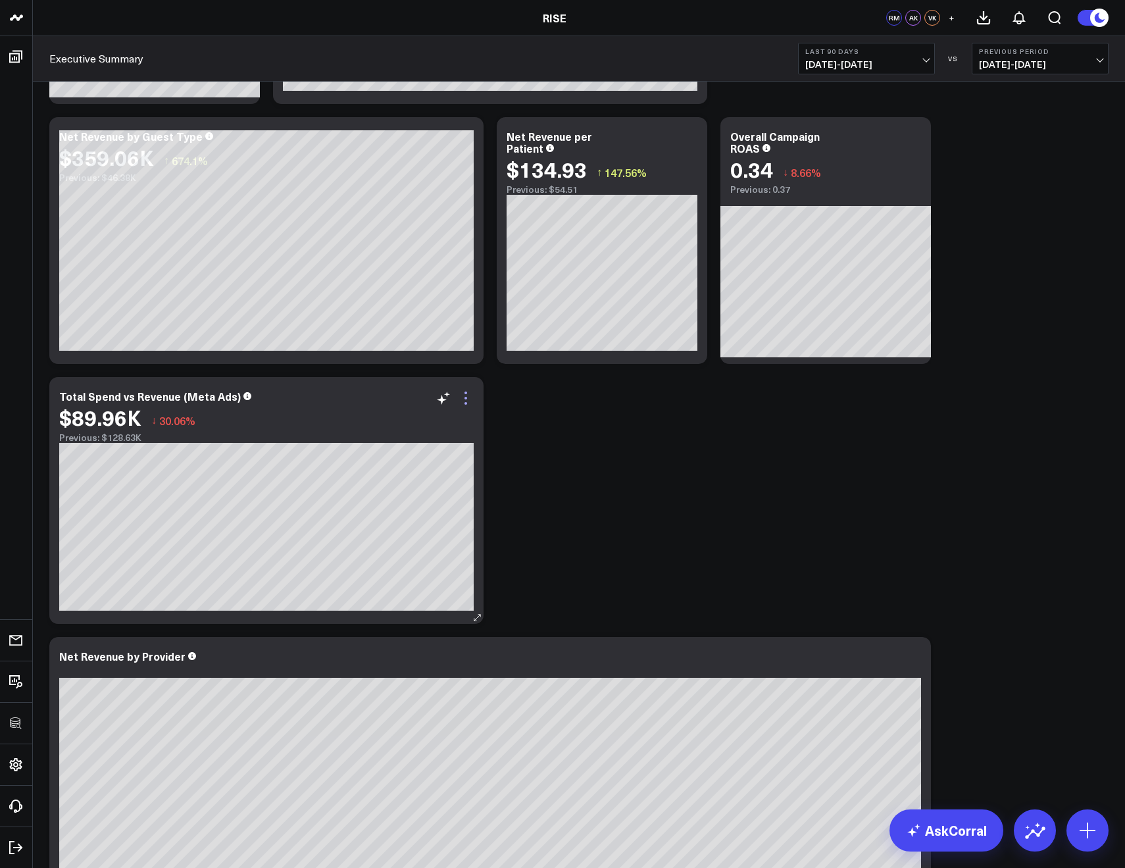
click at [469, 394] on icon at bounding box center [466, 398] width 16 height 16
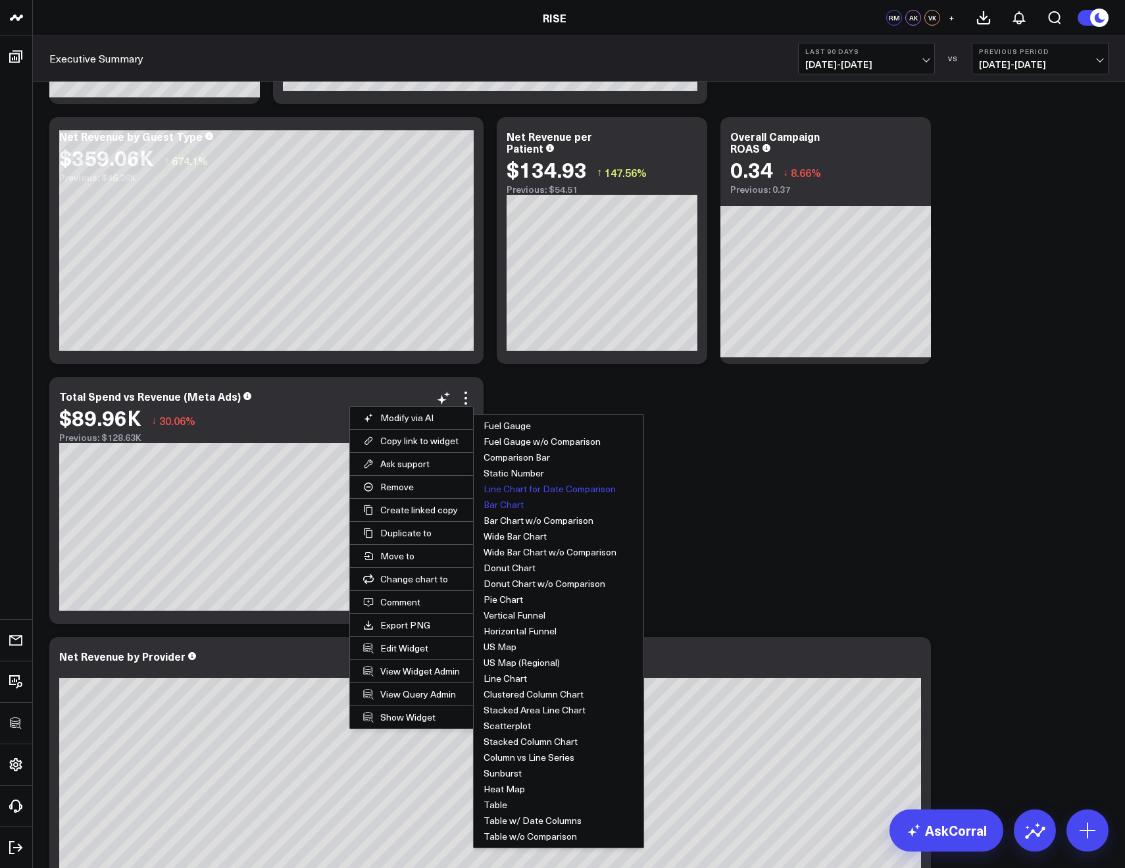
click at [507, 507] on button "Bar Chart" at bounding box center [559, 505] width 170 height 16
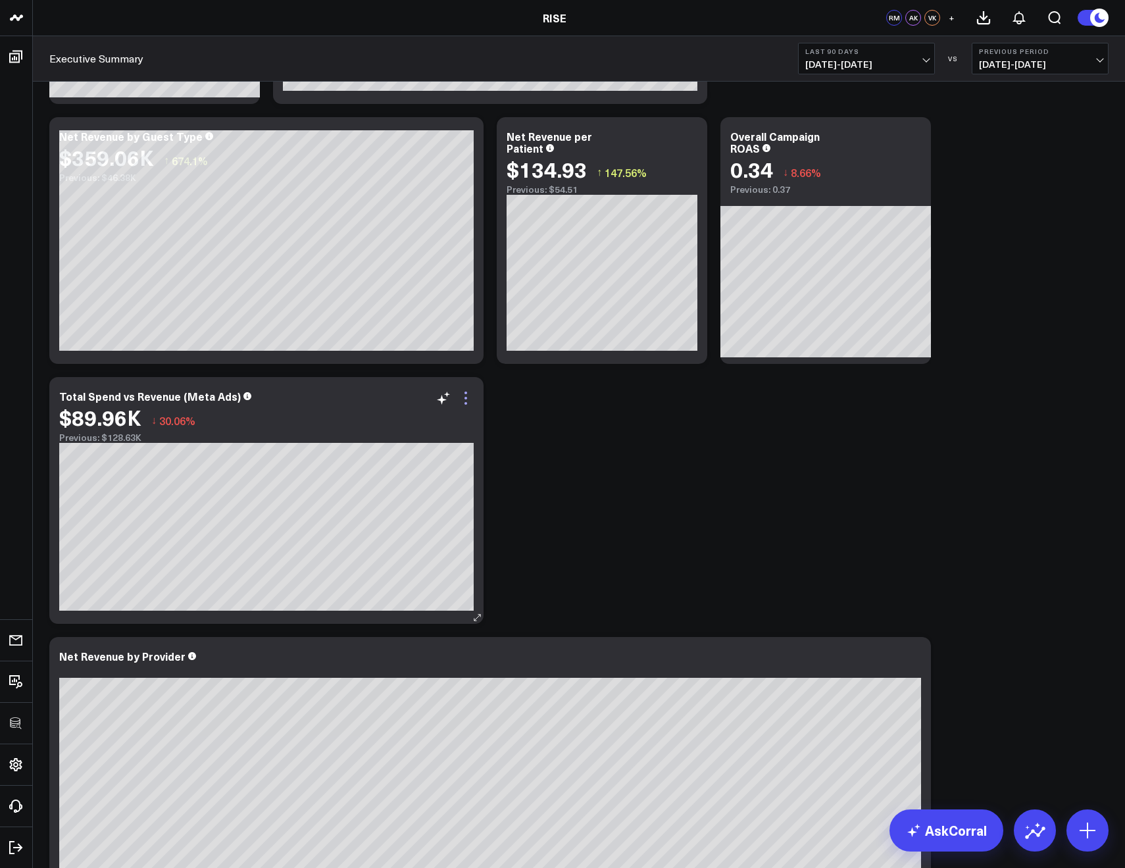
click at [463, 405] on icon at bounding box center [466, 398] width 16 height 16
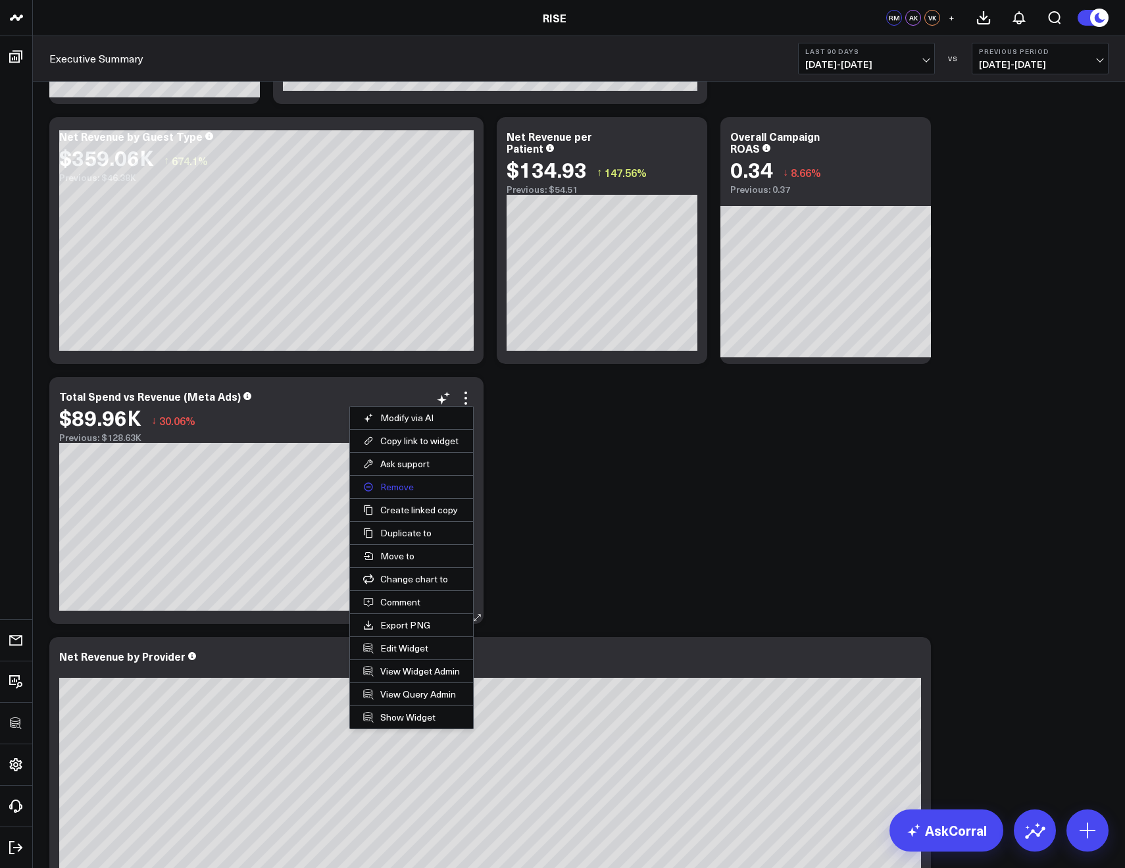
click at [410, 488] on button "Remove" at bounding box center [411, 487] width 123 height 22
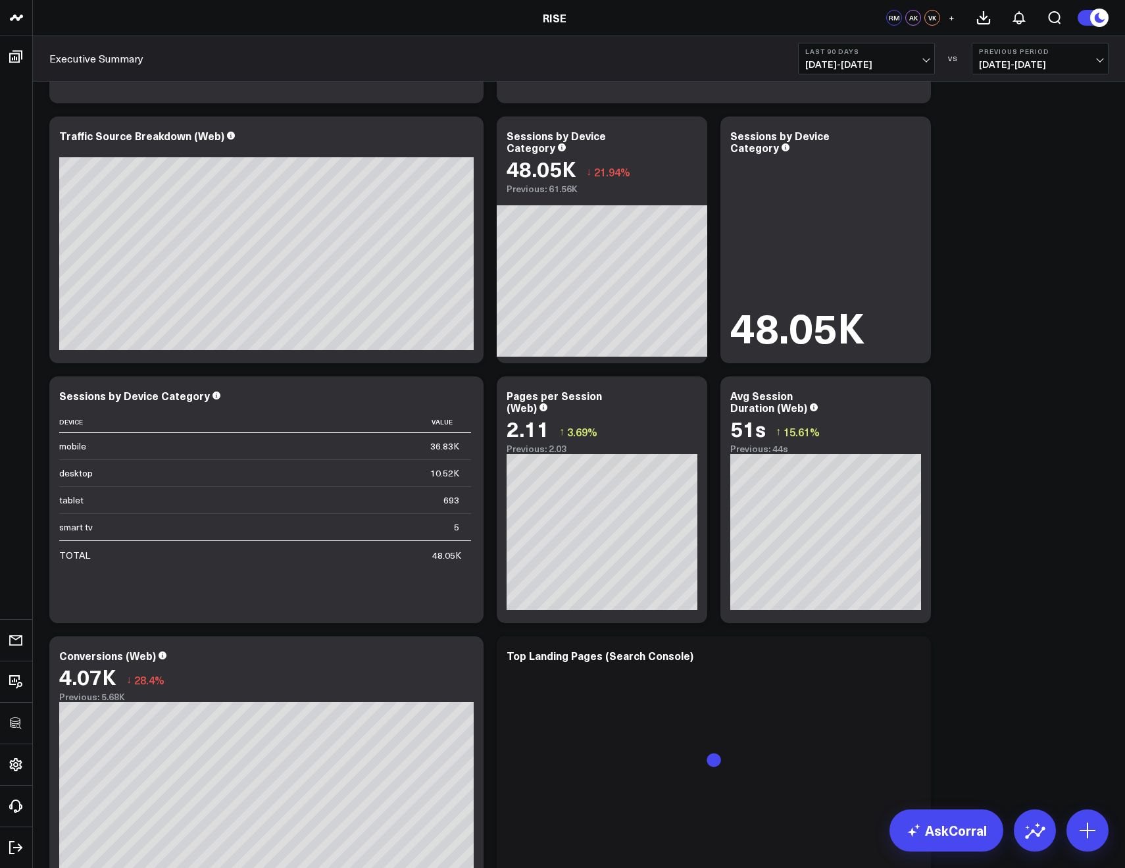
scroll to position [1966, 0]
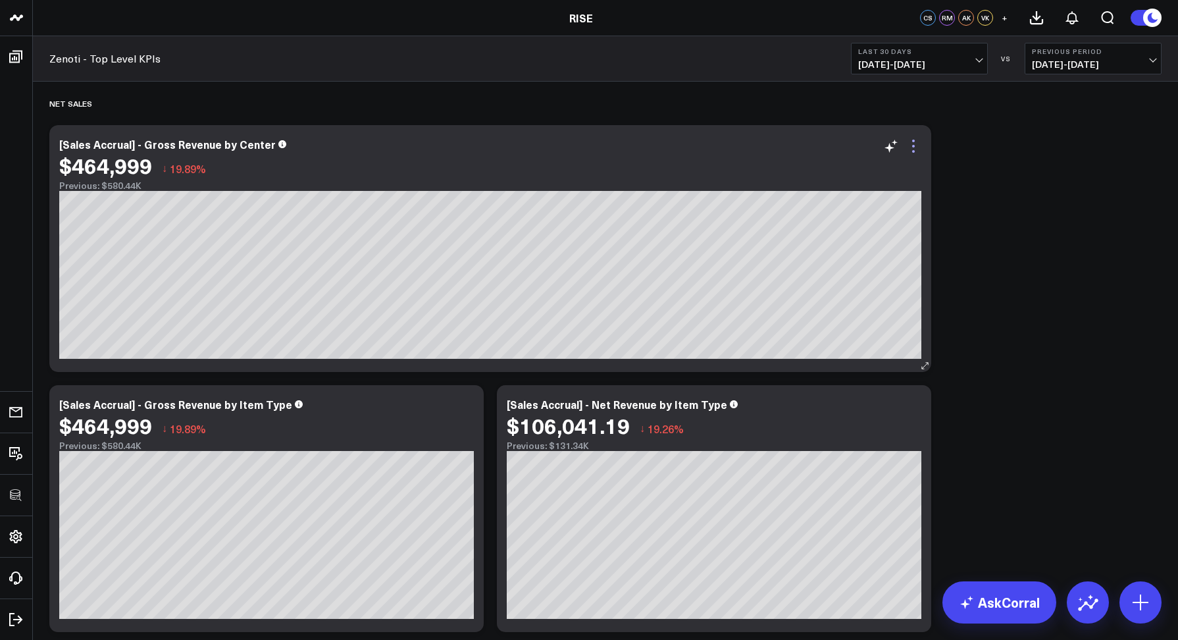
click at [912, 144] on icon at bounding box center [913, 146] width 16 height 16
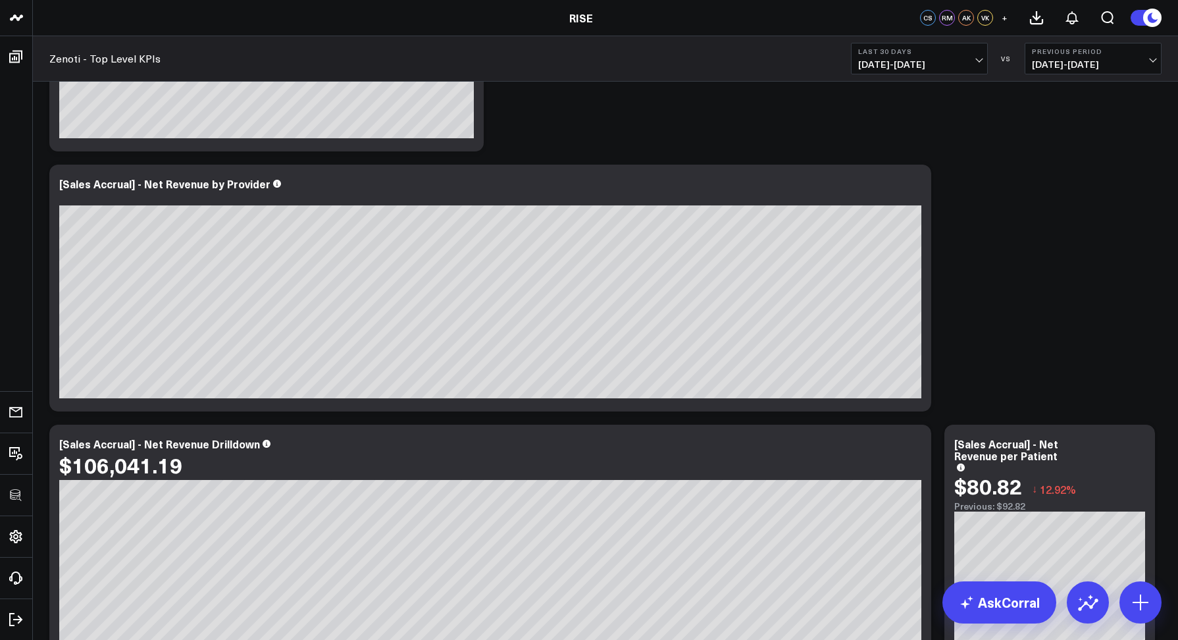
scroll to position [743, 0]
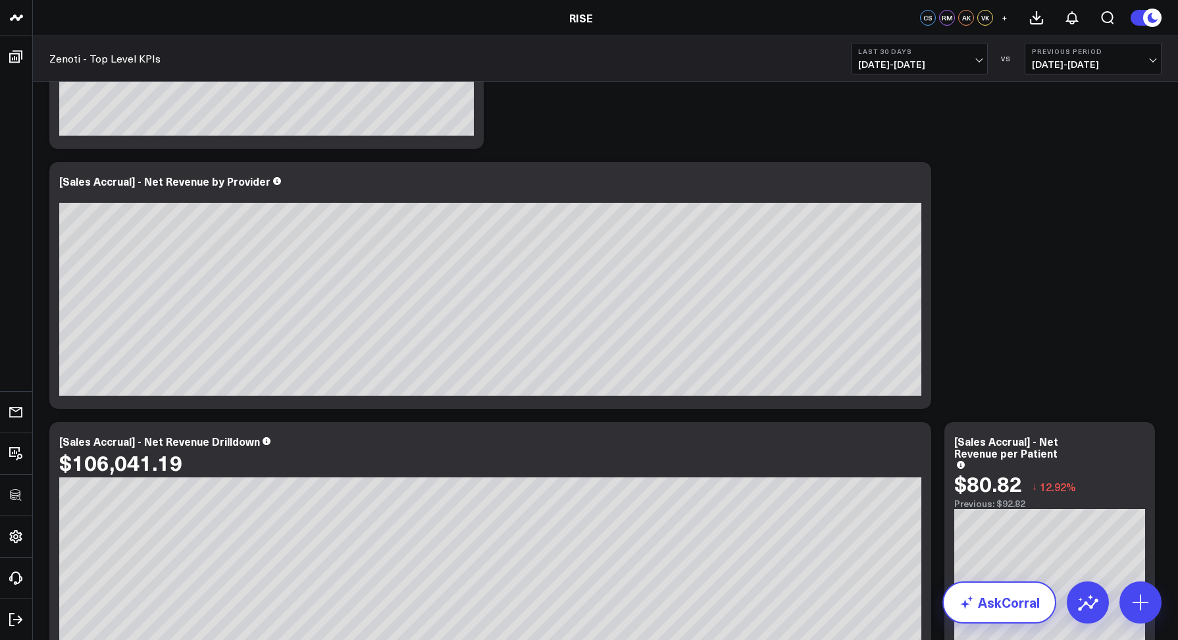
click at [1003, 596] on link "AskCorral" at bounding box center [999, 602] width 114 height 42
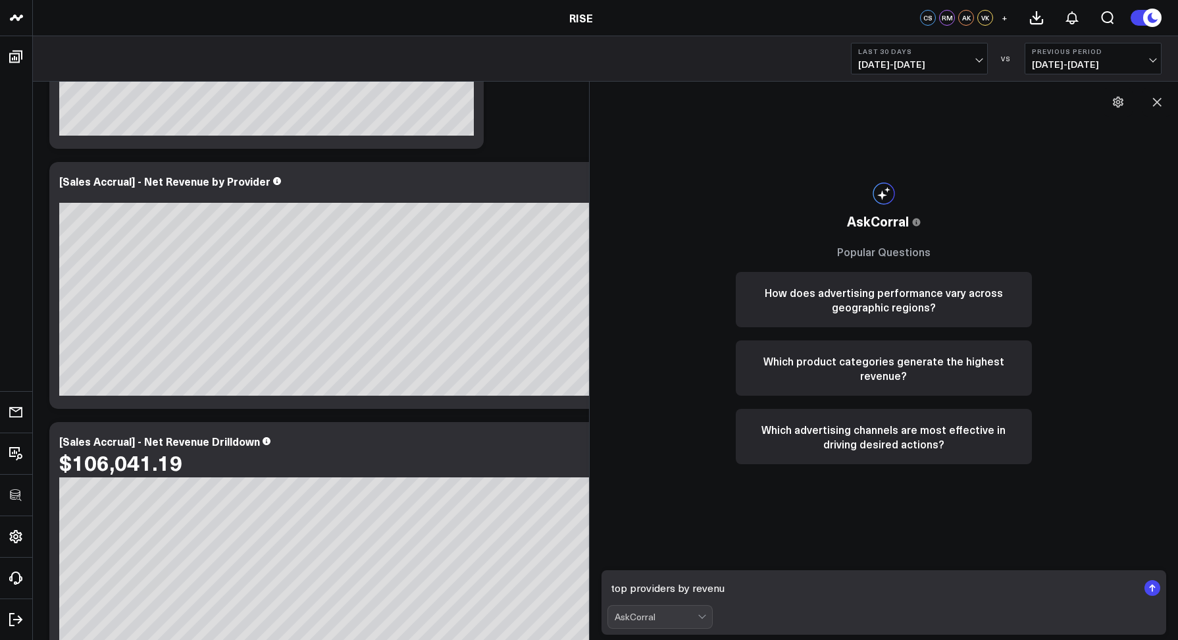
type textarea "top providers by revenue"
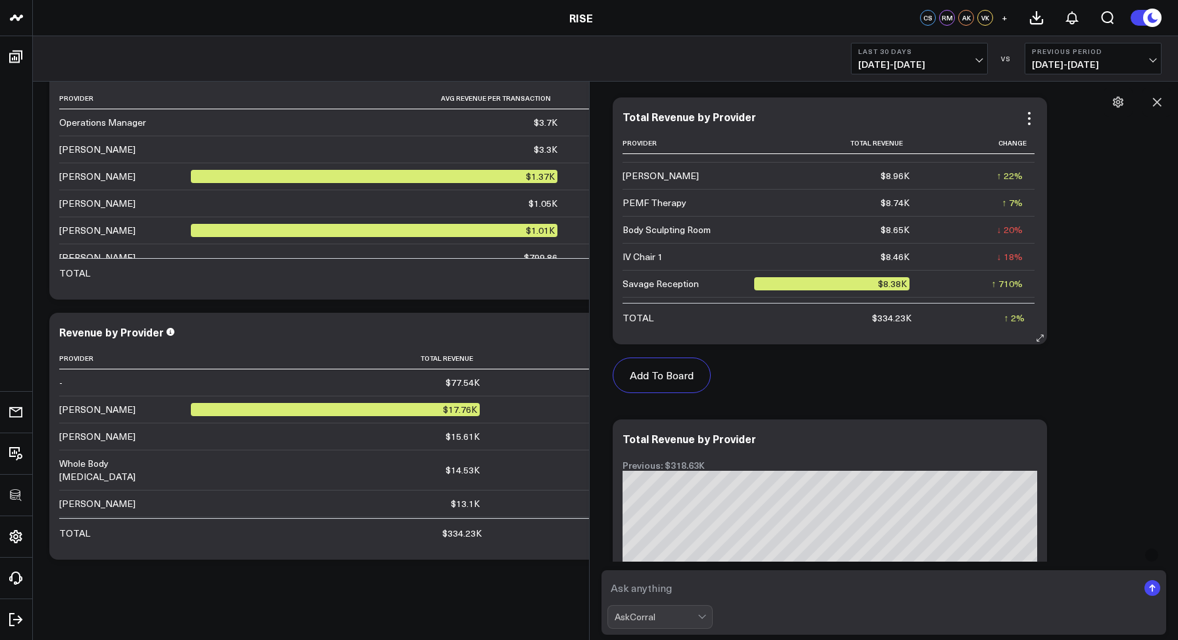
scroll to position [281, 0]
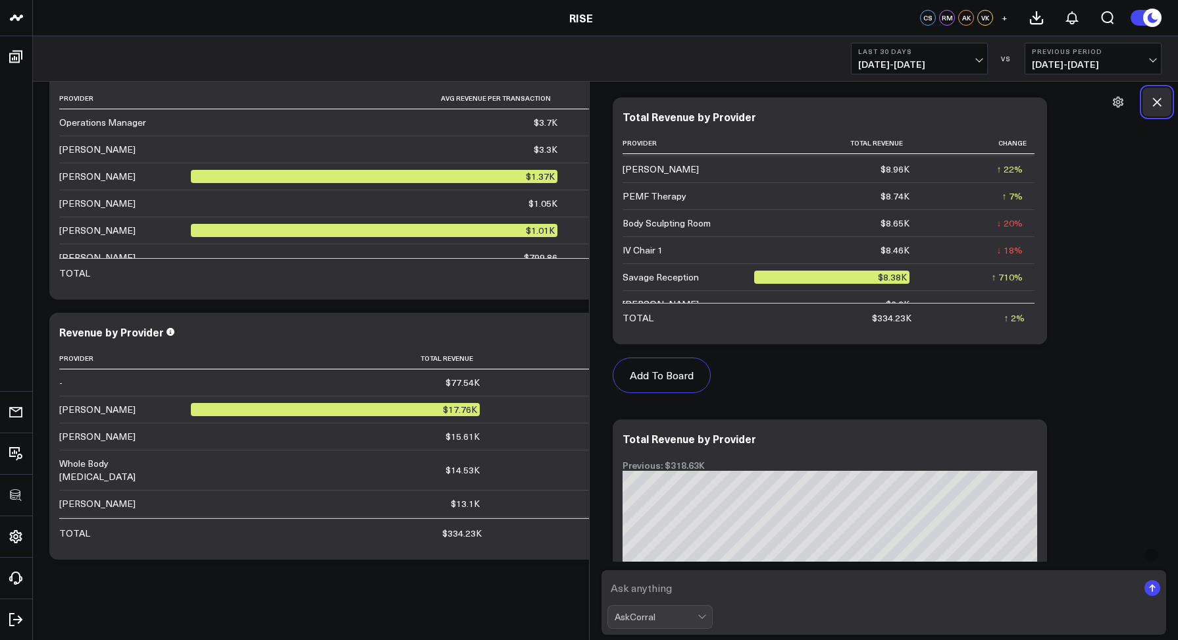
click at [1155, 103] on icon at bounding box center [1157, 102] width 9 height 9
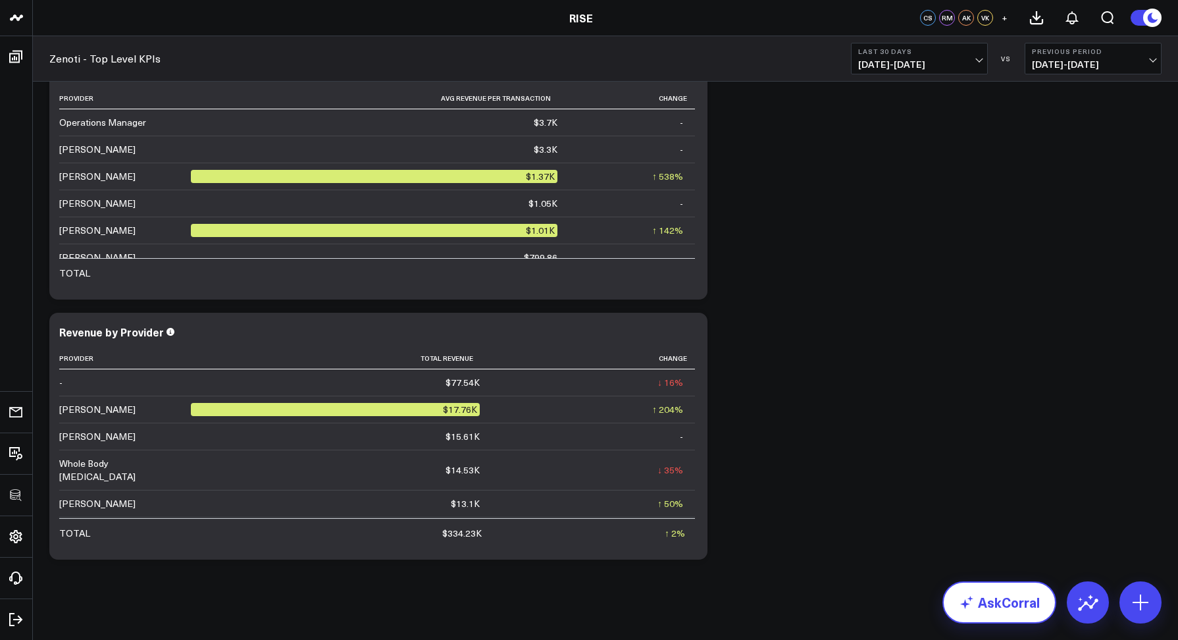
click at [1005, 606] on link "AskCorral" at bounding box center [999, 602] width 114 height 42
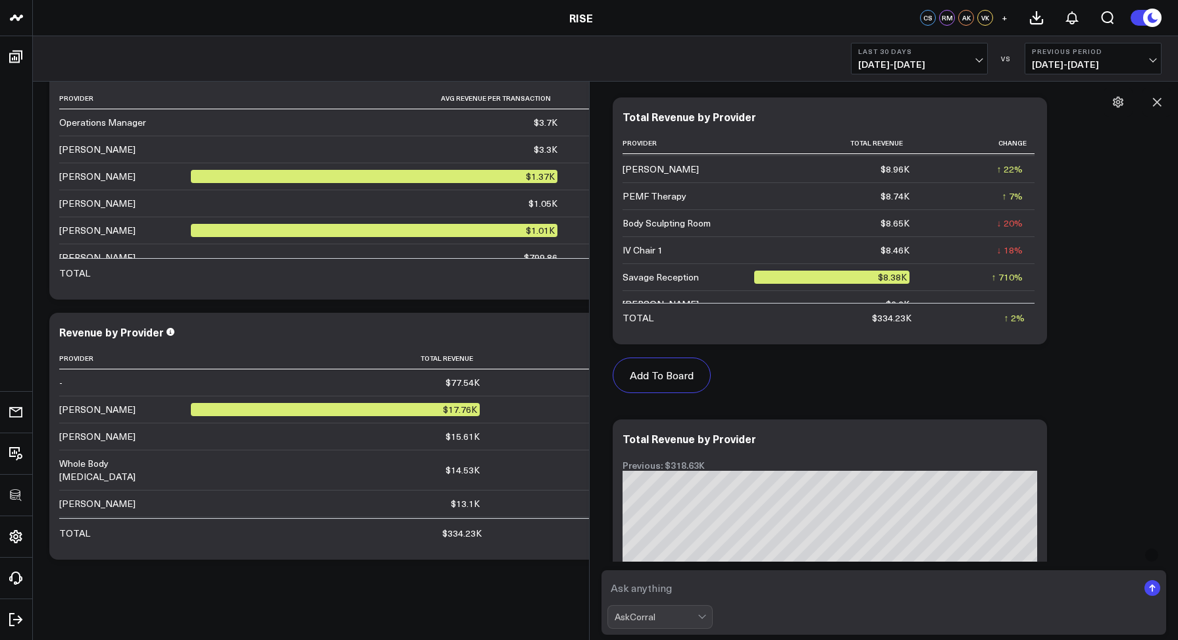
click at [921, 608] on div "AskCorral" at bounding box center [883, 617] width 553 height 24
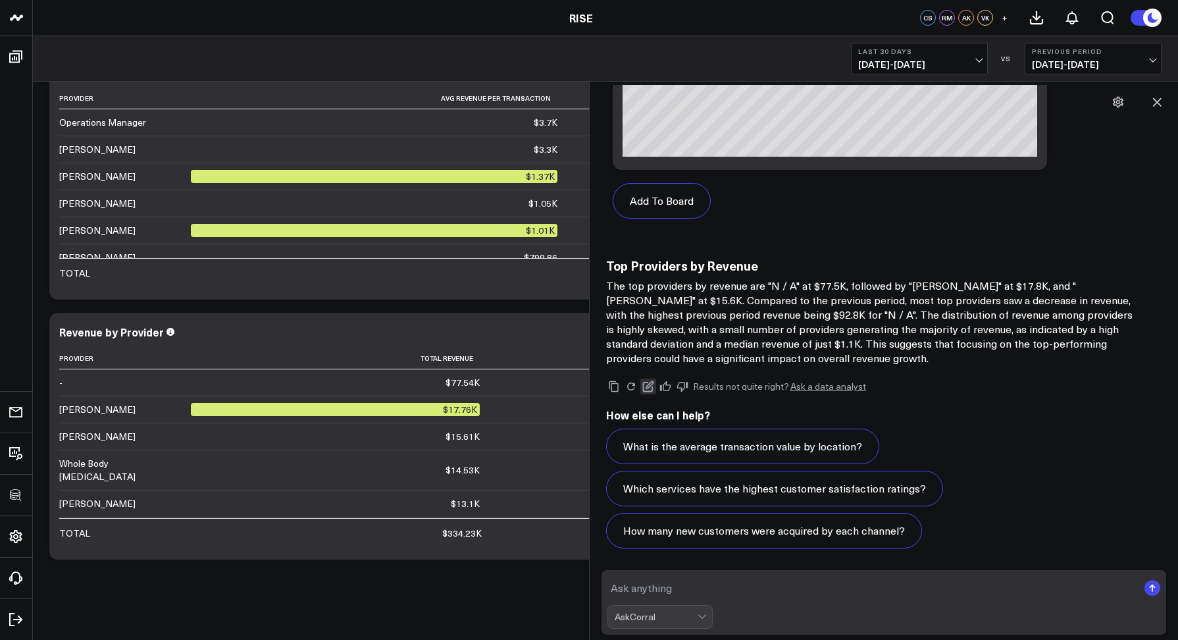
click at [647, 383] on icon at bounding box center [648, 386] width 12 height 12
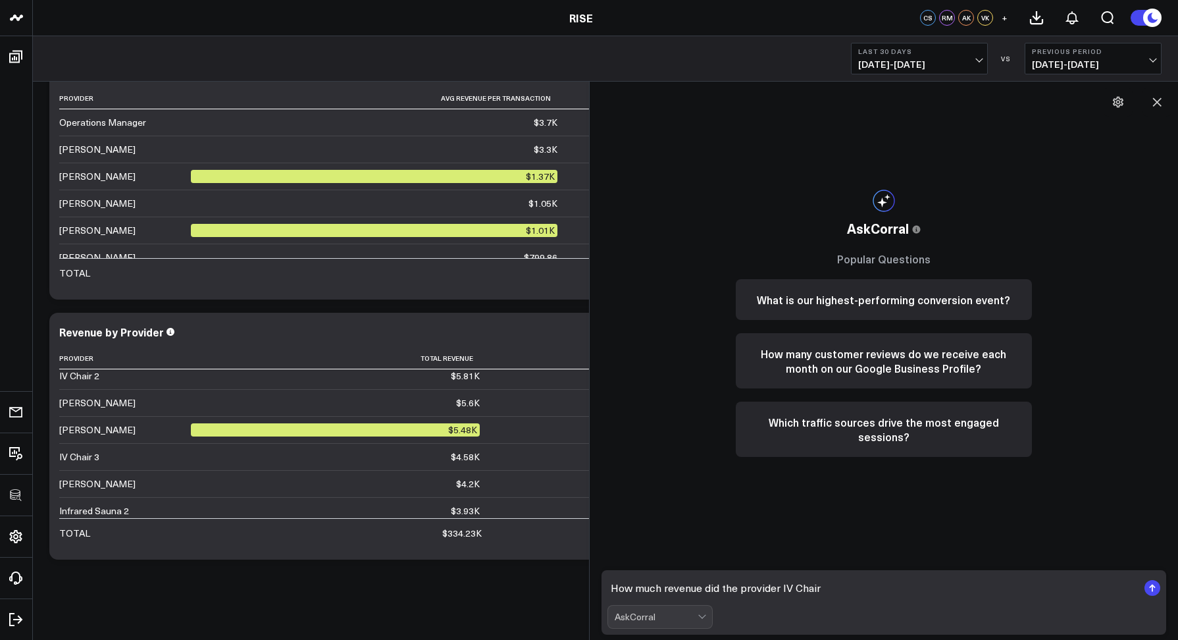
scroll to position [509, 0]
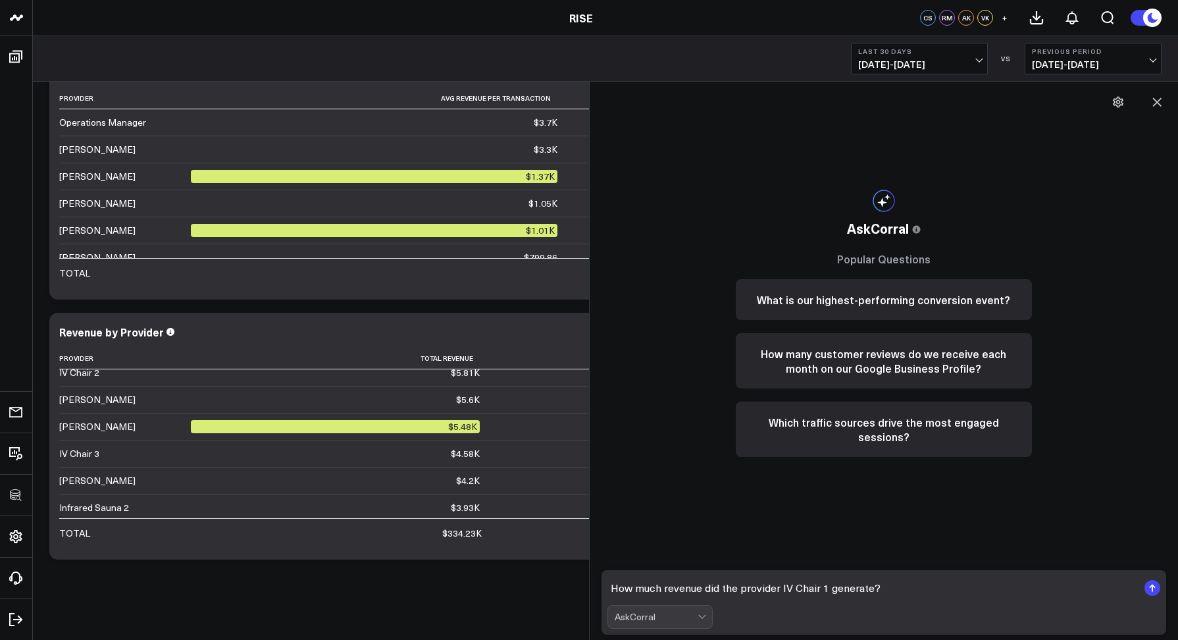
click at [780, 585] on textarea "How much revenue did the provider IV Chair 1 generate?" at bounding box center [872, 588] width 531 height 24
click at [821, 586] on textarea "How much revenue did the provider "IV Chair 1 generate?" at bounding box center [872, 588] width 531 height 24
click at [908, 591] on textarea "How much revenue did the provider "IV Chair" 1 generate?" at bounding box center [872, 588] width 531 height 24
type textarea "How much revenue did the provider "IV Chair" 1 generate in the last 60 days?"
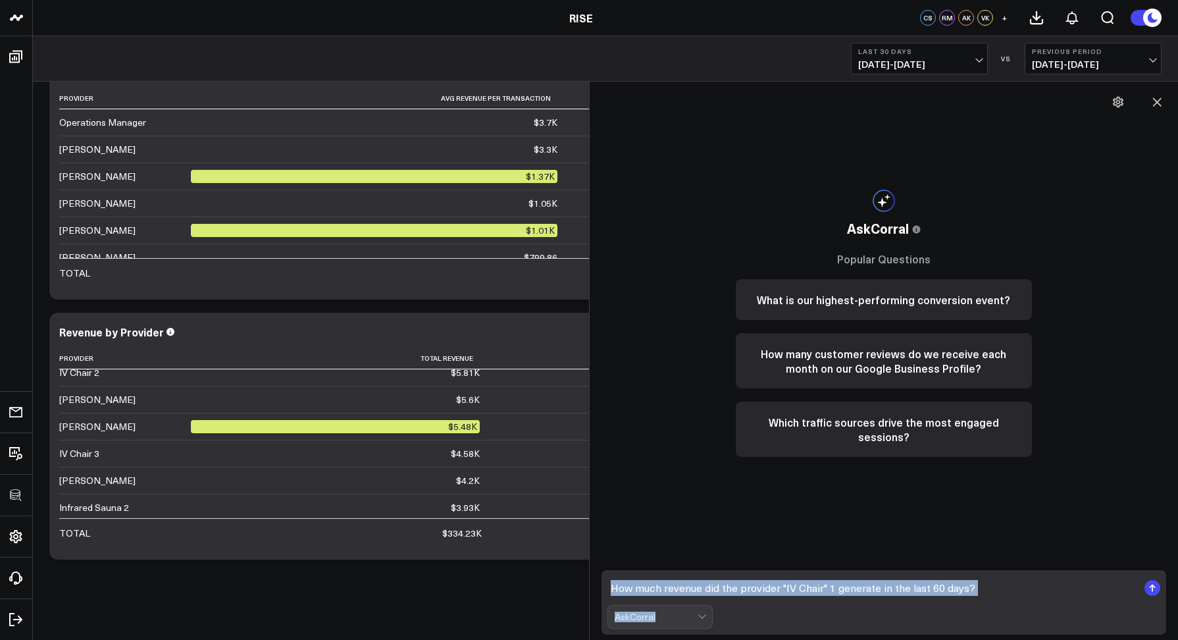
drag, startPoint x: 994, startPoint y: 594, endPoint x: 871, endPoint y: 584, distance: 122.8
click at [871, 584] on form "How much revenue did the provider "IV Chair" 1 generate in the last 60 days? As…" at bounding box center [883, 602] width 565 height 64
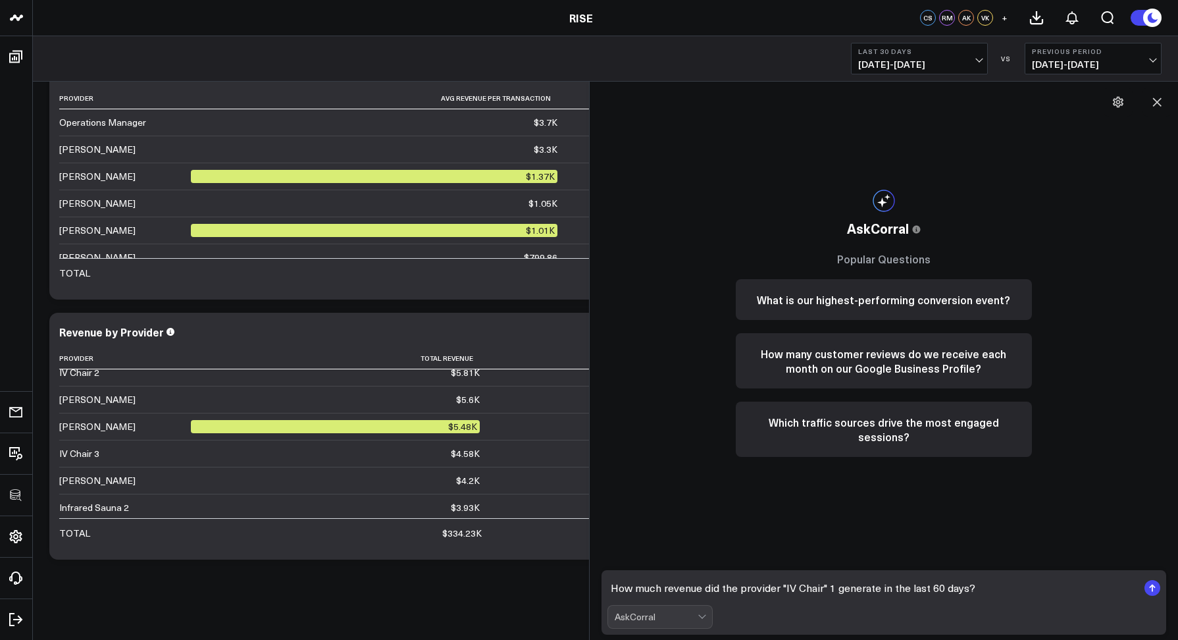
drag, startPoint x: 986, startPoint y: 590, endPoint x: 586, endPoint y: 590, distance: 400.1
click at [1004, 578] on textarea "How much revenue did the provider "IV Chair" 1 generate in the last 60 days?" at bounding box center [872, 588] width 531 height 24
click at [1000, 584] on textarea "How much revenue did the provider "IV Chair" 1 generate in the last 60 days?" at bounding box center [872, 588] width 531 height 24
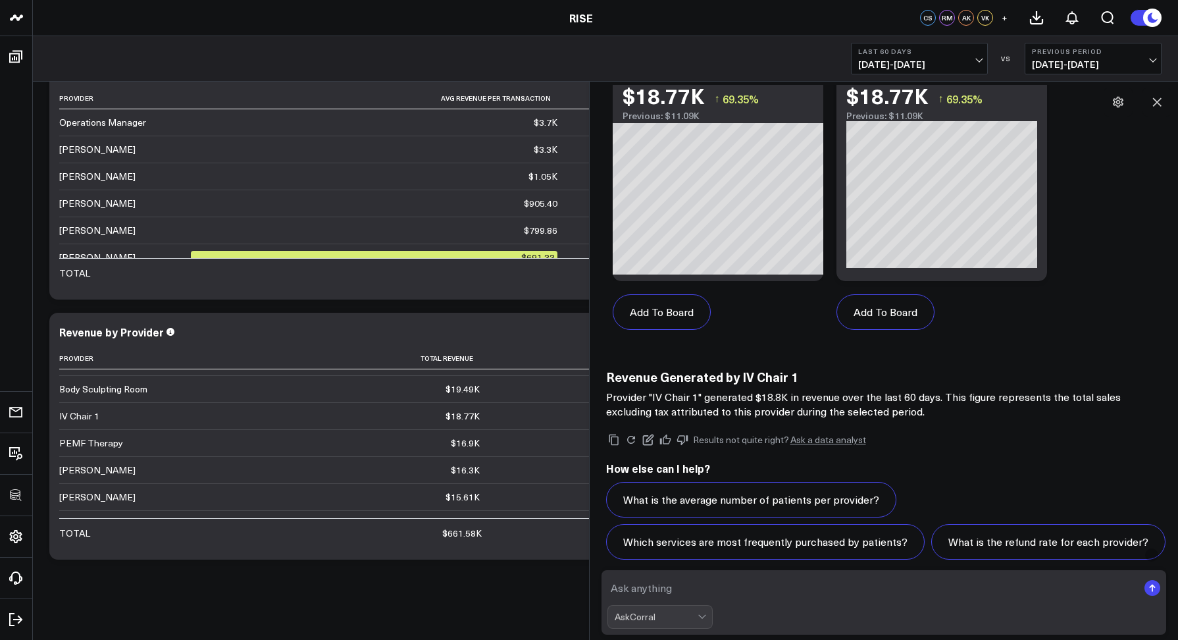
scroll to position [844, 0]
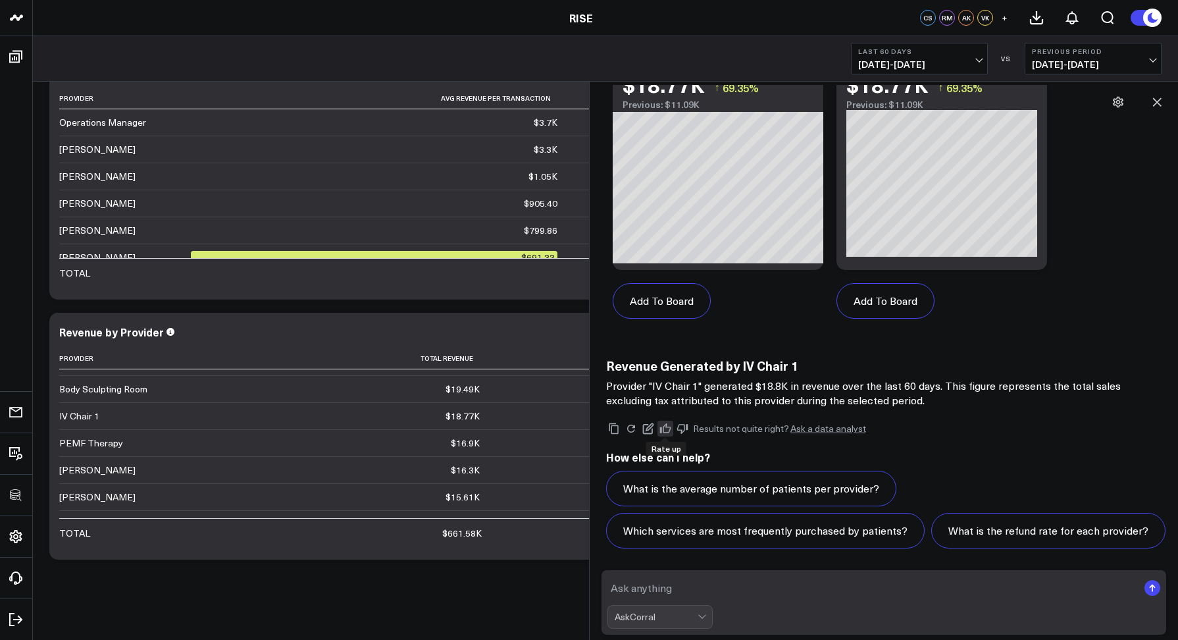
click at [663, 428] on icon at bounding box center [665, 428] width 12 height 12
click at [667, 588] on textarea at bounding box center [872, 588] width 531 height 24
paste textarea "Can you compare this to the revenue from IV Chair 2 and IV Chair 3?"
type textarea "Can you compare this to the revenue from IV Chair 2 and IV Chair 3?"
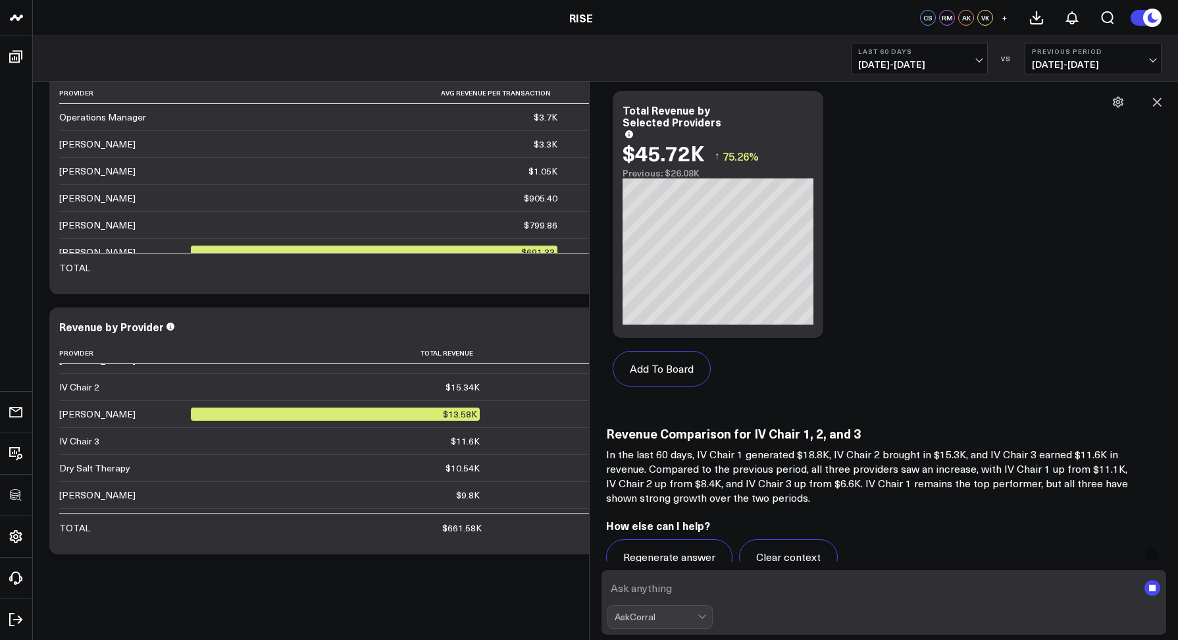
scroll to position [2714, 0]
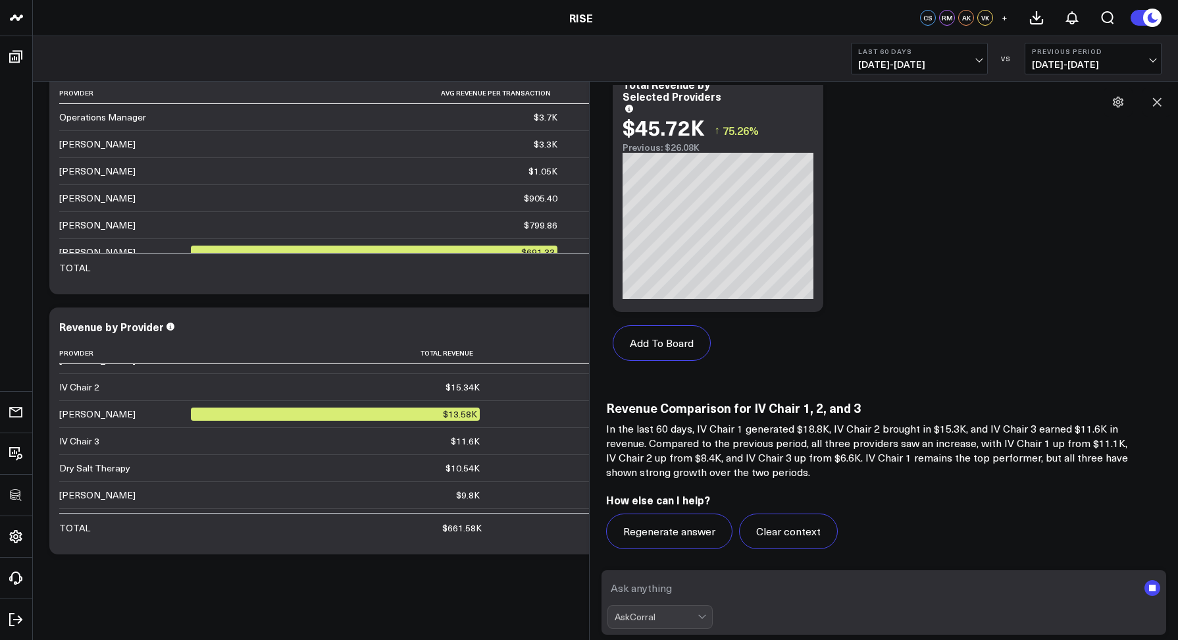
click at [908, 459] on p "In the last 60 days, IV Chair 1 generated $18.8K, IV Chair 2 brought in $15.3K,…" at bounding box center [869, 450] width 526 height 58
click at [802, 417] on div "Revenue Comparison for IV Chair 1, 2, and 3 In the last 60 days, IV Chair 1 gen…" at bounding box center [869, 439] width 526 height 78
click at [1152, 113] on button at bounding box center [1156, 102] width 29 height 29
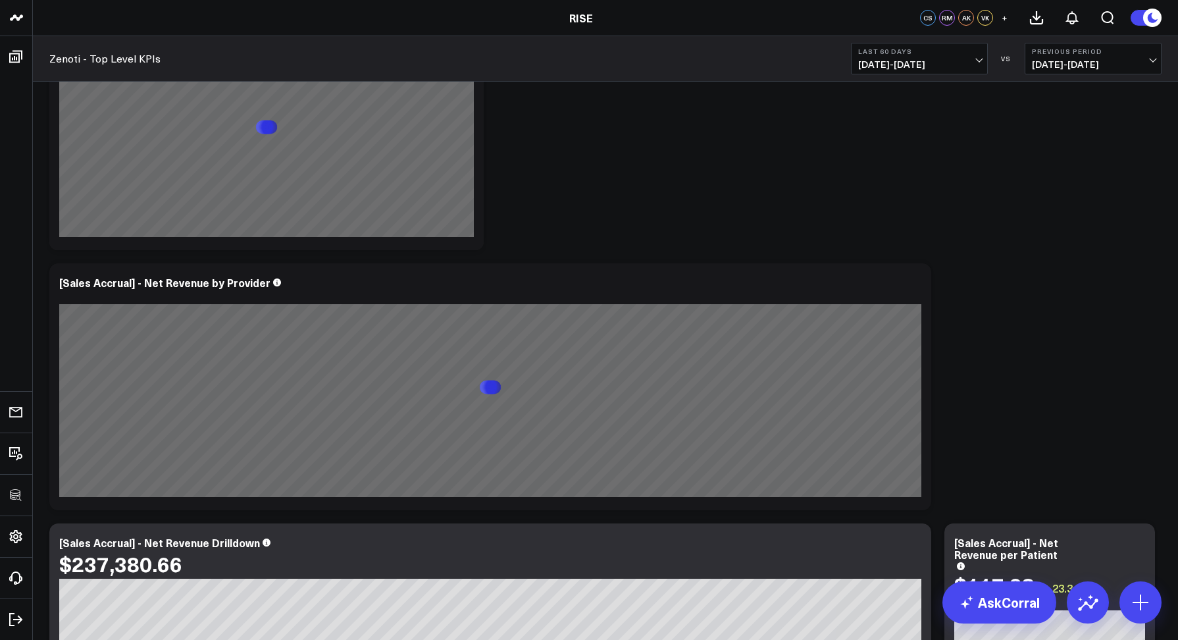
scroll to position [0, 0]
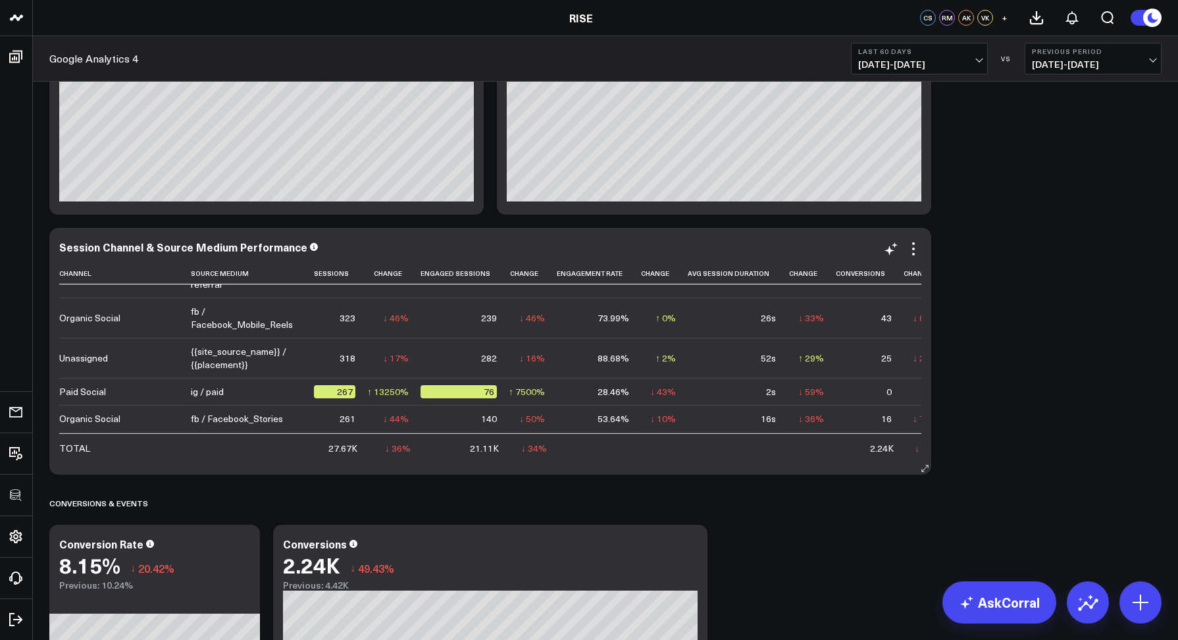
scroll to position [403, 0]
click at [954, 612] on div "AskCorral" at bounding box center [1051, 602] width 219 height 42
click at [966, 611] on link "AskCorral" at bounding box center [999, 602] width 114 height 42
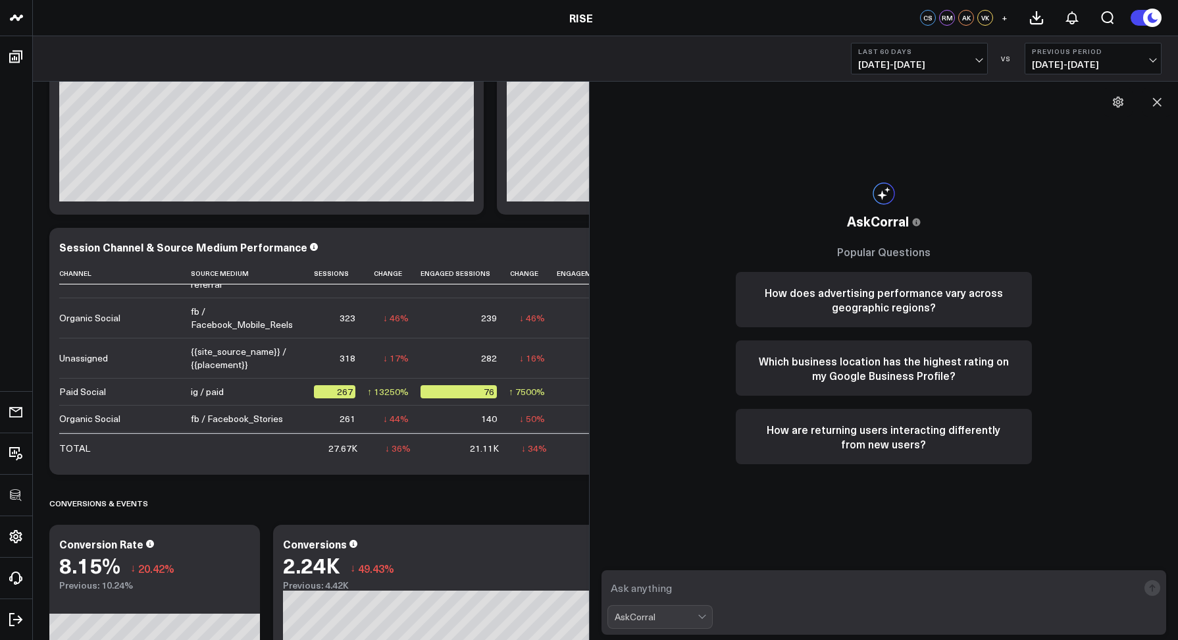
click at [820, 588] on textarea at bounding box center [872, 588] width 531 height 24
type textarea "Can I see performance for all referral source mediums?"
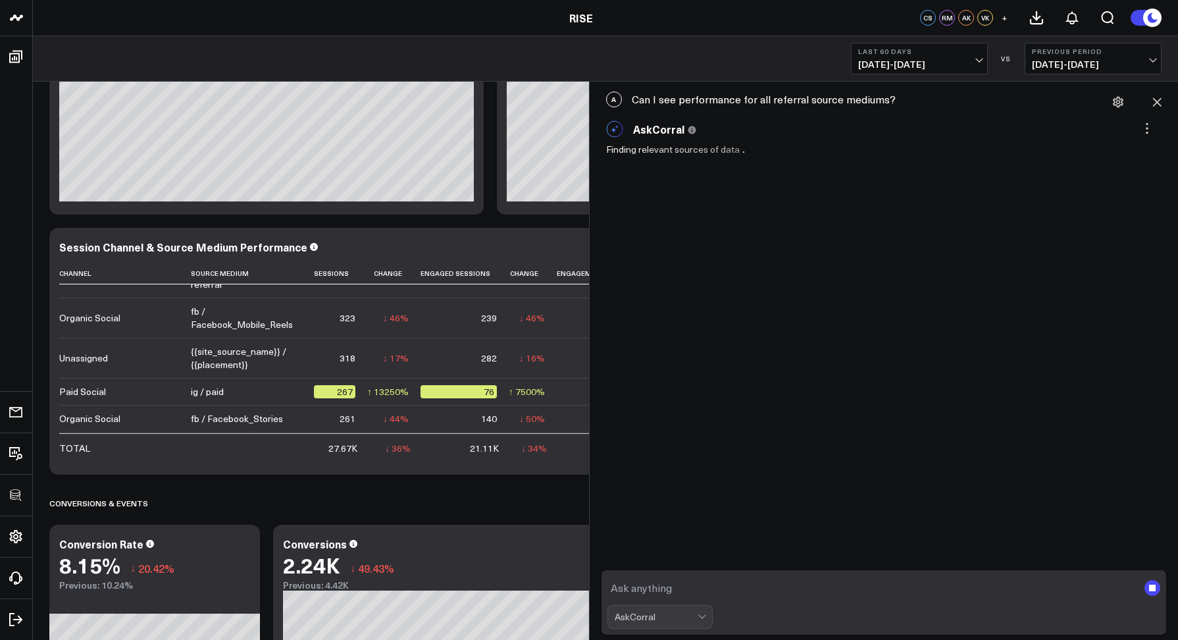
click at [207, 412] on div "fb / Facebook_Stories" at bounding box center [237, 418] width 92 height 13
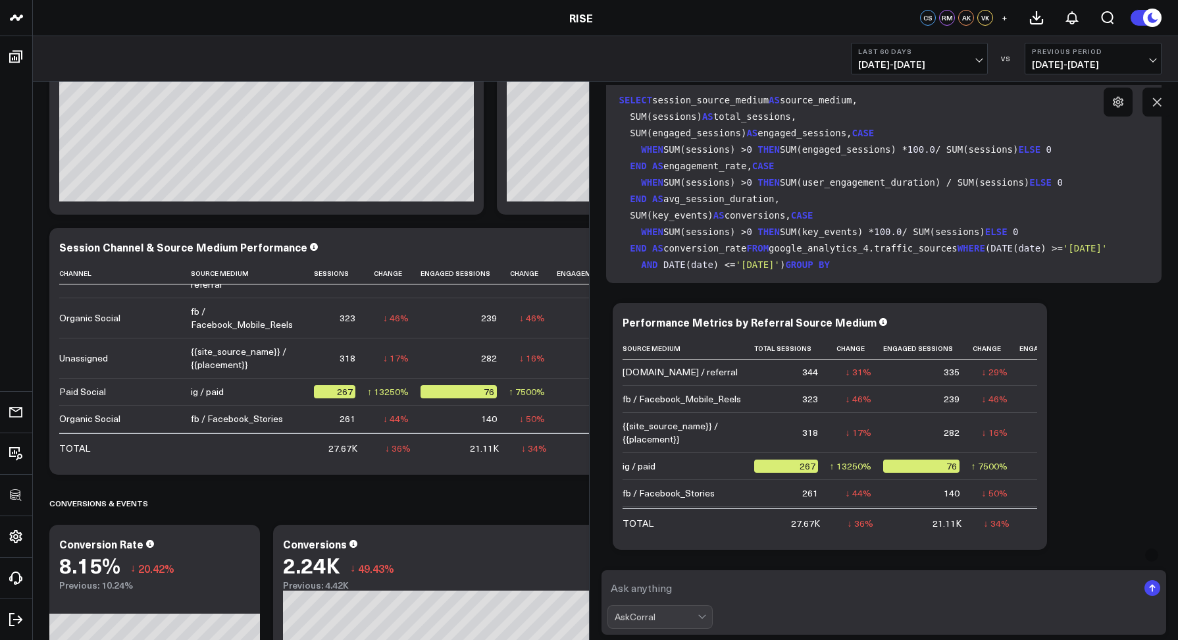
scroll to position [0, 0]
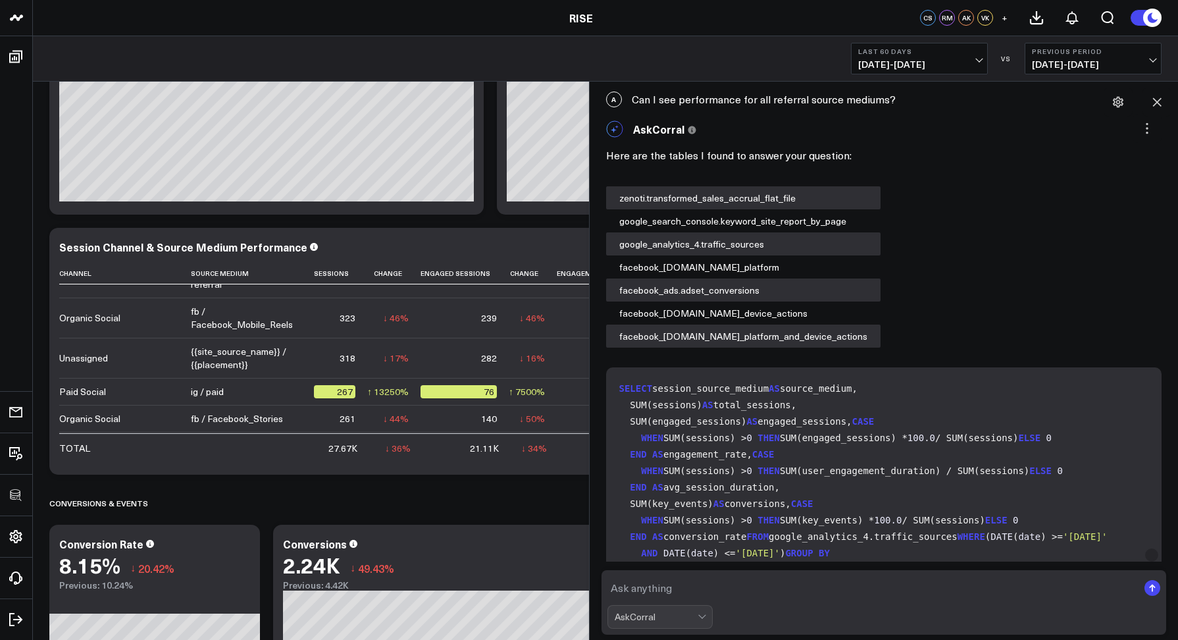
click at [738, 97] on div "A Can I see performance for all referral source mediums?" at bounding box center [884, 99] width 576 height 29
copy div "Can I see performance for all referral source mediums?"
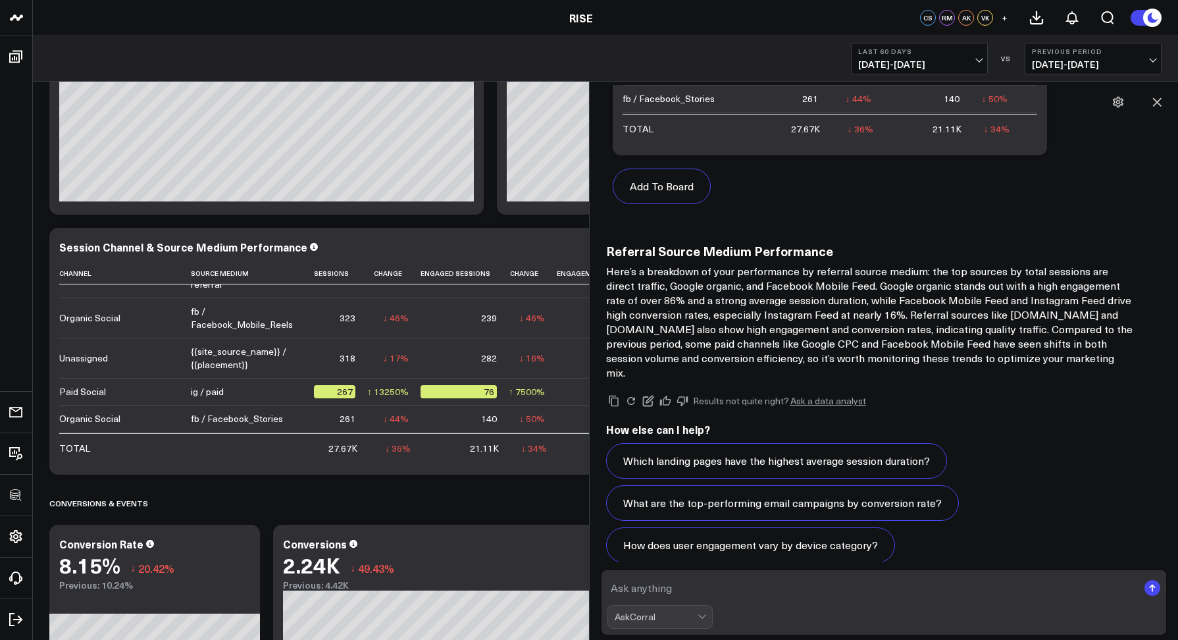
scroll to position [1905, 0]
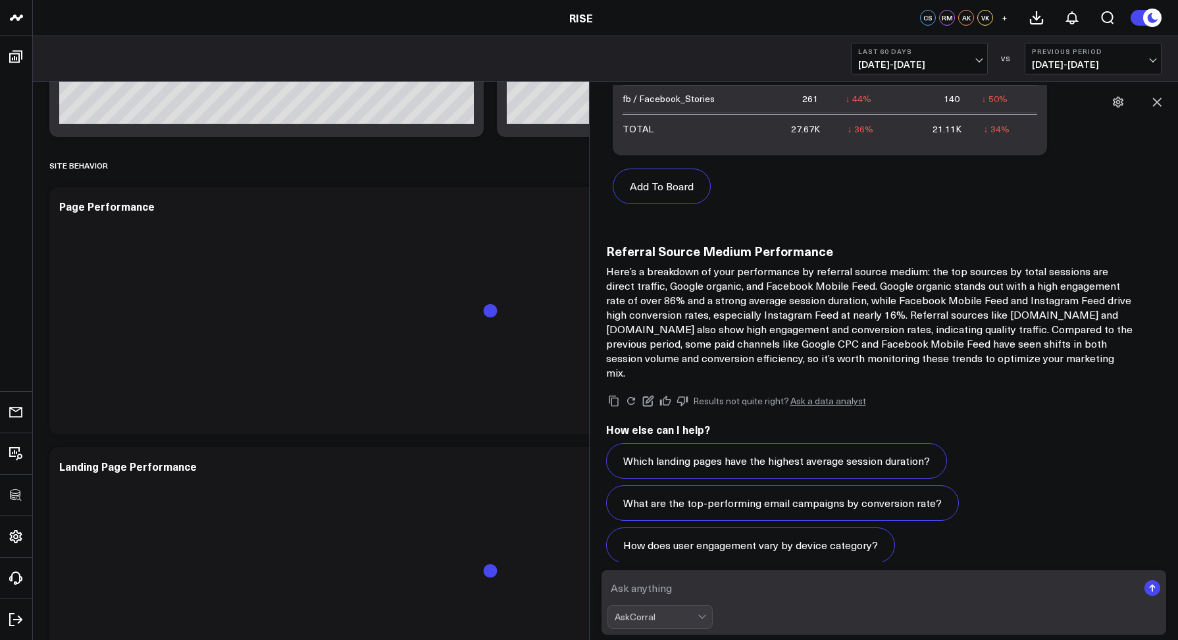
click at [644, 395] on icon at bounding box center [648, 401] width 12 height 12
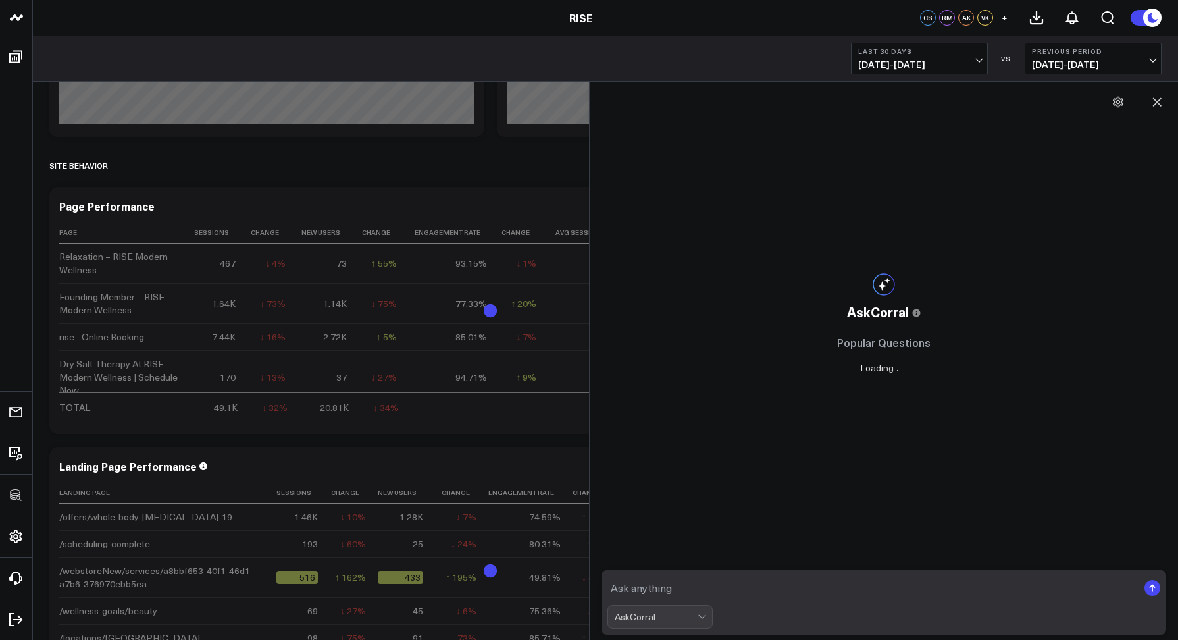
click at [692, 567] on div "AskCorral" at bounding box center [884, 602] width 576 height 75
click at [689, 581] on textarea at bounding box center [872, 588] width 531 height 24
paste textarea "Can I see performance for all referral source mediums?"
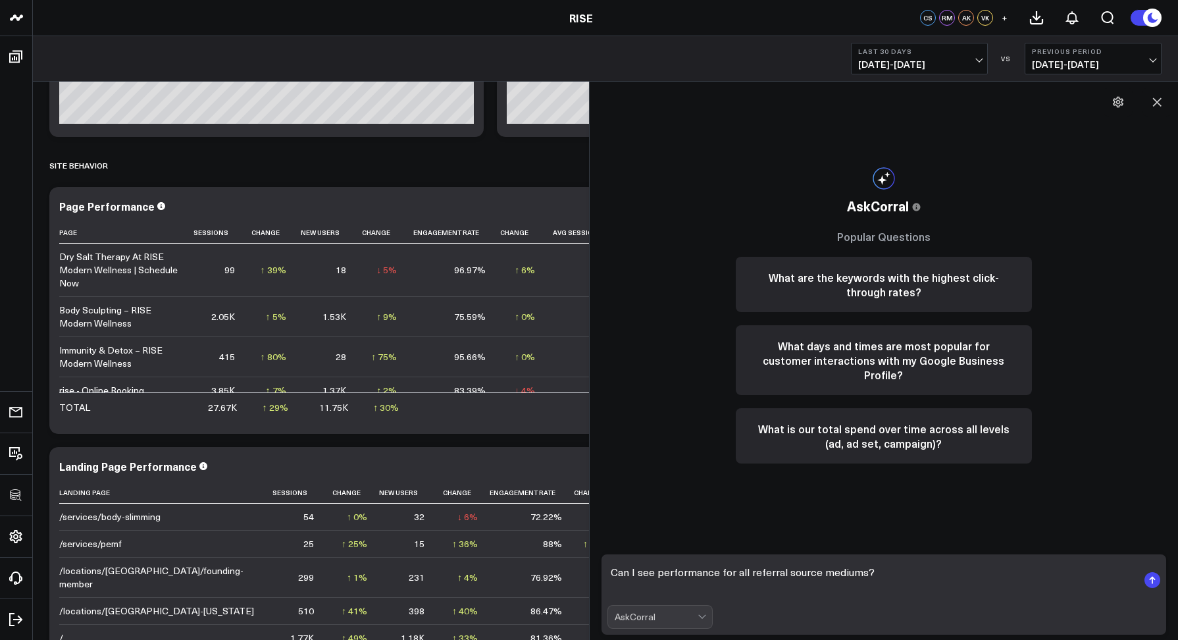
click at [661, 597] on textarea "Can I see performance for all referral source mediums?" at bounding box center [872, 579] width 531 height 39
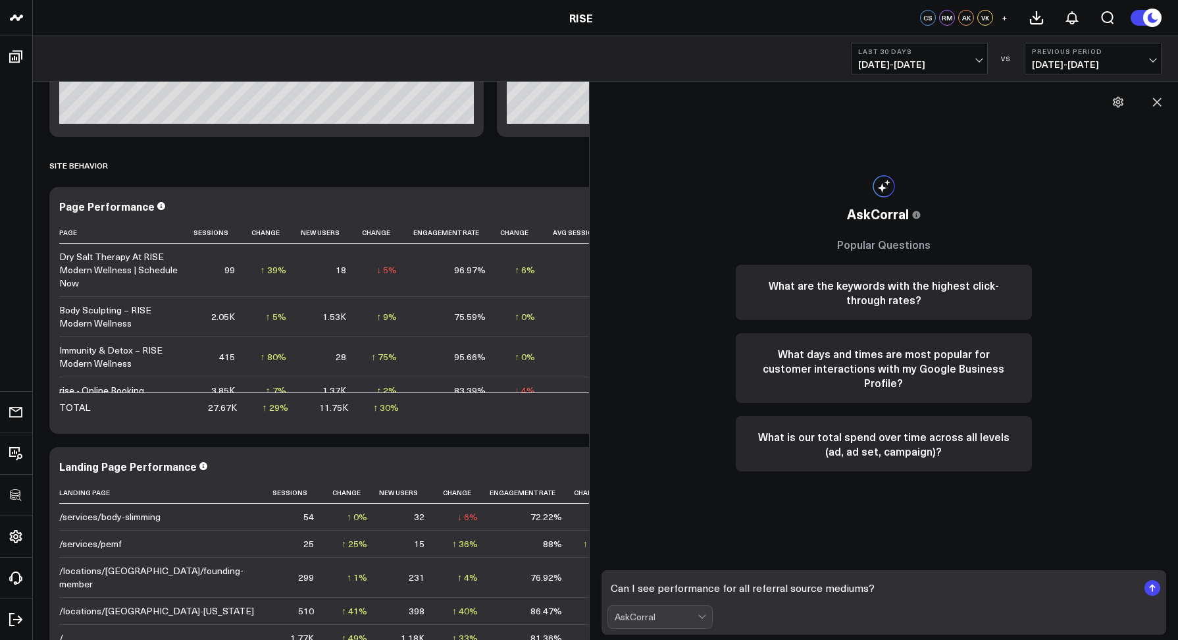
click at [781, 586] on textarea "Can I see performance for all referral source mediums?" at bounding box center [872, 588] width 531 height 24
click at [749, 588] on textarea "Can I see performance for all referral source mediums?" at bounding box center [872, 588] width 531 height 24
click at [878, 585] on textarea "Can I see performance for all traffic that contains "referral source mediums?" at bounding box center [872, 588] width 531 height 24
type textarea "Can I see performance for all traffic that contains "referral" in the source me…"
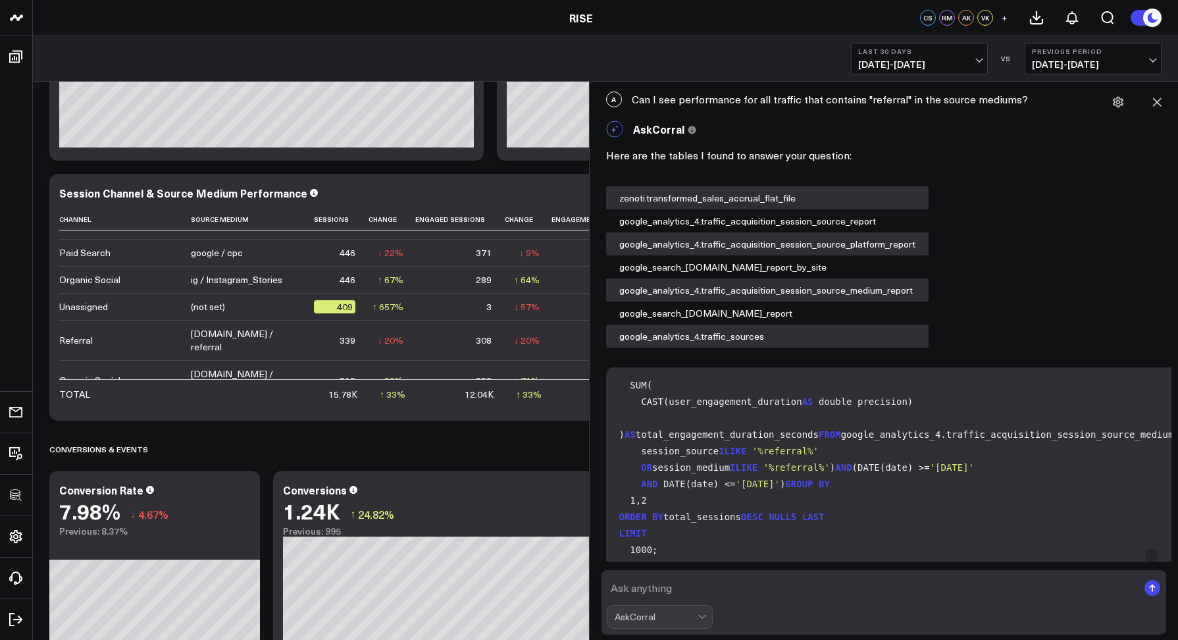
click at [676, 106] on div "A Can I see performance for all traffic that contains "referral" in the source …" at bounding box center [884, 99] width 576 height 29
copy div "Can I see performance for all traffic that contains "referral" in the source me…"
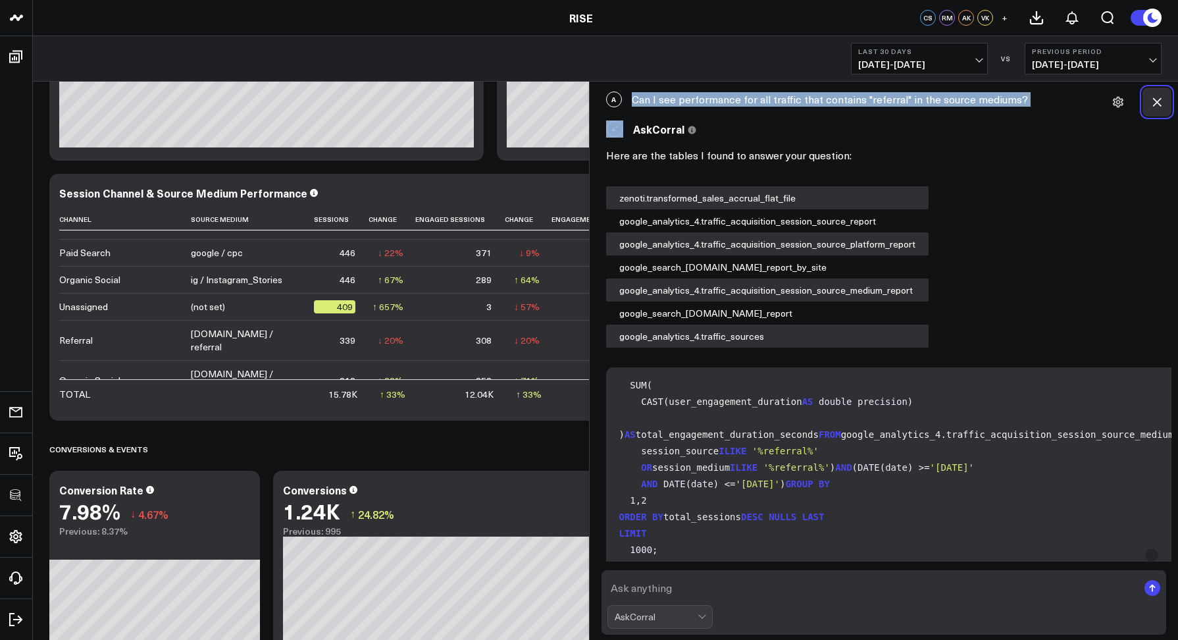
click at [1161, 105] on icon at bounding box center [1156, 101] width 13 height 13
